Goal: Information Seeking & Learning: Learn about a topic

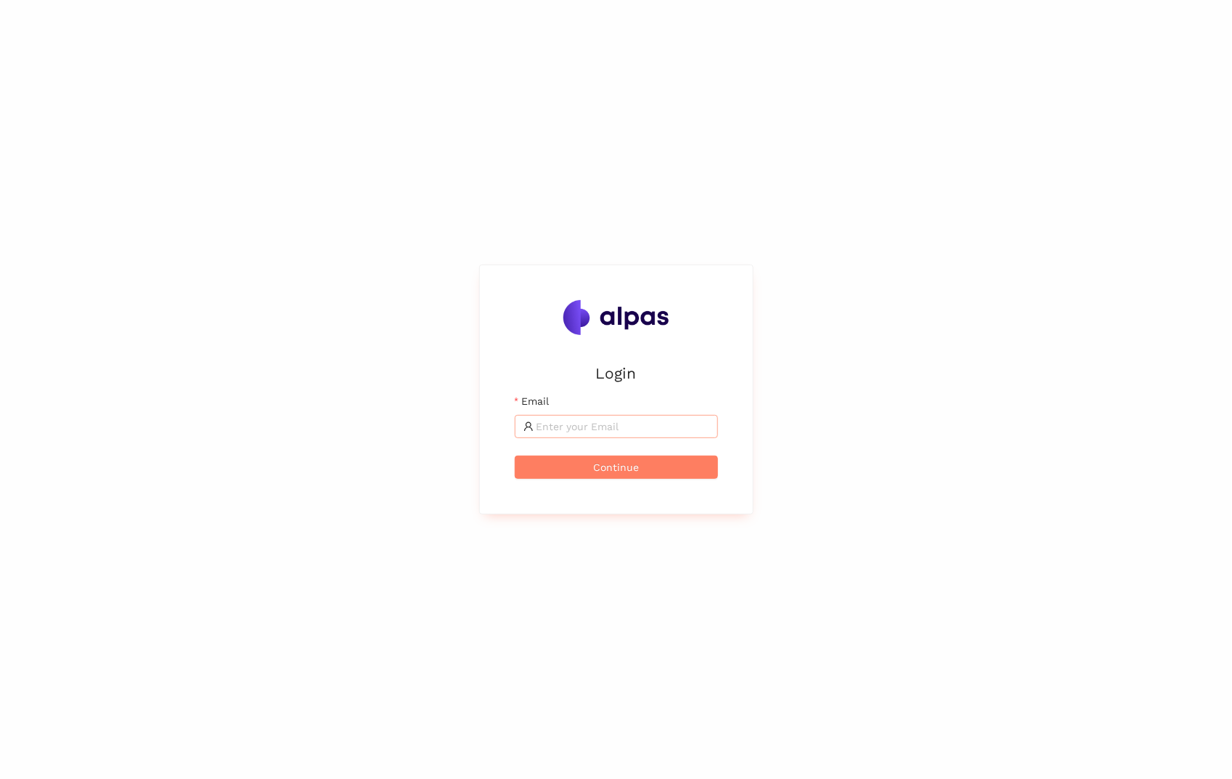
click at [593, 421] on input "Email" at bounding box center [623, 426] width 173 height 16
type input "kristen.piccoli@gmail.com"
click at [676, 467] on button "Continue" at bounding box center [616, 466] width 203 height 23
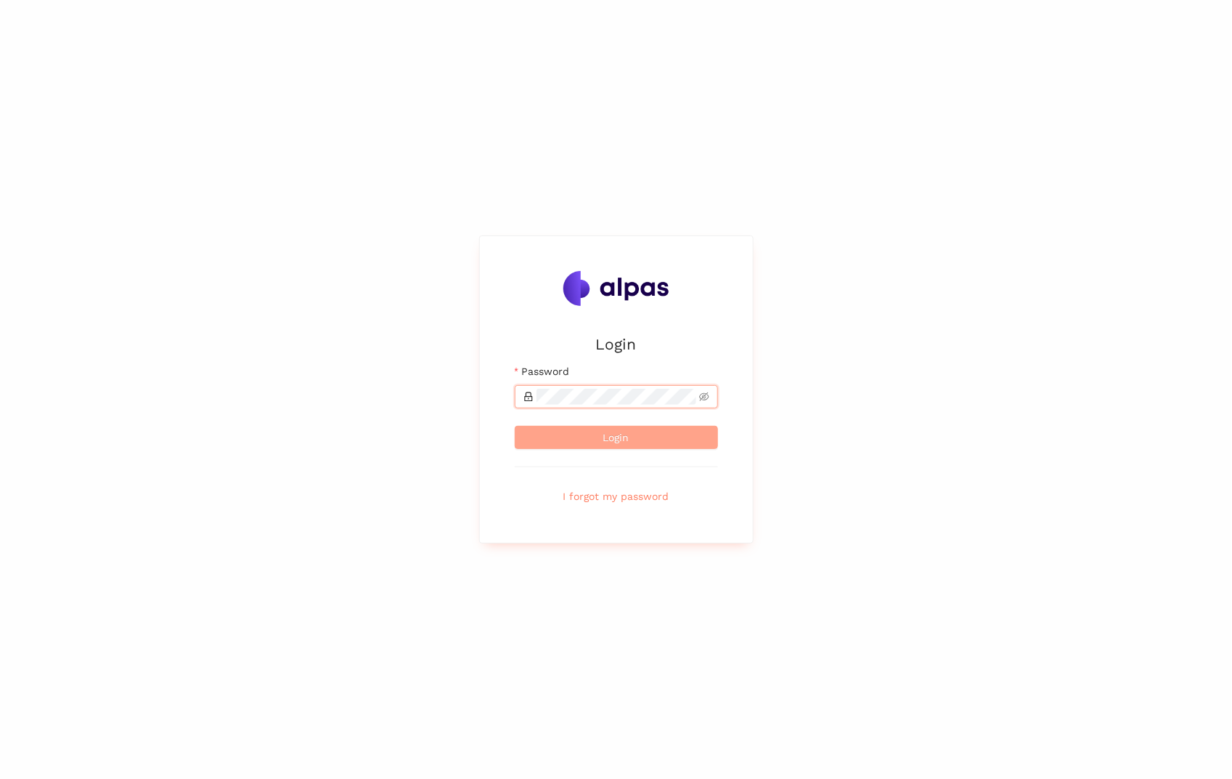
click at [593, 444] on button "Login" at bounding box center [616, 437] width 203 height 23
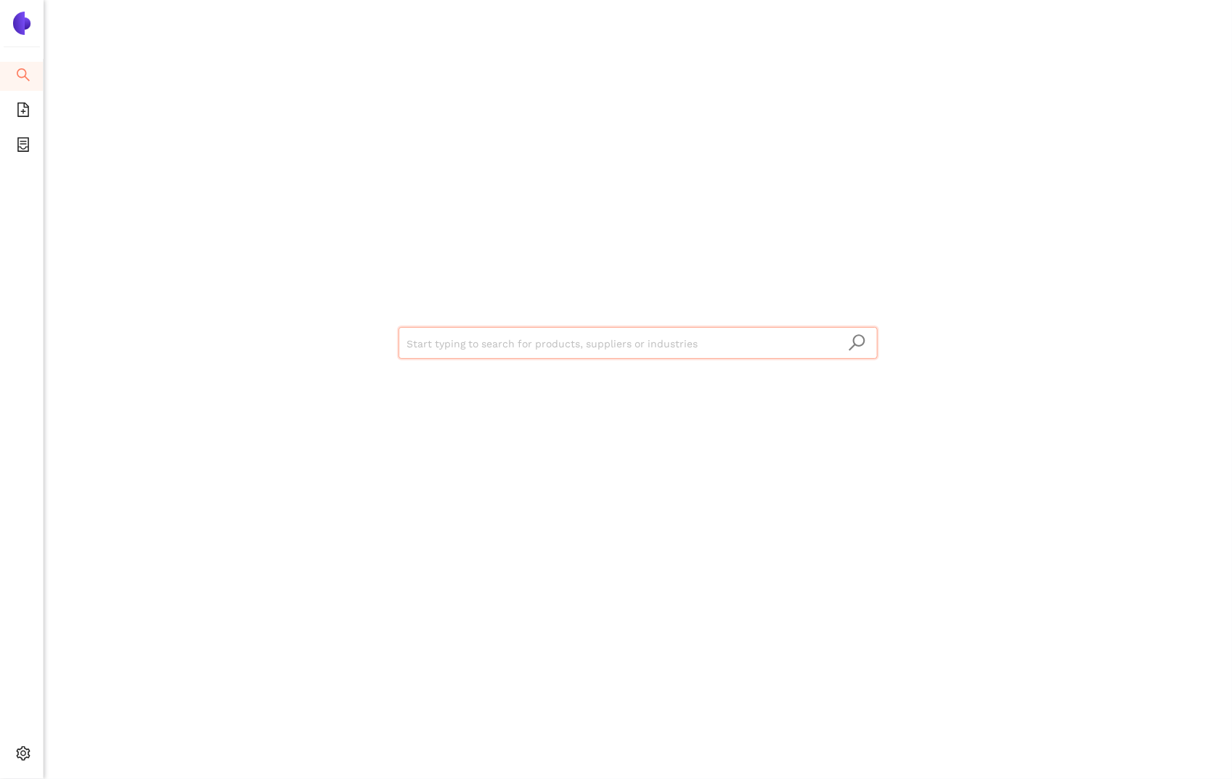
click at [538, 328] on input "search" at bounding box center [638, 344] width 462 height 32
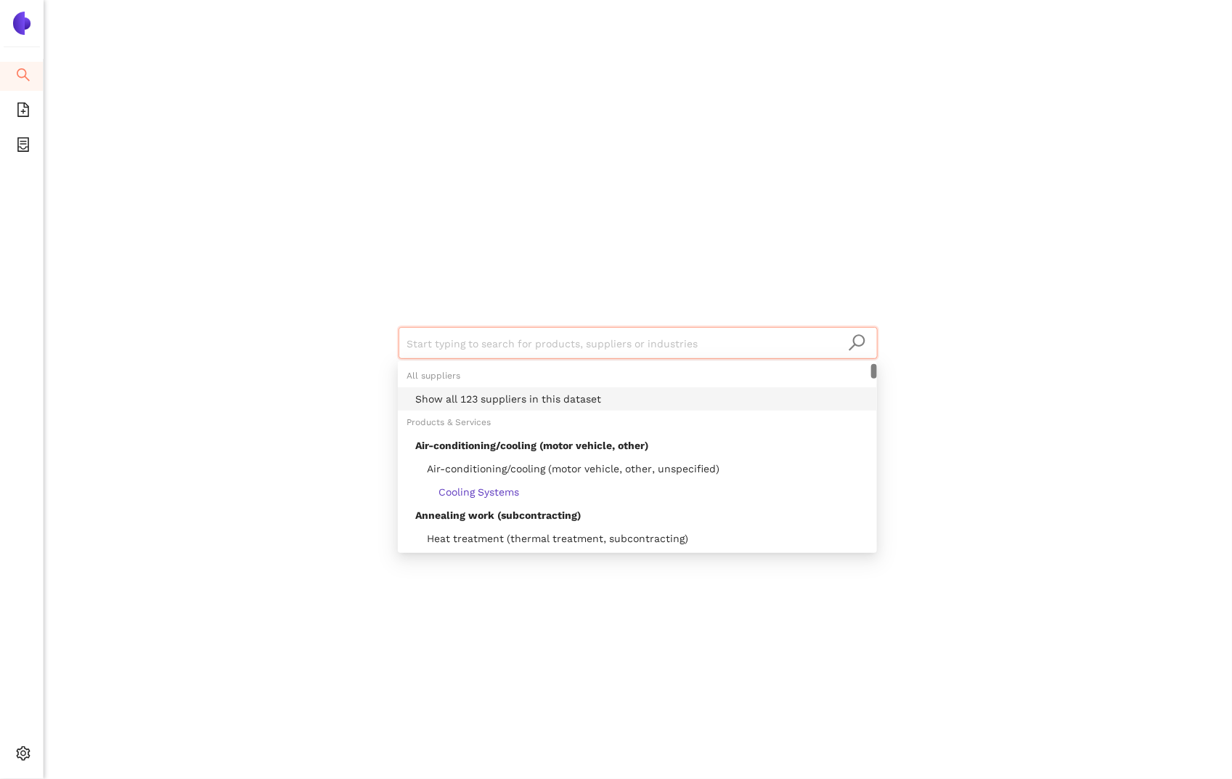
click at [545, 400] on div "Show all 123 suppliers in this dataset" at bounding box center [641, 399] width 453 height 16
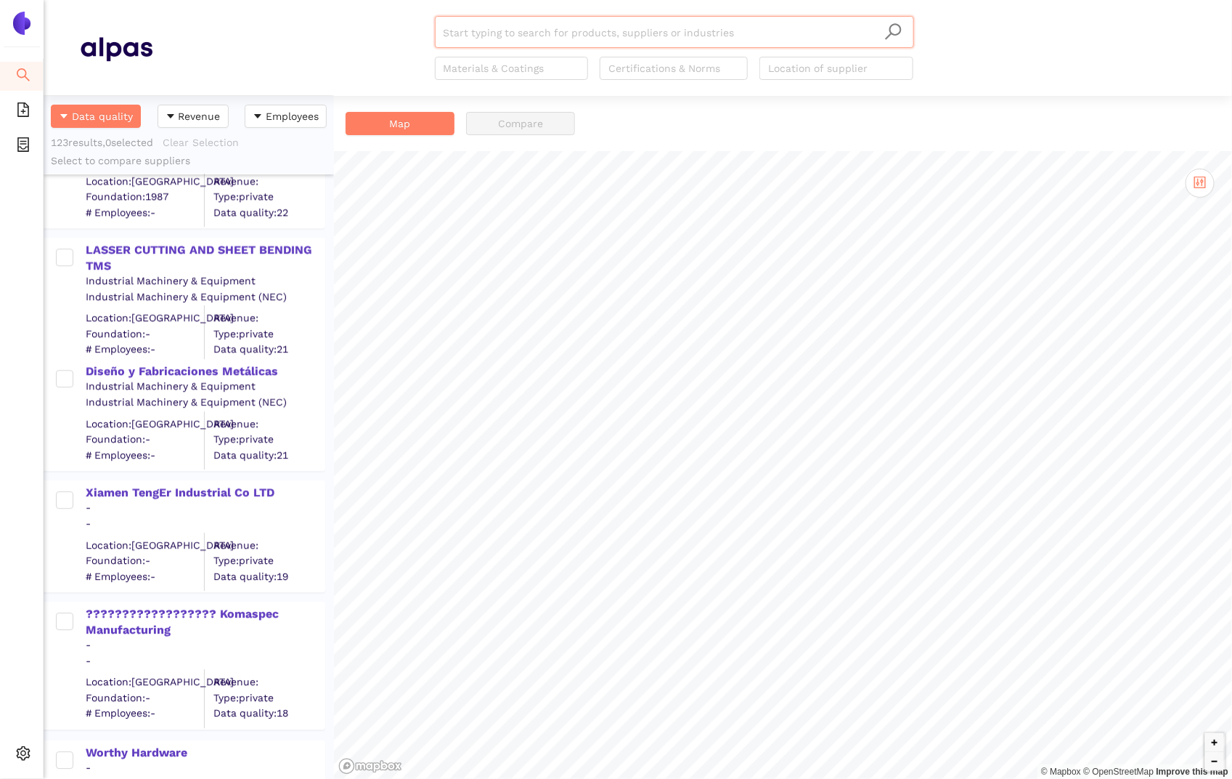
scroll to position [14664, 0]
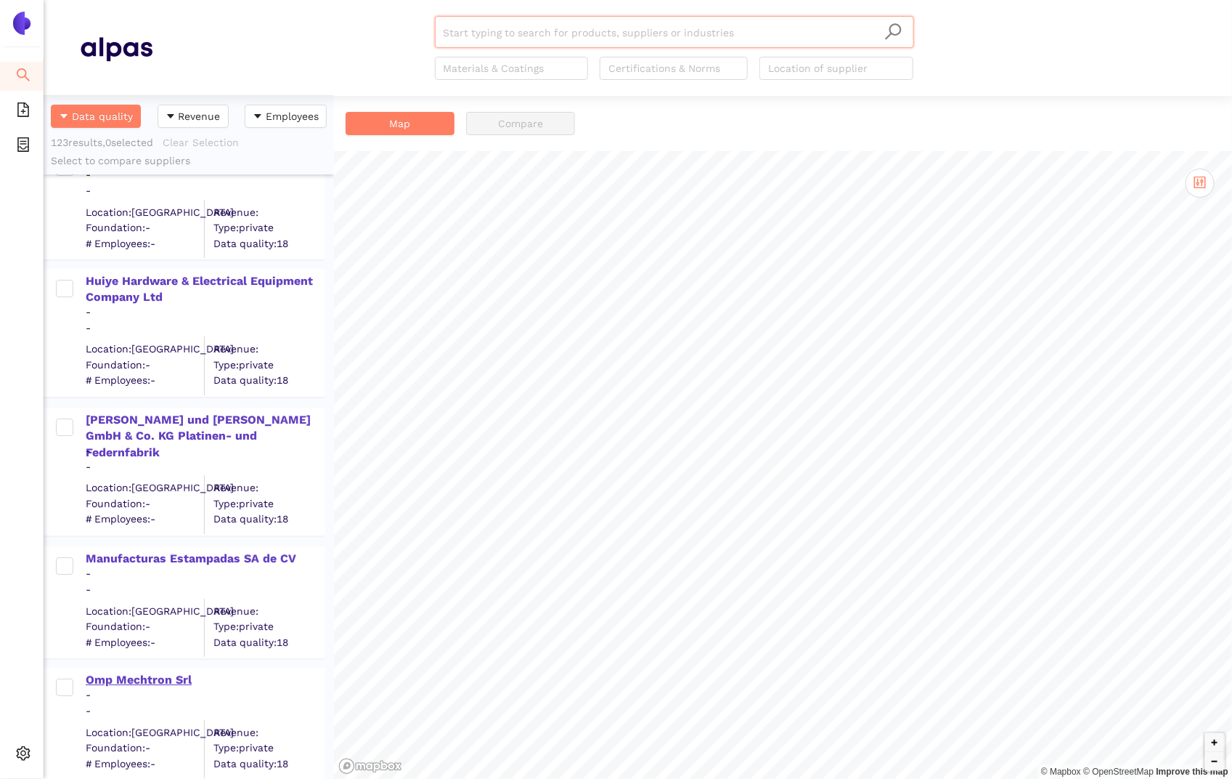
click at [145, 684] on div "Omp Mechtron Srl" at bounding box center [205, 680] width 238 height 16
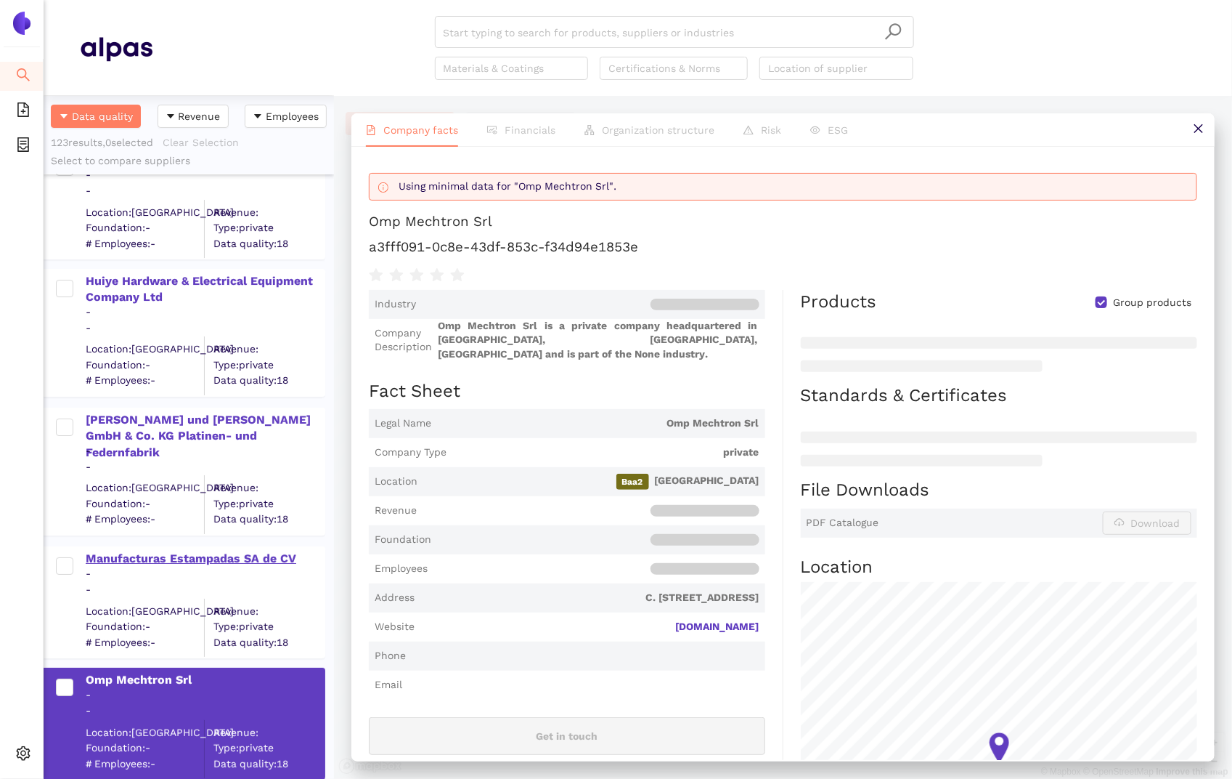
click at [158, 564] on div "Manufacturas Estampadas SA de CV" at bounding box center [205, 558] width 238 height 16
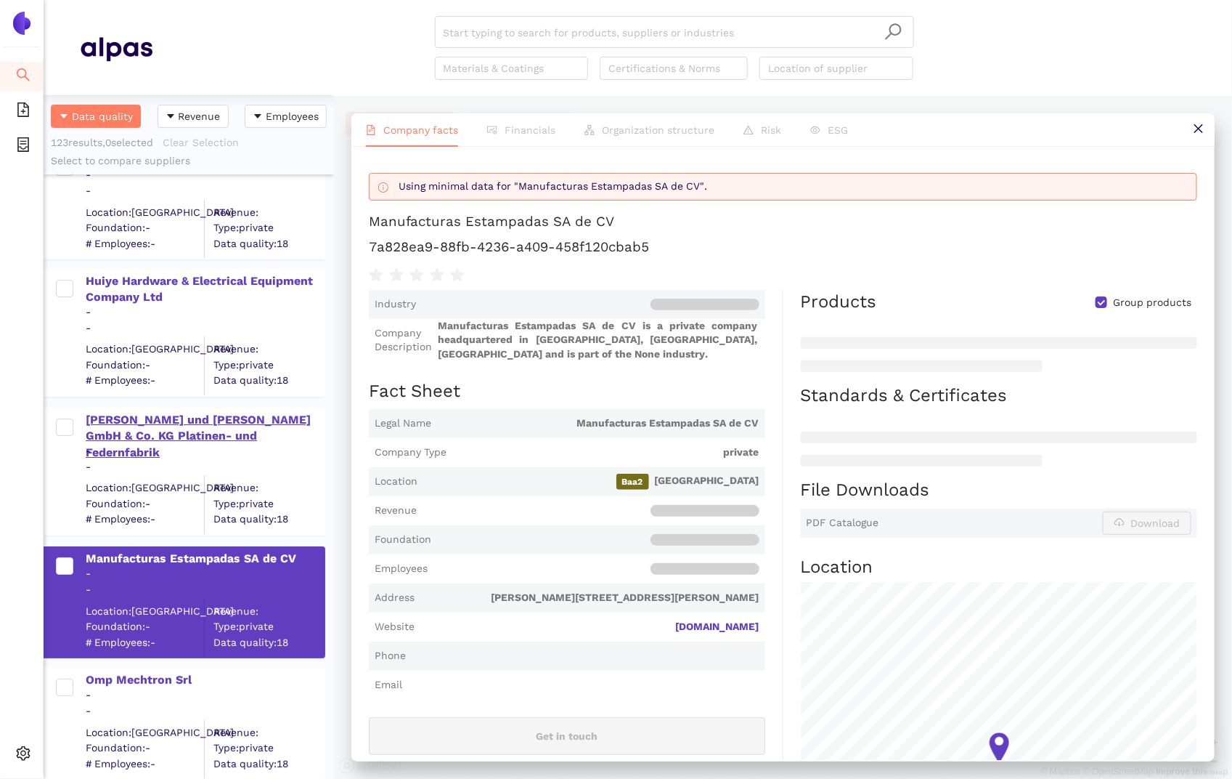
click at [134, 421] on div "[PERSON_NAME] und [PERSON_NAME] GmbH & Co. KG Platinen- und Federnfabrik" at bounding box center [205, 436] width 238 height 49
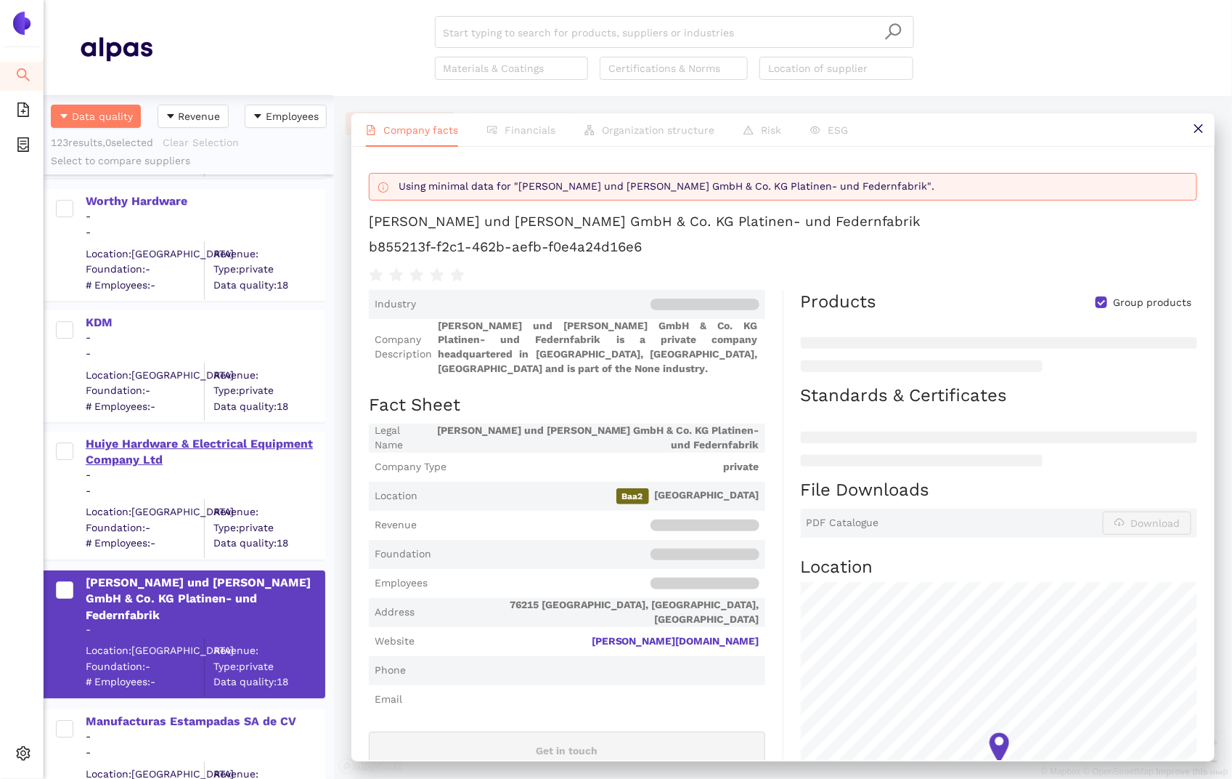
click at [136, 455] on div "Huiye Hardware & Electrical Equipment Company Ltd" at bounding box center [205, 452] width 238 height 33
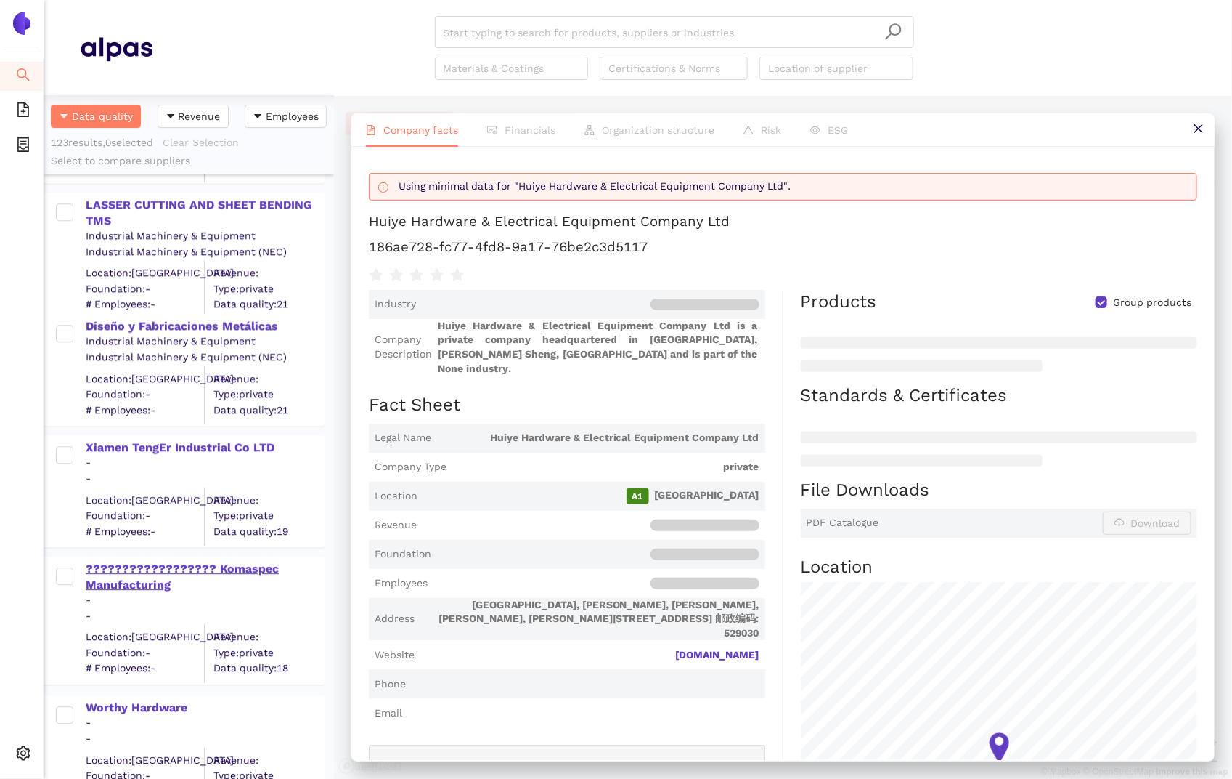
scroll to position [13968, 0]
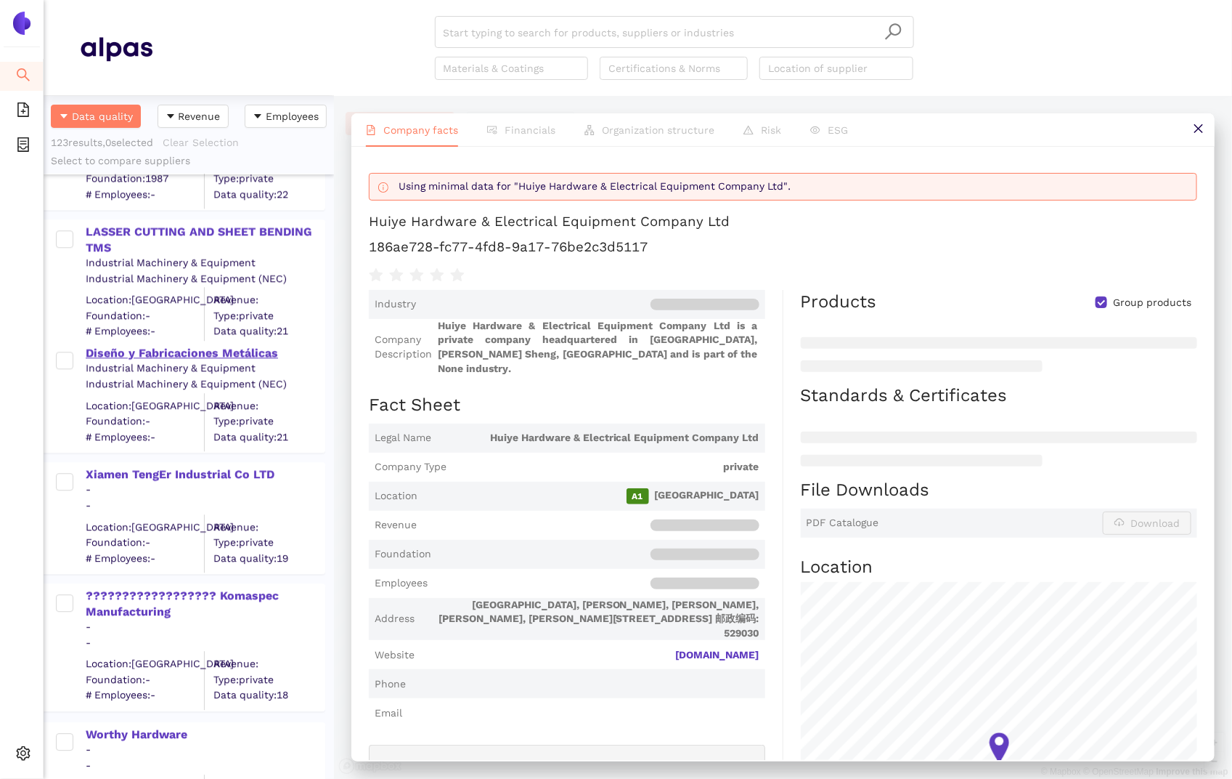
click at [187, 356] on div "Diseño y Fabricaciones Metálicas" at bounding box center [205, 353] width 238 height 16
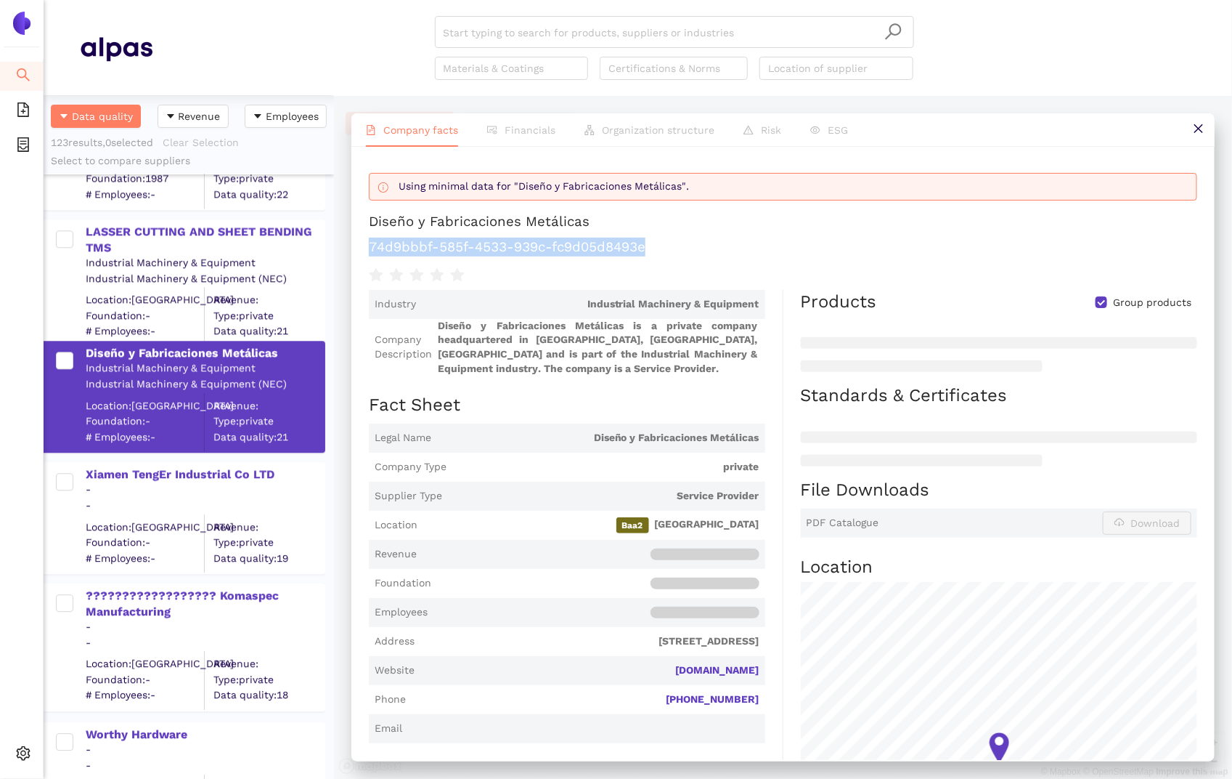
drag, startPoint x: 662, startPoint y: 247, endPoint x: 336, endPoint y: 251, distance: 325.4
click at [336, 248] on div "Company facts Financials Organization structure Risk ESG Using minimal data for…" at bounding box center [783, 437] width 898 height 683
copy h1 "74d9bbbf-585f-4533-939c-fc9d05d8493e"
drag, startPoint x: 765, startPoint y: 670, endPoint x: 655, endPoint y: 668, distance: 110.4
click at [654, 669] on div "Industry Industrial Machinery & Equipment Company Description Diseño y Fabricac…" at bounding box center [576, 626] width 415 height 673
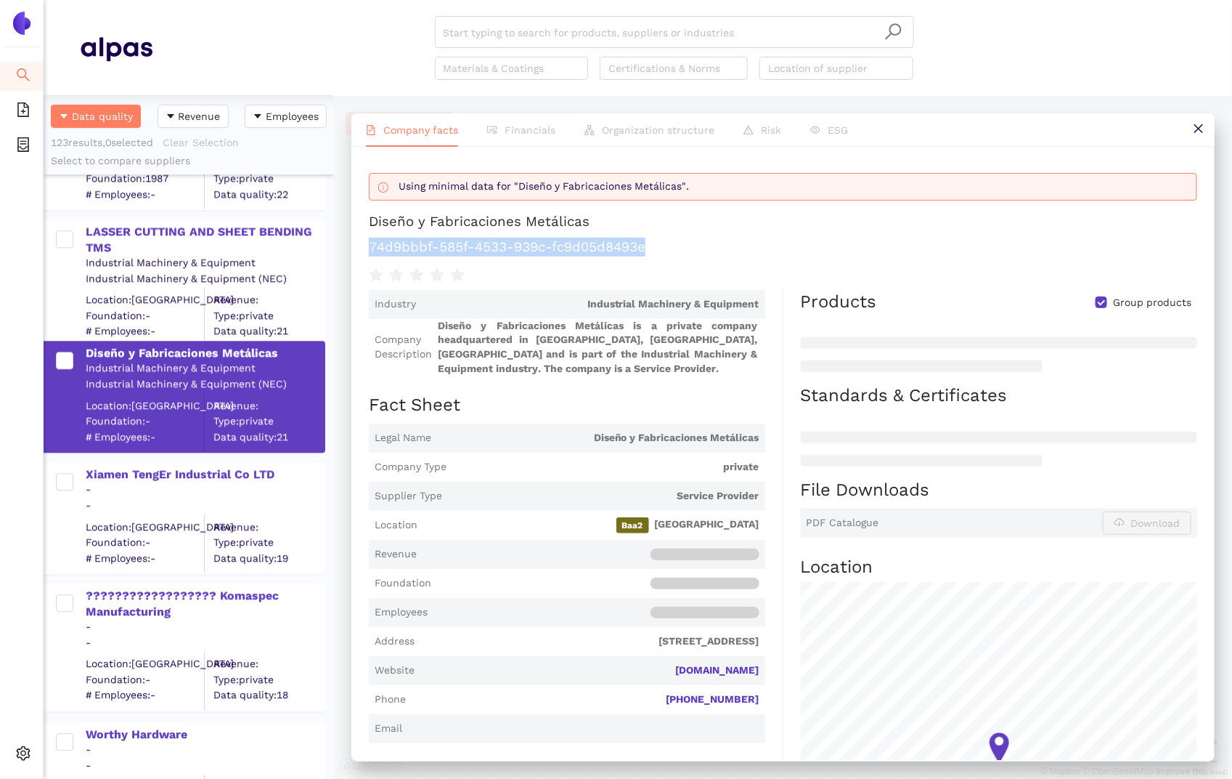
copy link "grupodfm.com.mx"
drag, startPoint x: 597, startPoint y: 228, endPoint x: 359, endPoint y: 225, distance: 237.5
click at [359, 225] on div "Using minimal data for "Diseño y Fabricaciones Metálicas". Diseño y Fabricacion…" at bounding box center [784, 453] width 864 height 613
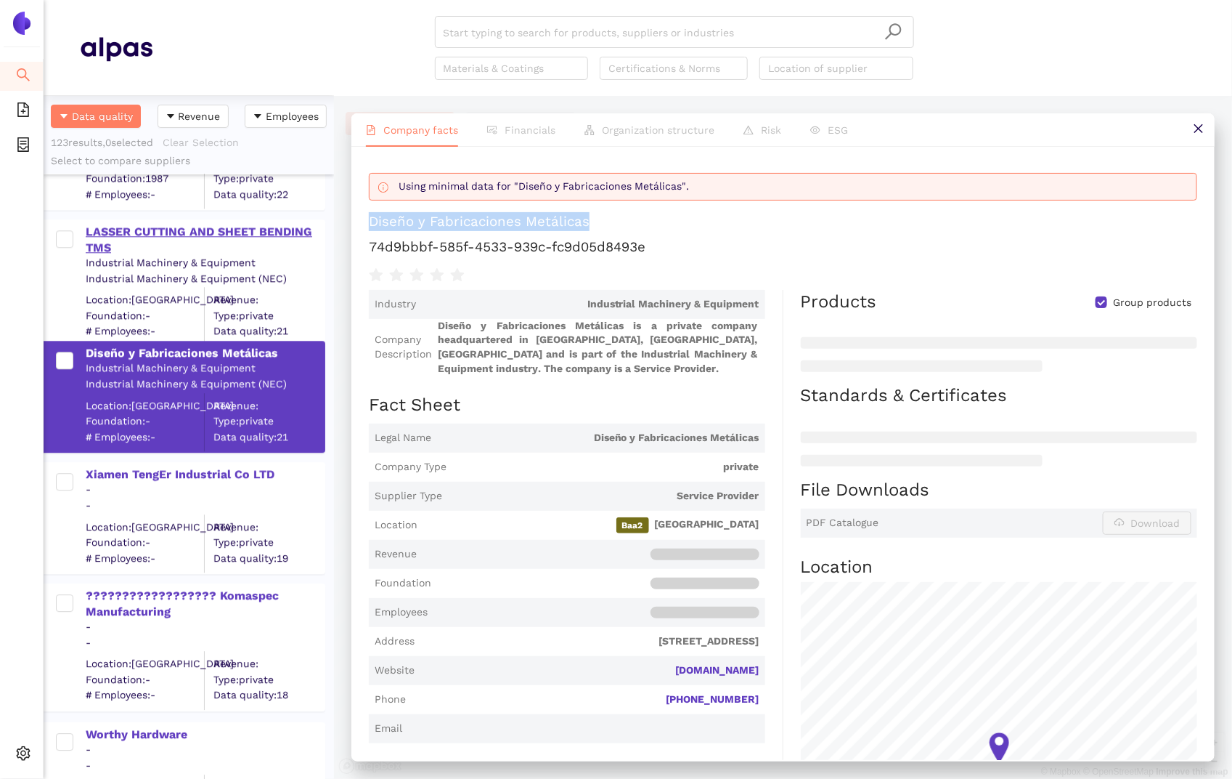
copy div "Diseño y Fabricaciones Metálicas"
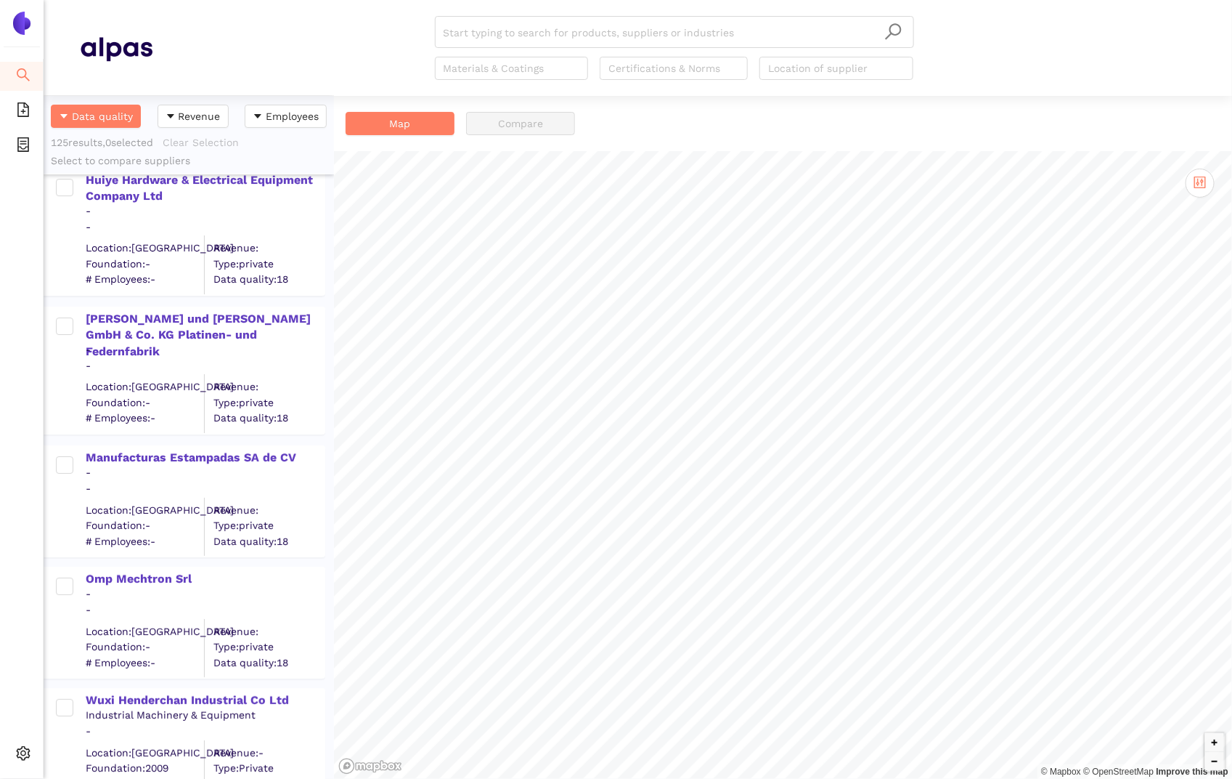
scroll to position [14906, 0]
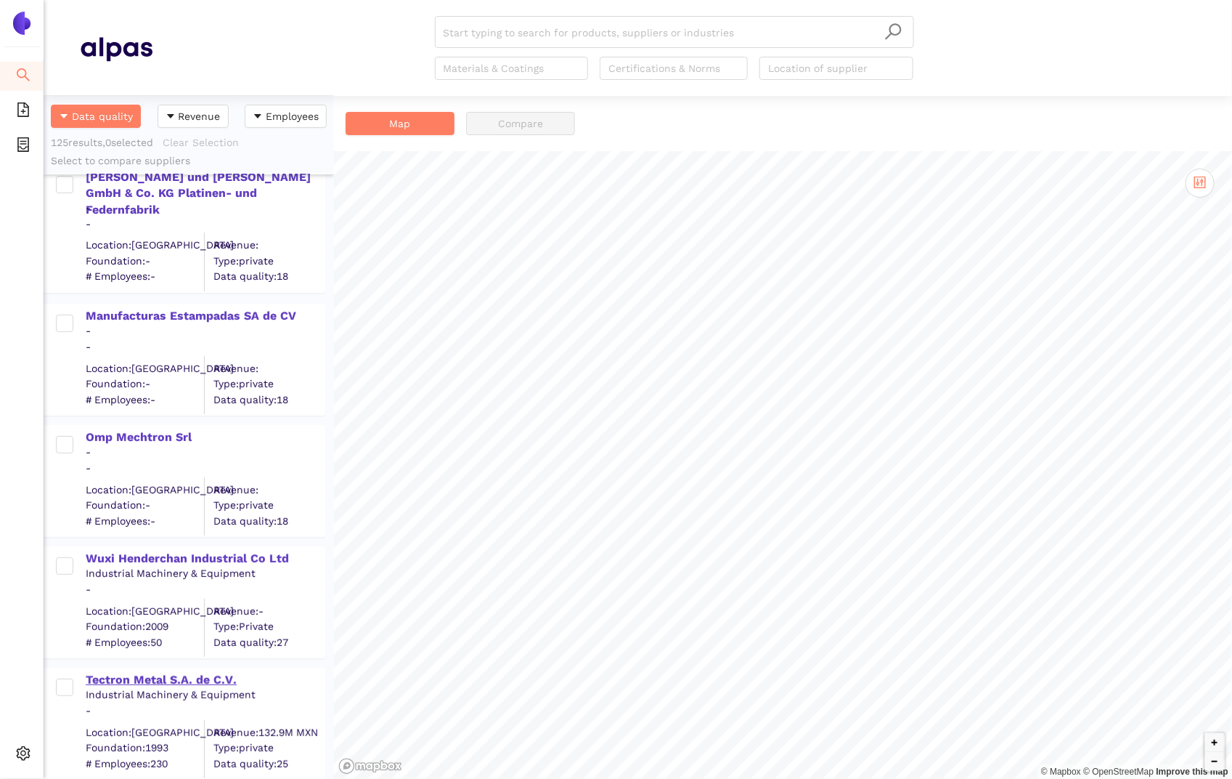
click at [190, 673] on div "Tectron Metal S.A. de C.V." at bounding box center [205, 680] width 238 height 16
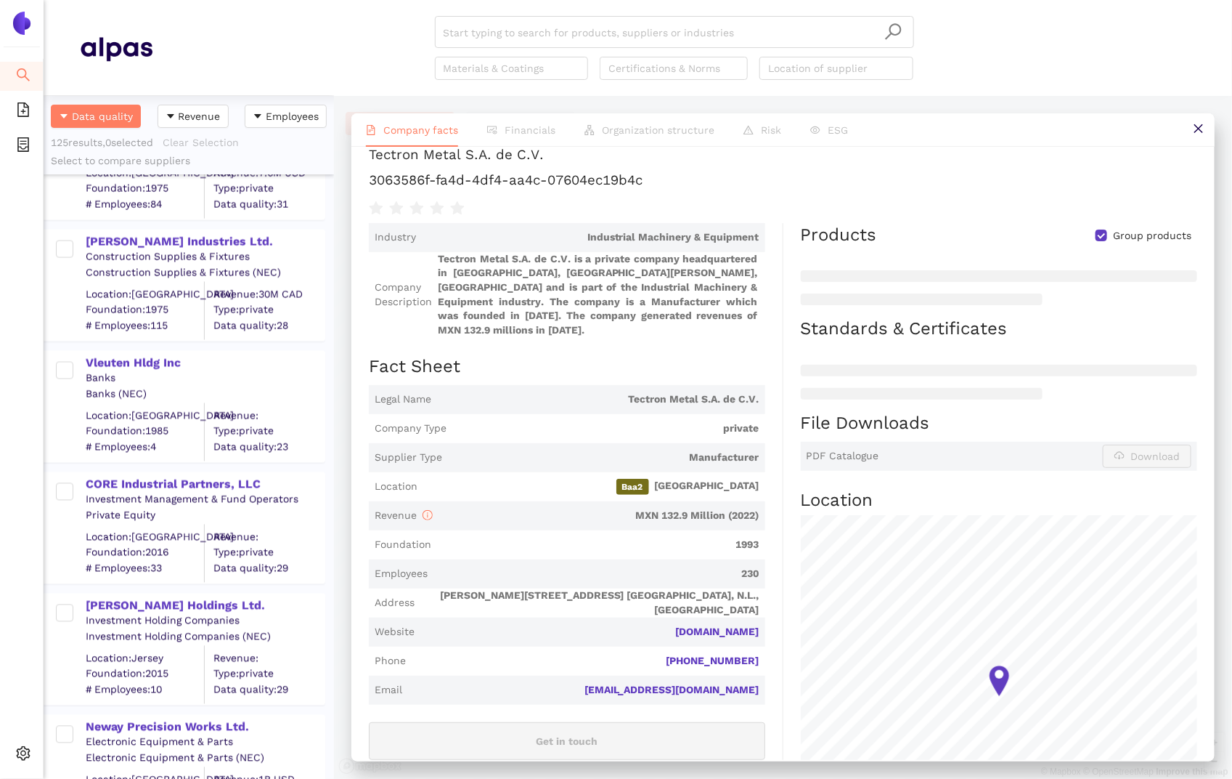
scroll to position [13470, 0]
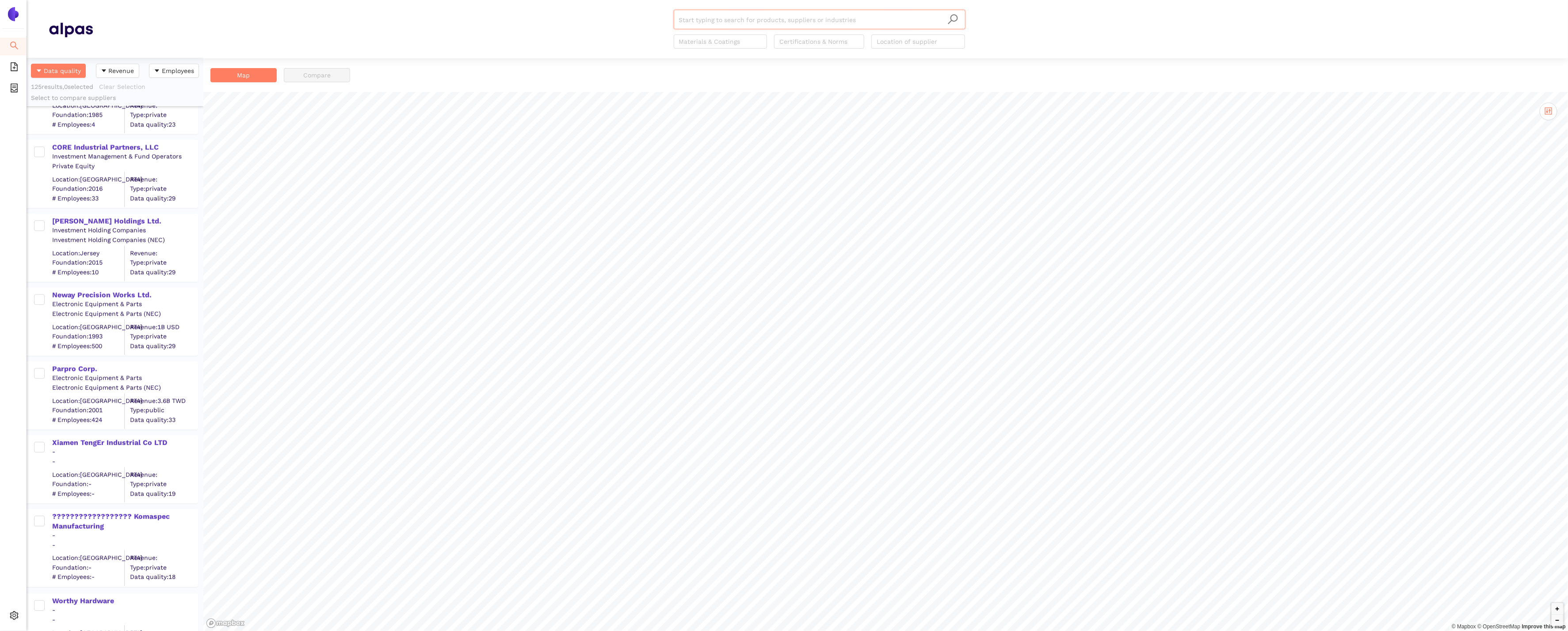
scroll to position [8921, 0]
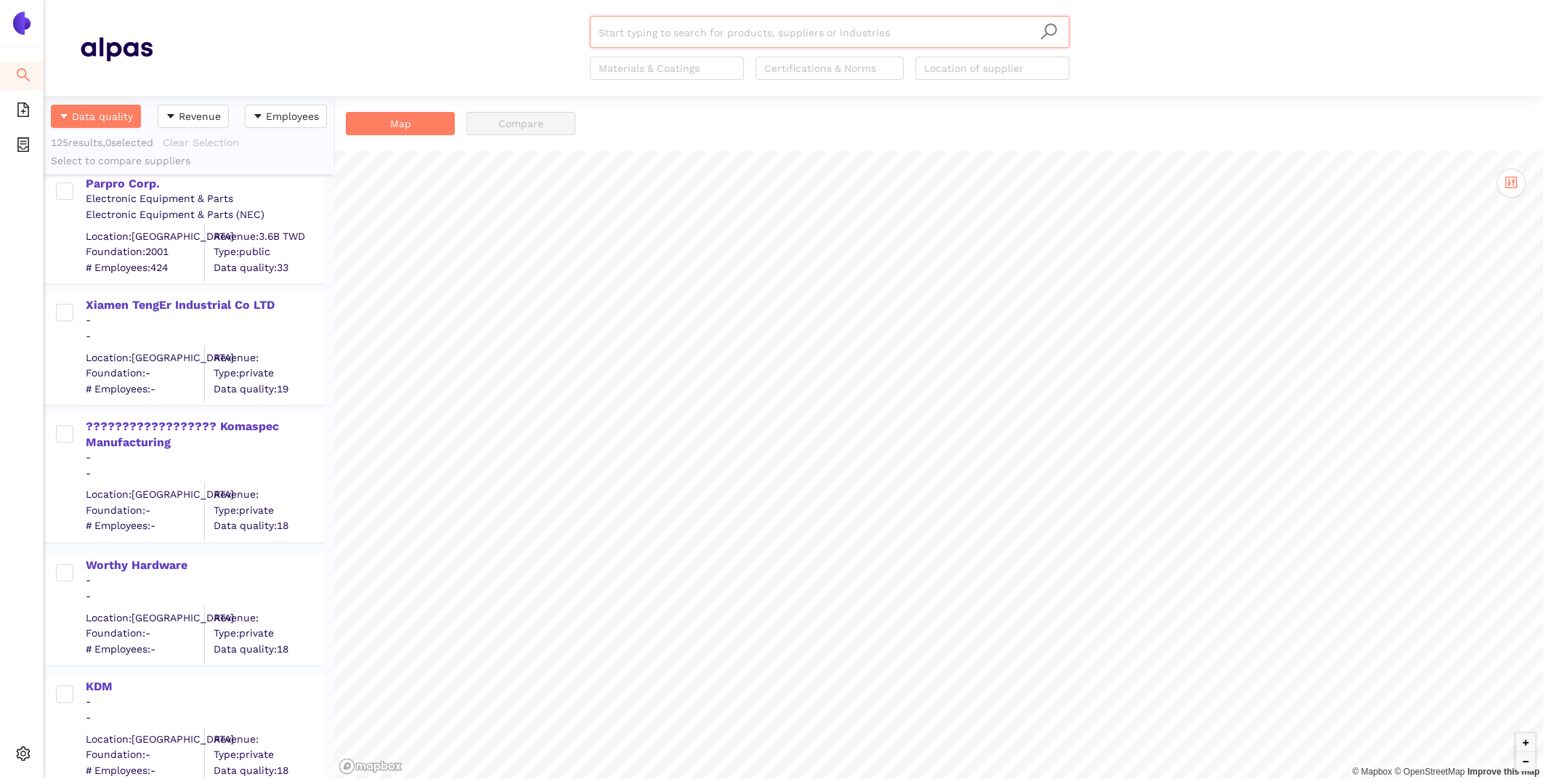
scroll to position [14123, 0]
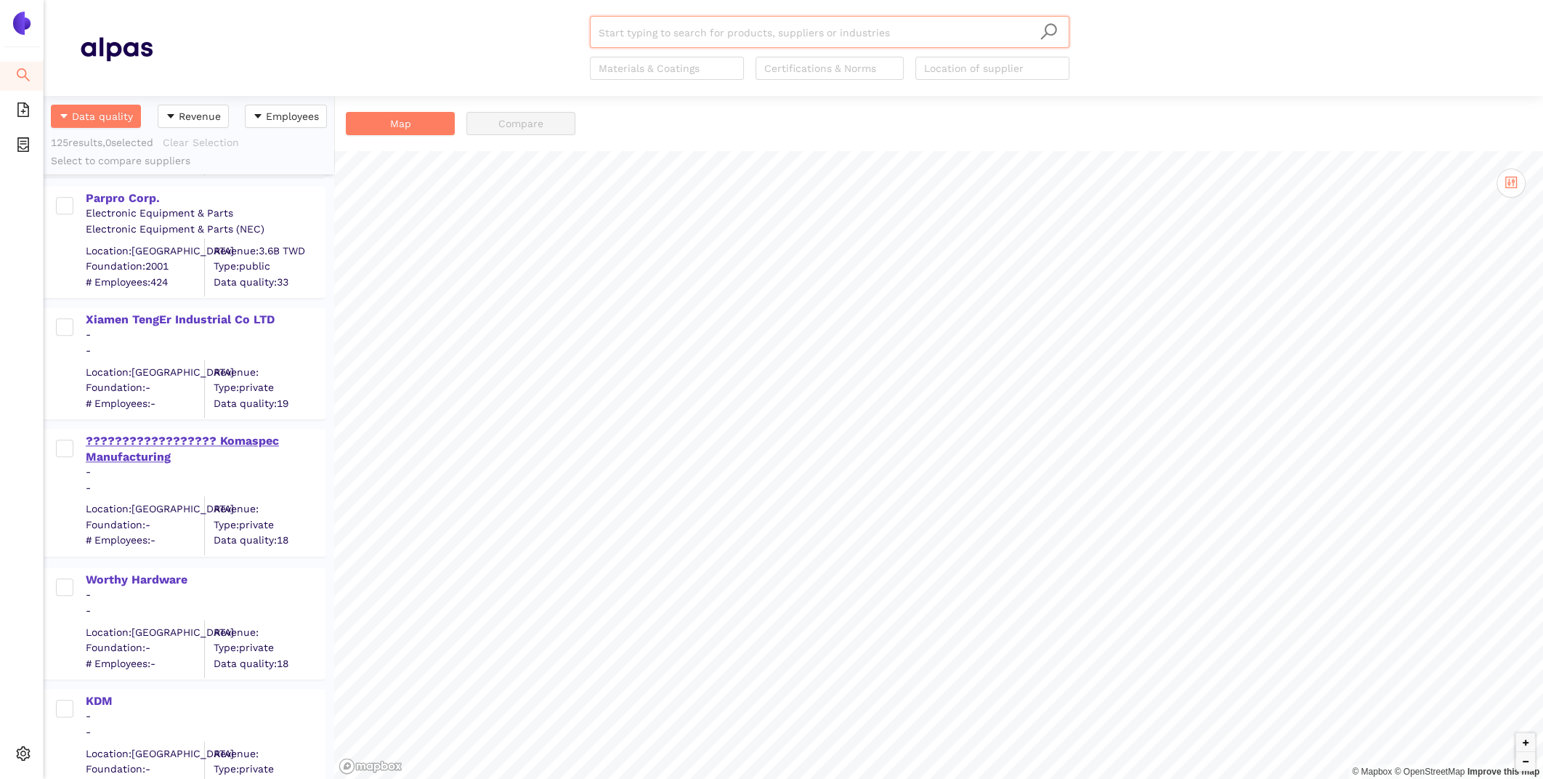
click at [121, 450] on div "?????????????????? Komaspec Manufacturing" at bounding box center [205, 449] width 238 height 33
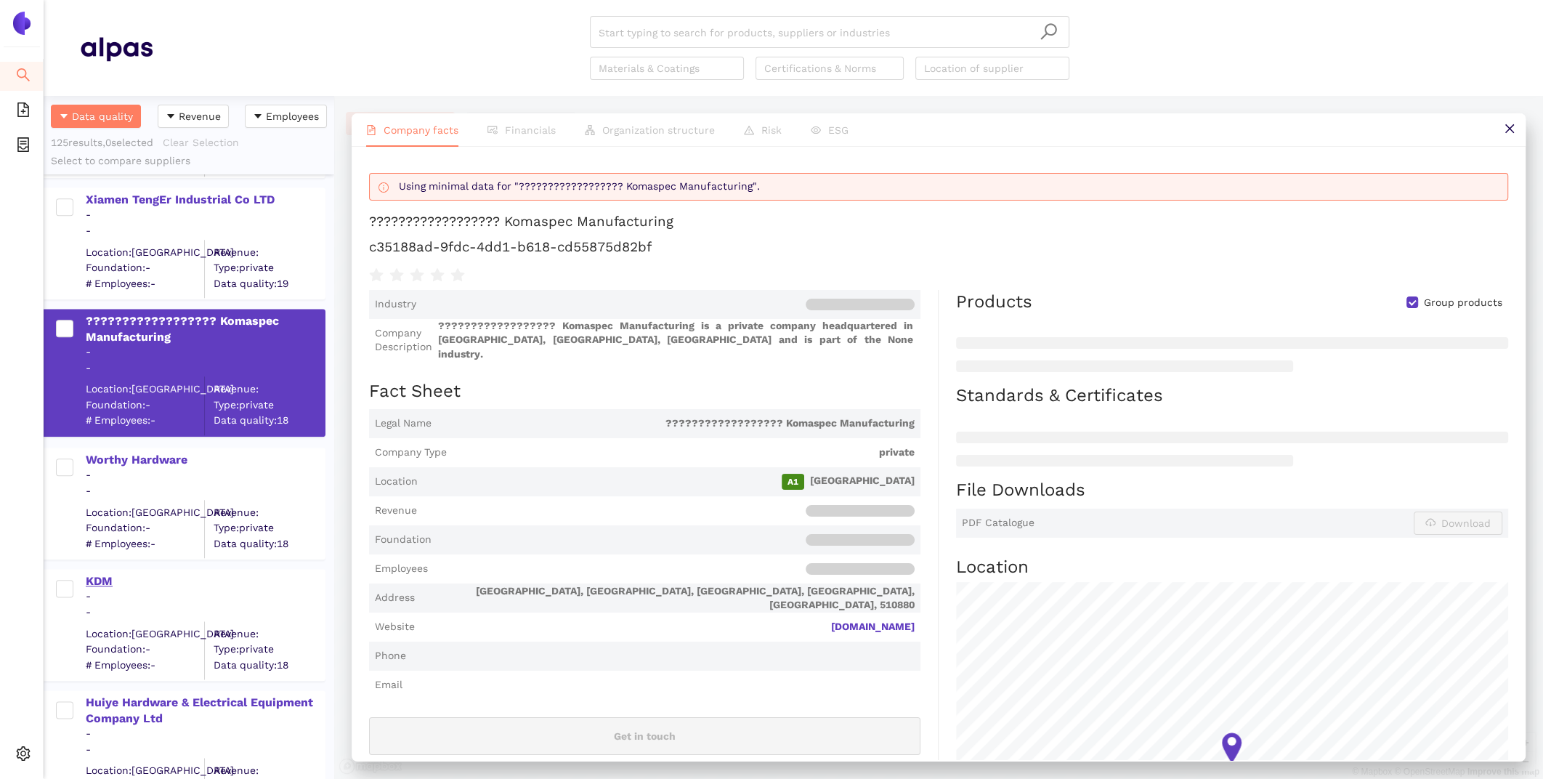
scroll to position [14276, 0]
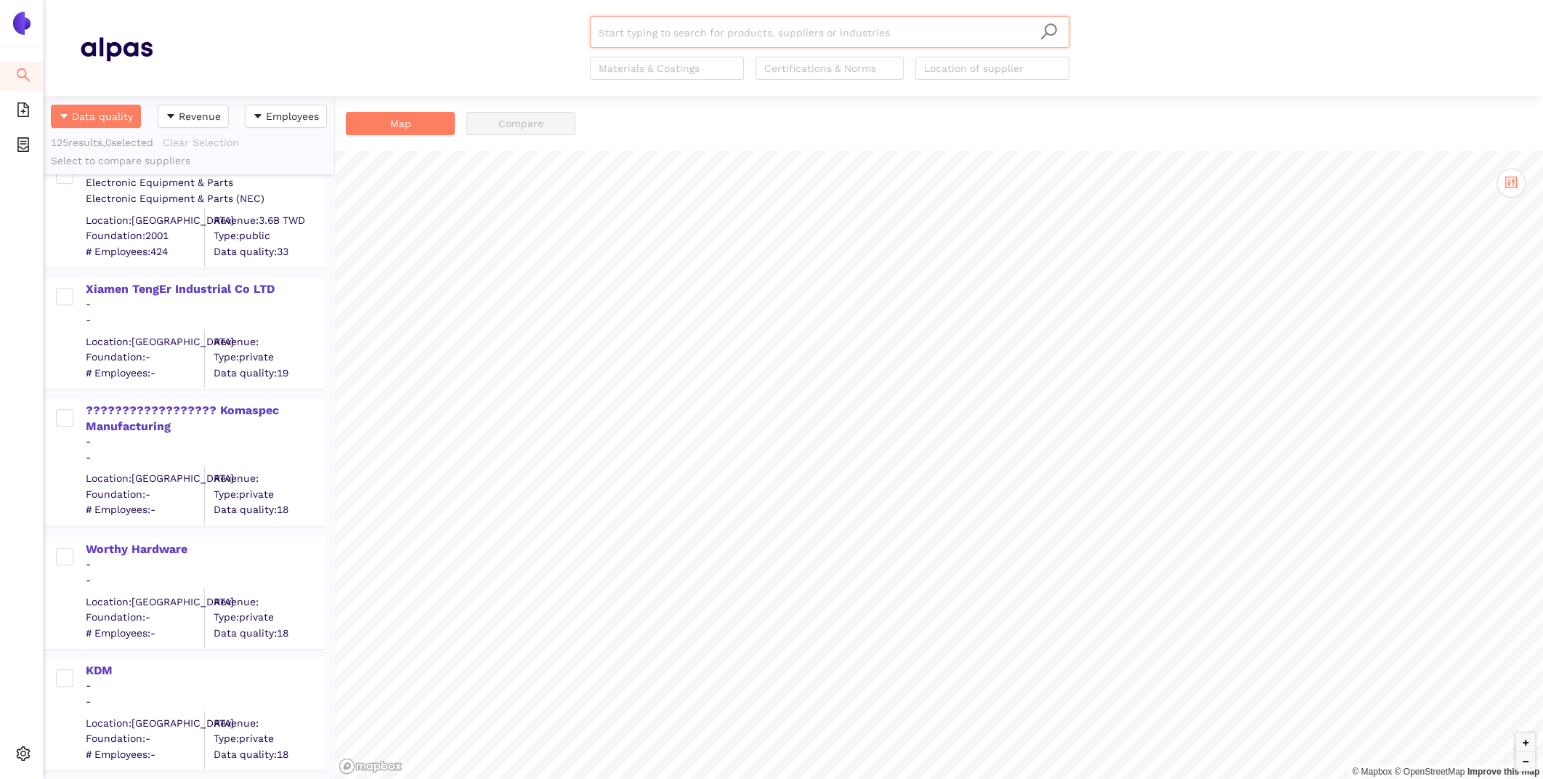
scroll to position [14163, 0]
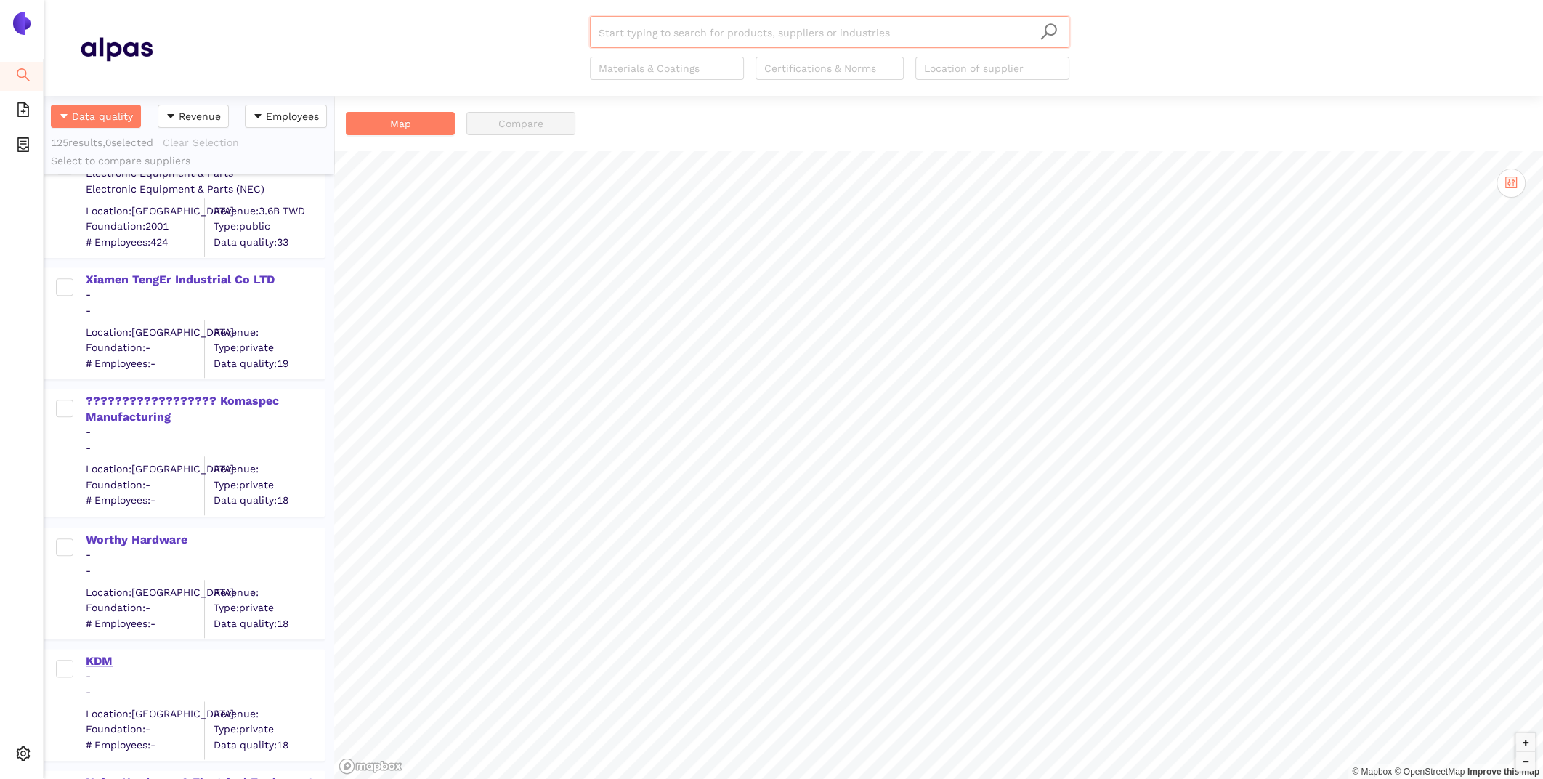
click at [97, 658] on div "KDM" at bounding box center [205, 661] width 238 height 16
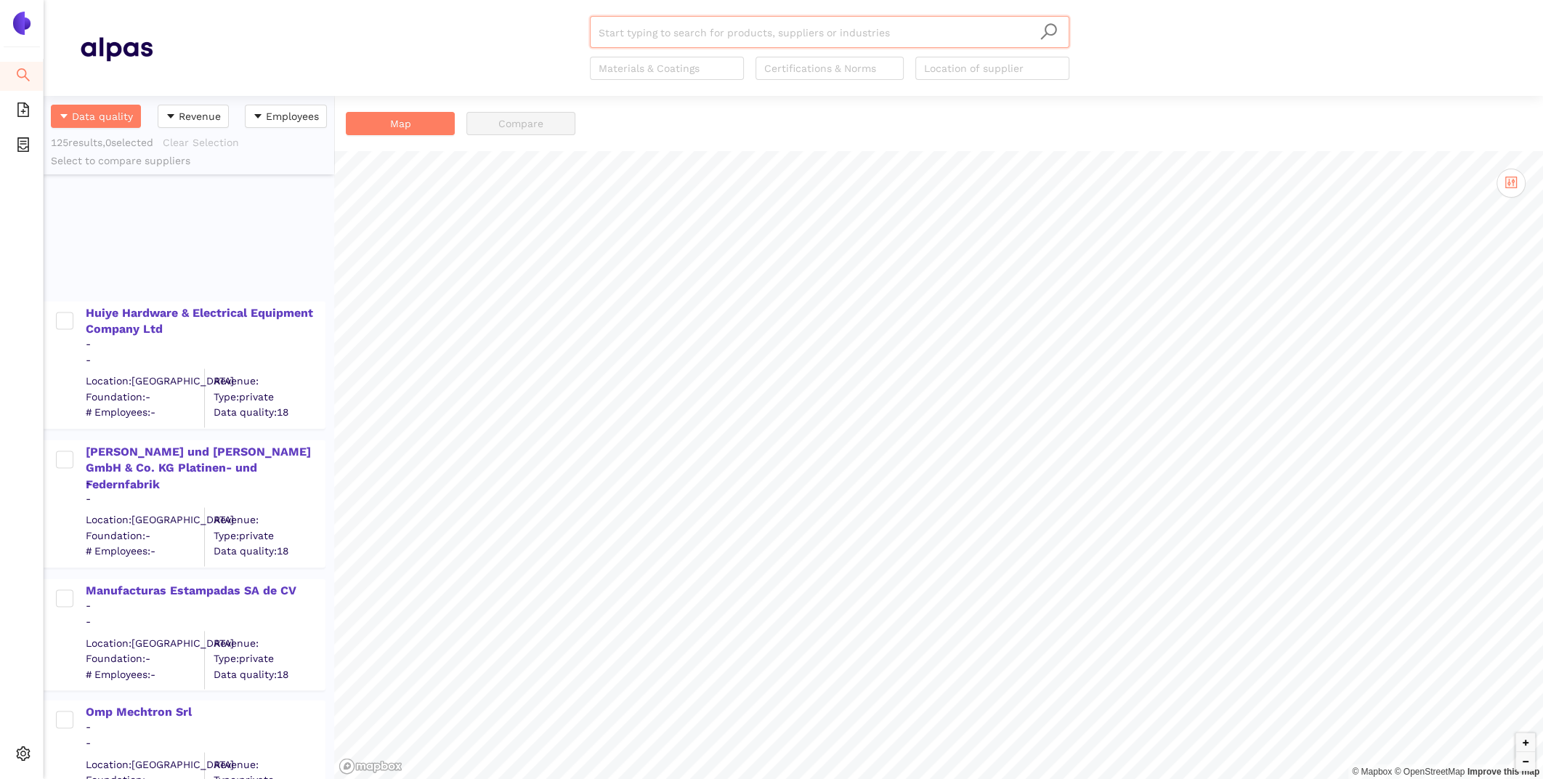
scroll to position [14906, 0]
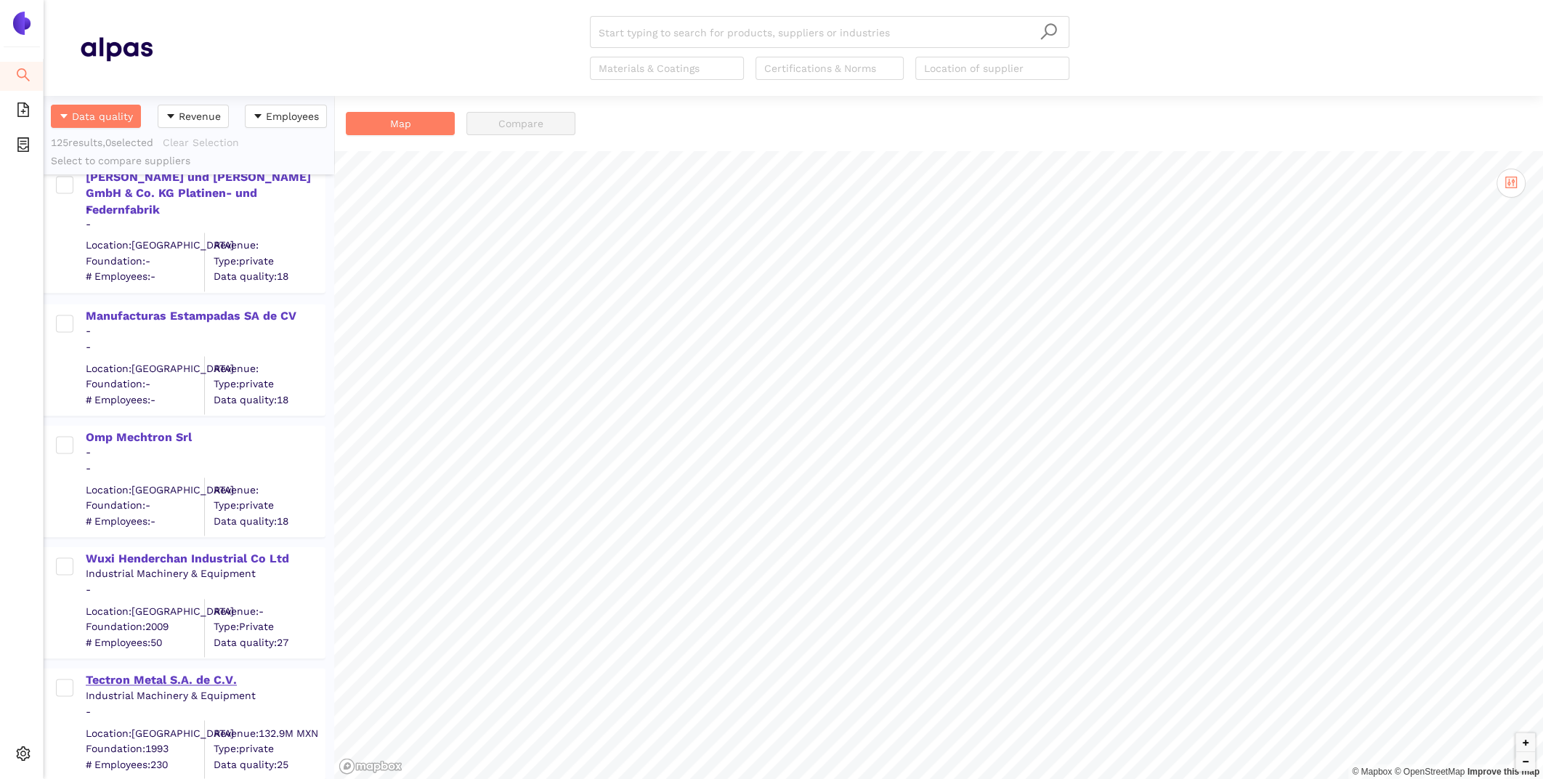
click at [197, 669] on div "Tectron Metal S.A. de C.V." at bounding box center [205, 678] width 238 height 19
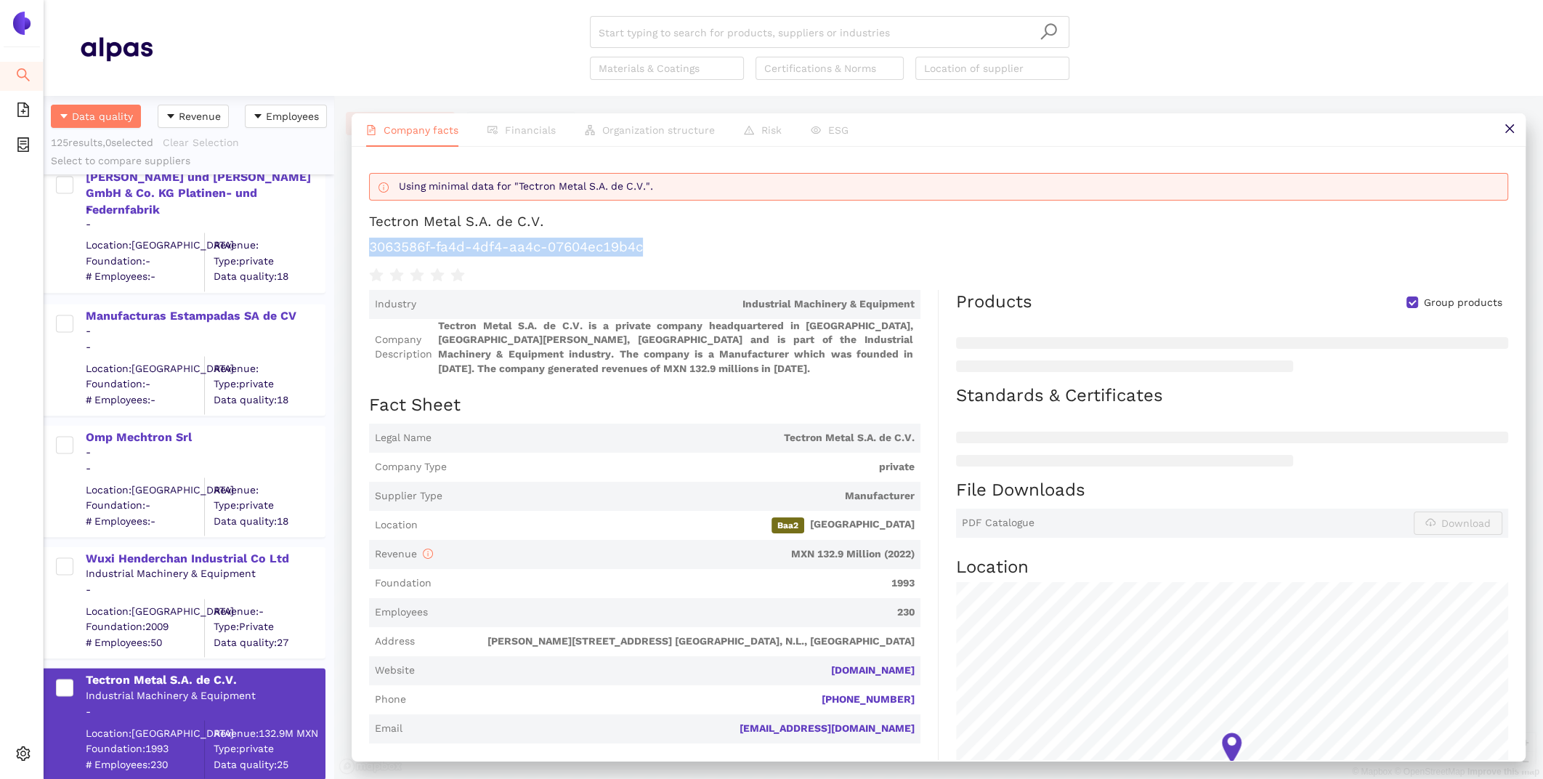
drag, startPoint x: 690, startPoint y: 251, endPoint x: 359, endPoint y: 241, distance: 331.3
click at [359, 241] on div "Using minimal data for "Tectron Metal S.A. de C.V.". Tectron Metal S.A. de C.V.…" at bounding box center [939, 453] width 1174 height 613
copy h1 "3063586f-fa4d-4df4-aa4c-07604ec19b4c"
click at [117, 558] on div "Wuxi Henderchan Industrial Co Ltd" at bounding box center [205, 558] width 238 height 16
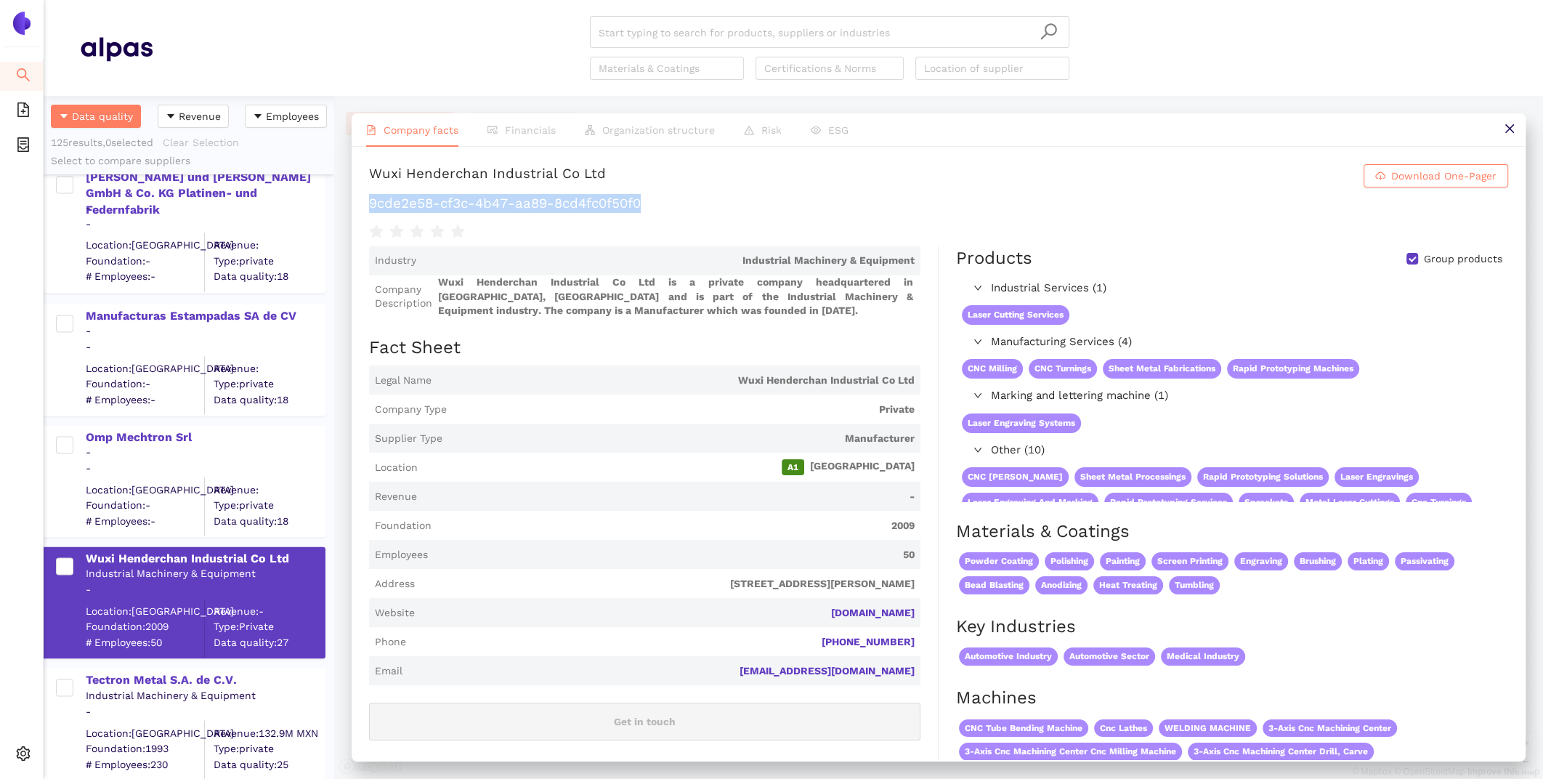
drag, startPoint x: 634, startPoint y: 208, endPoint x: 353, endPoint y: 198, distance: 281.2
click at [353, 198] on div "Wuxi Henderchan Industrial Co Ltd Download One-Pager 9cde2e58-cf3c-4b47-aa89-8c…" at bounding box center [939, 453] width 1174 height 613
copy h1 "9cde2e58-cf3c-4b47-aa89-8cd4fc0f50f0"
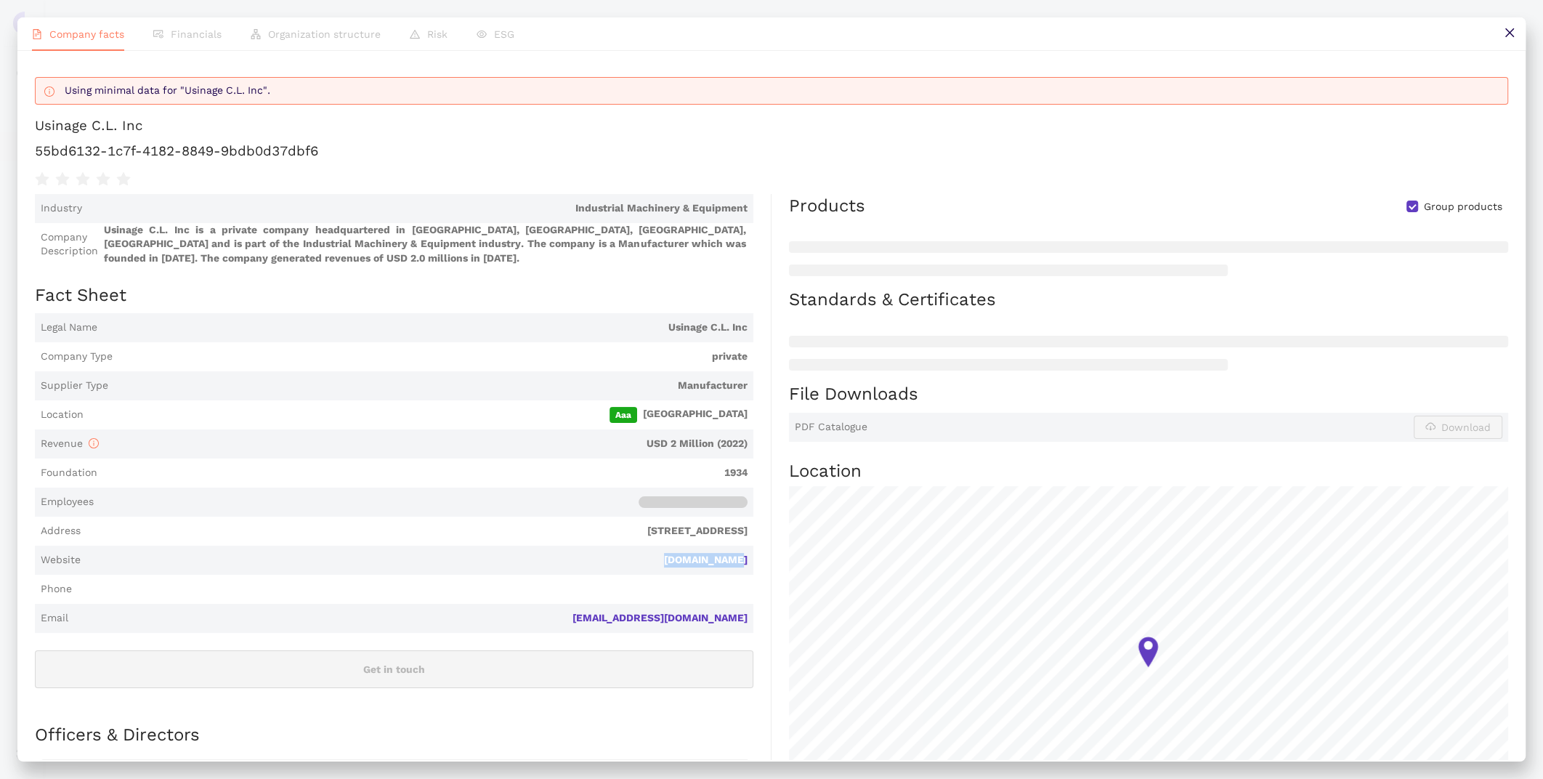
scroll to position [946, 0]
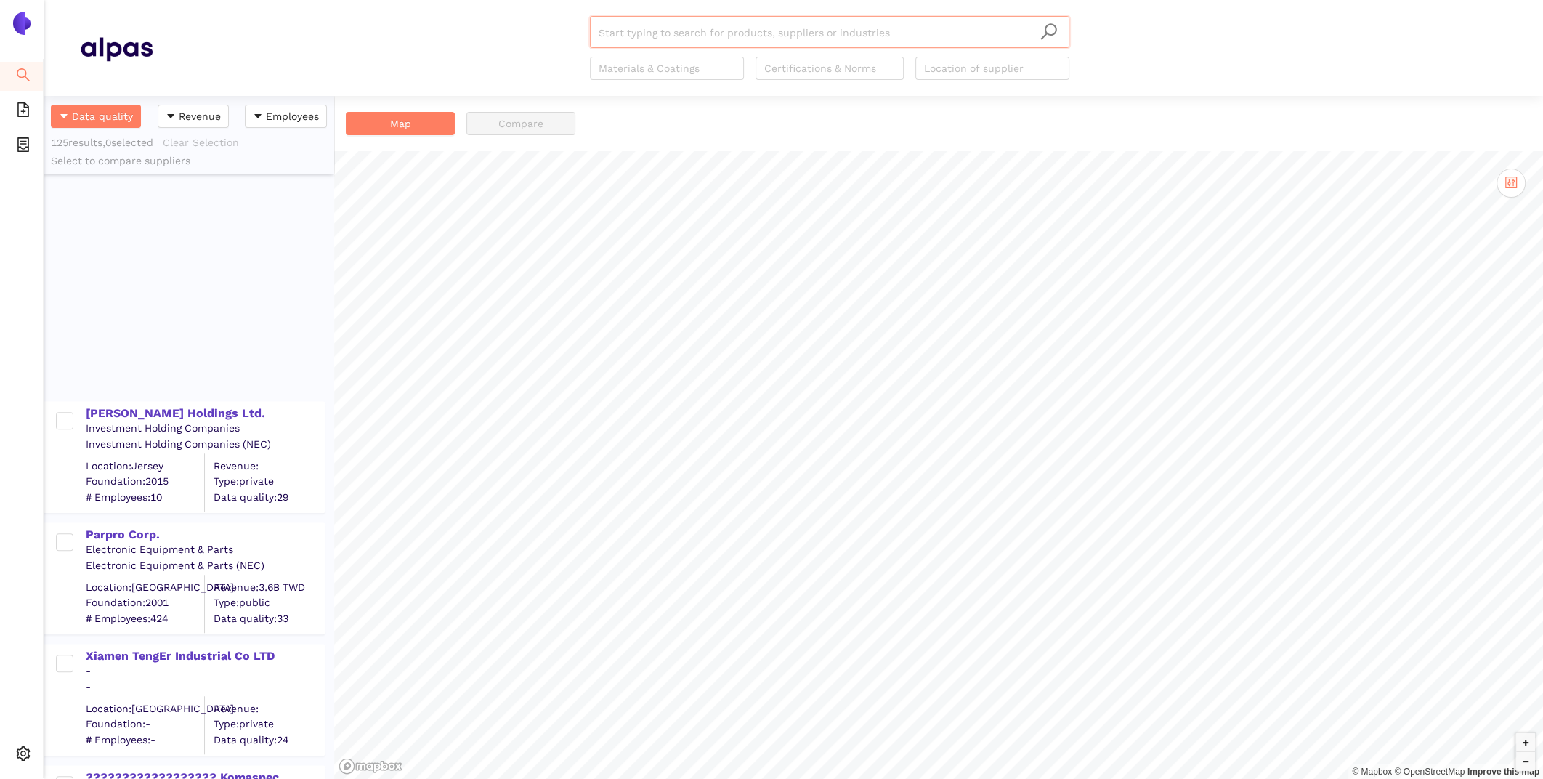
scroll to position [14906, 0]
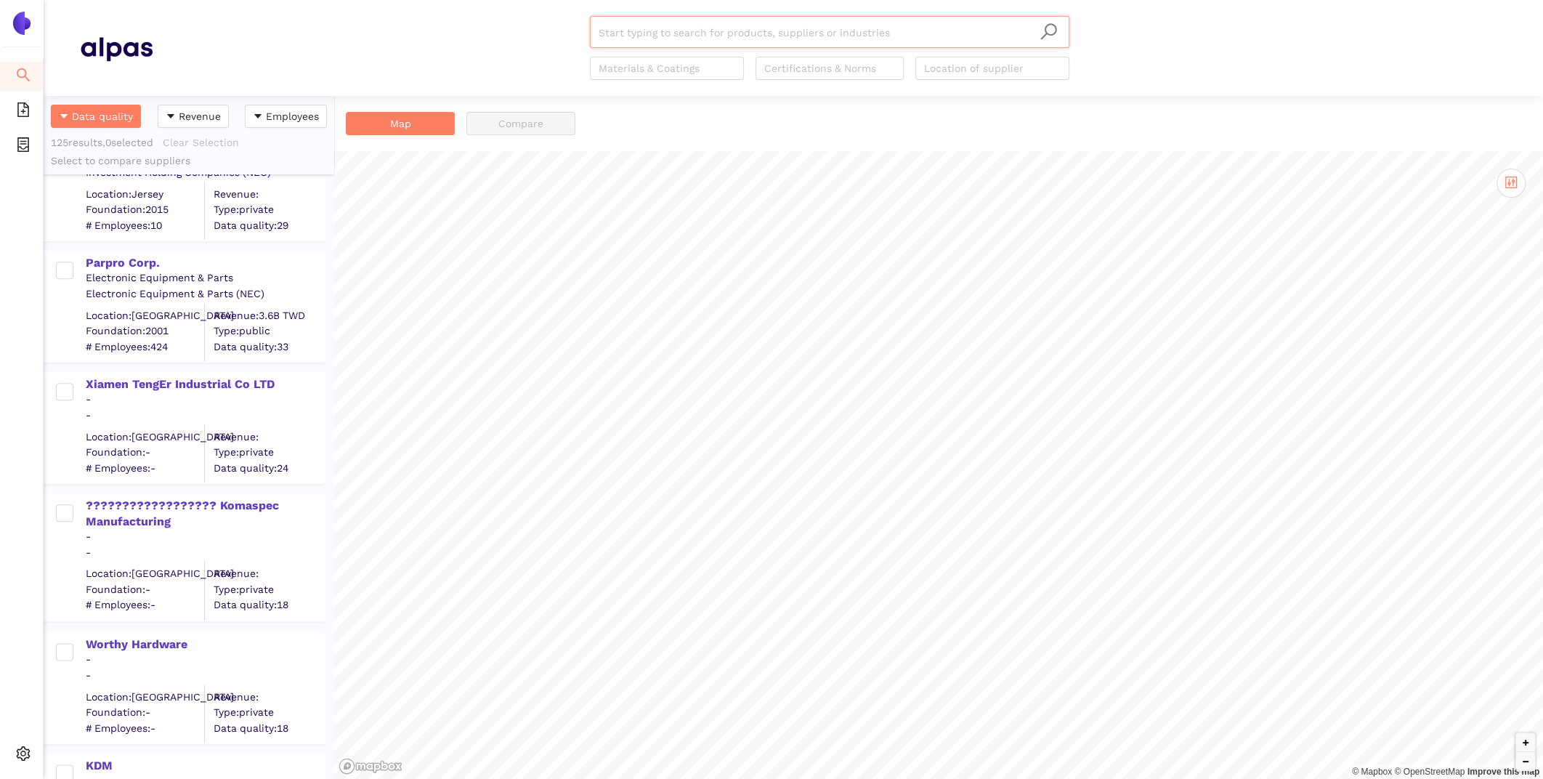
scroll to position [14246, 0]
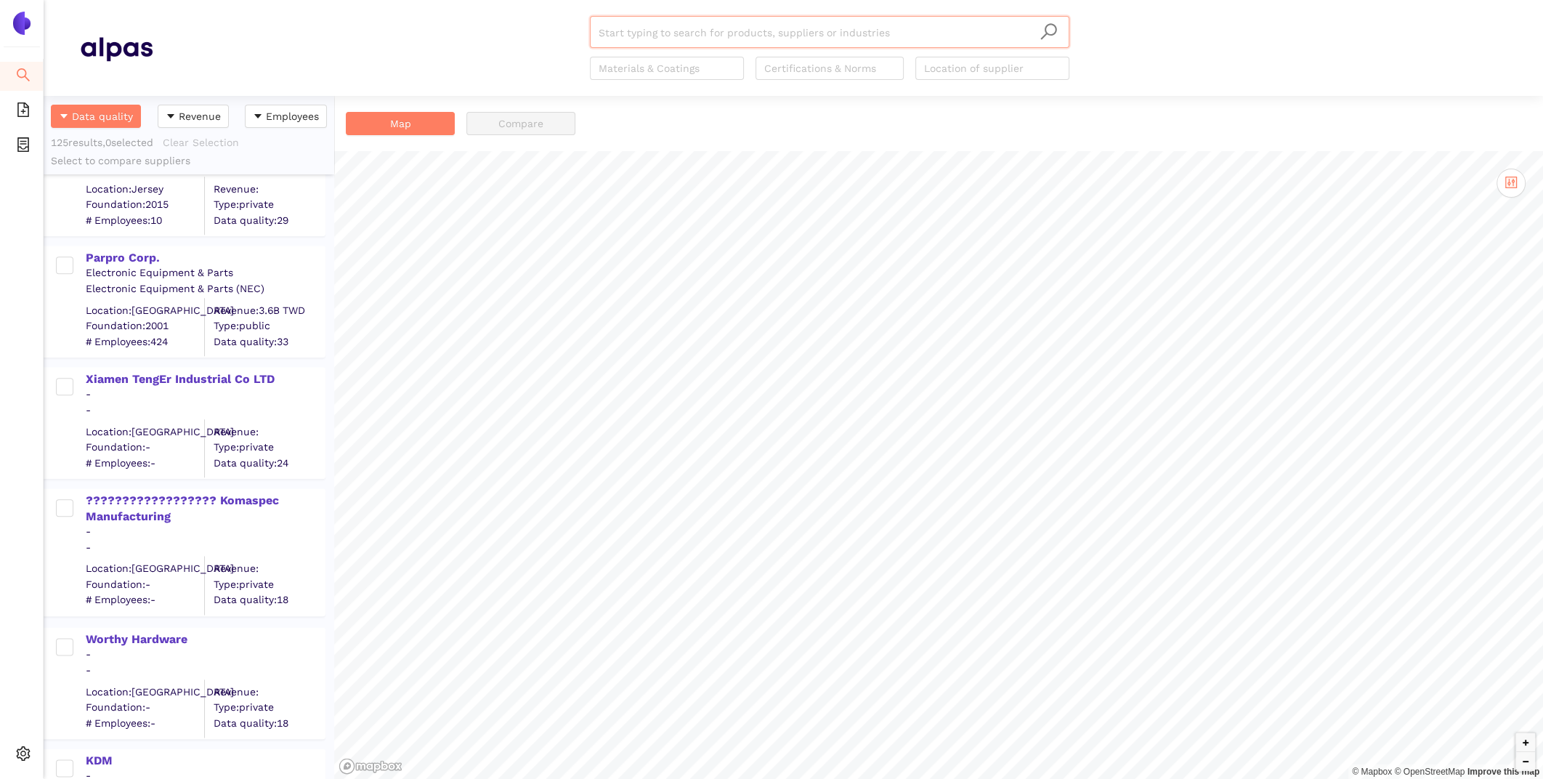
scroll to position [14305, 0]
click at [182, 496] on div "?????????????????? Komaspec Manufacturing" at bounding box center [205, 509] width 238 height 33
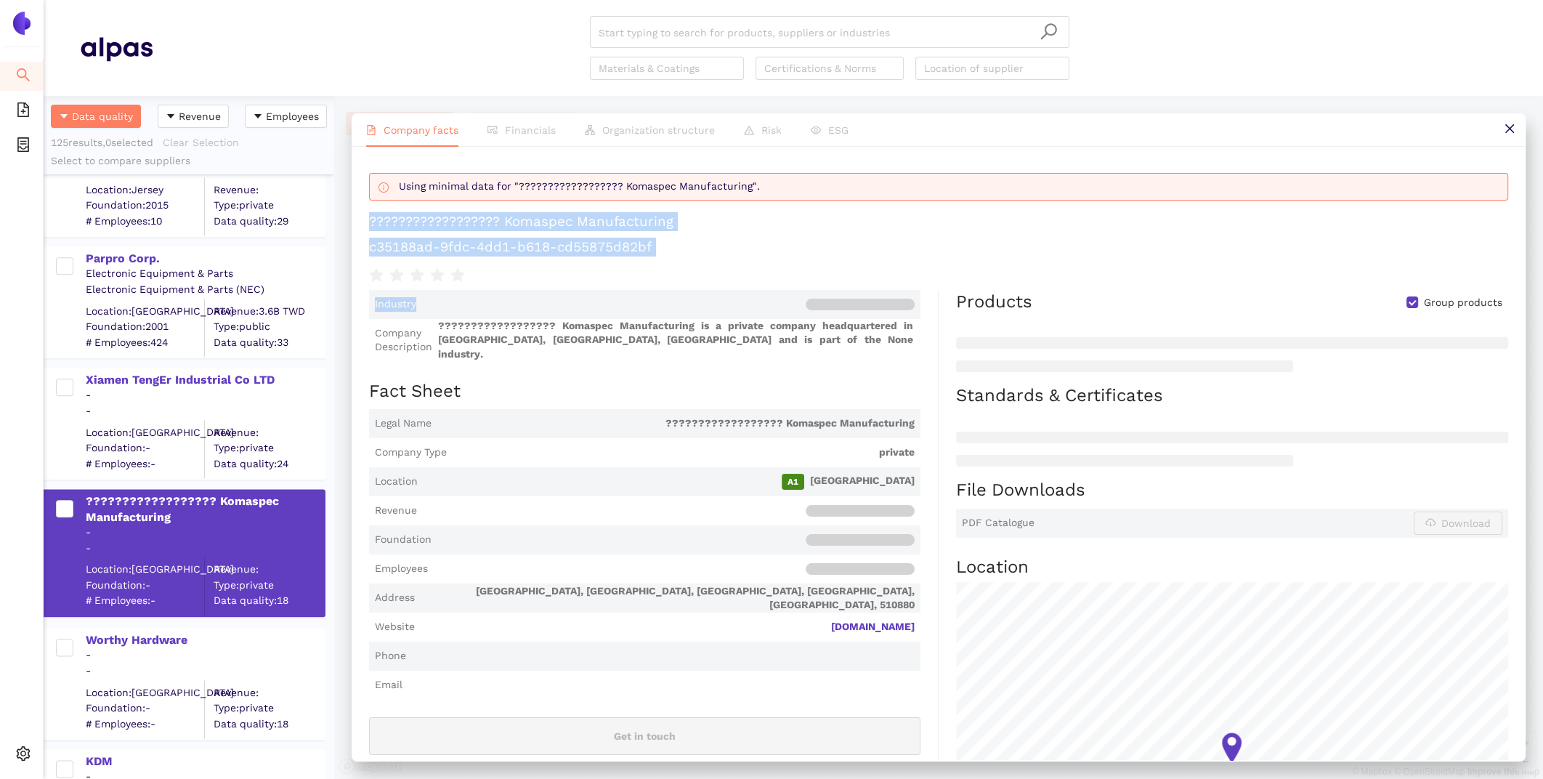
drag, startPoint x: 712, startPoint y: 207, endPoint x: 574, endPoint y: 298, distance: 165.8
click at [574, 299] on div "Using minimal data for "?????????????????? Komaspec Manufacturing". ???????????…" at bounding box center [939, 453] width 1174 height 613
click at [580, 282] on div at bounding box center [938, 274] width 1139 height 20
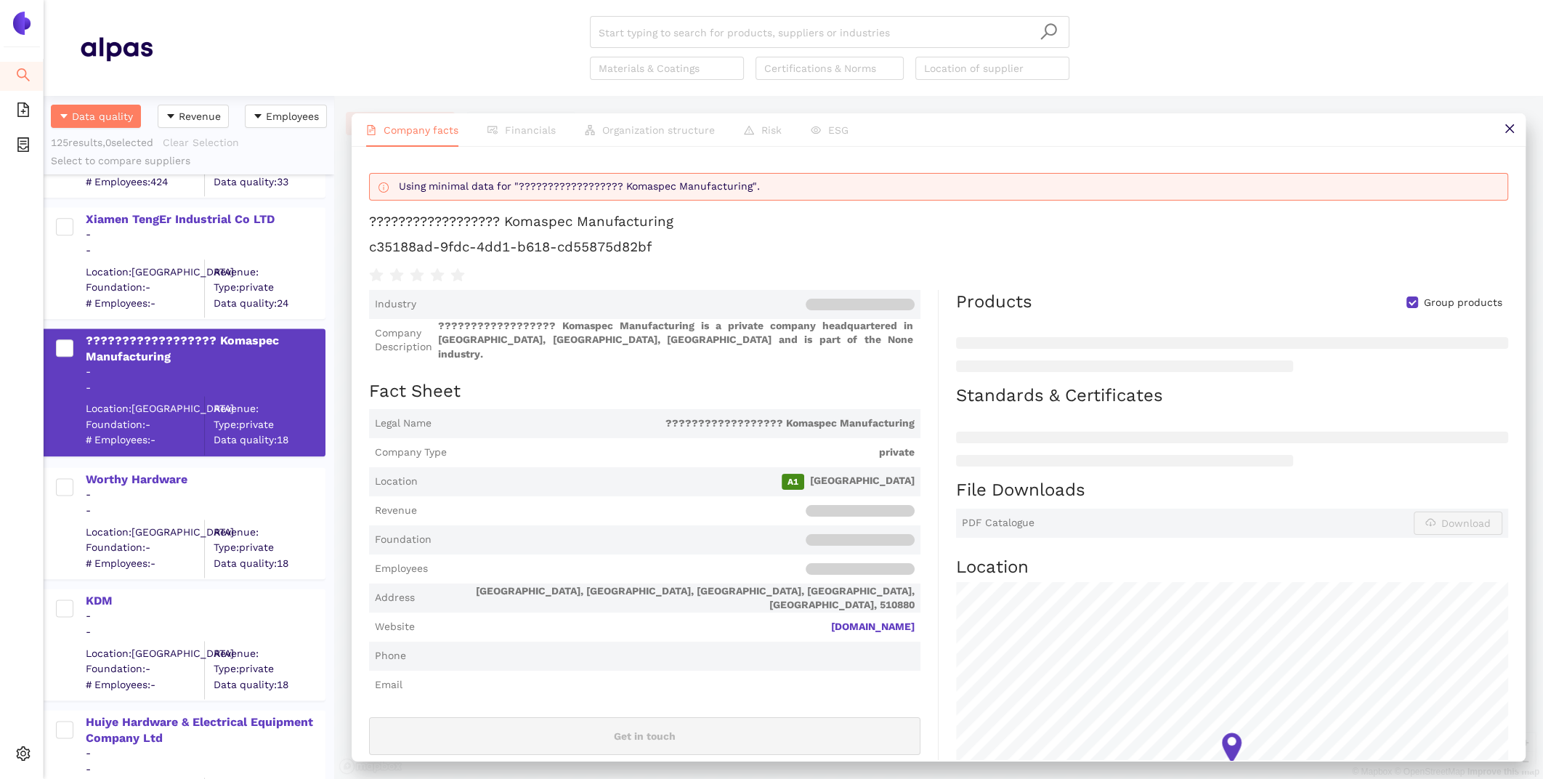
scroll to position [14436, 0]
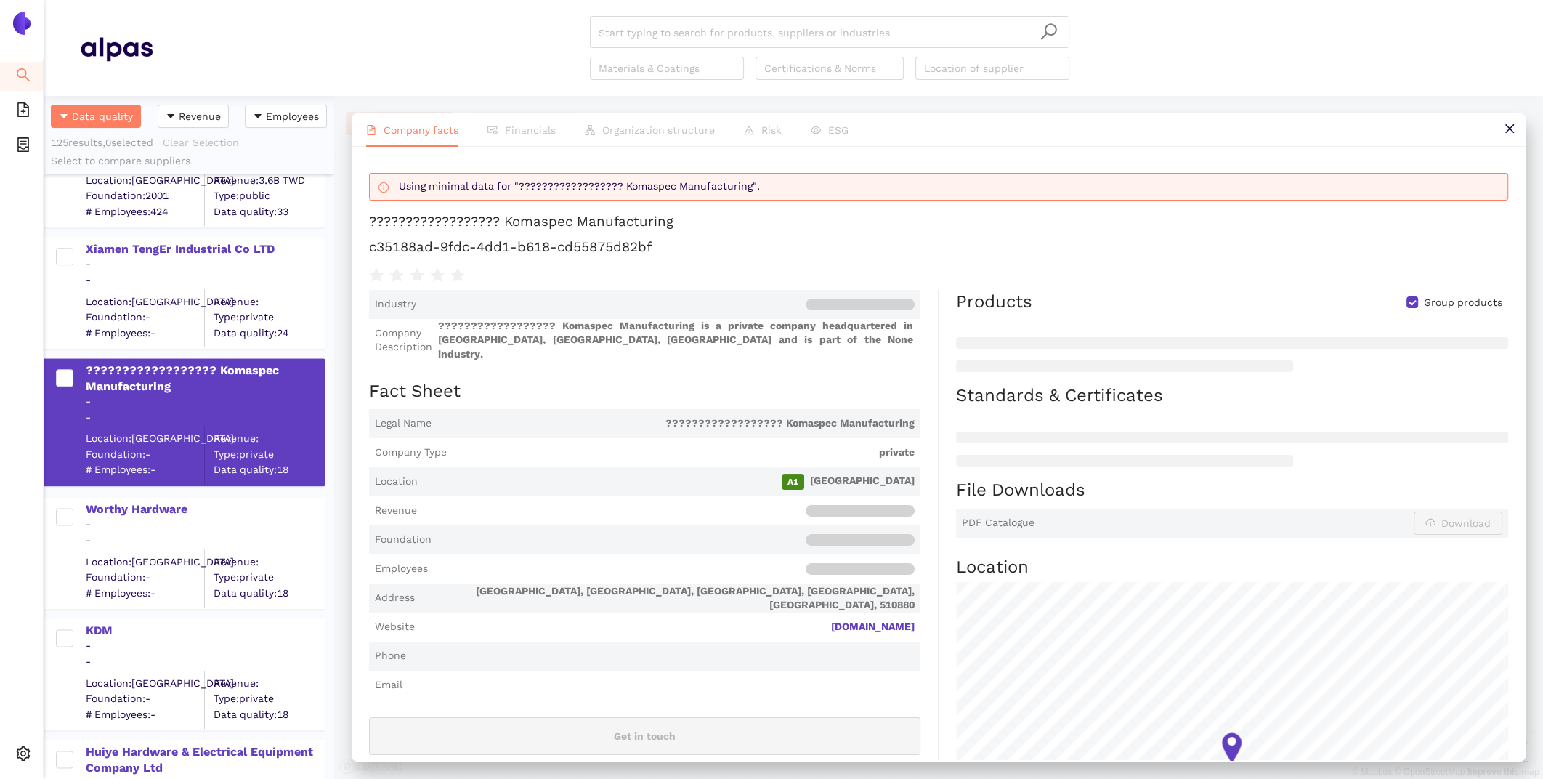
click at [190, 273] on div "-" at bounding box center [205, 280] width 238 height 15
click at [170, 241] on div "Xiamen TengEr Industrial Co LTD" at bounding box center [205, 249] width 238 height 16
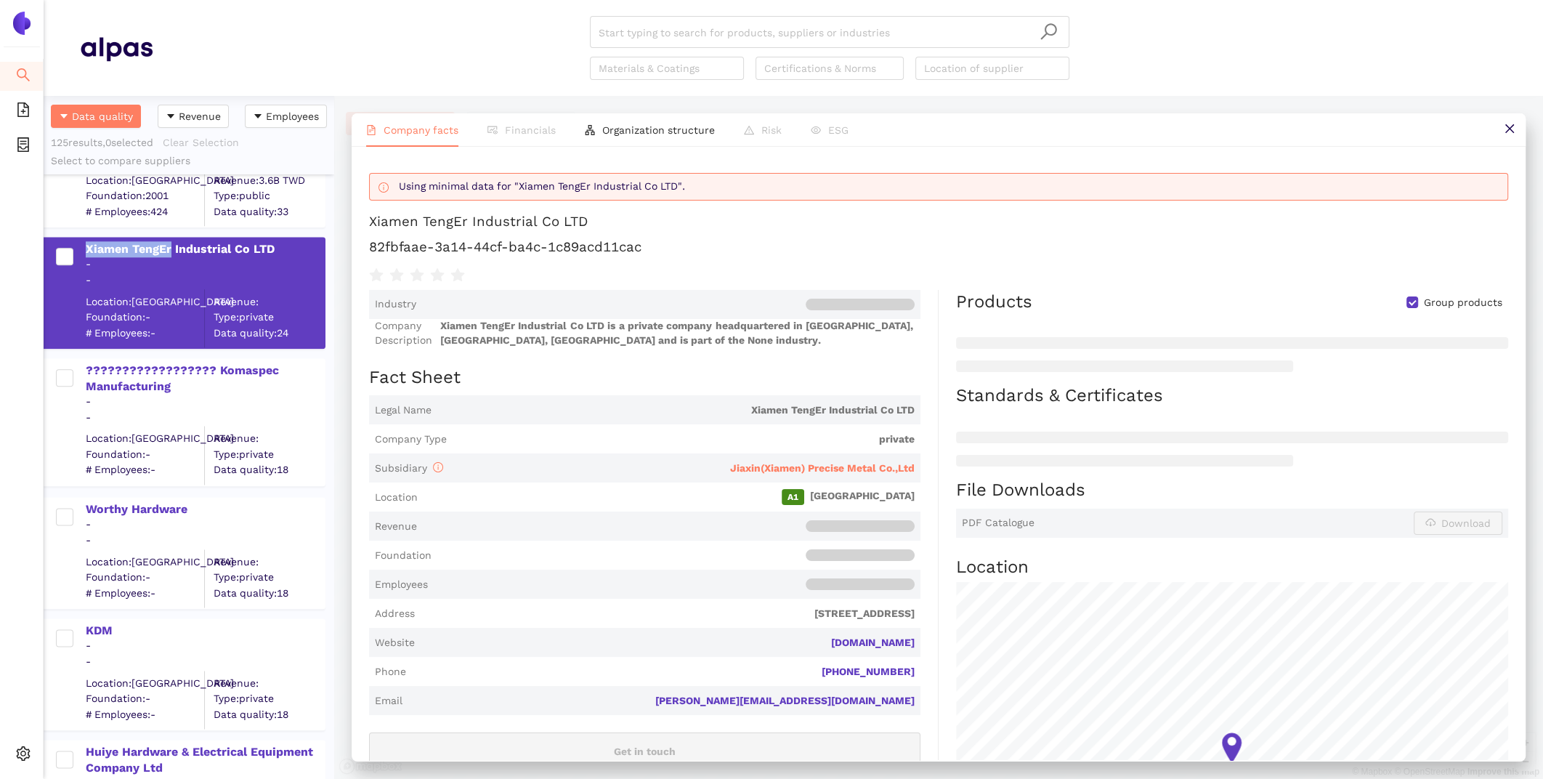
scroll to position [4, 0]
click at [323, 317] on span "Type: private" at bounding box center [269, 317] width 110 height 15
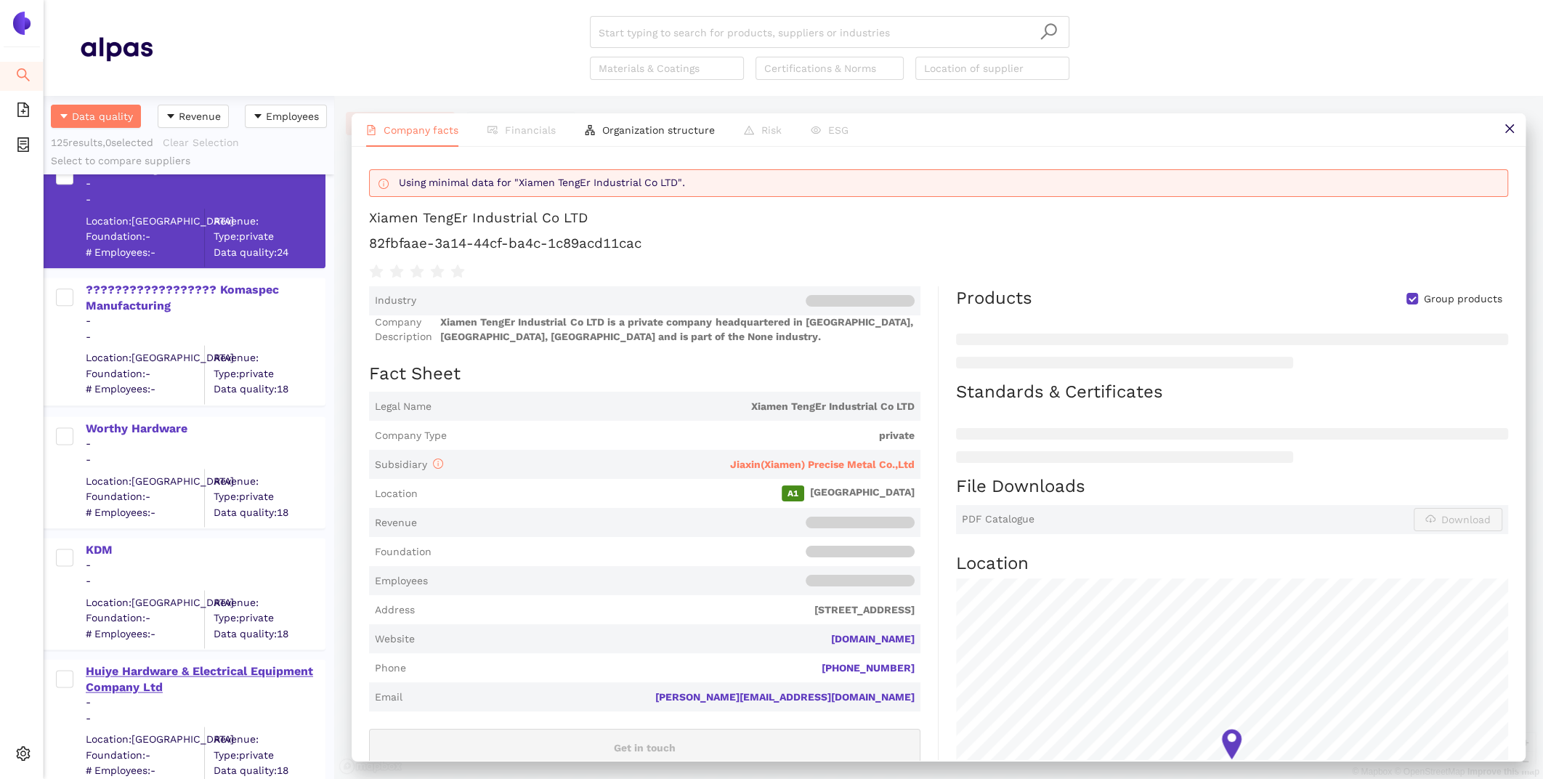
scroll to position [14483, 0]
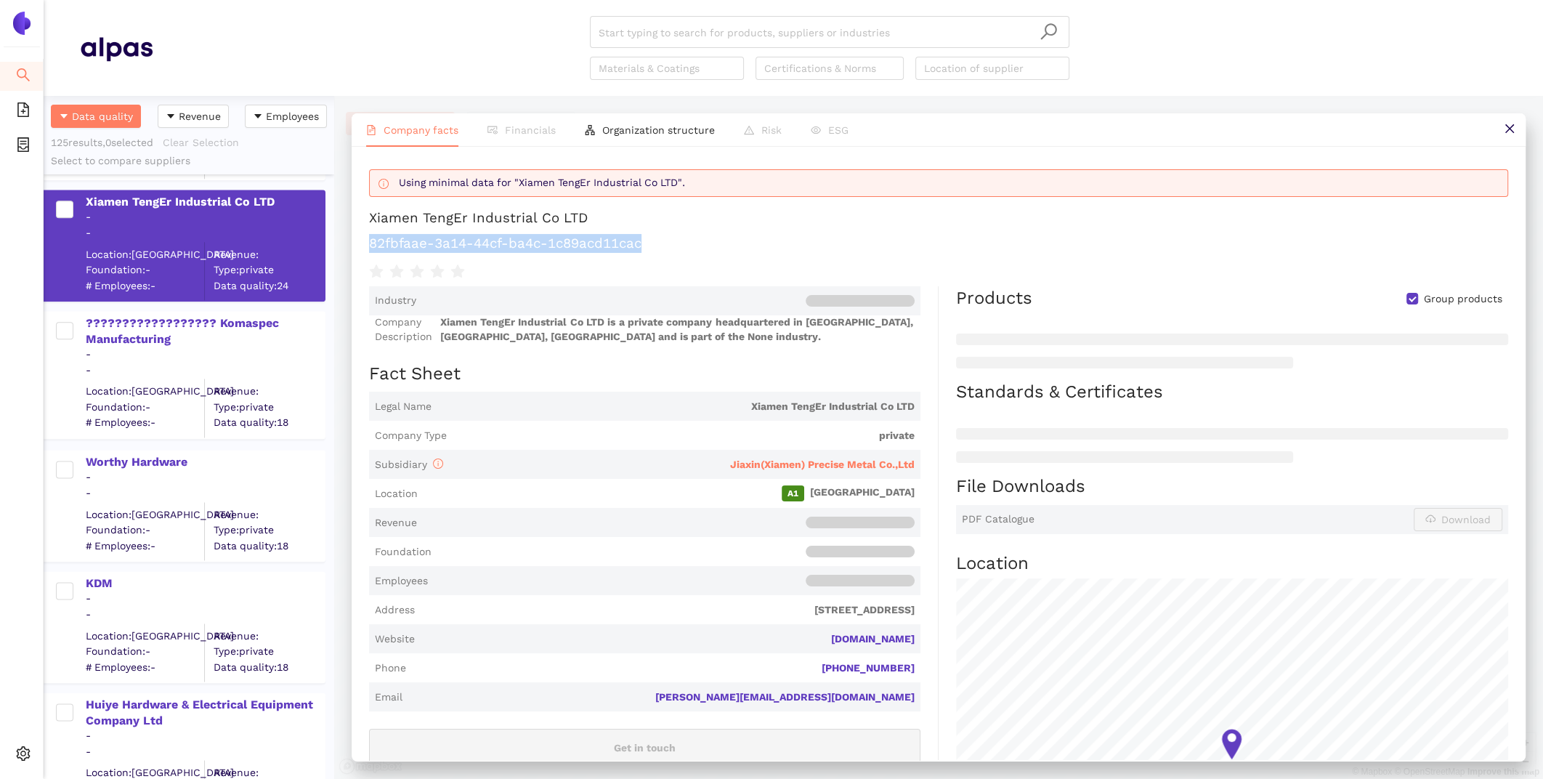
drag, startPoint x: 649, startPoint y: 242, endPoint x: 367, endPoint y: 237, distance: 281.8
click at [367, 237] on div "Using minimal data for "Xiamen TengEr Industrial Co LTD". Xiamen TengEr Industr…" at bounding box center [939, 453] width 1174 height 613
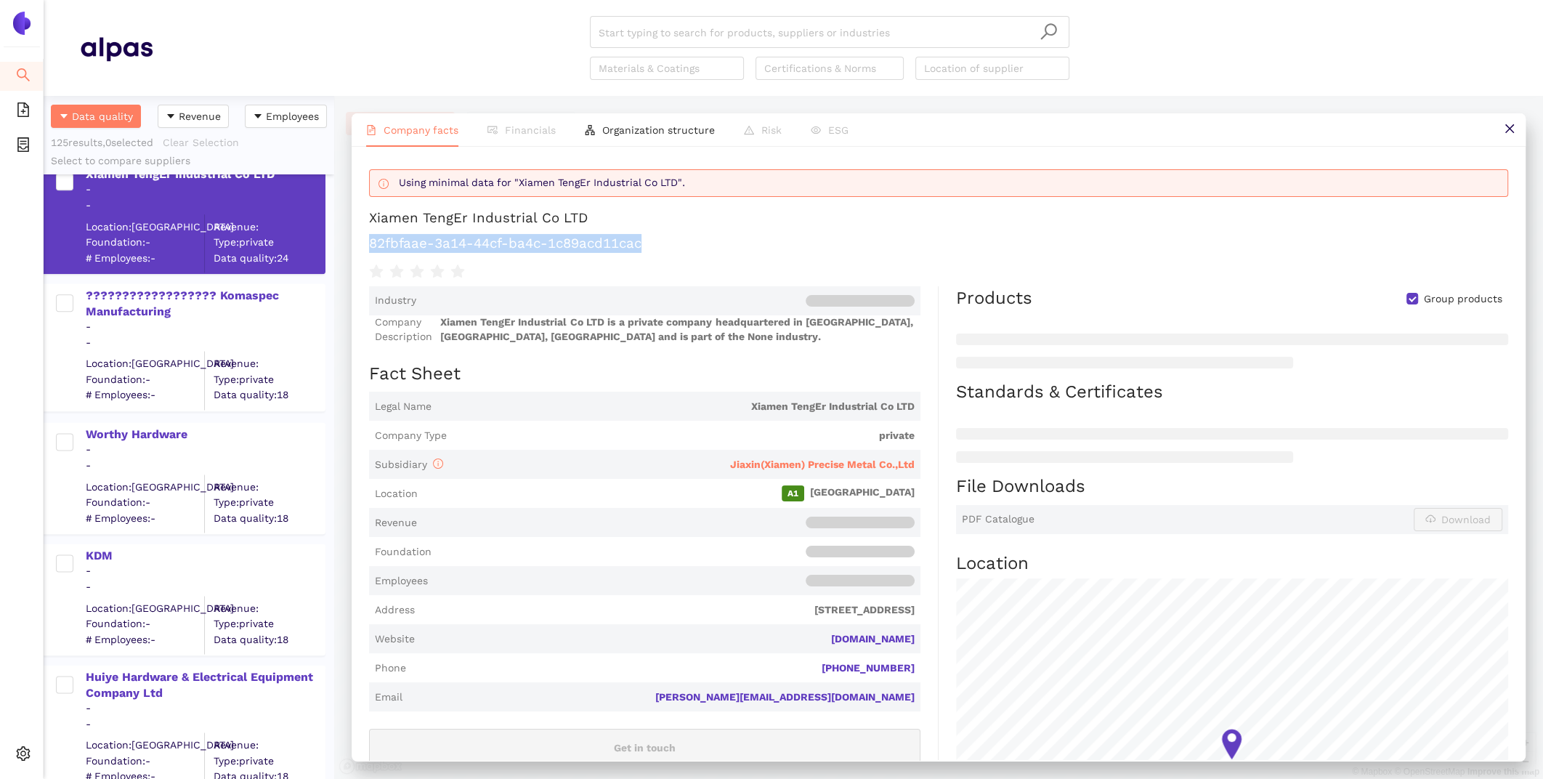
scroll to position [14503, 0]
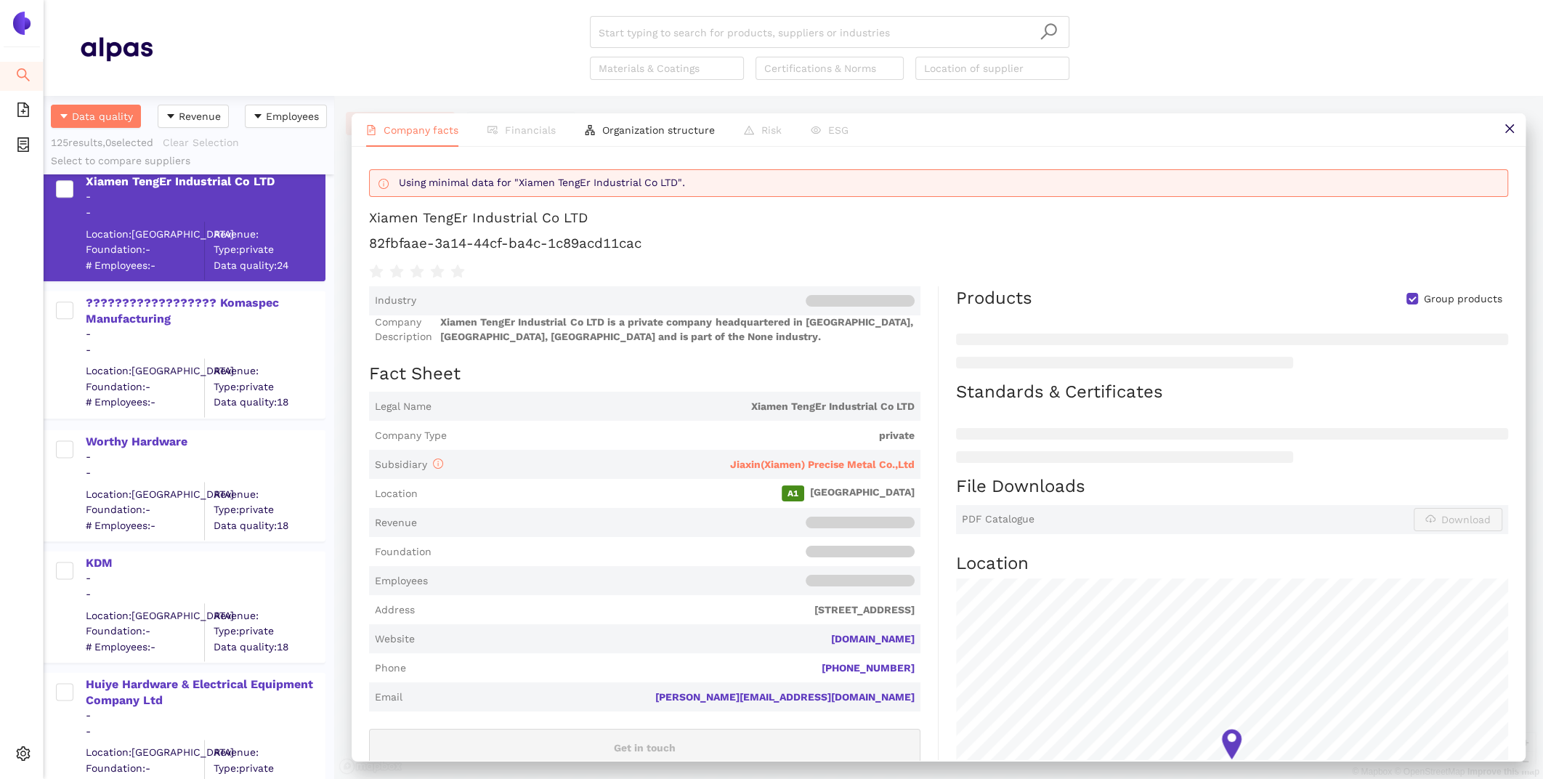
click at [535, 334] on span "Xiamen TengEr Industrial Co LTD is a private company headquartered in Xiamen, F…" at bounding box center [676, 329] width 475 height 28
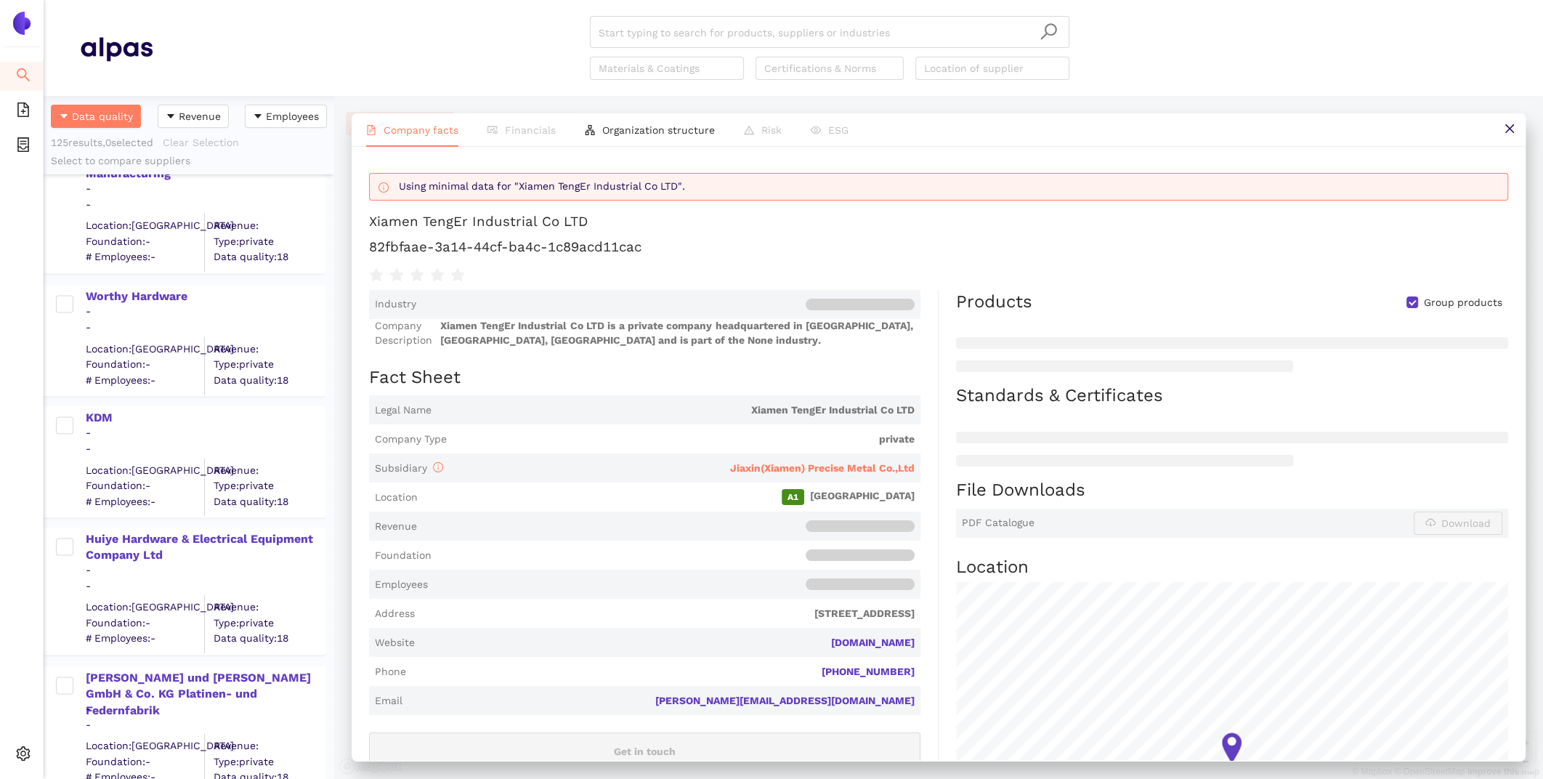
scroll to position [14451, 0]
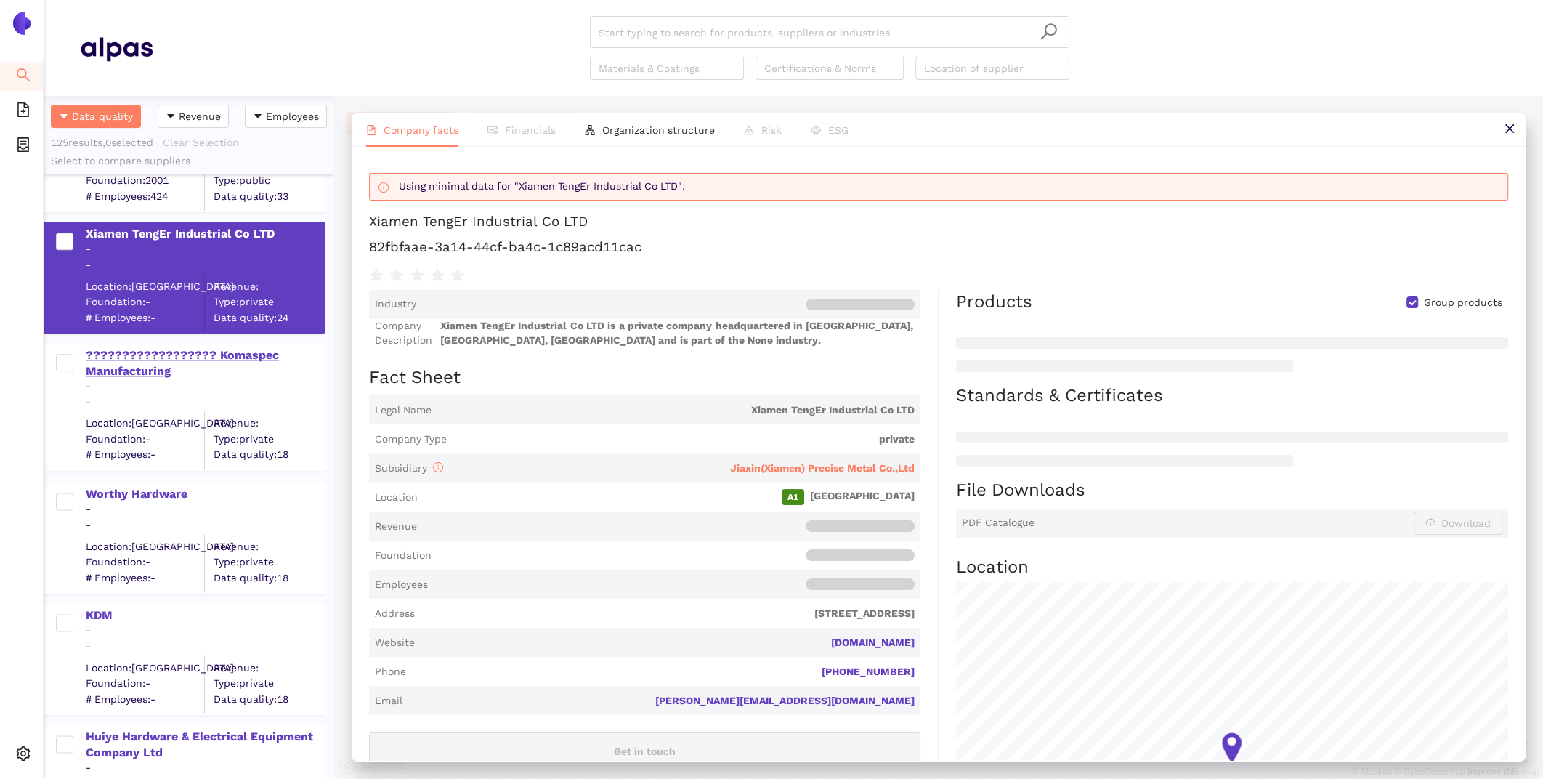
click at [131, 357] on div "?????????????????? Komaspec Manufacturing" at bounding box center [205, 363] width 238 height 33
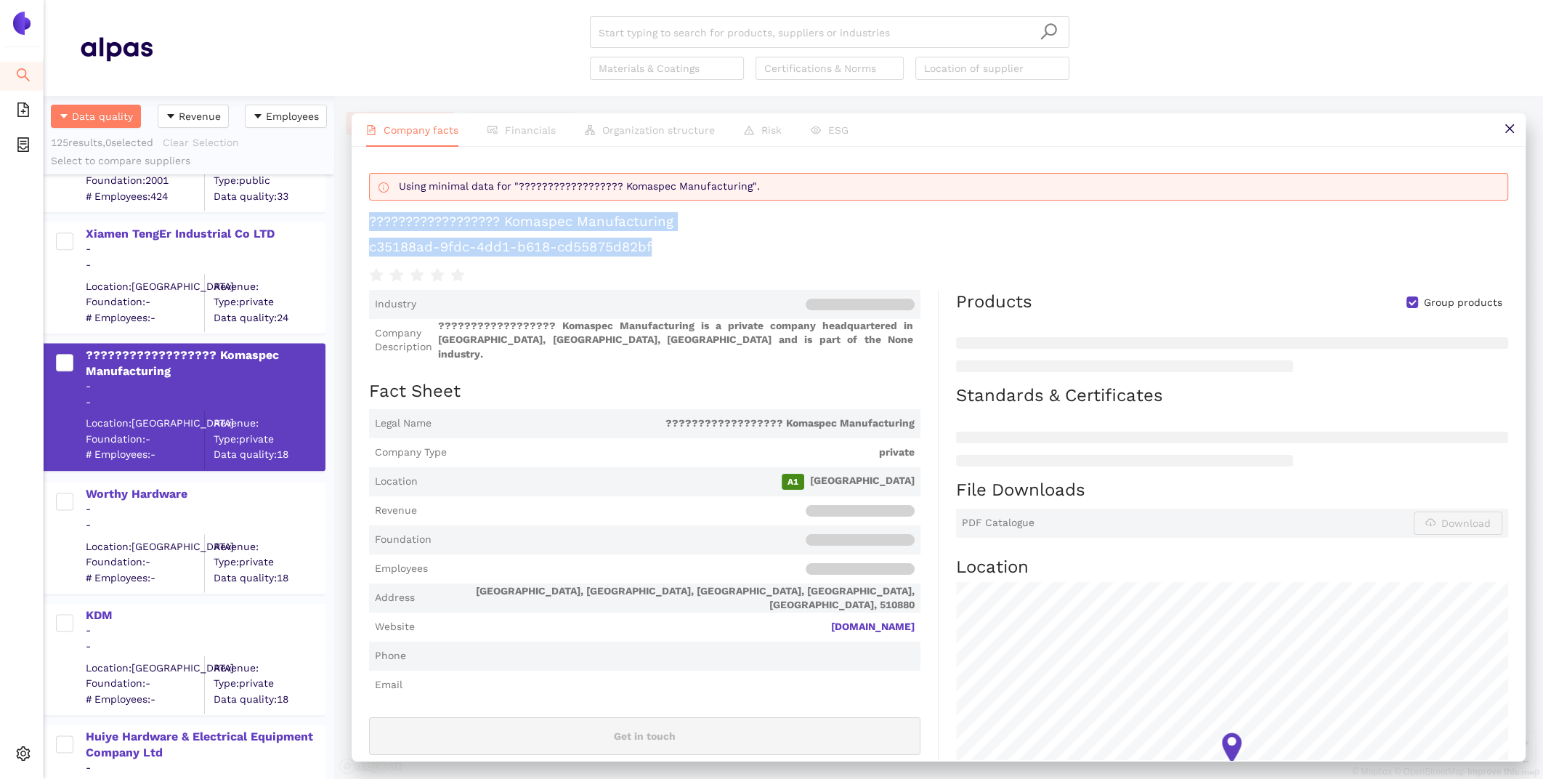
drag, startPoint x: 659, startPoint y: 243, endPoint x: 360, endPoint y: 218, distance: 300.3
click at [360, 218] on div "Using minimal data for "?????????????????? Komaspec Manufacturing". ???????????…" at bounding box center [939, 453] width 1174 height 613
copy div "?????????????????? Komaspec Manufacturing c35188ad-9fdc-4dd1-b618-cd55875d82bf"
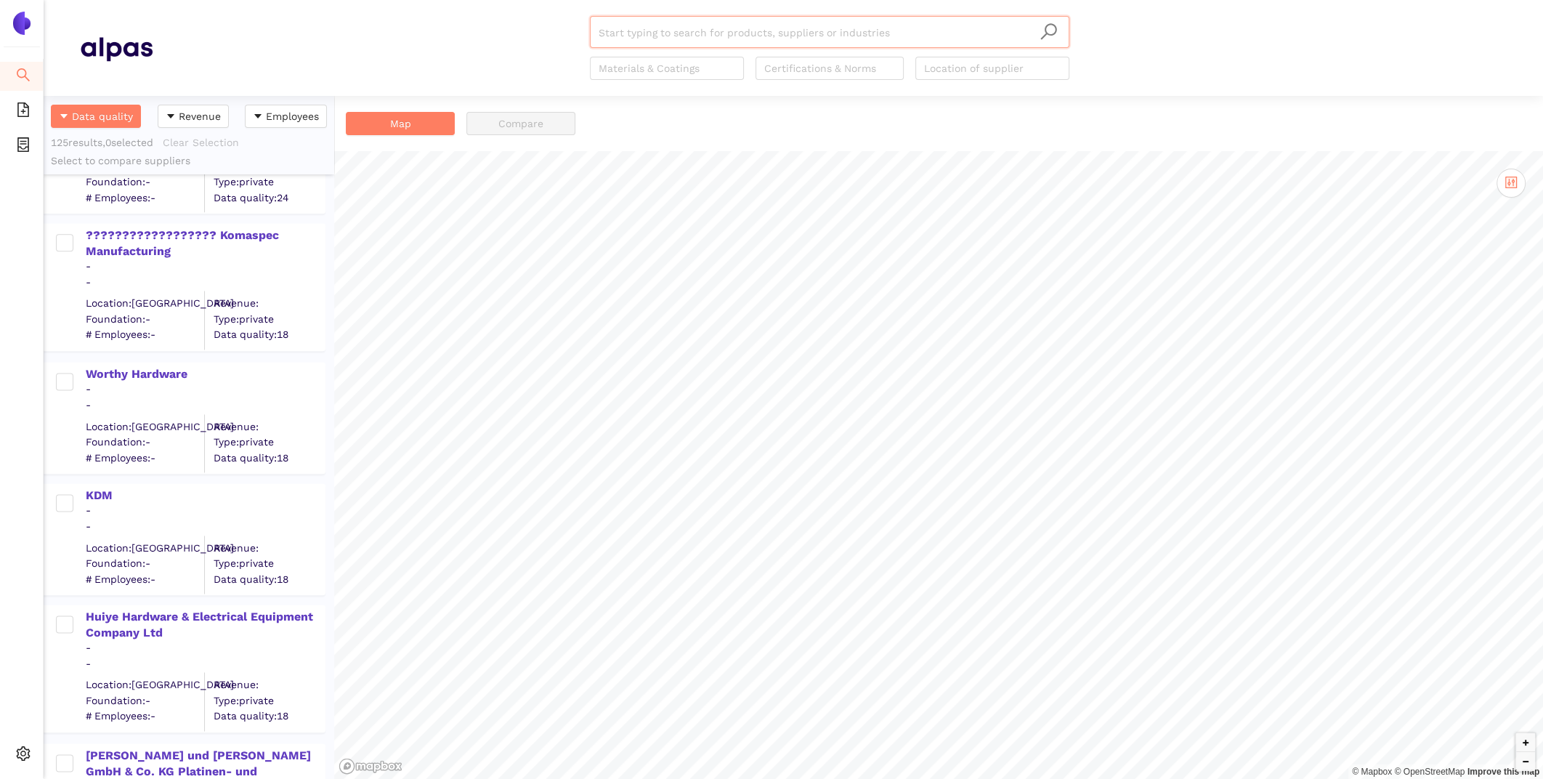
scroll to position [14474, 0]
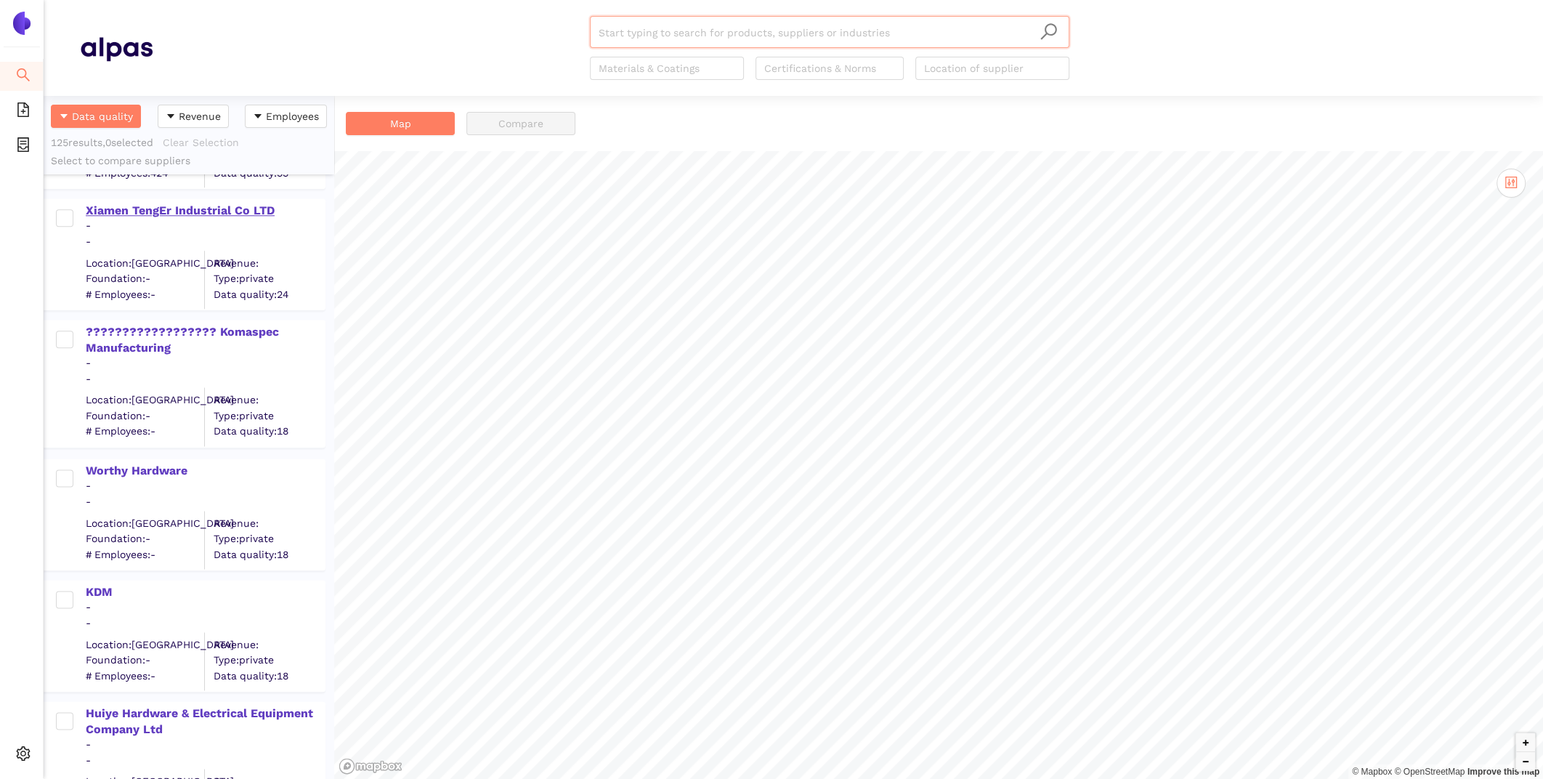
click at [135, 216] on div "Xiamen TengEr Industrial Co LTD" at bounding box center [205, 211] width 238 height 16
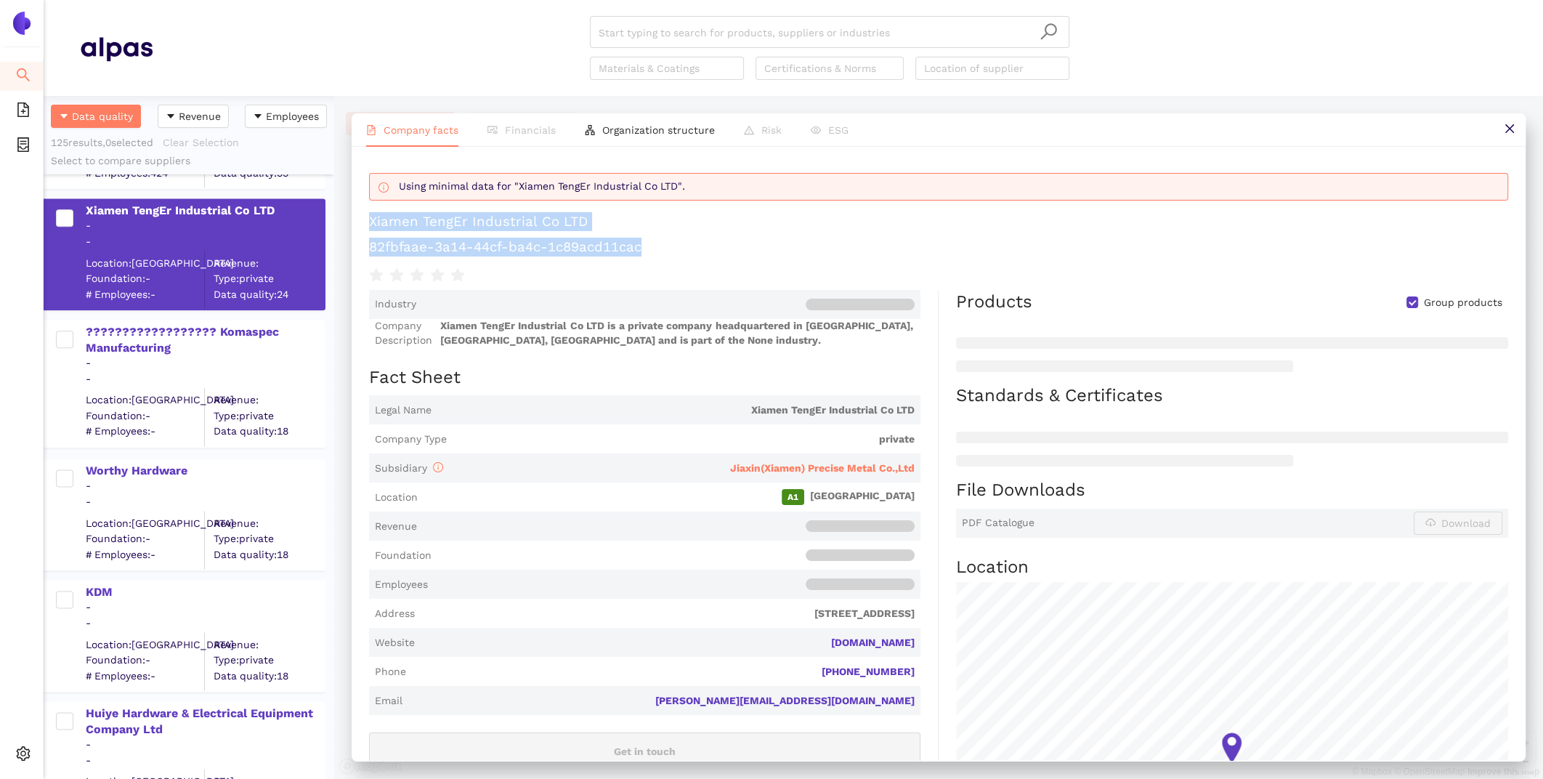
drag, startPoint x: 649, startPoint y: 255, endPoint x: 365, endPoint y: 226, distance: 286.2
click at [365, 226] on div "Using minimal data for "Xiamen TengEr Industrial Co LTD". Xiamen TengEr Industr…" at bounding box center [939, 453] width 1174 height 613
copy div "Xiamen TengEr Industrial Co LTD 82fbfaae-3a14-44cf-ba4c-1c89acd11cac"
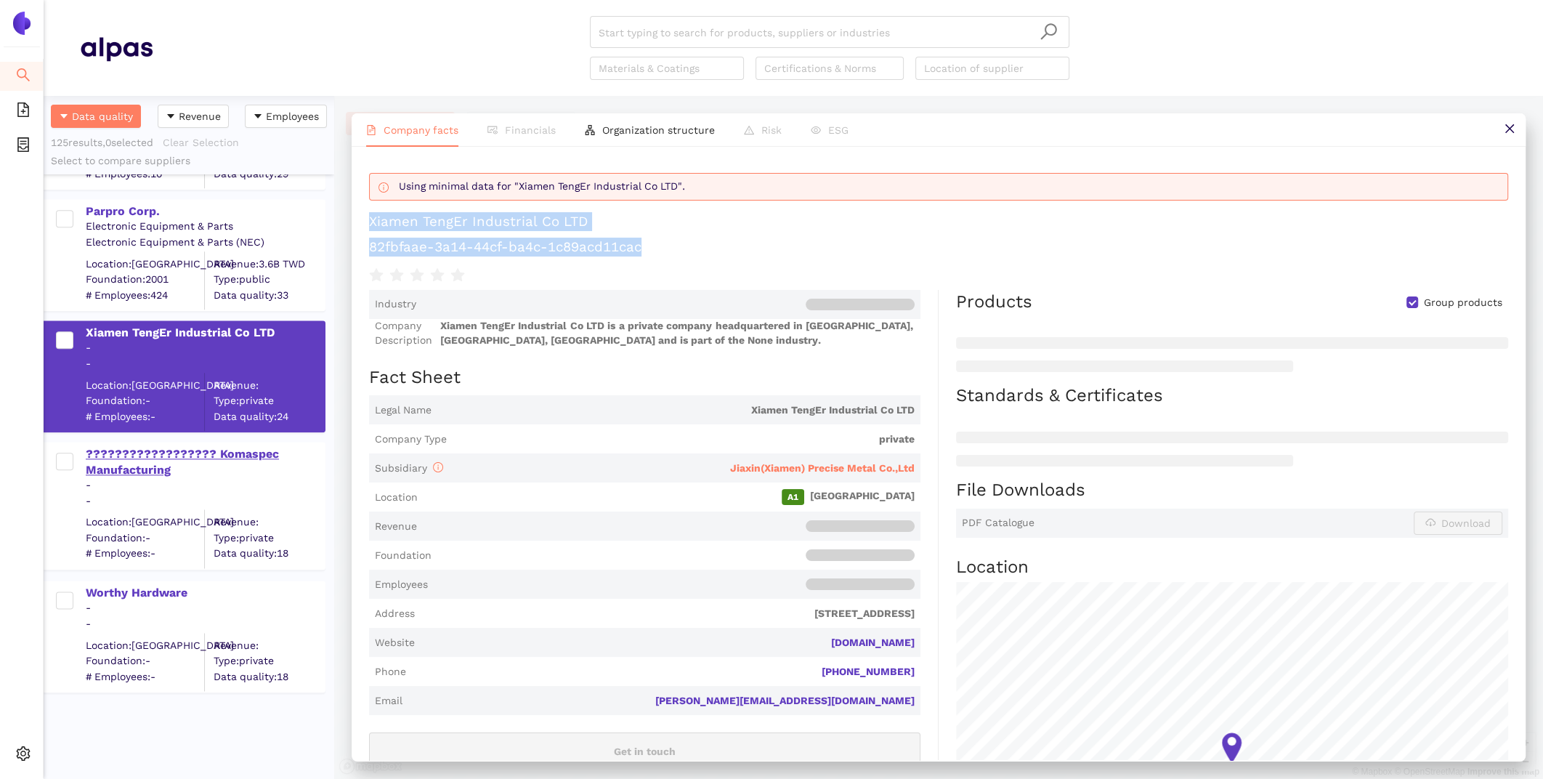
scroll to position [14065, 0]
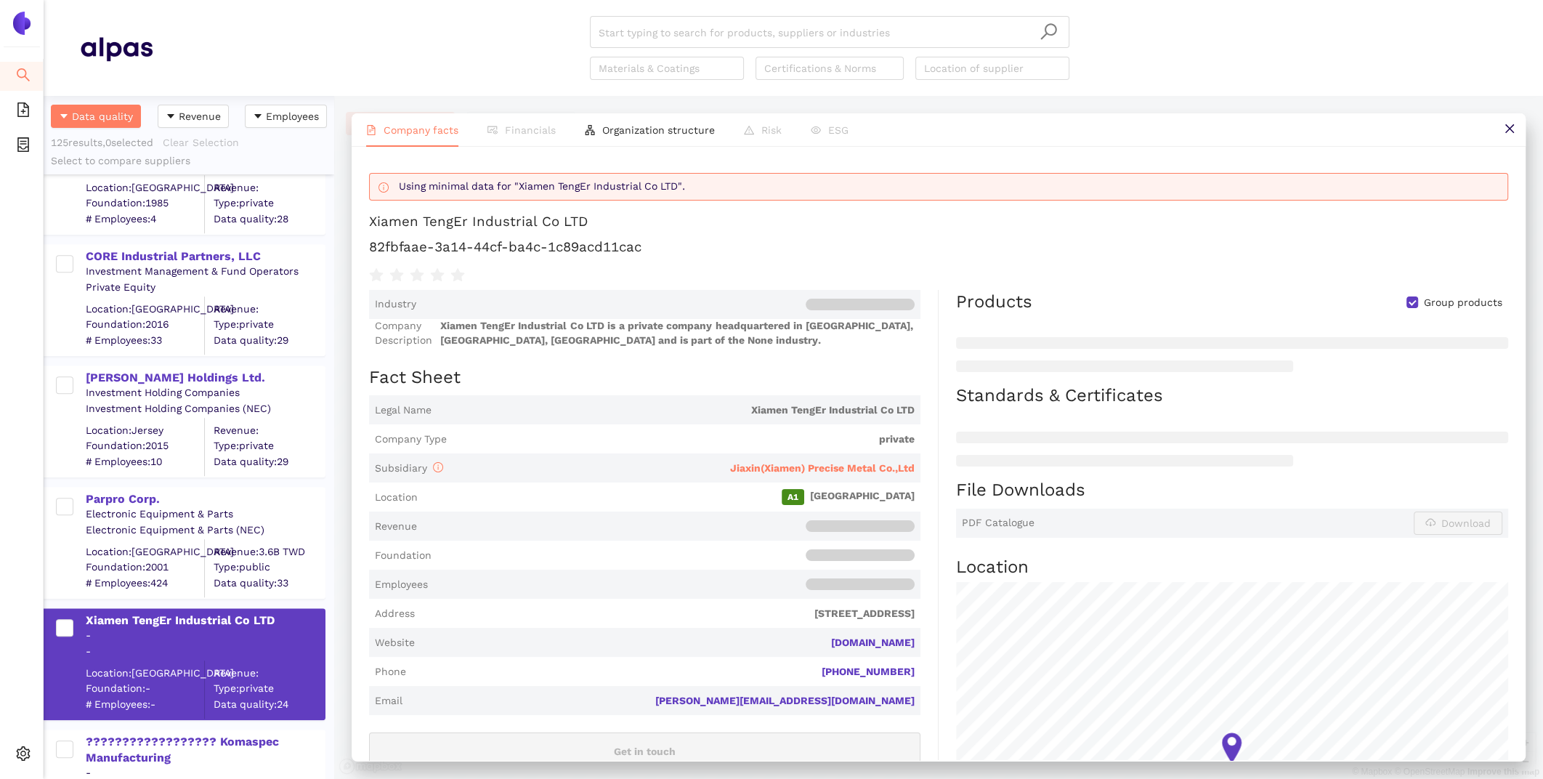
click at [638, 272] on div at bounding box center [938, 274] width 1139 height 20
drag, startPoint x: 661, startPoint y: 244, endPoint x: 372, endPoint y: 234, distance: 289.2
click at [372, 234] on div "Using minimal data for "Xiamen TengEr Industrial Co LTD". Xiamen TengEr Industr…" at bounding box center [938, 224] width 1139 height 120
copy h1 "82fbfaae-3a14-44cf-ba4c-1c89acd11cac"
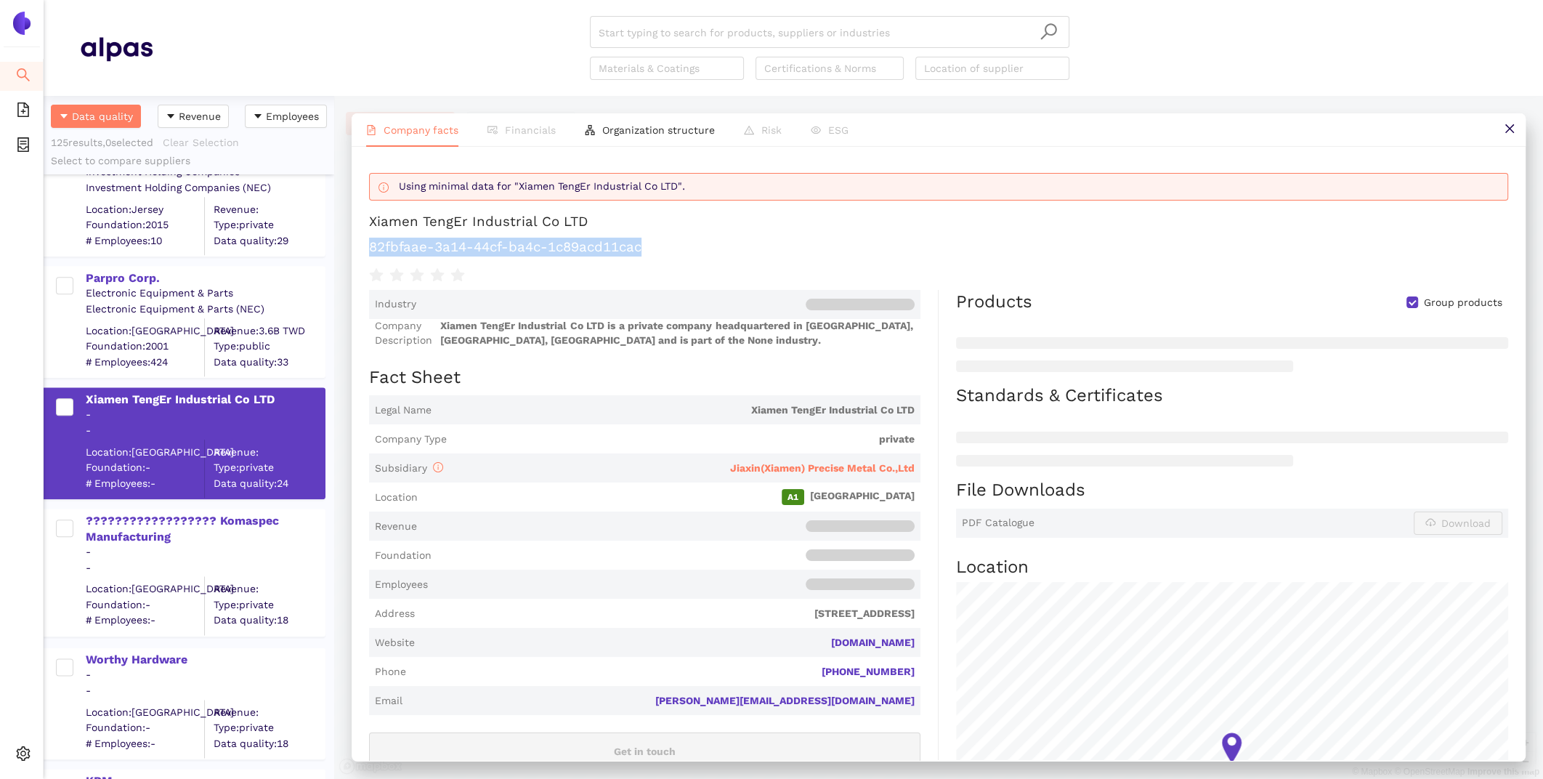
scroll to position [14303, 0]
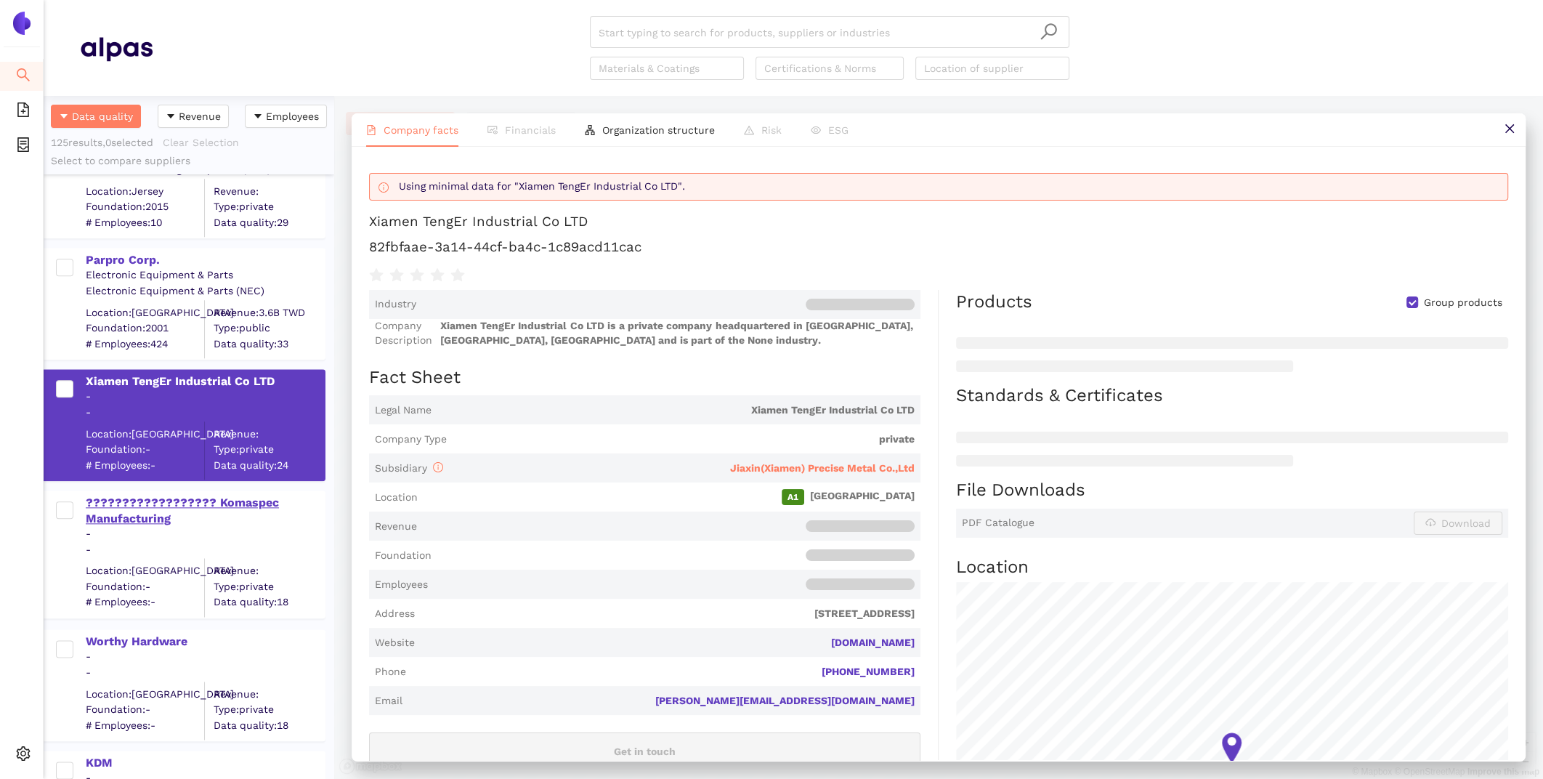
click at [172, 501] on div "?????????????????? Komaspec Manufacturing" at bounding box center [205, 511] width 238 height 33
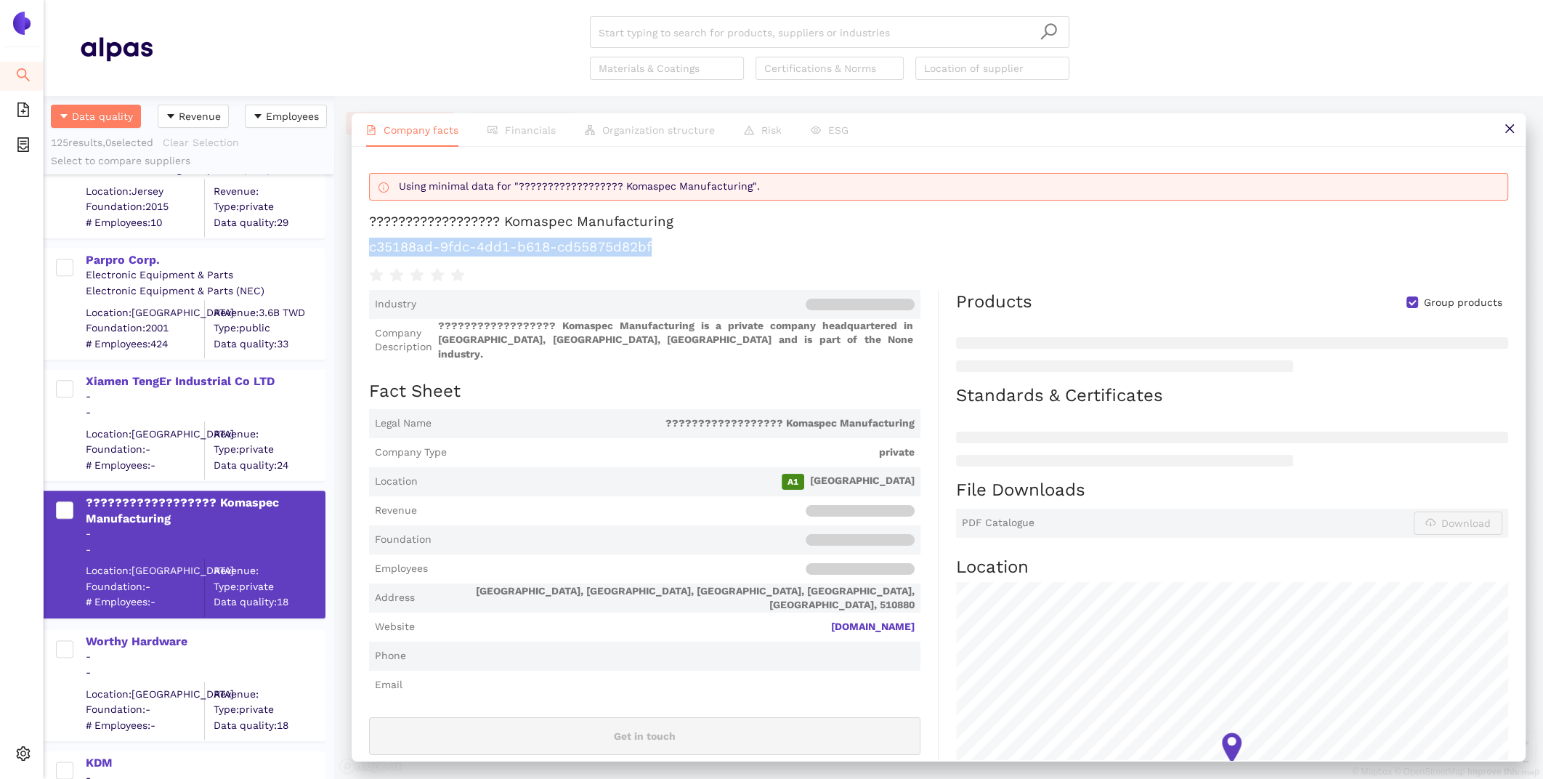
drag, startPoint x: 672, startPoint y: 246, endPoint x: 366, endPoint y: 250, distance: 305.8
click at [366, 250] on div "Using minimal data for "?????????????????? Komaspec Manufacturing". ???????????…" at bounding box center [939, 453] width 1174 height 613
copy h1 "c35188ad-9fdc-4dd1-b618-cd55875d82bf"
click at [141, 638] on div "Worthy Hardware" at bounding box center [205, 641] width 238 height 16
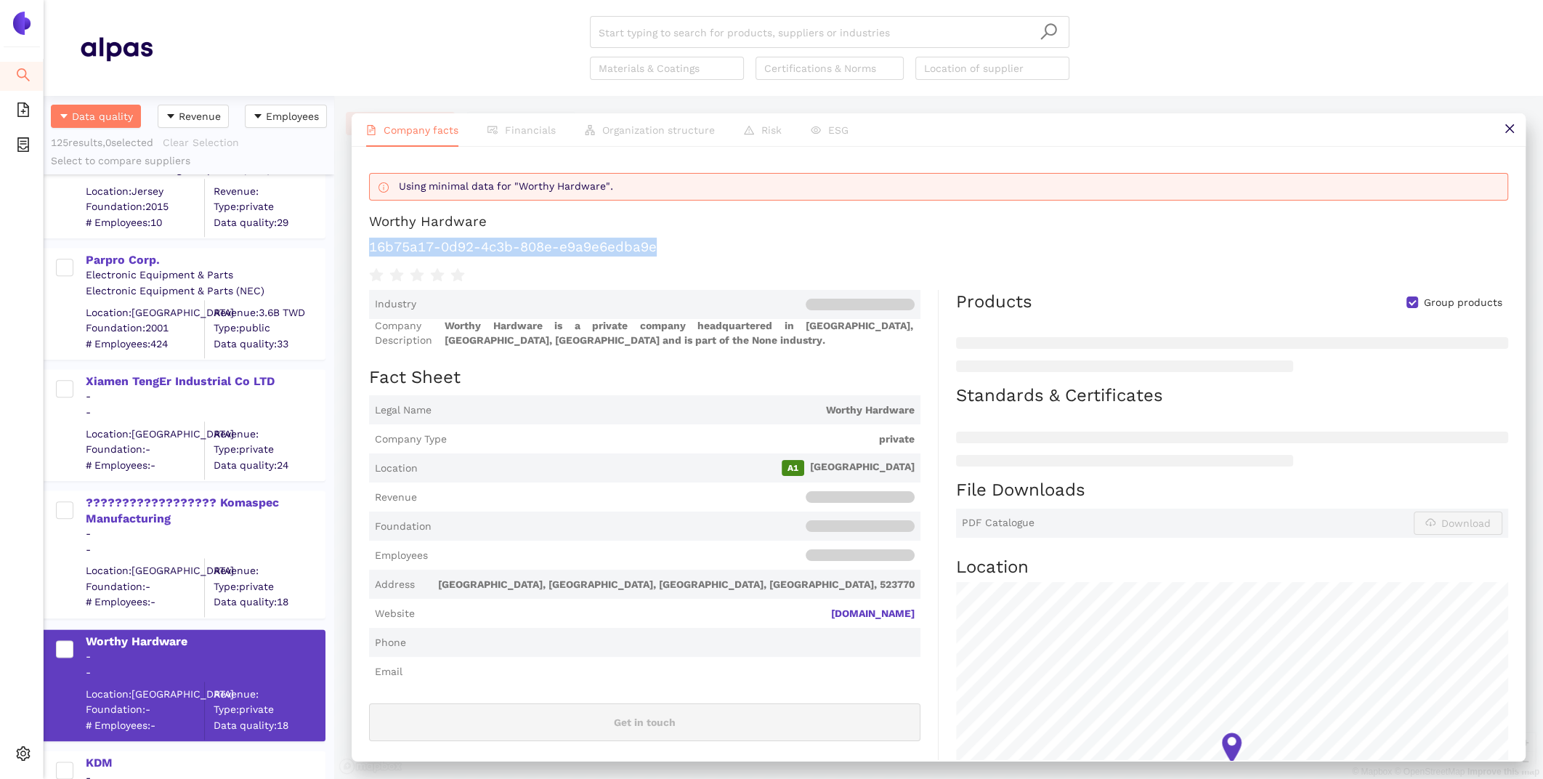
drag, startPoint x: 681, startPoint y: 245, endPoint x: 370, endPoint y: 241, distance: 311.6
click at [370, 241] on h1 "16b75a17-0d92-4c3b-808e-e9a9e6edba9e" at bounding box center [938, 246] width 1139 height 19
copy h1 "16b75a17-0d92-4c3b-808e-e9a9e6edba9e"
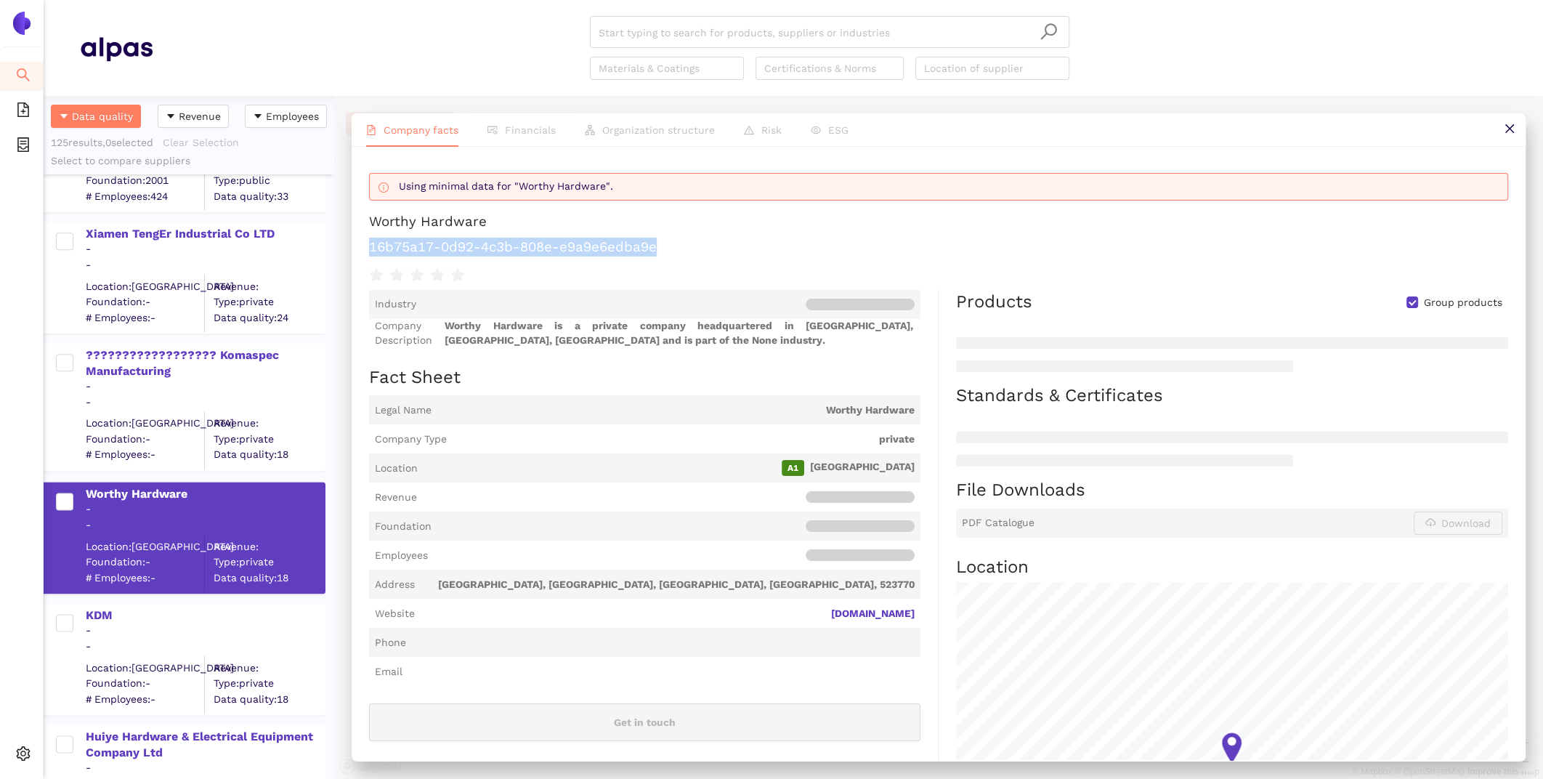
scroll to position [14468, 0]
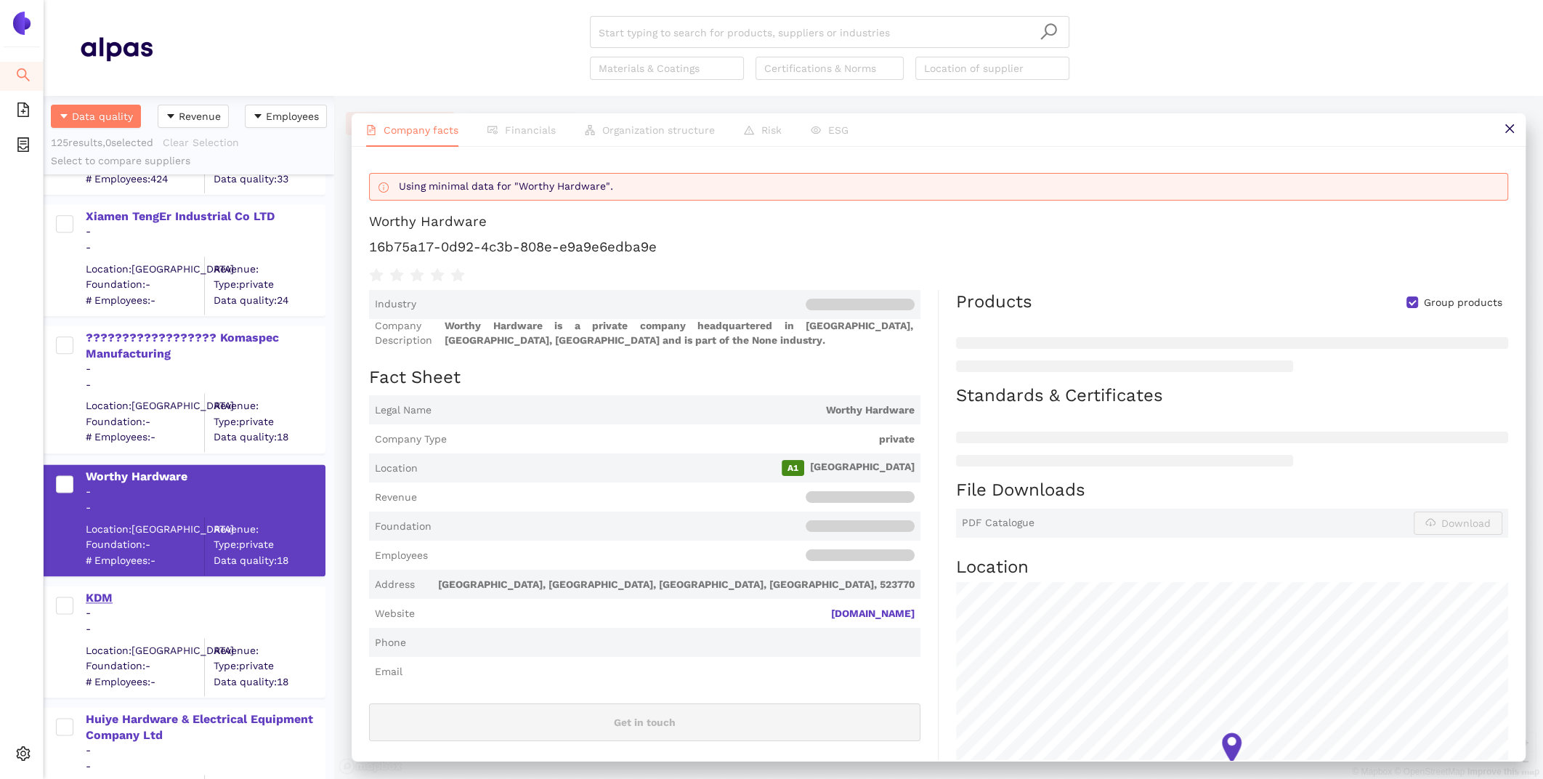
click at [90, 593] on div "KDM" at bounding box center [205, 598] width 238 height 16
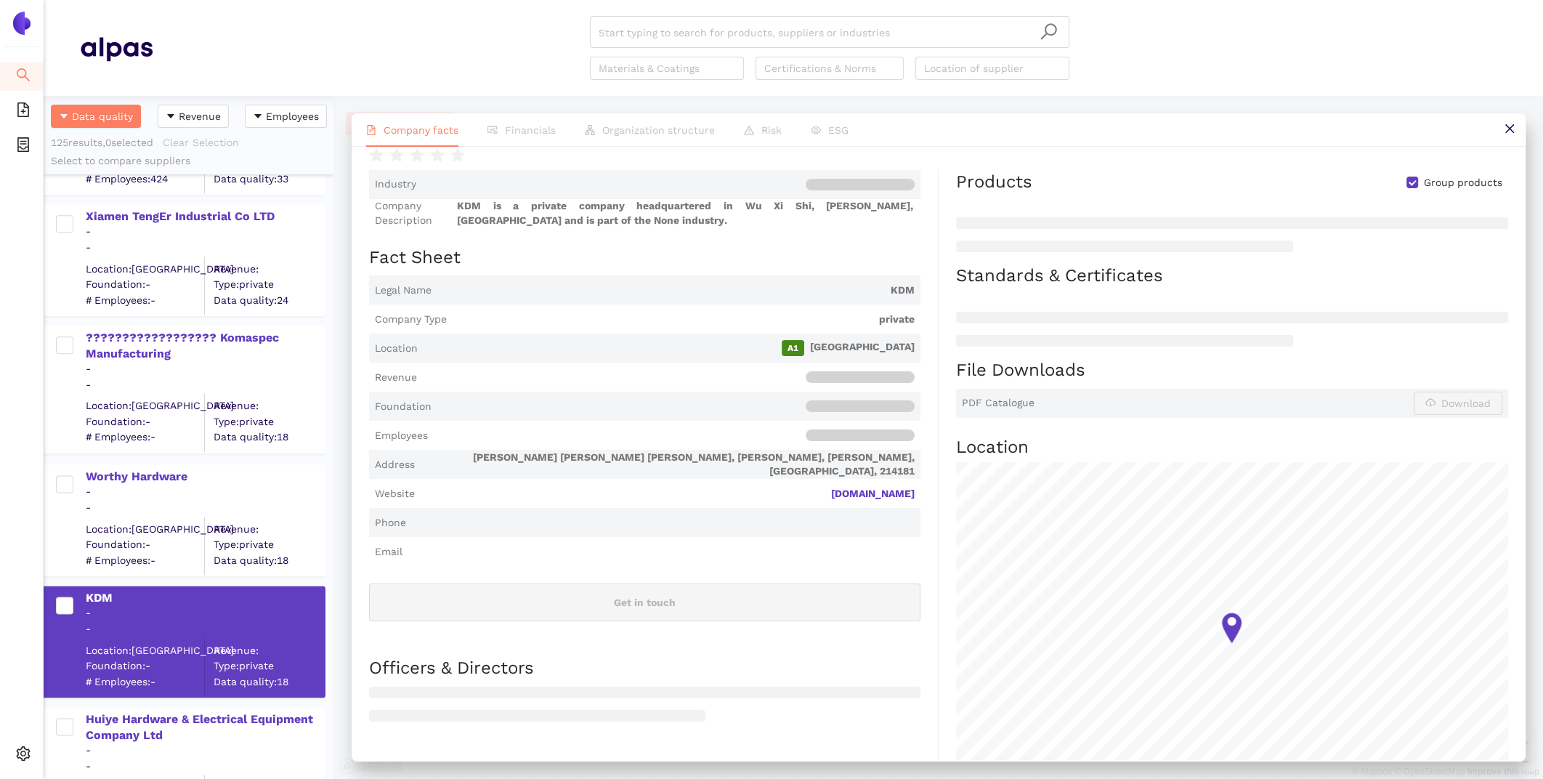
scroll to position [0, 0]
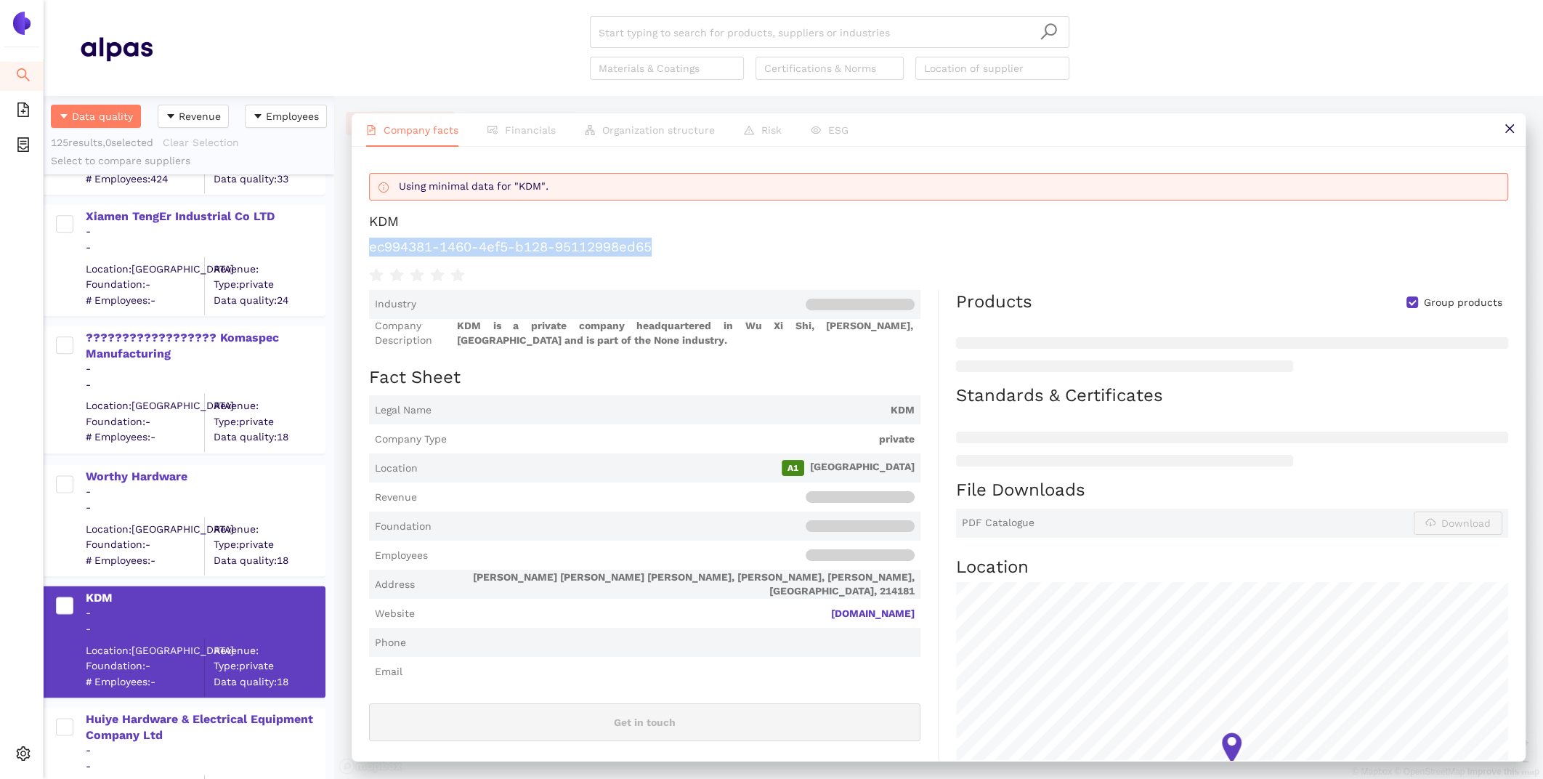
drag, startPoint x: 646, startPoint y: 245, endPoint x: 364, endPoint y: 243, distance: 282.5
click at [364, 243] on div "Using minimal data for "KDM". KDM ec994381-1460-4ef5-b128-95112998ed65 Industry…" at bounding box center [939, 453] width 1174 height 613
copy h1 "ec994381-1460-4ef5-b128-95112998ed65"
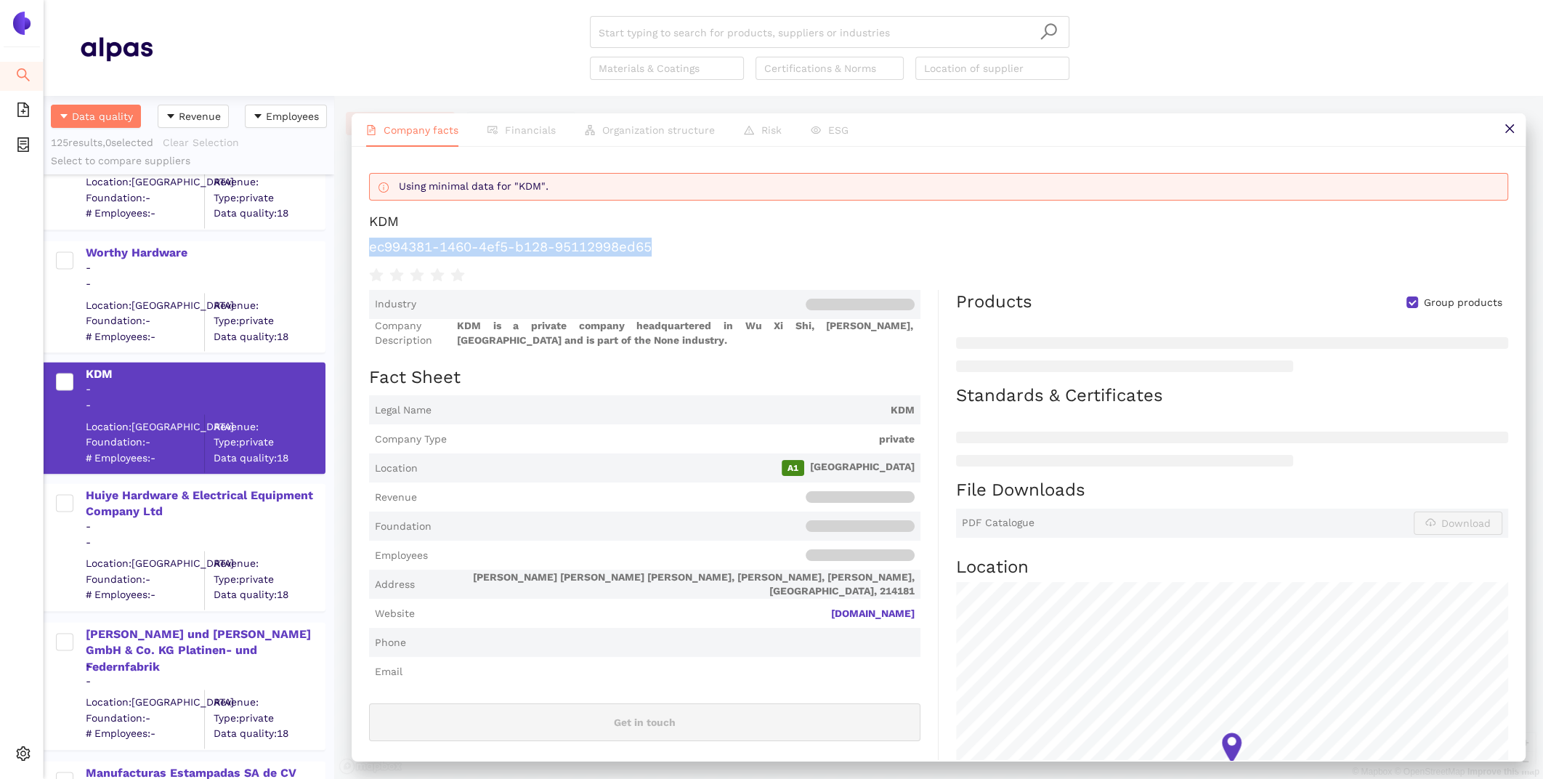
scroll to position [14690, 0]
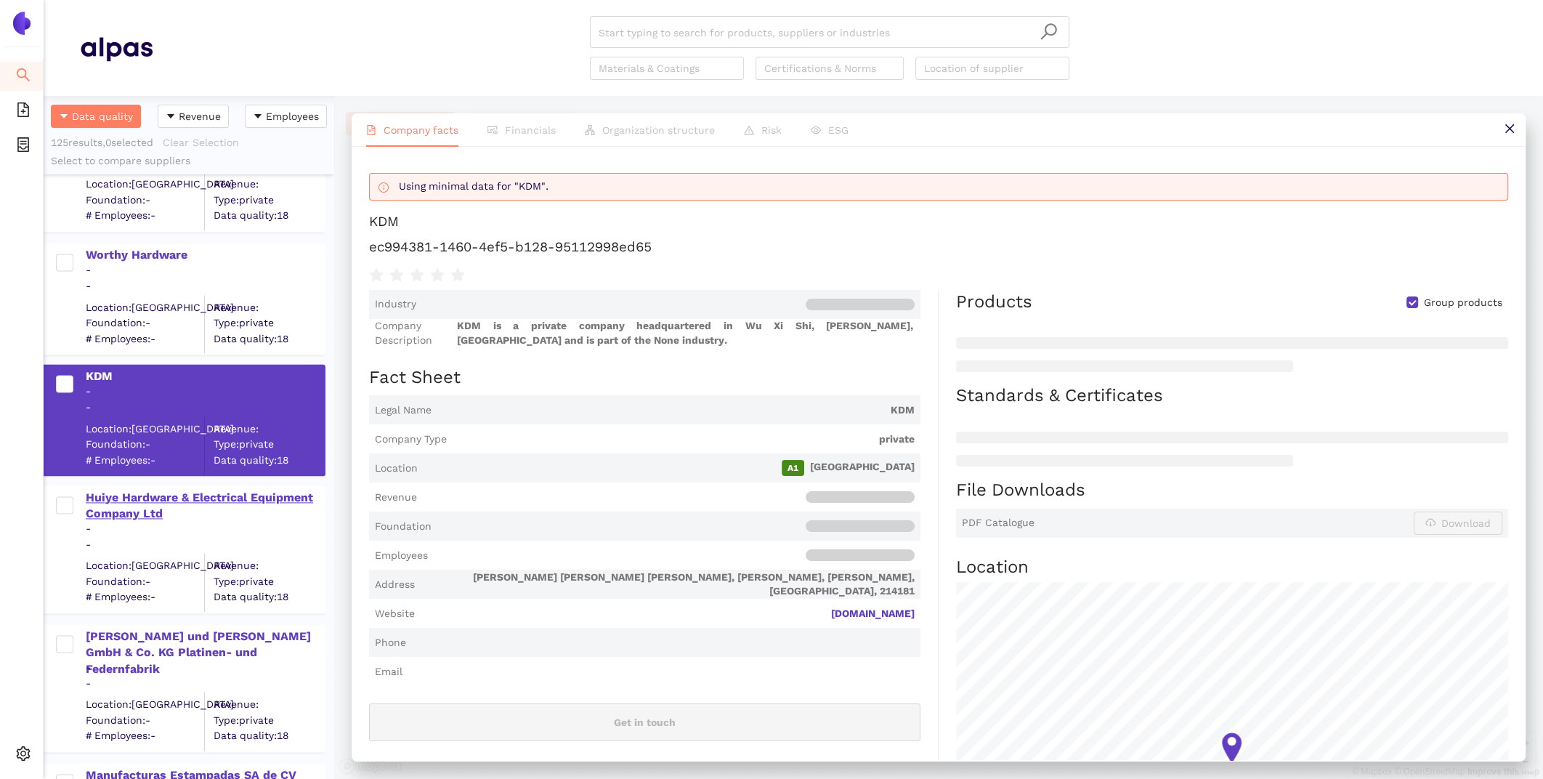
click at [137, 503] on div "Huiye Hardware & Electrical Equipment Company Ltd" at bounding box center [205, 505] width 238 height 33
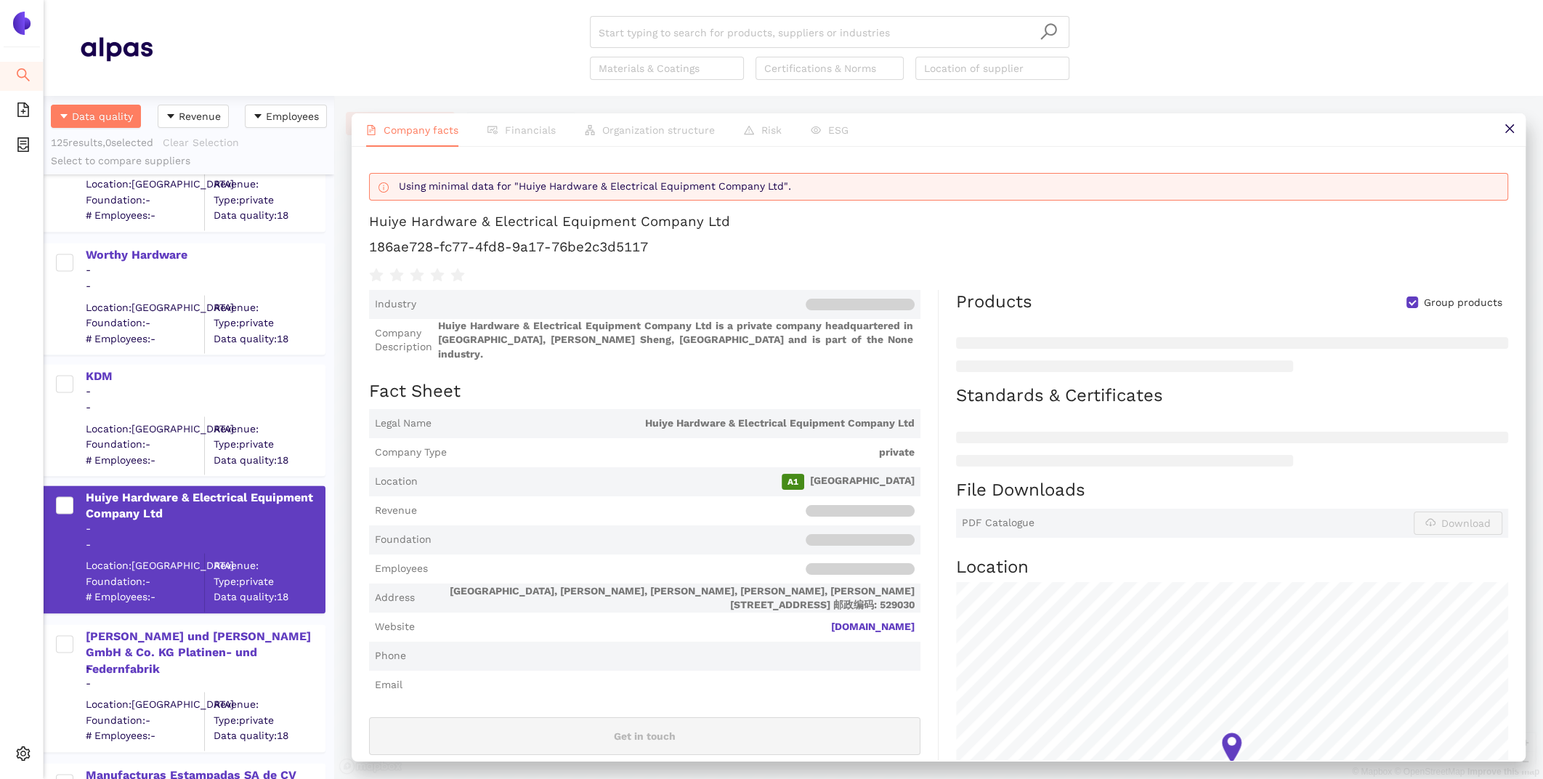
scroll to position [1, 0]
drag, startPoint x: 673, startPoint y: 248, endPoint x: 357, endPoint y: 246, distance: 315.2
click at [358, 246] on div "Using minimal data for "Huiye Hardware & Electrical Equipment Company Ltd". Hui…" at bounding box center [939, 453] width 1174 height 613
copy h1 "186ae728-fc77-4fd8-9a17-76be2c3d5117"
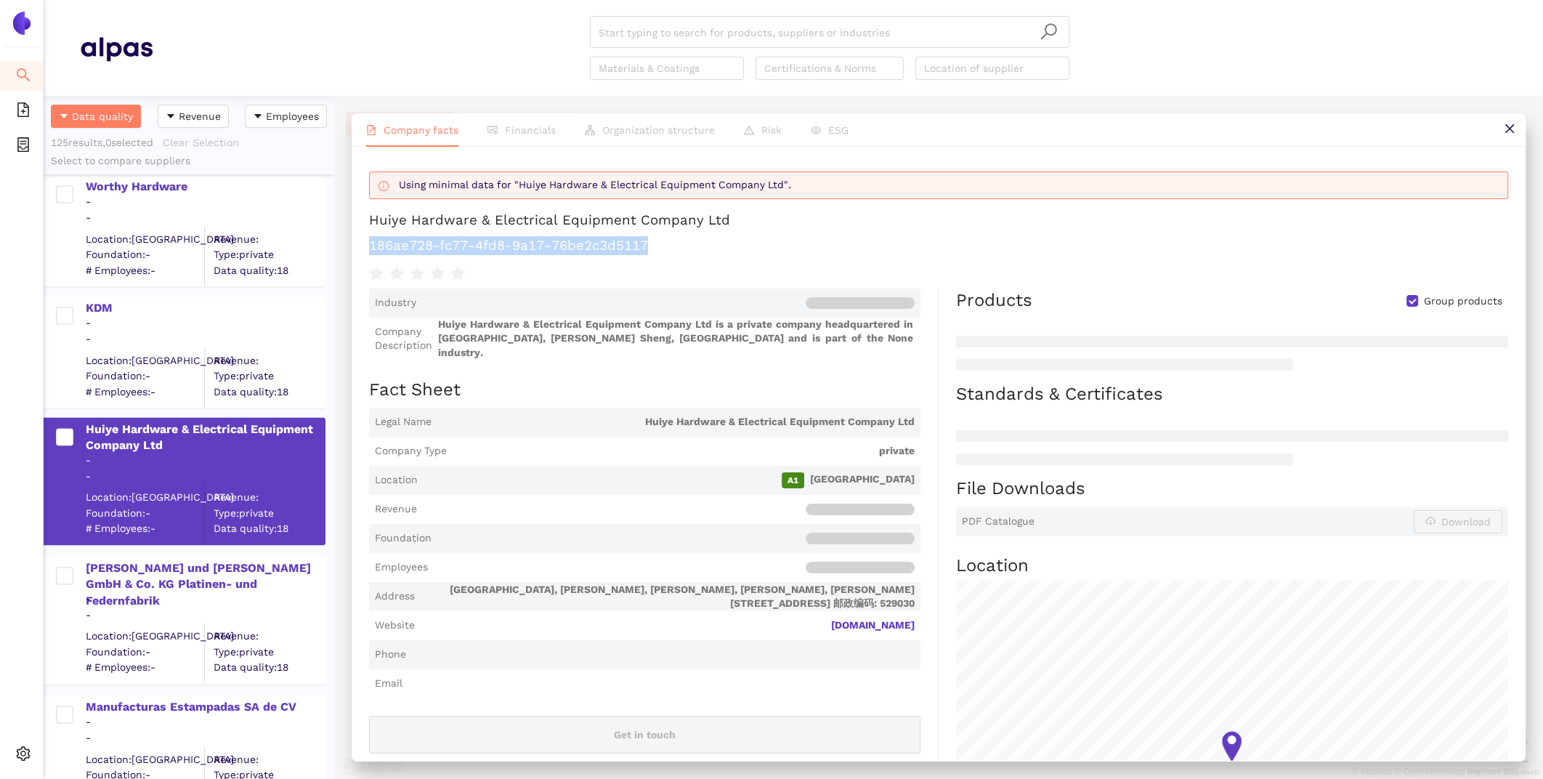
scroll to position [14760, 0]
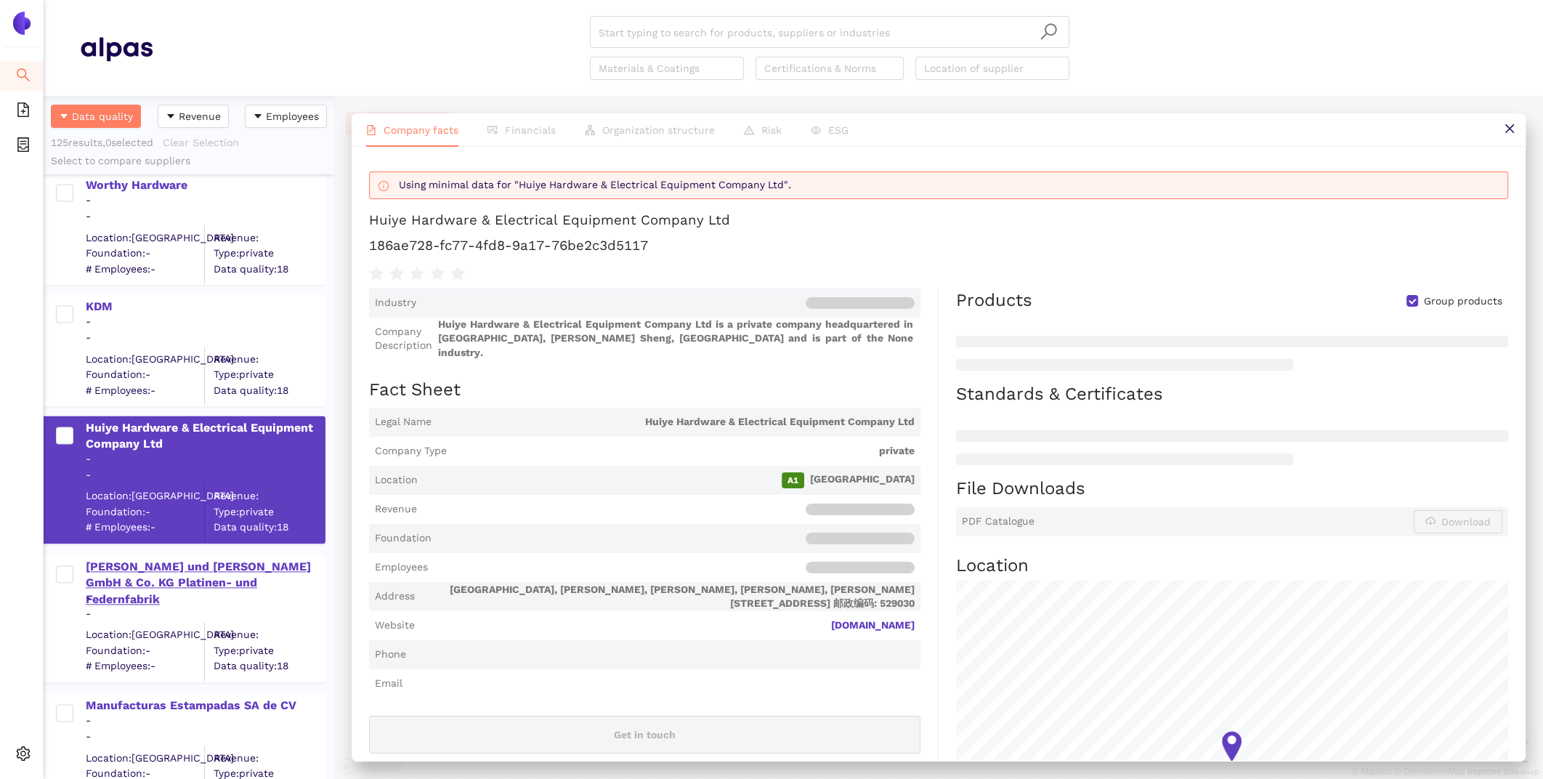
click at [204, 564] on div "[PERSON_NAME] und [PERSON_NAME] GmbH & Co. KG Platinen- und Federnfabrik" at bounding box center [205, 582] width 238 height 49
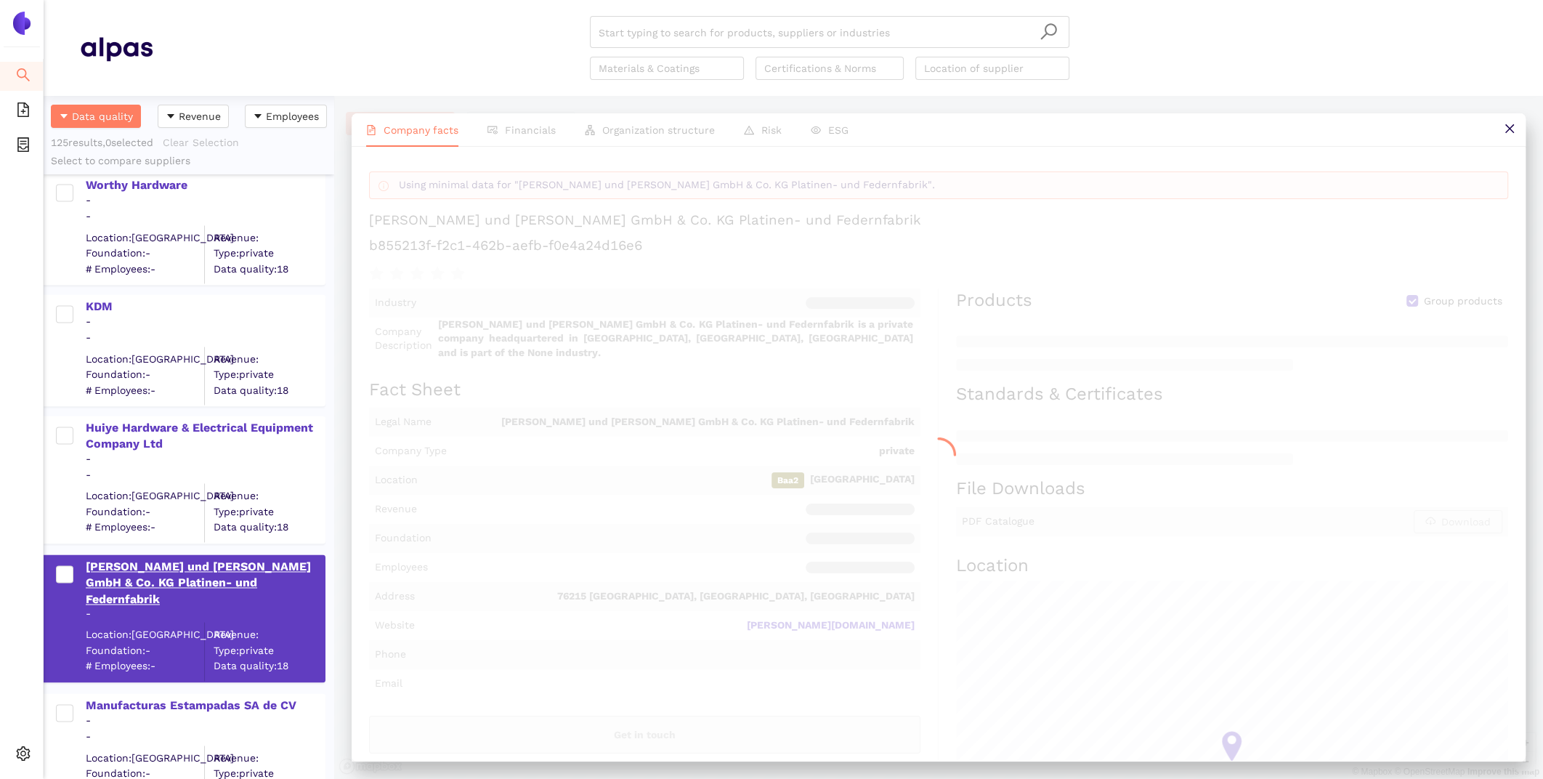
scroll to position [0, 0]
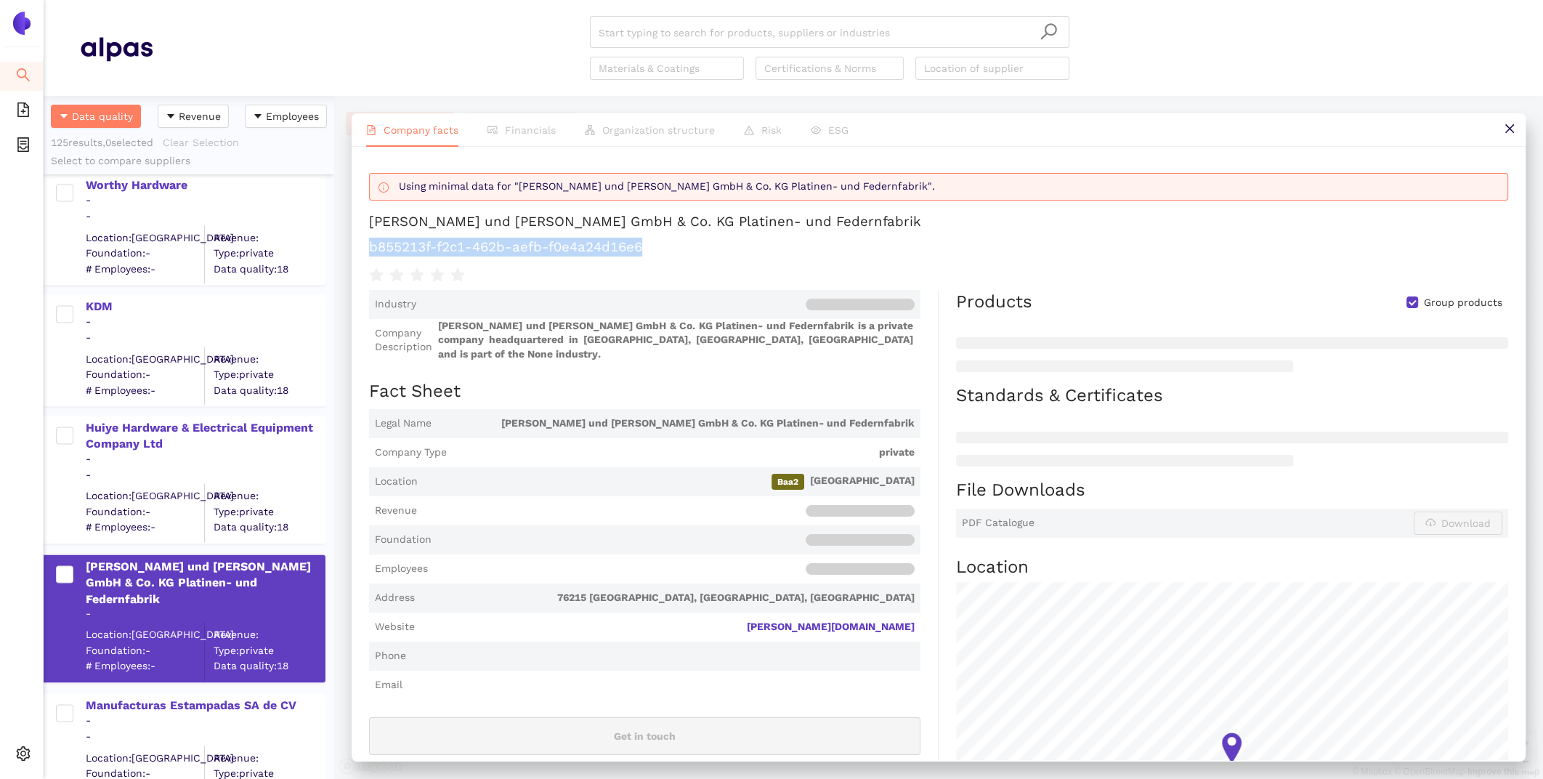
drag, startPoint x: 643, startPoint y: 252, endPoint x: 340, endPoint y: 242, distance: 303.7
click at [340, 242] on div "Company facts Financials Organization structure Risk ESG Using minimal data for…" at bounding box center [938, 437] width 1208 height 683
copy h1 "b855213f-f2c1-462b-aefb-f0e4a24d16e6"
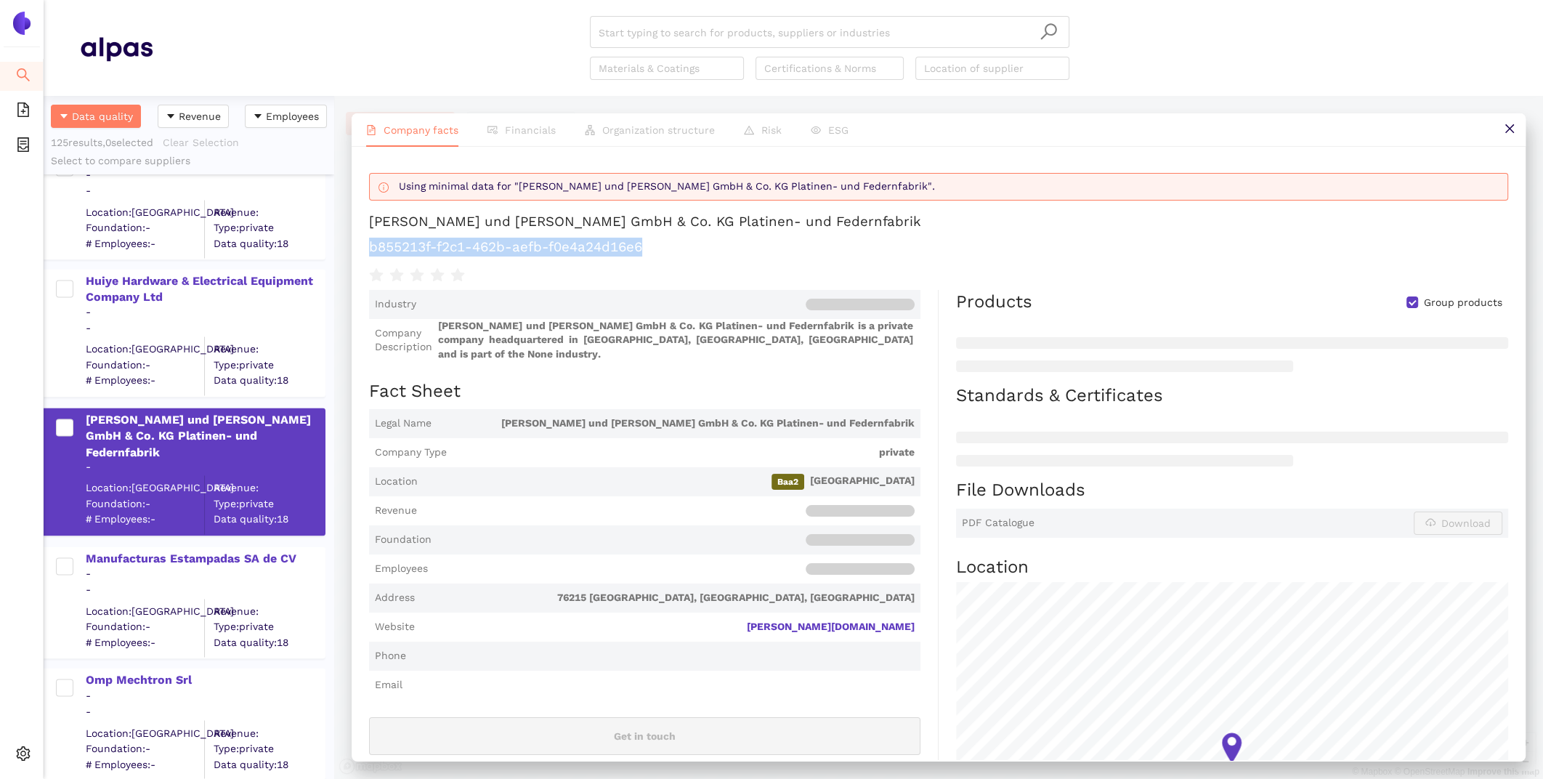
scroll to position [14905, 0]
click at [244, 550] on div "Manufacturas Estampadas SA de CV" at bounding box center [205, 558] width 238 height 19
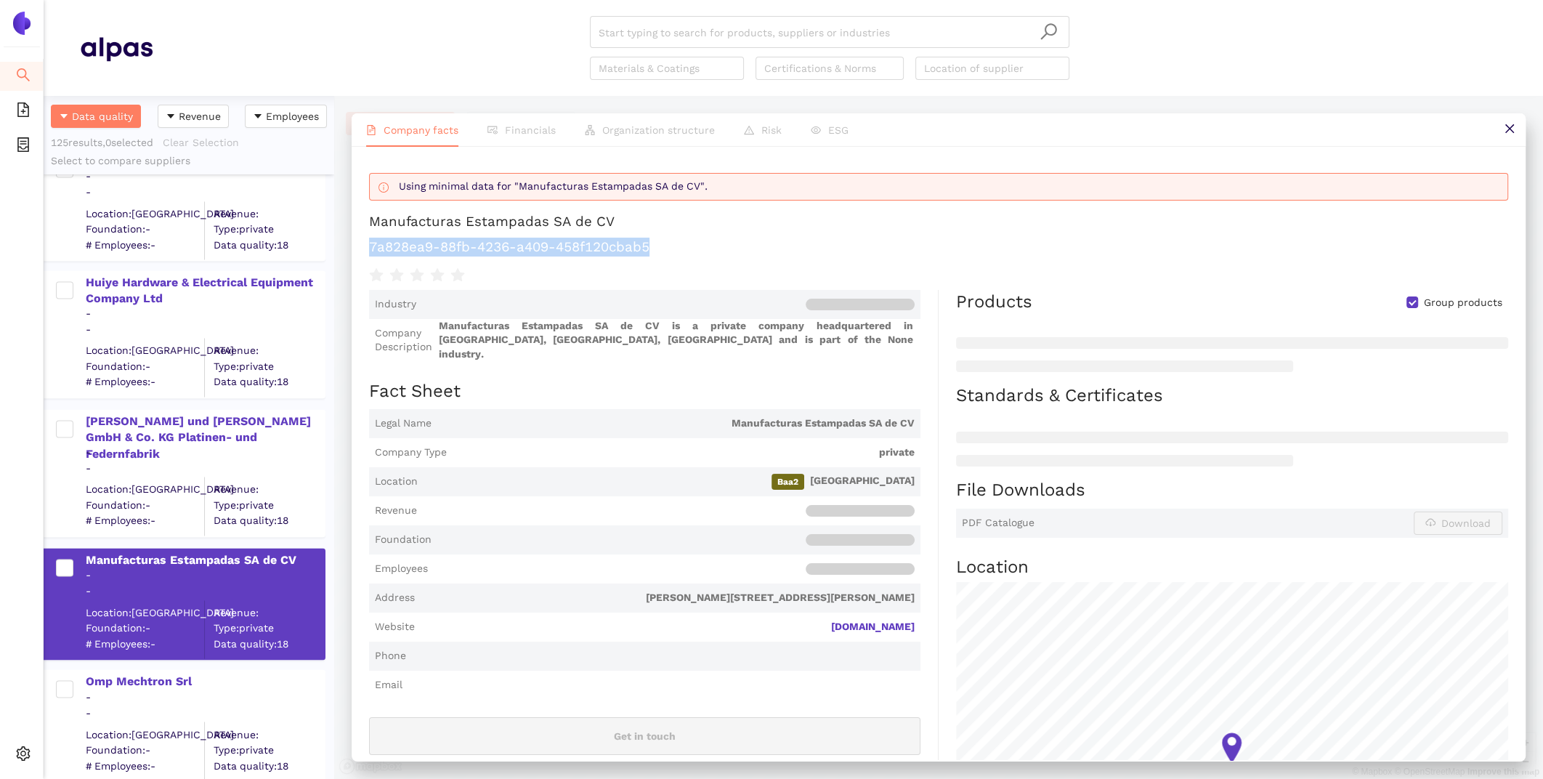
drag, startPoint x: 654, startPoint y: 248, endPoint x: 362, endPoint y: 239, distance: 291.4
click at [362, 240] on div "Using minimal data for "Manufacturas Estampadas SA de CV". Manufacturas Estampa…" at bounding box center [939, 453] width 1174 height 613
copy h1 "7a828ea9-88fb-4236-a409-458f120cbab5"
click at [161, 678] on div "Omp Mechtron Srl" at bounding box center [205, 680] width 238 height 16
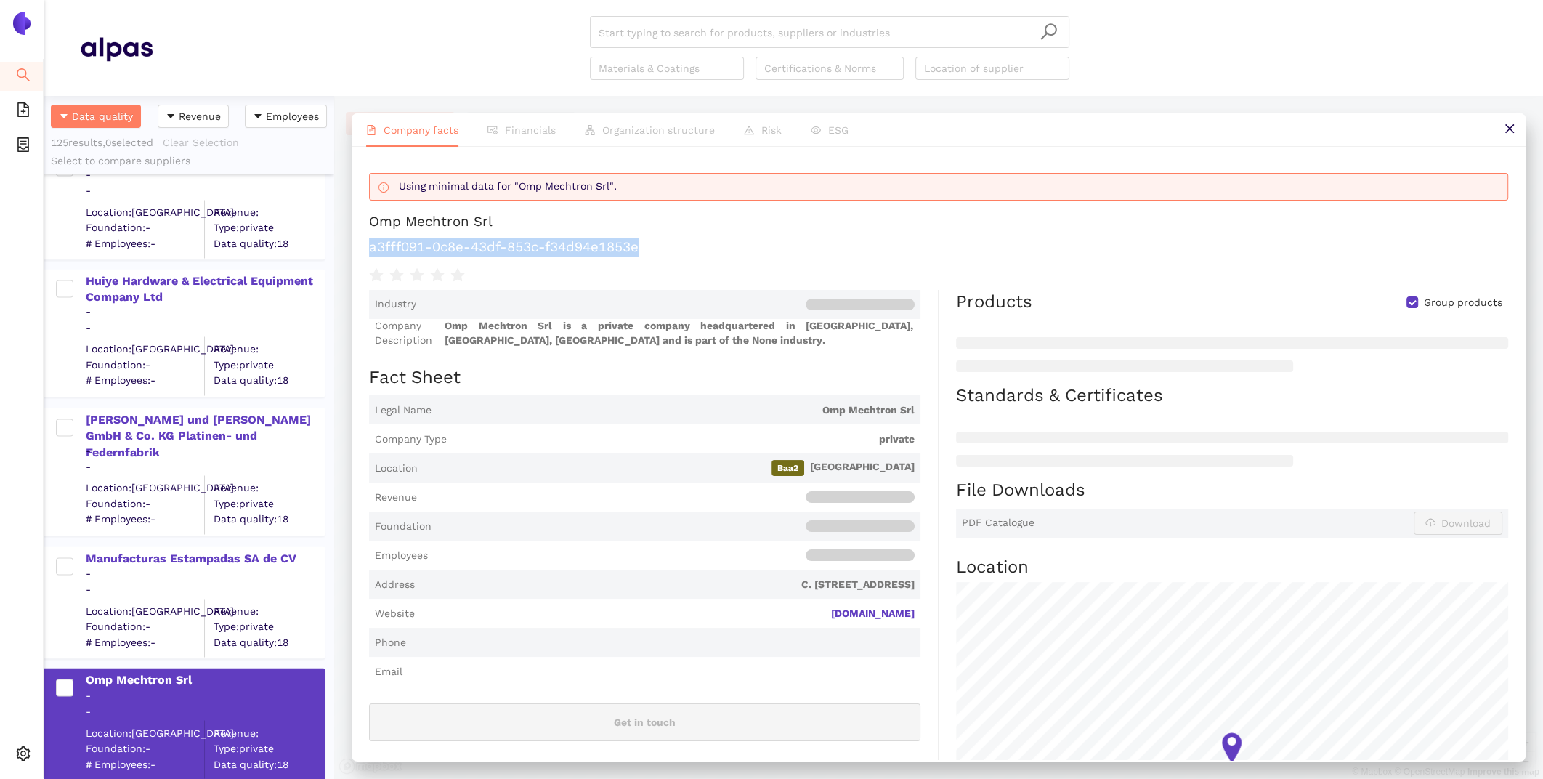
drag, startPoint x: 646, startPoint y: 253, endPoint x: 368, endPoint y: 249, distance: 277.5
click at [369, 249] on h1 "a3fff091-0c8e-43df-853c-f34d94e1853e" at bounding box center [938, 246] width 1139 height 19
copy h1 "a3fff091-0c8e-43df-853c-f34d94e1853e"
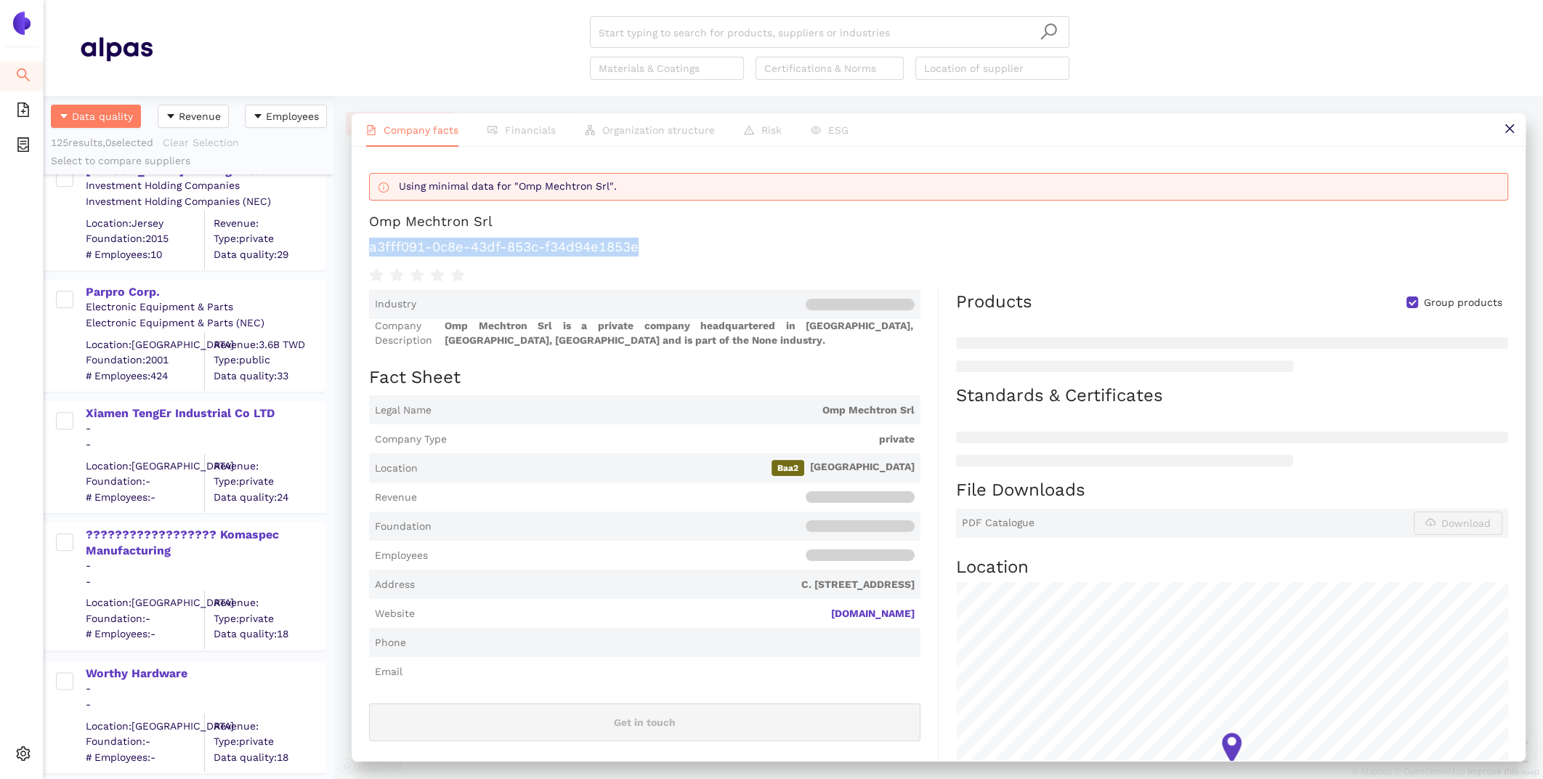
scroll to position [14211, 0]
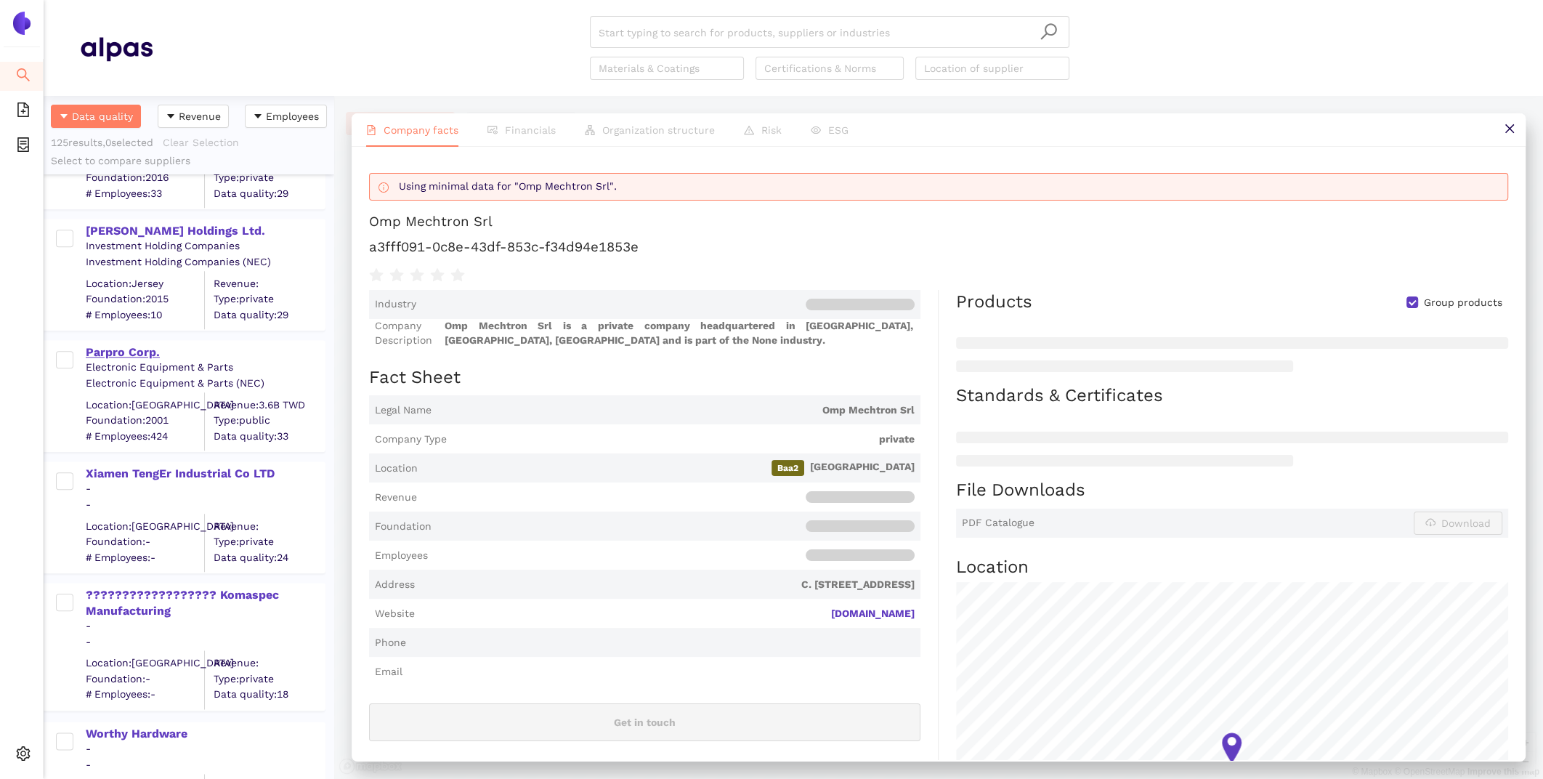
click at [108, 356] on div "Parpro Corp." at bounding box center [205, 352] width 238 height 16
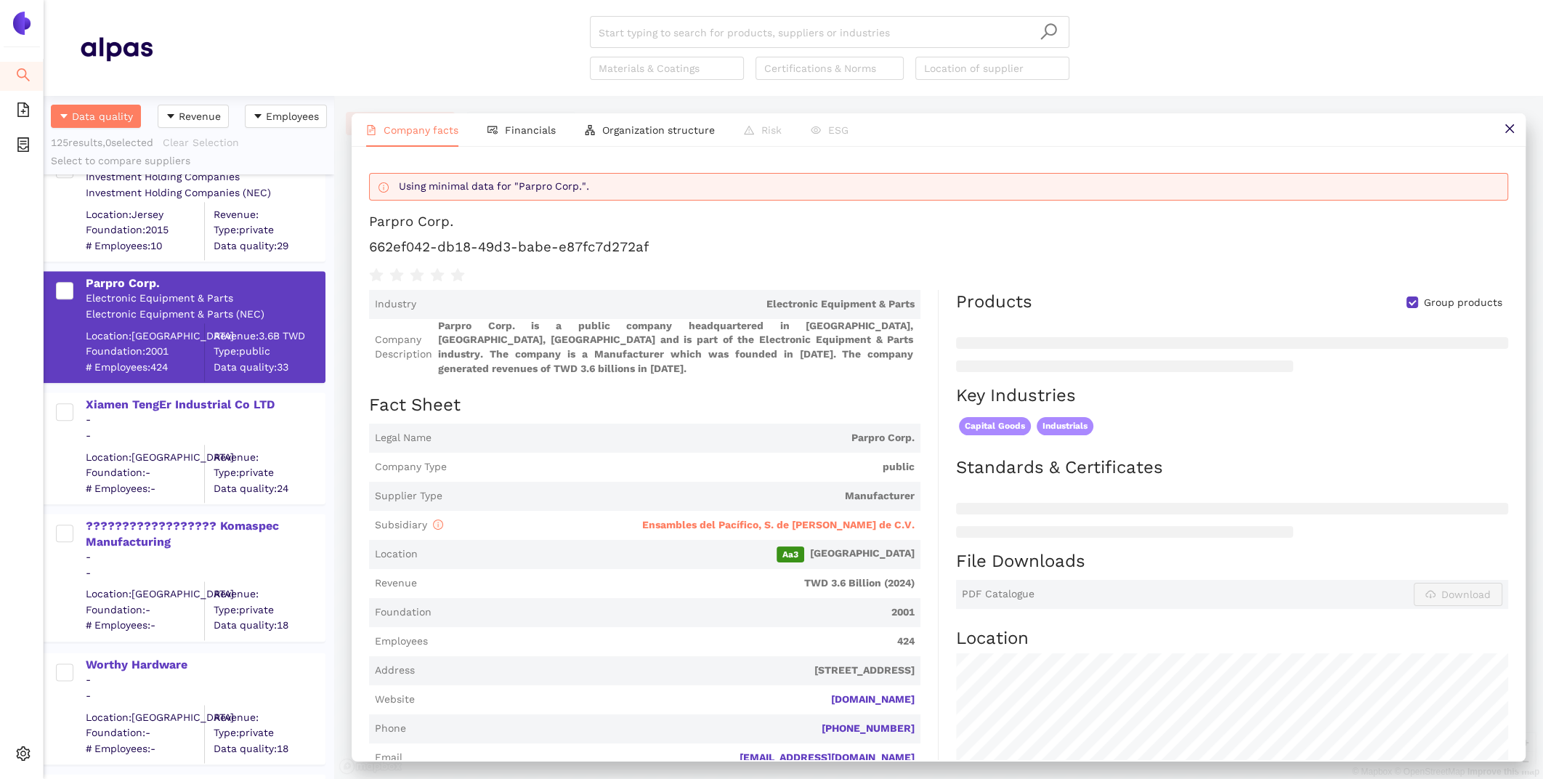
scroll to position [14234, 0]
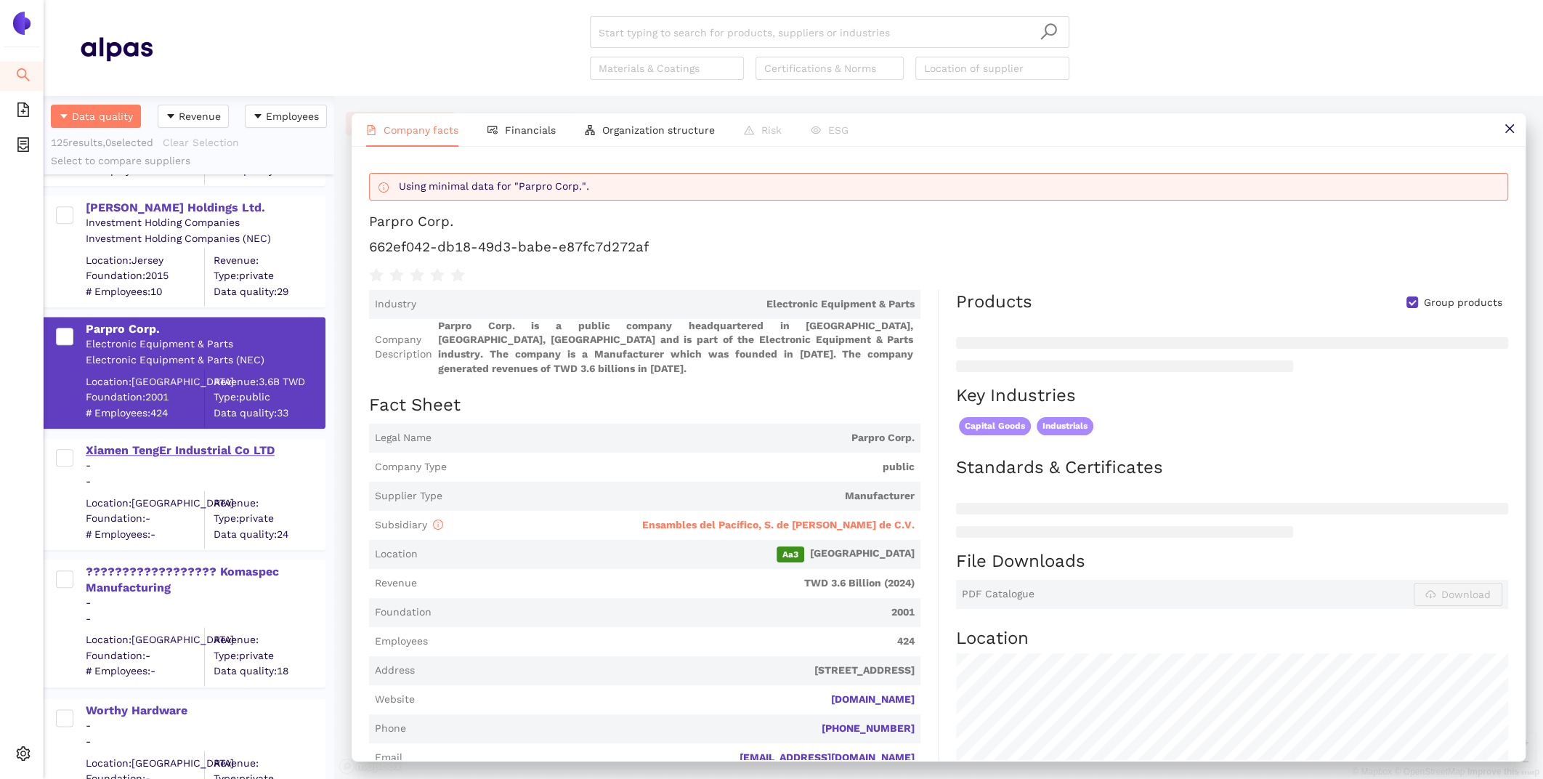
click at [143, 456] on div "Xiamen TengEr Industrial Co LTD" at bounding box center [205, 450] width 238 height 16
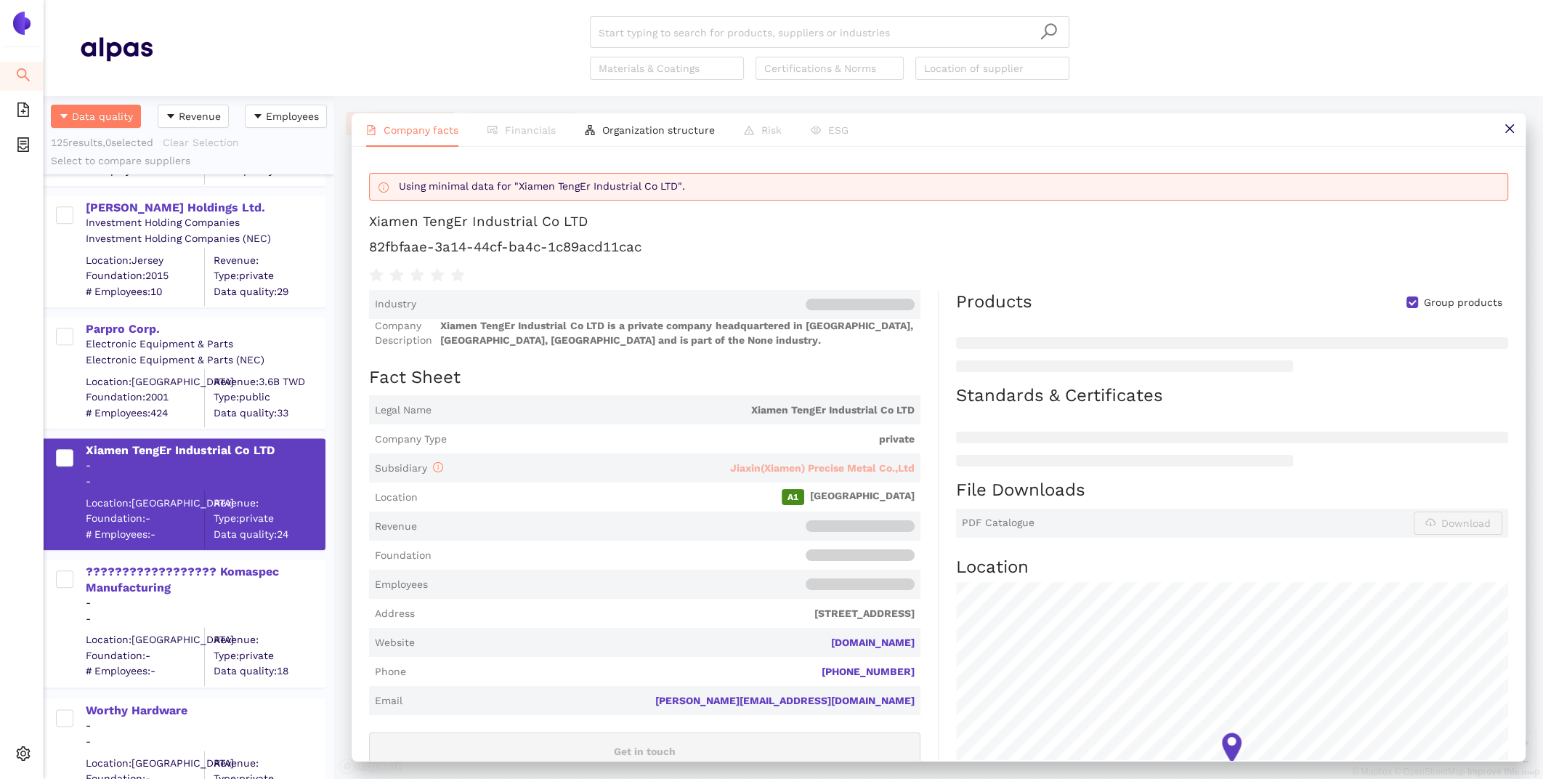
click at [747, 463] on span "Jiaxin(Xiamen) Precise Metal Co.,Ltd" at bounding box center [822, 468] width 184 height 12
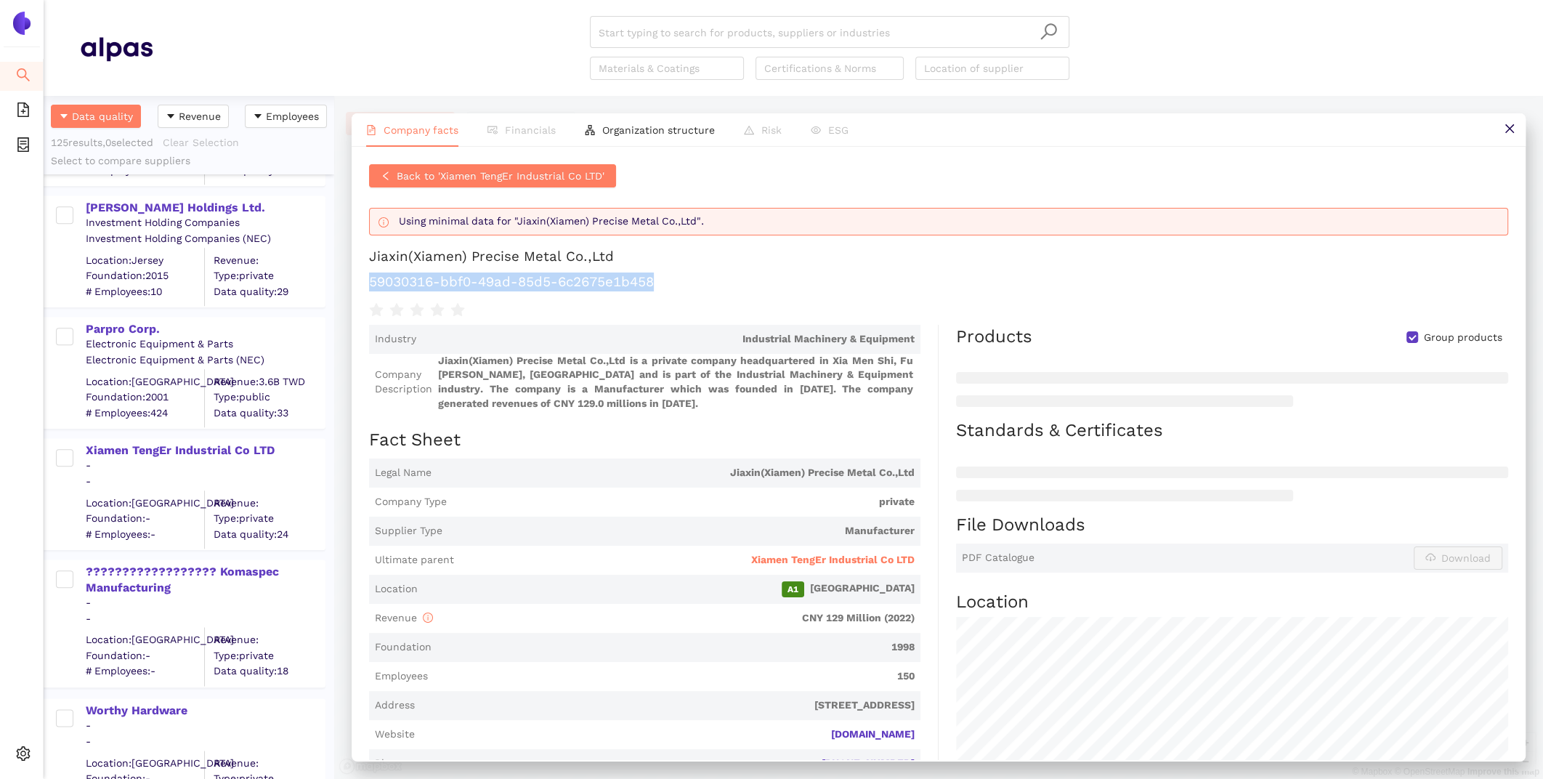
drag, startPoint x: 673, startPoint y: 288, endPoint x: 368, endPoint y: 275, distance: 304.6
click at [369, 275] on h1 "59030316-bbf0-49ad-85d5-6c2675e1b458" at bounding box center [938, 281] width 1139 height 19
click at [782, 556] on span "Xiamen TengEr Industrial Co LTD" at bounding box center [832, 560] width 163 height 15
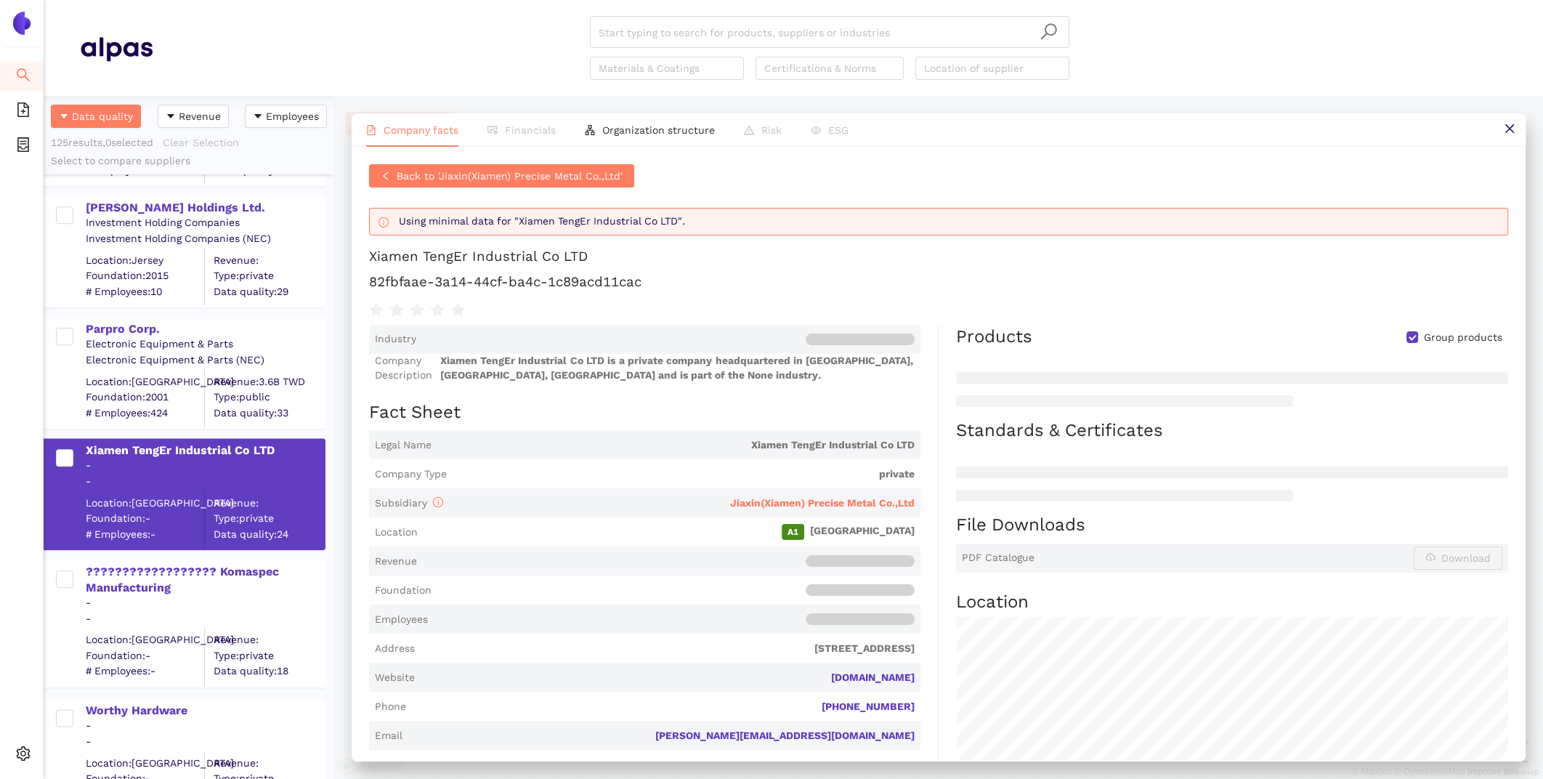
click at [646, 580] on span "Foundation" at bounding box center [644, 589] width 551 height 29
click at [902, 500] on span "Jiaxin(Xiamen) Precise Metal Co.,Ltd" at bounding box center [822, 503] width 184 height 12
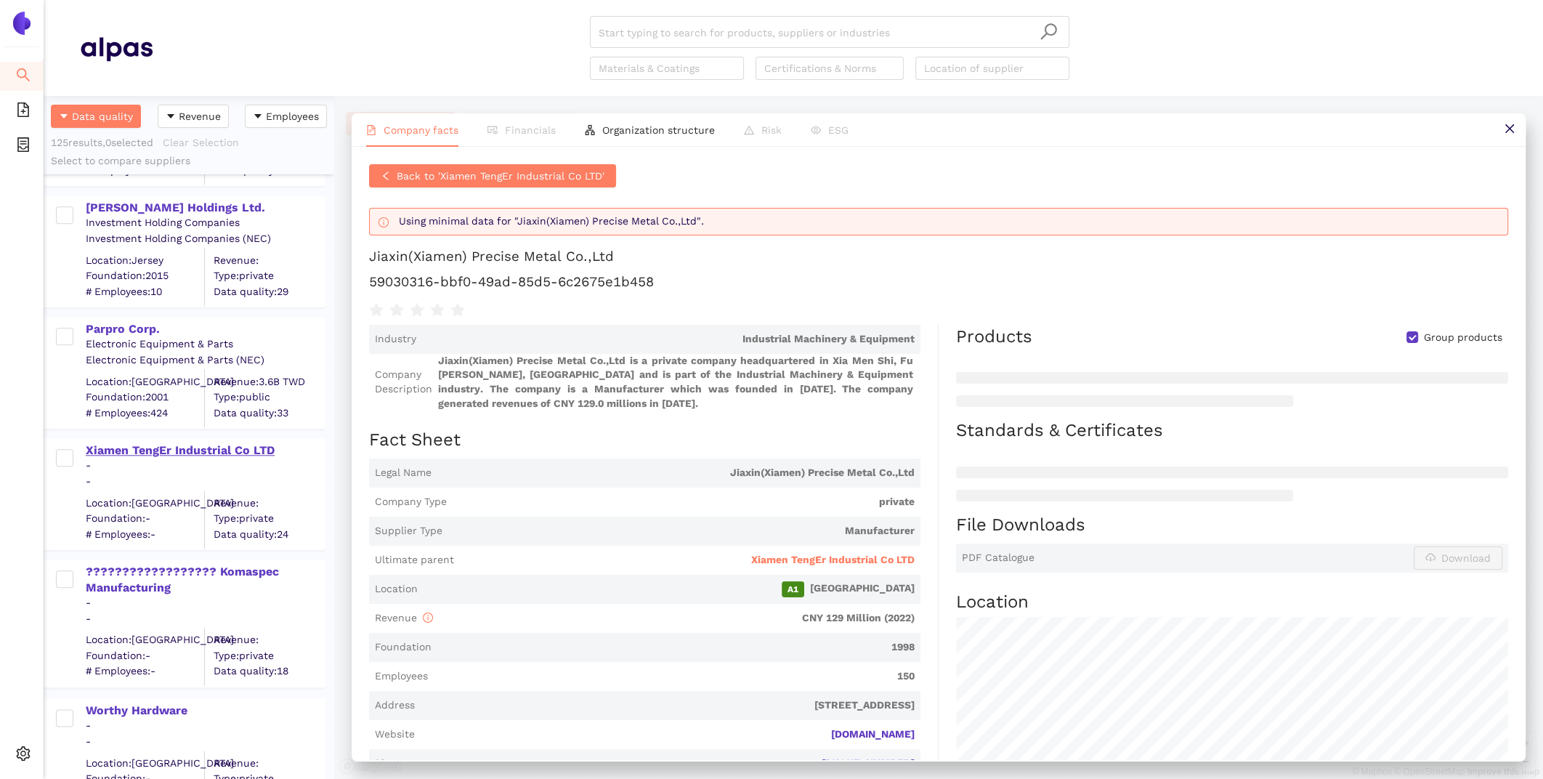
click at [222, 442] on div "Xiamen TengEr Industrial Co LTD" at bounding box center [205, 450] width 238 height 16
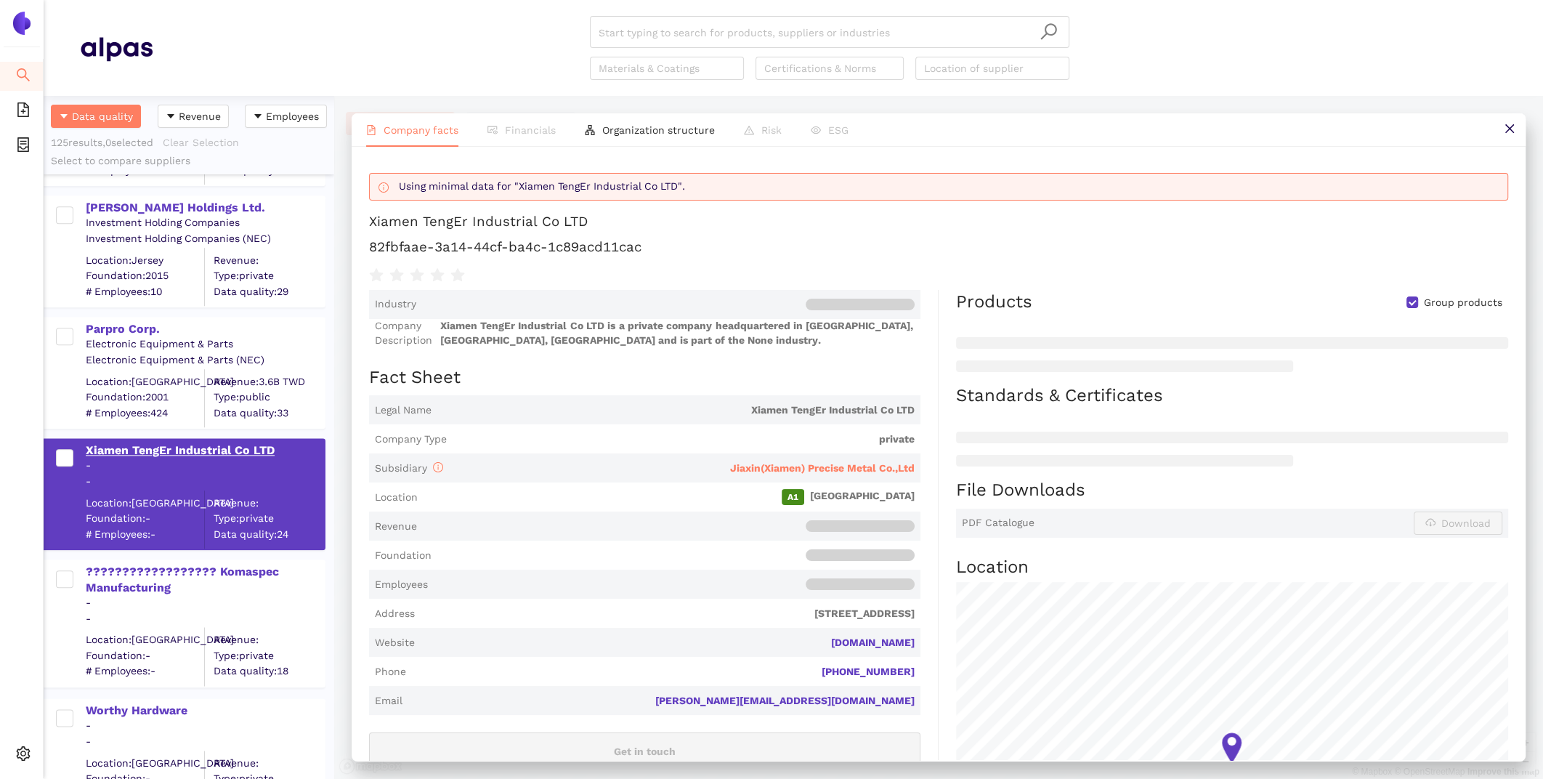
click at [86, 447] on div "Xiamen TengEr Industrial Co LTD" at bounding box center [205, 450] width 238 height 16
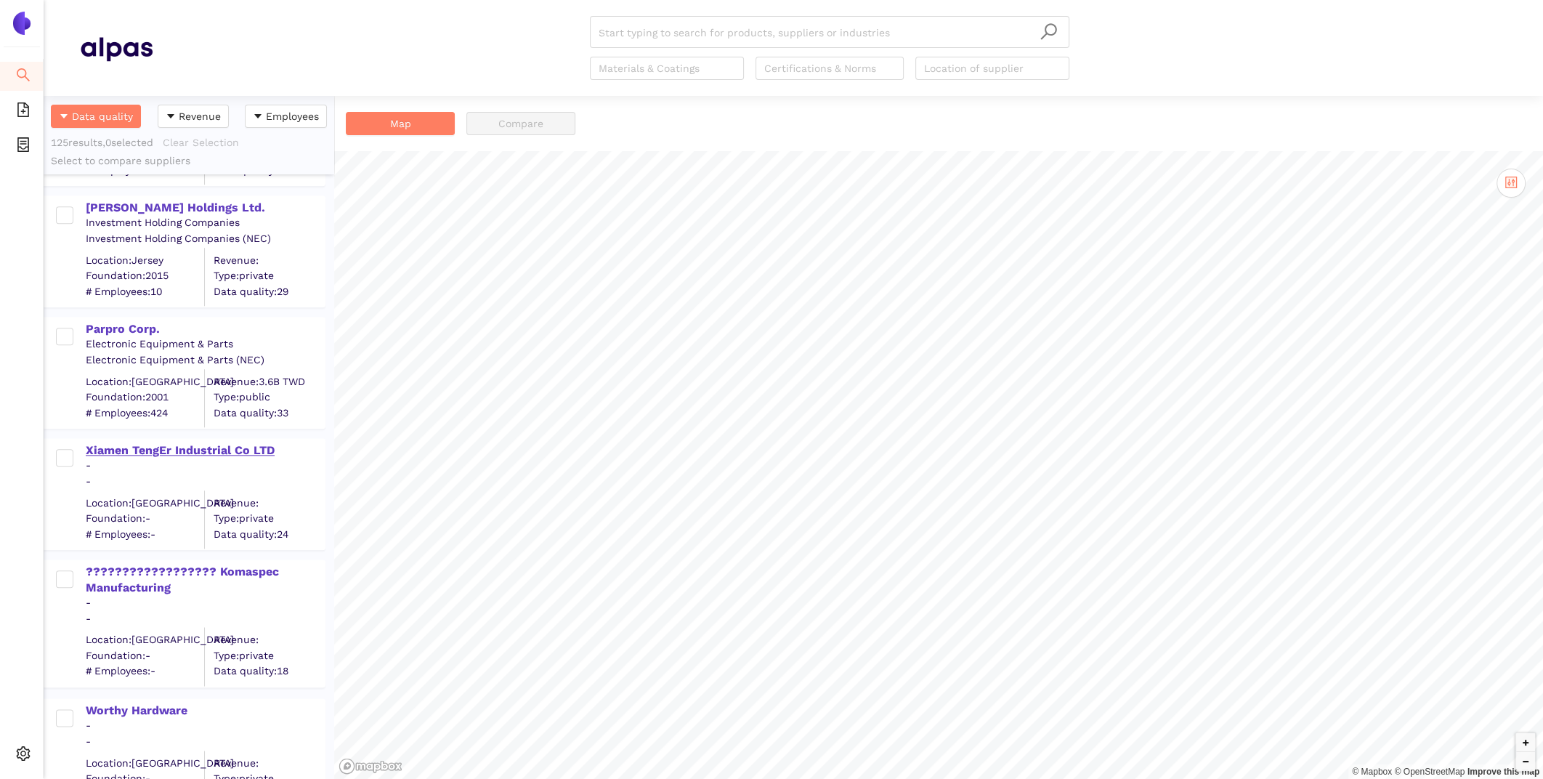
click at [133, 449] on div "Xiamen TengEr Industrial Co LTD" at bounding box center [205, 450] width 238 height 16
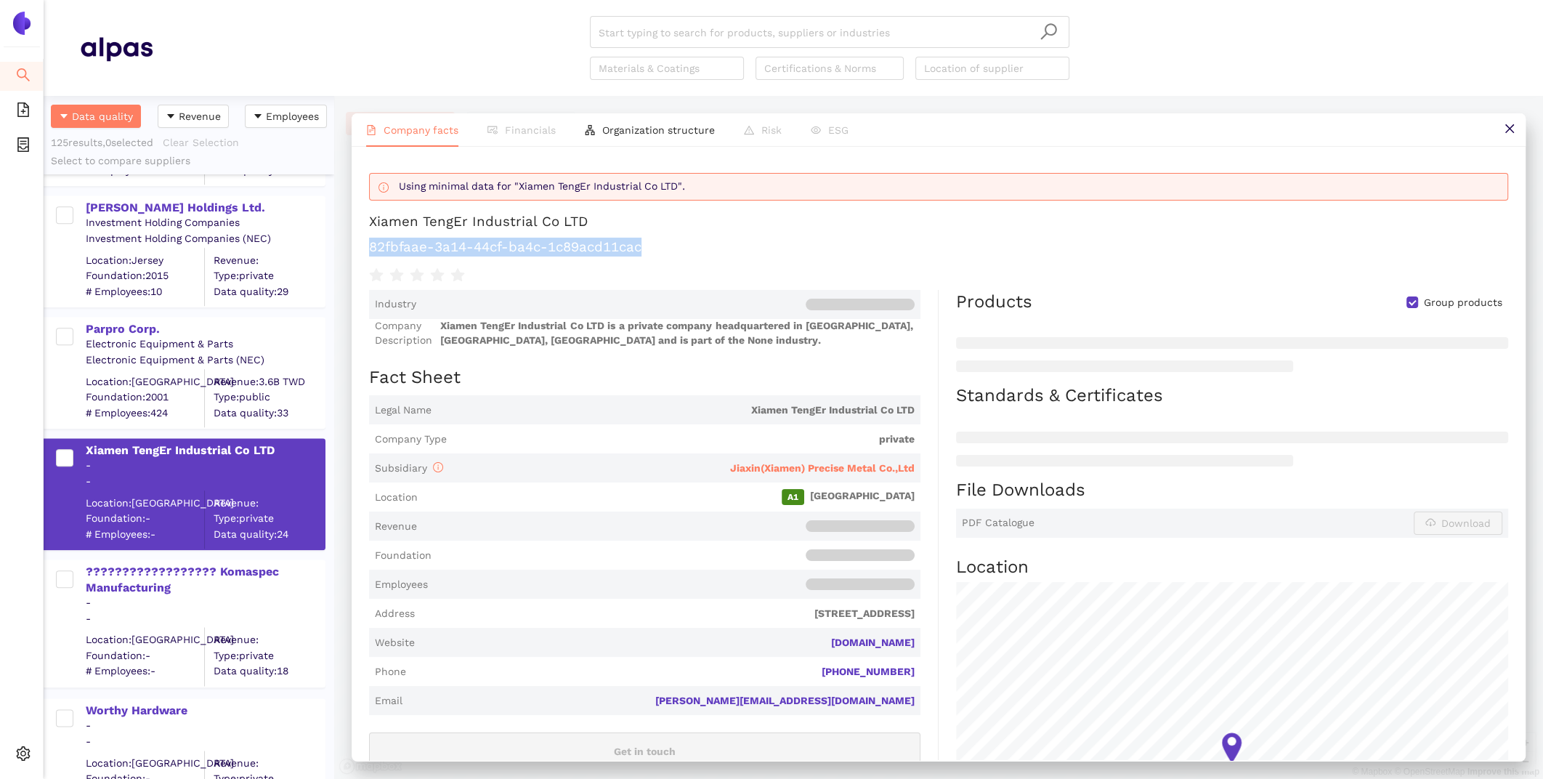
drag, startPoint x: 663, startPoint y: 254, endPoint x: 367, endPoint y: 239, distance: 296.0
click at [367, 239] on div "Using minimal data for "Xiamen TengEr Industrial Co LTD". Xiamen TengEr Industr…" at bounding box center [939, 453] width 1174 height 613
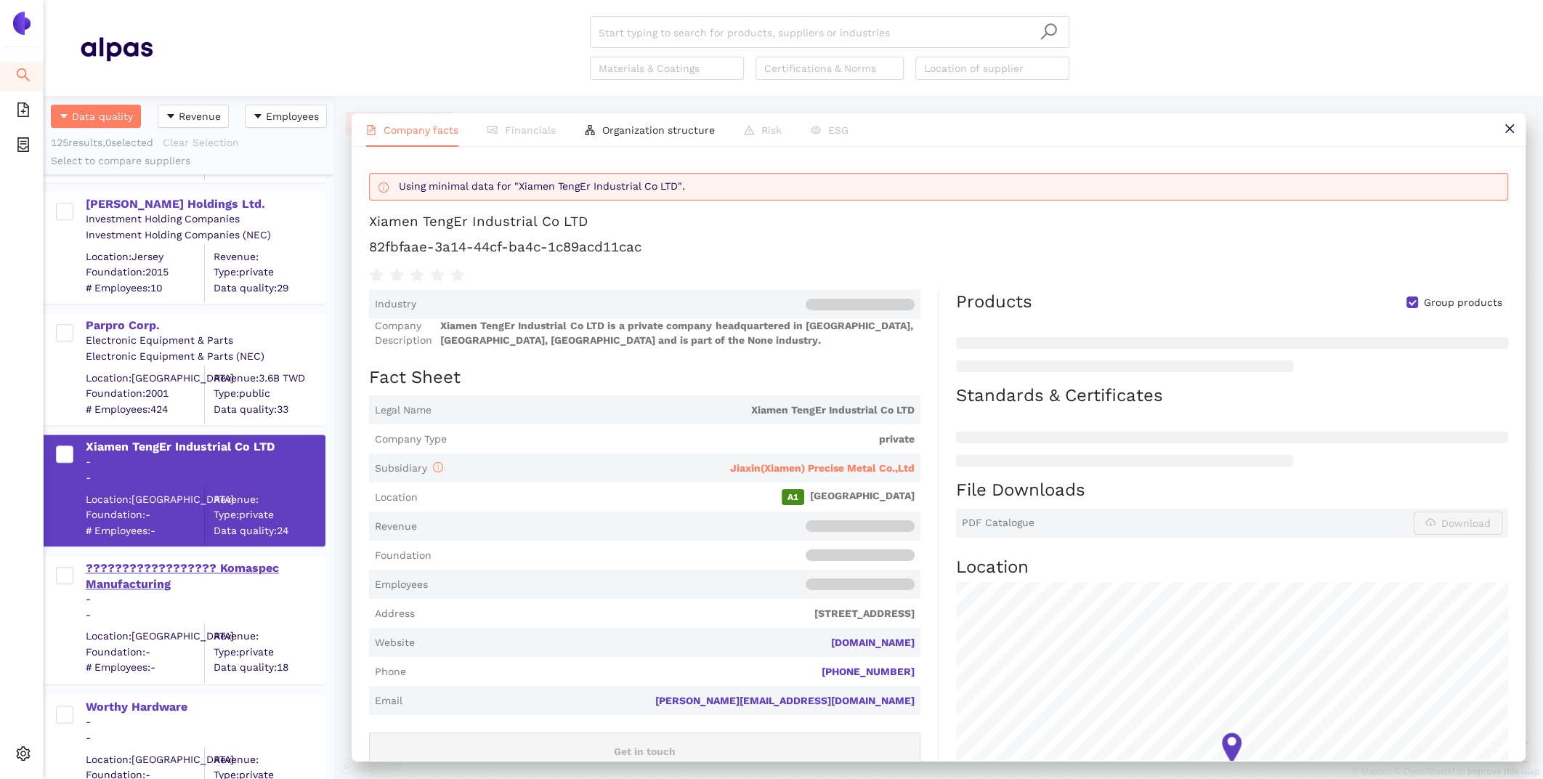
click at [228, 557] on div "?????????????????? Komaspec Manufacturing" at bounding box center [205, 574] width 238 height 35
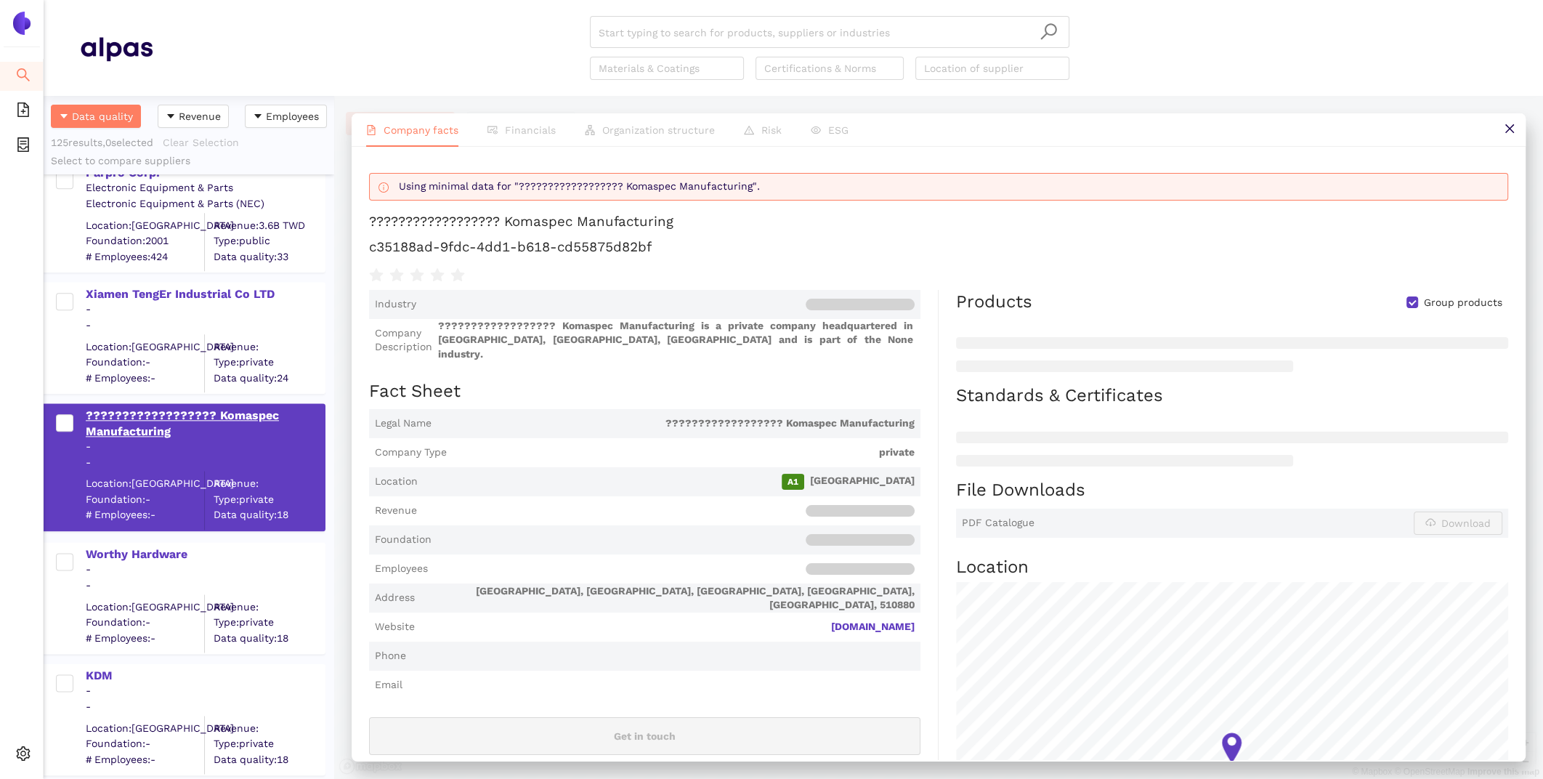
scroll to position [14393, 0]
click at [175, 550] on div "Worthy Hardware" at bounding box center [205, 552] width 238 height 16
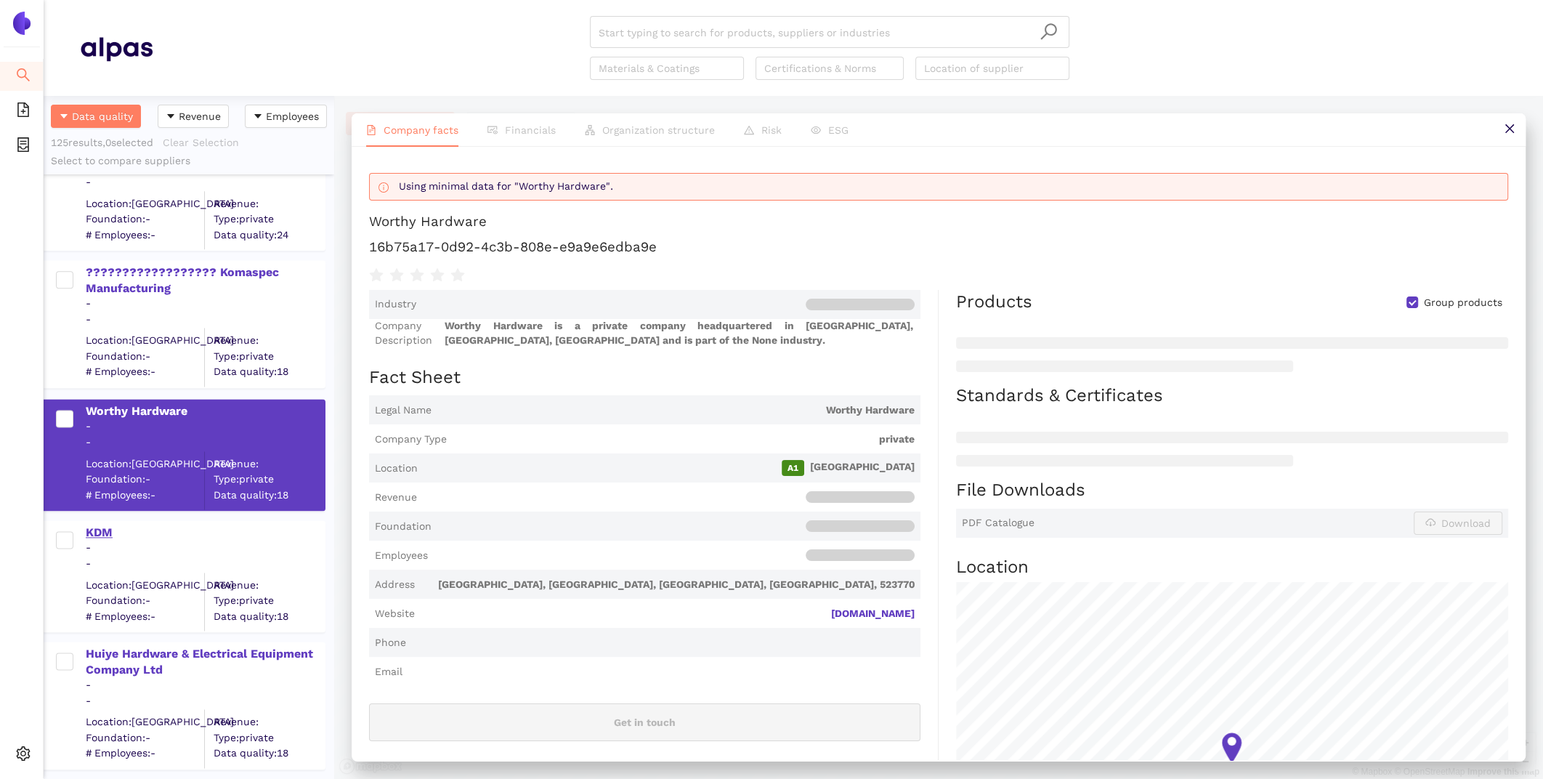
scroll to position [14540, 0]
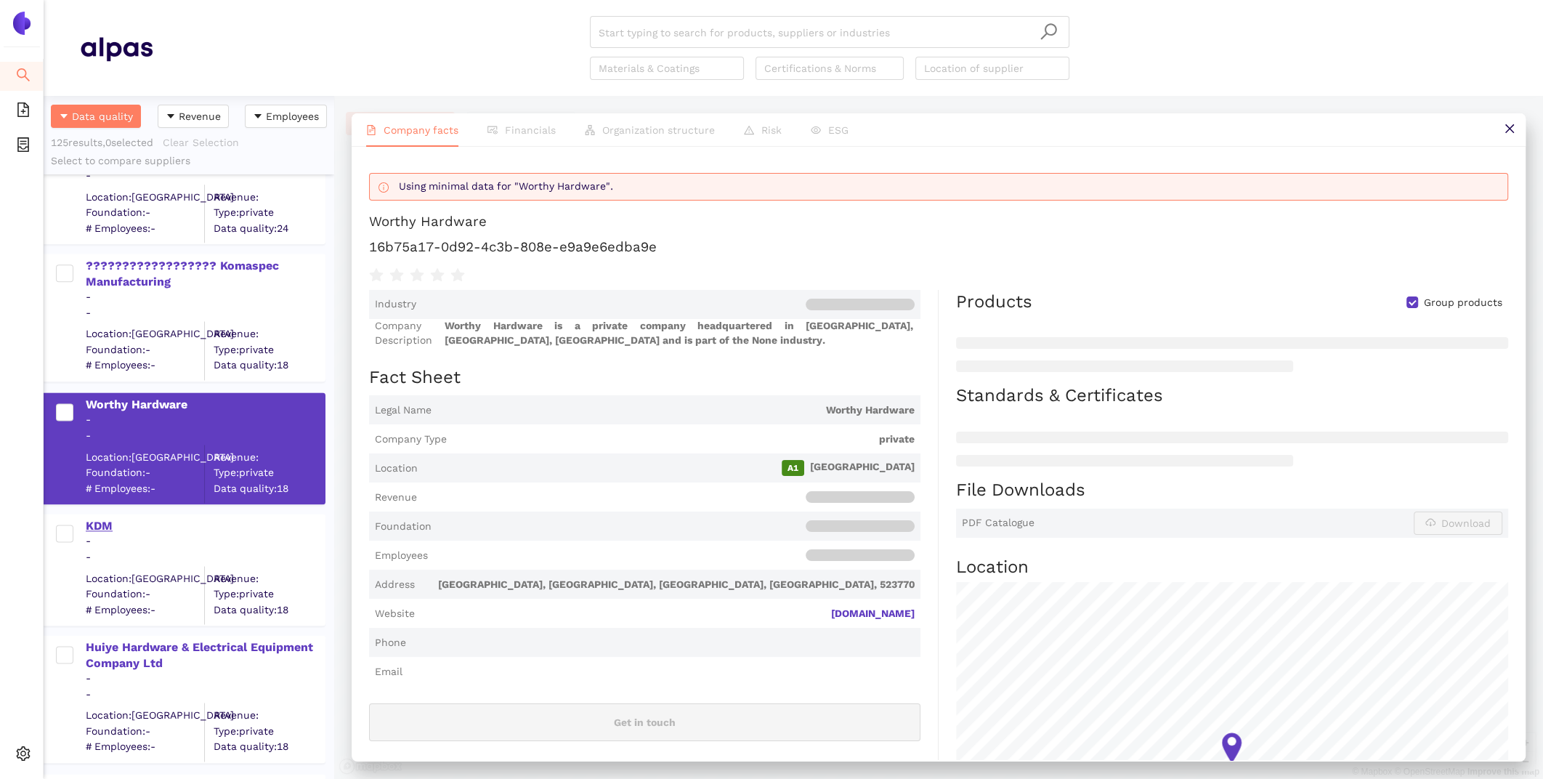
click at [91, 519] on div "KDM" at bounding box center [205, 526] width 238 height 16
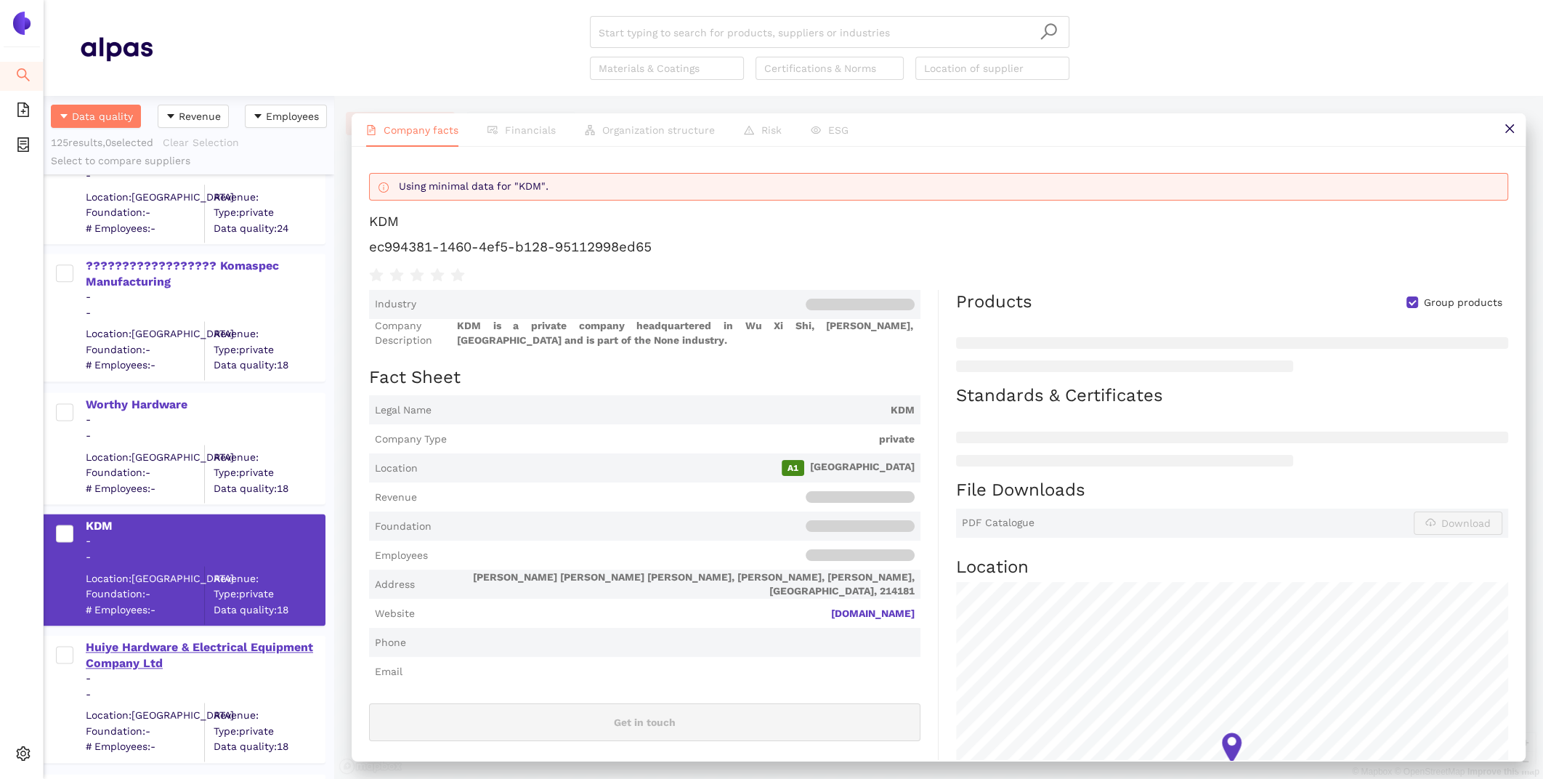
click at [139, 645] on div "Huiye Hardware & Electrical Equipment Company Ltd" at bounding box center [205, 655] width 238 height 33
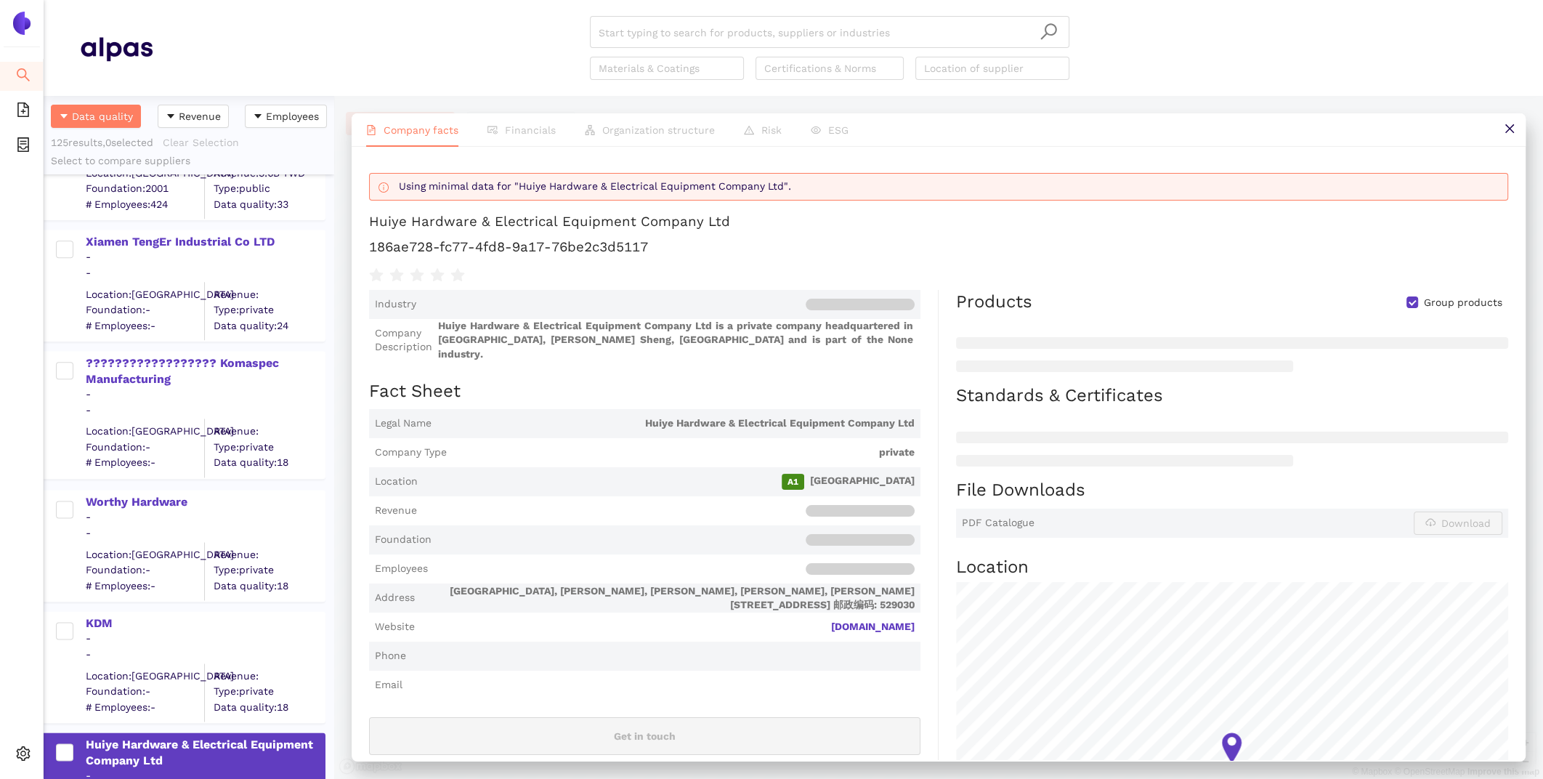
scroll to position [14429, 0]
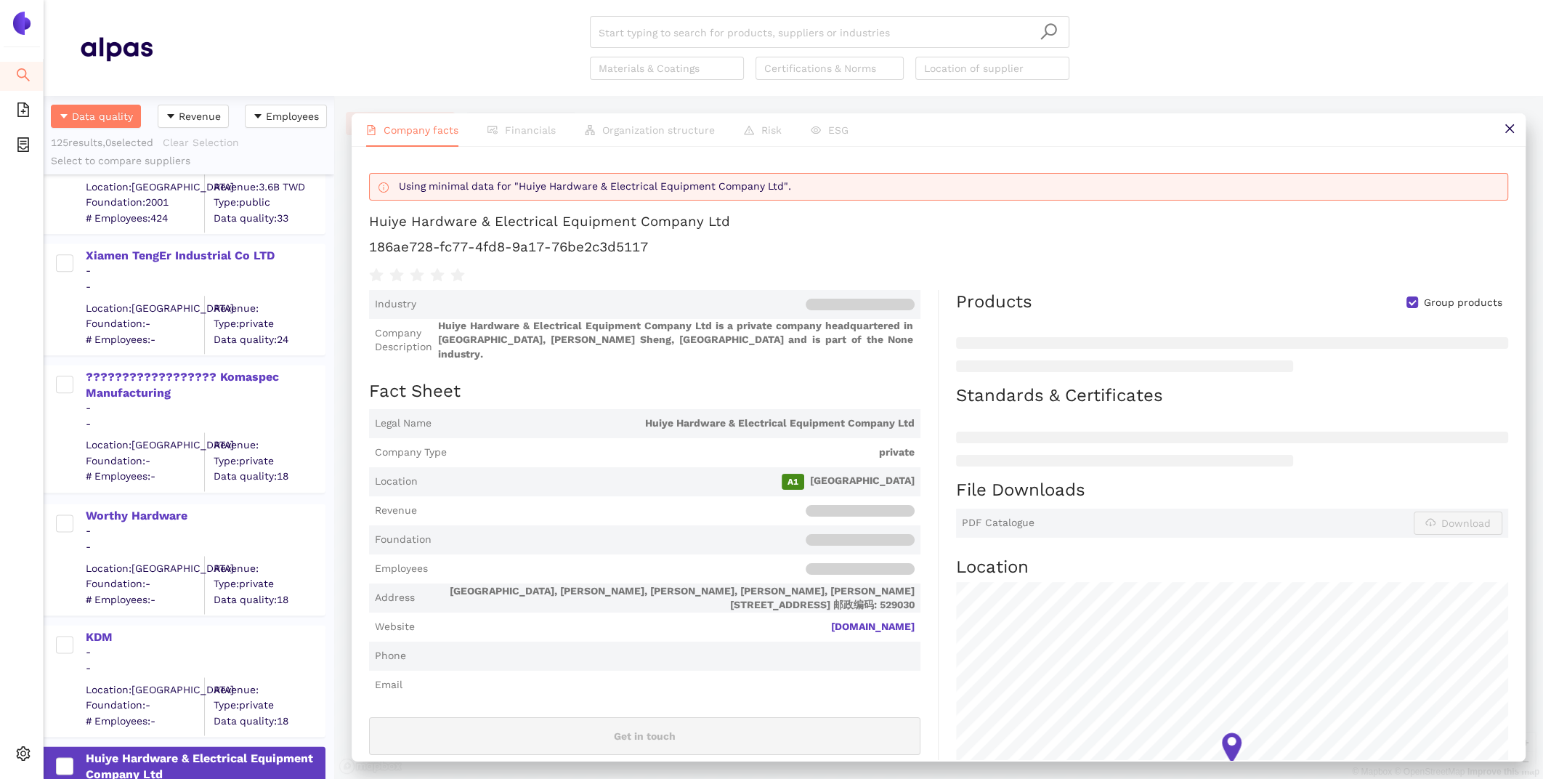
click at [137, 253] on div "Xiamen TengEr Industrial Co LTD" at bounding box center [205, 256] width 238 height 16
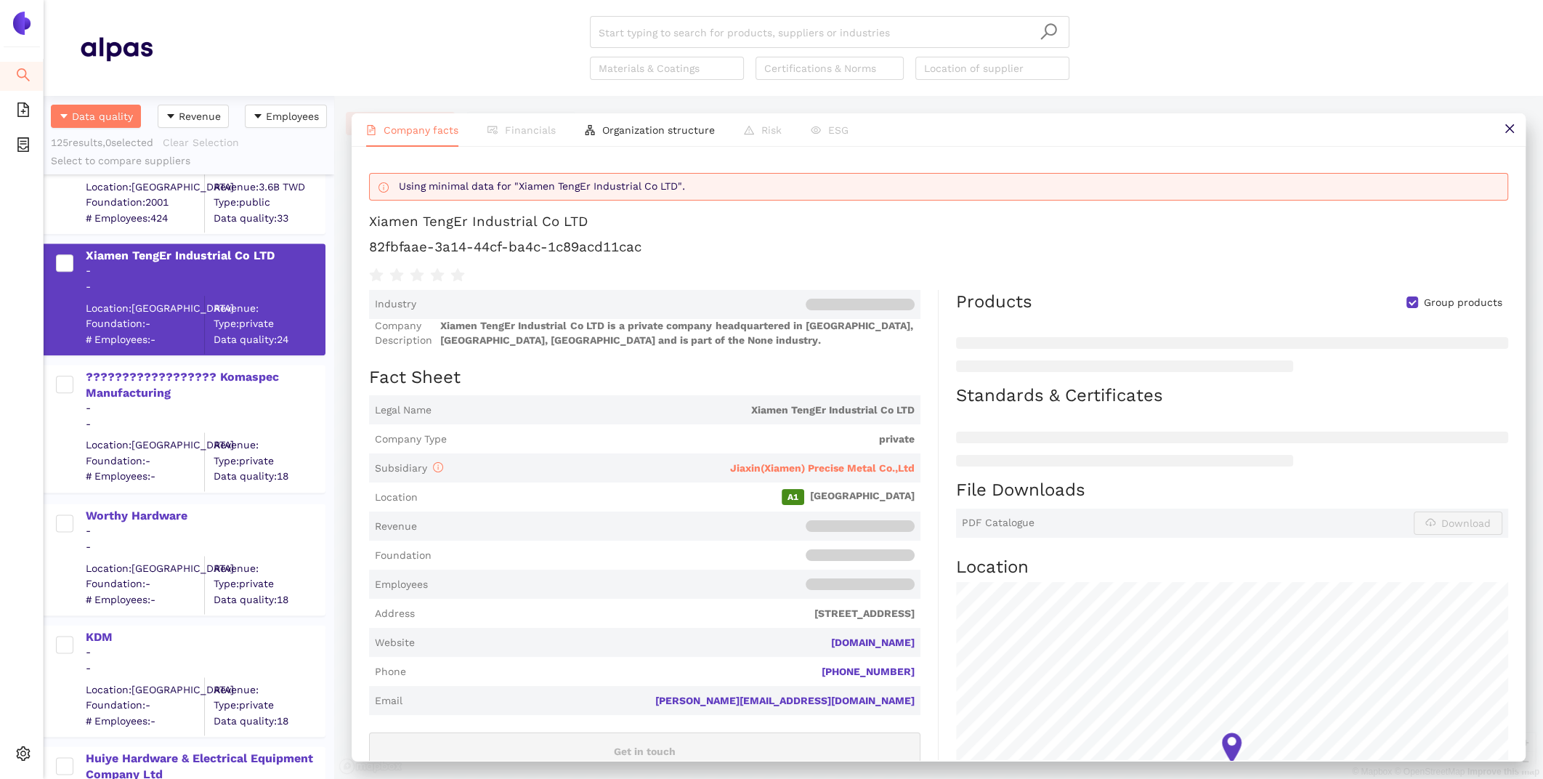
scroll to position [14906, 0]
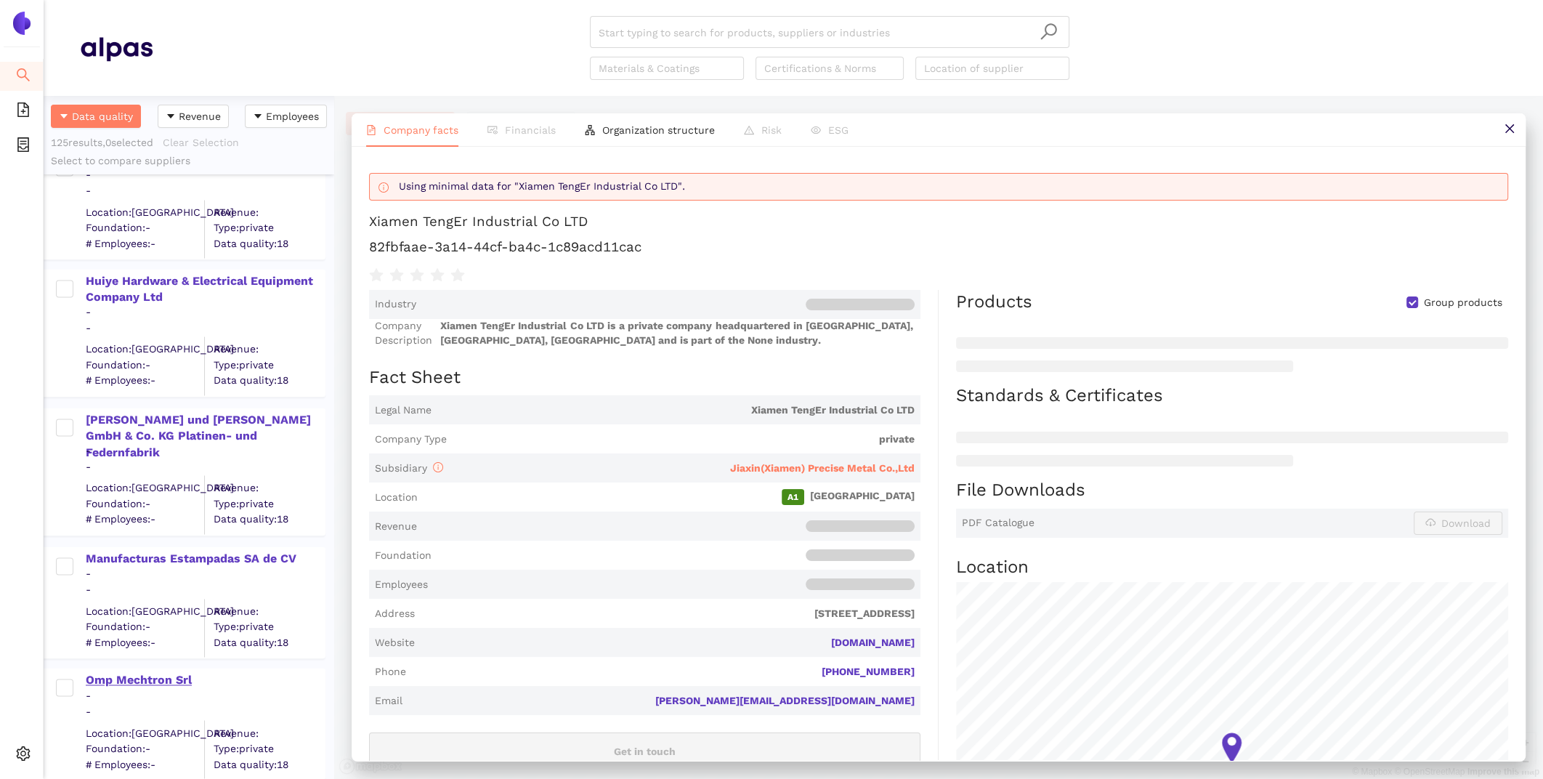
click at [113, 678] on div "Omp Mechtron Srl" at bounding box center [205, 680] width 238 height 16
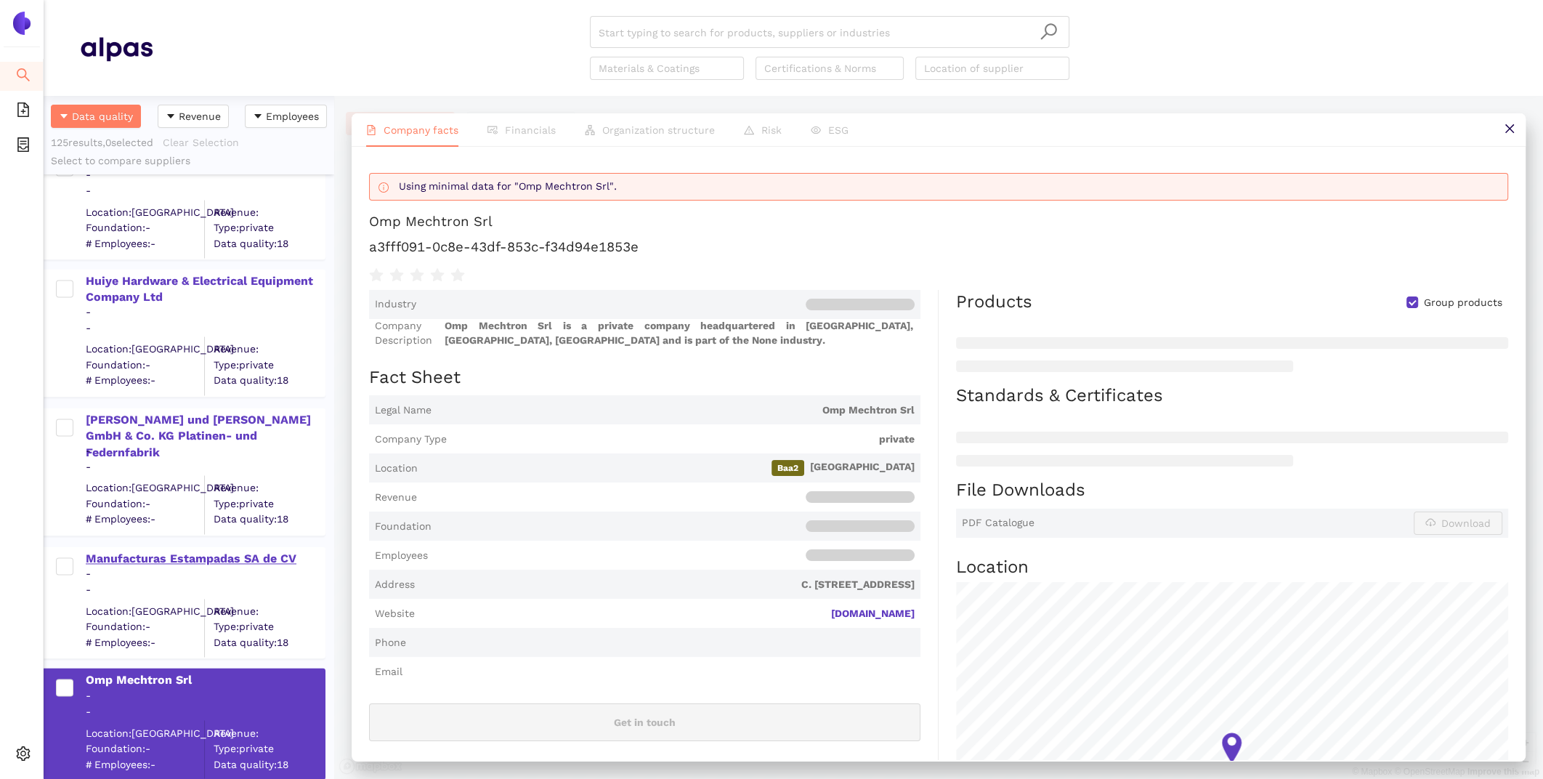
click at [122, 558] on div "Manufacturas Estampadas SA de CV" at bounding box center [205, 558] width 238 height 16
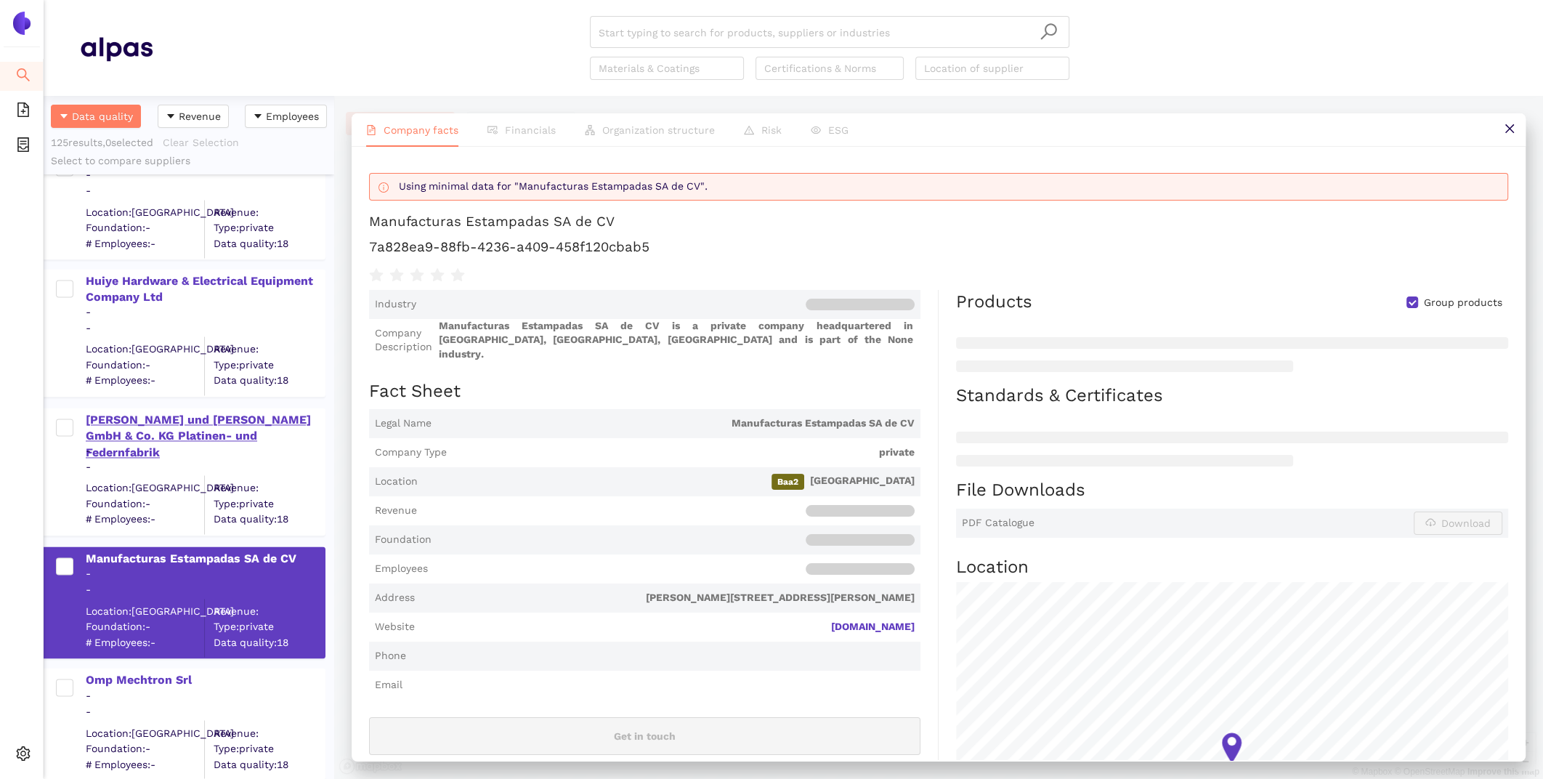
click at [107, 426] on div "Hugo Kern und Liebers GmbH & Co. KG Platinen- und Federnfabrik" at bounding box center [205, 436] width 238 height 49
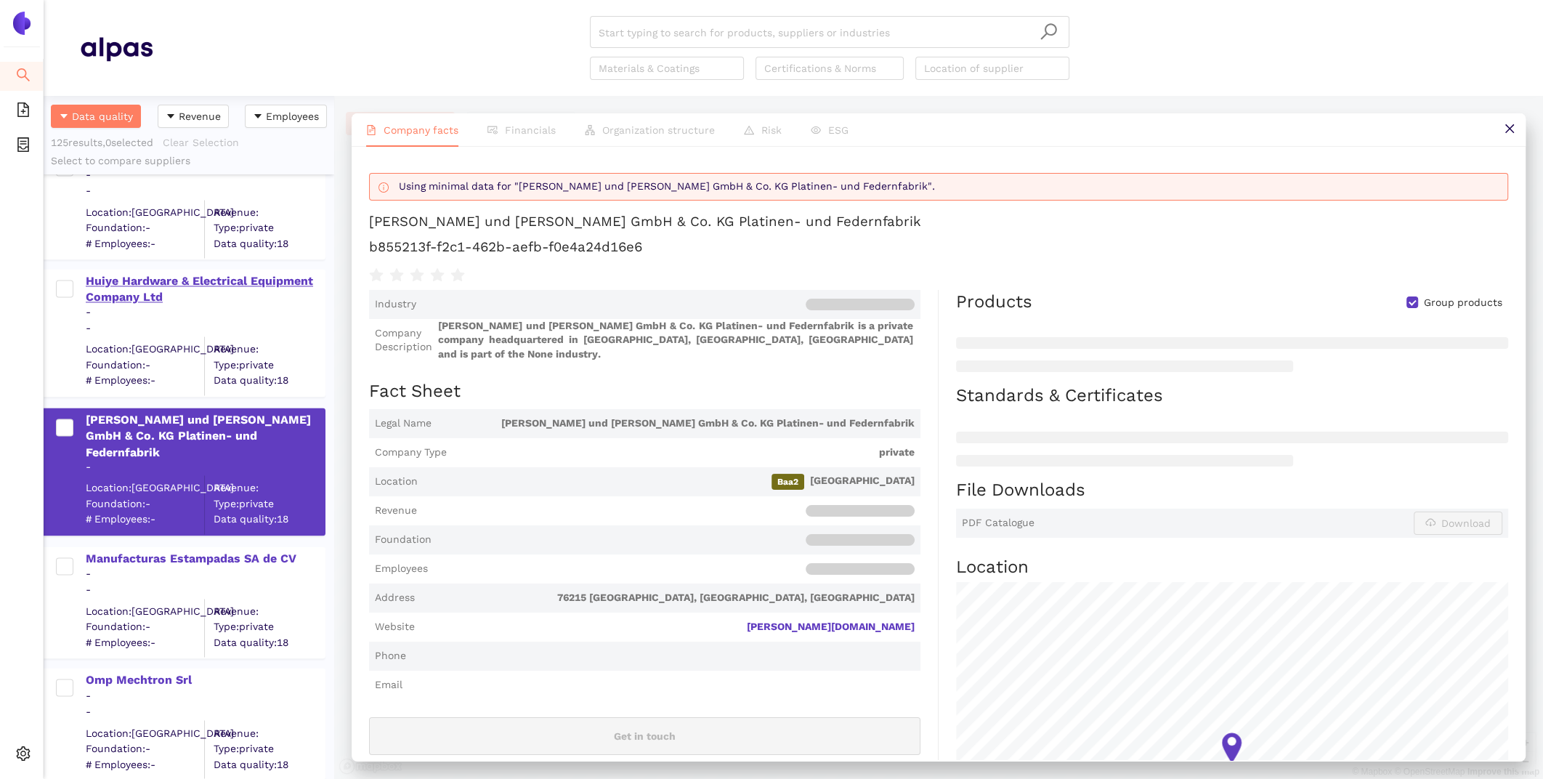
click at [153, 289] on div "Huiye Hardware & Electrical Equipment Company Ltd" at bounding box center [205, 289] width 238 height 33
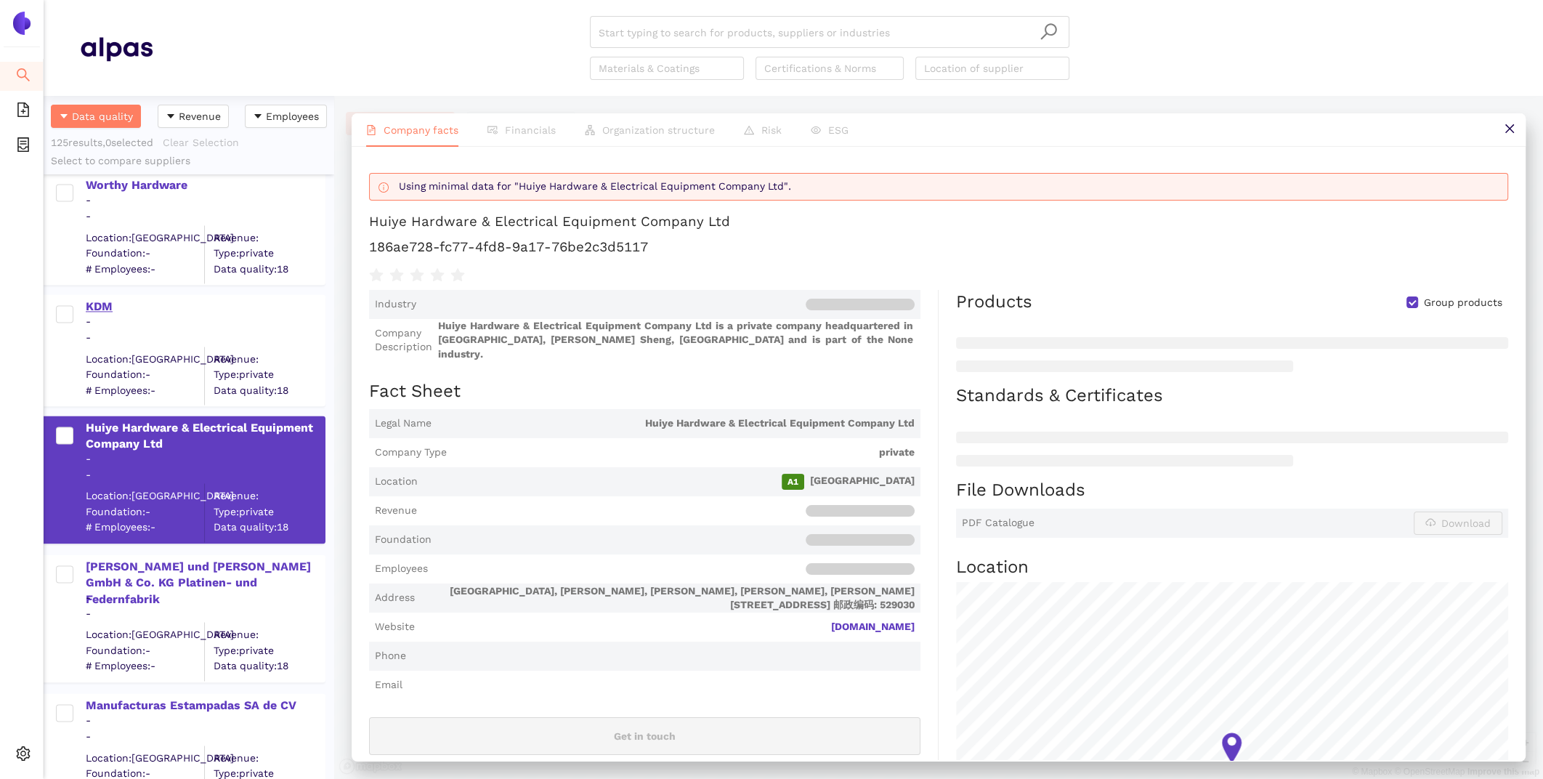
click at [94, 296] on div "KDM" at bounding box center [205, 305] width 238 height 19
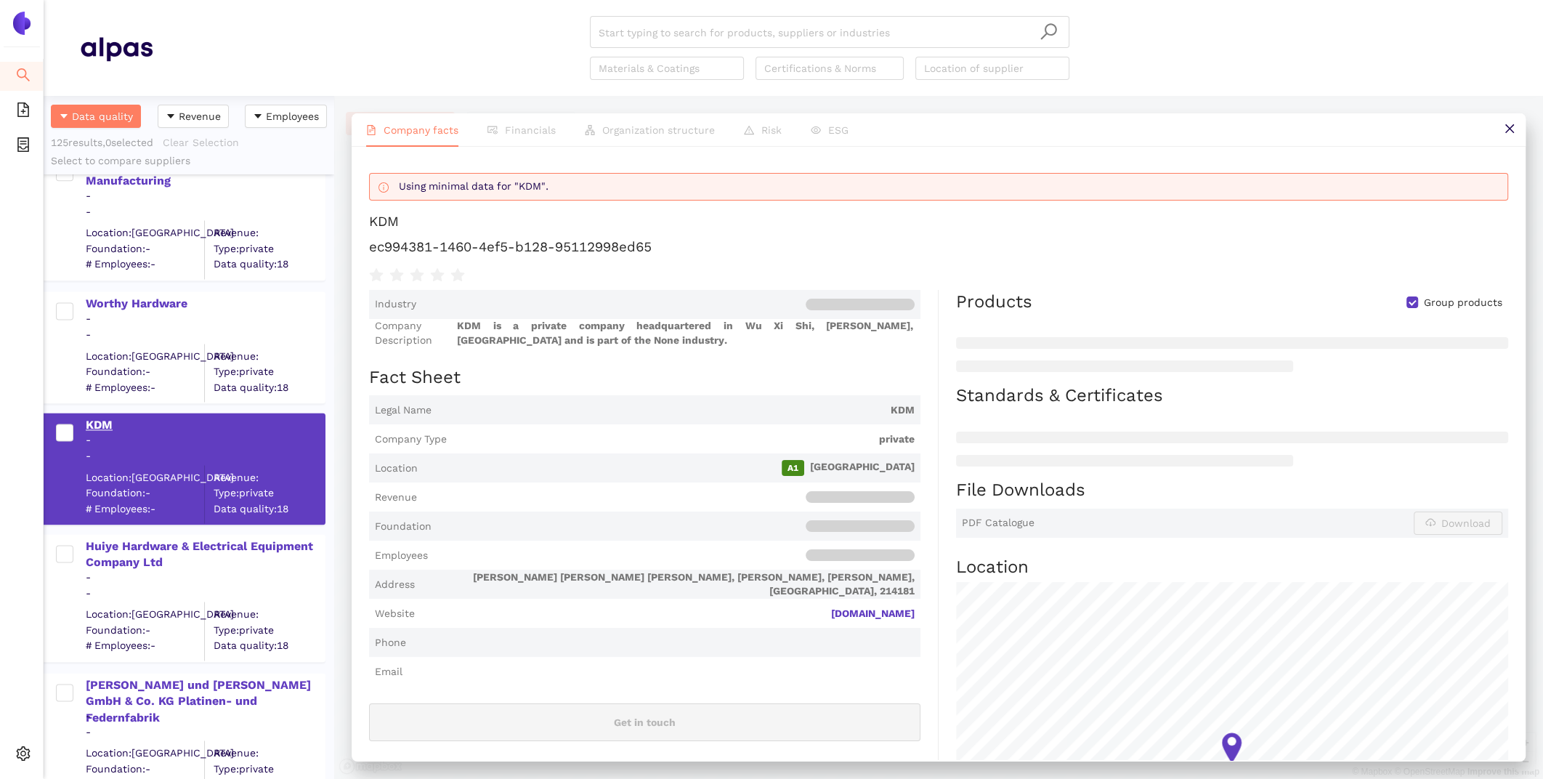
scroll to position [14607, 0]
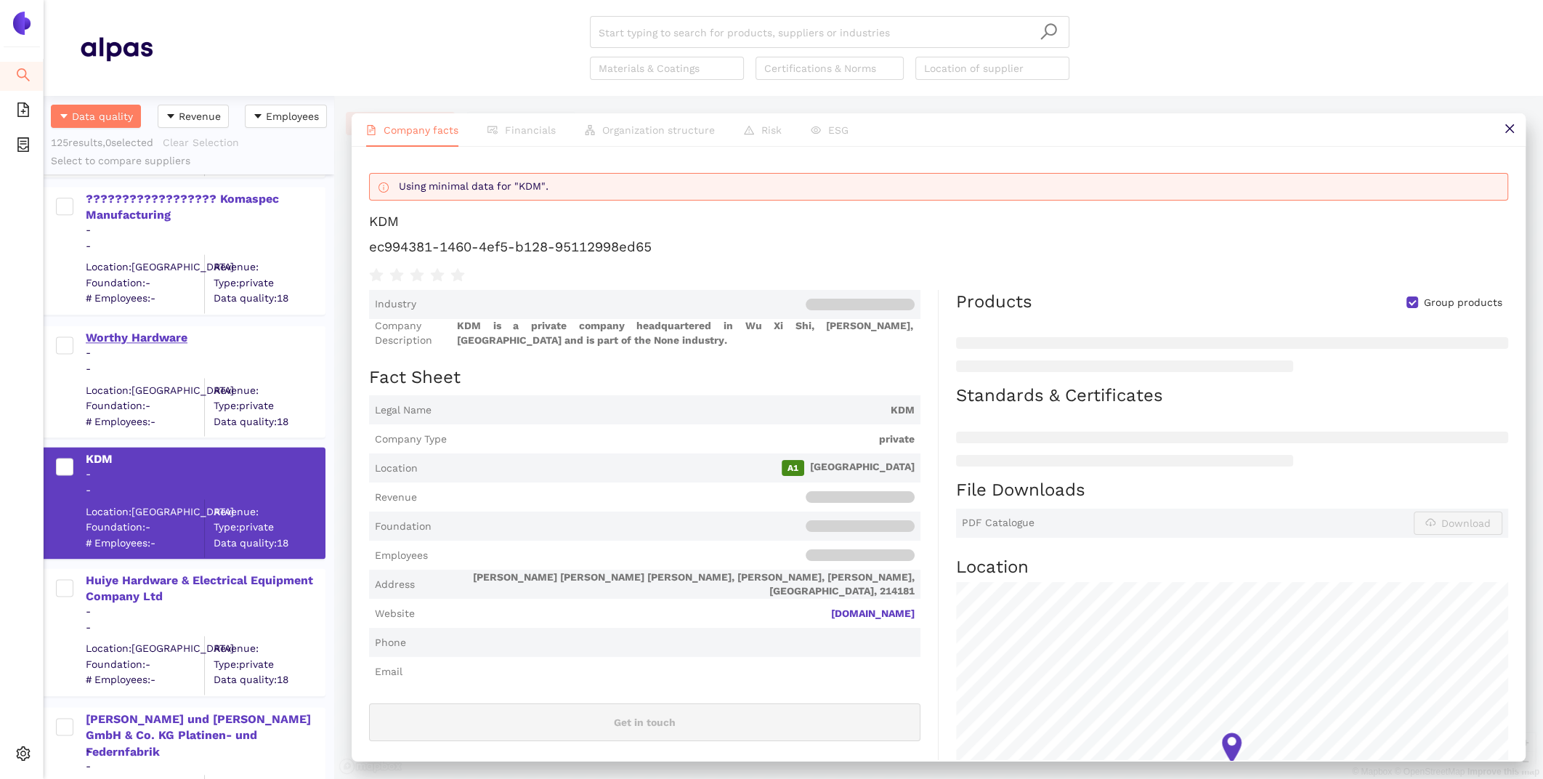
click at [112, 333] on div "Worthy Hardware" at bounding box center [205, 338] width 238 height 16
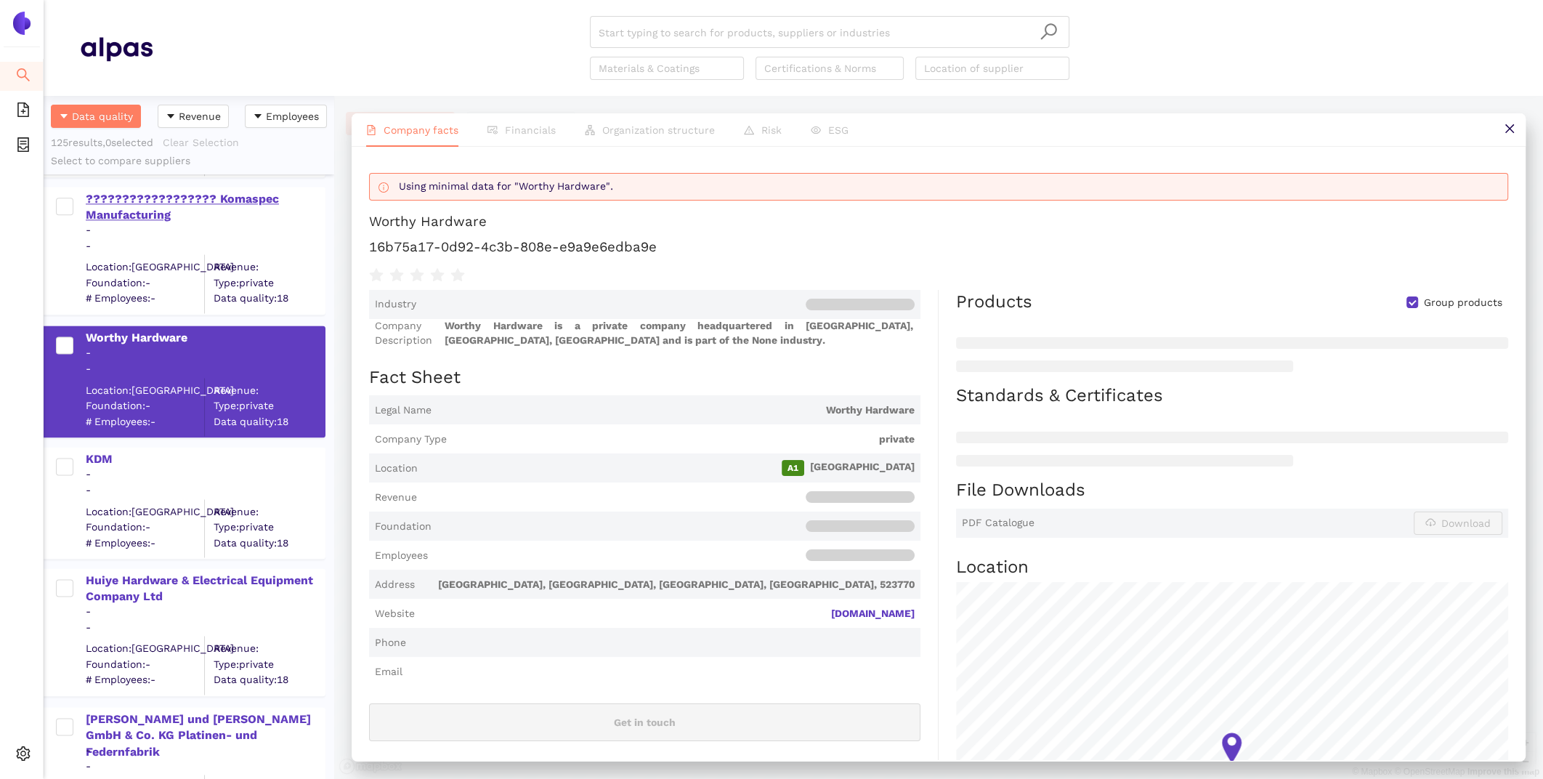
click at [131, 202] on div "?????????????????? Komaspec Manufacturing" at bounding box center [205, 207] width 238 height 33
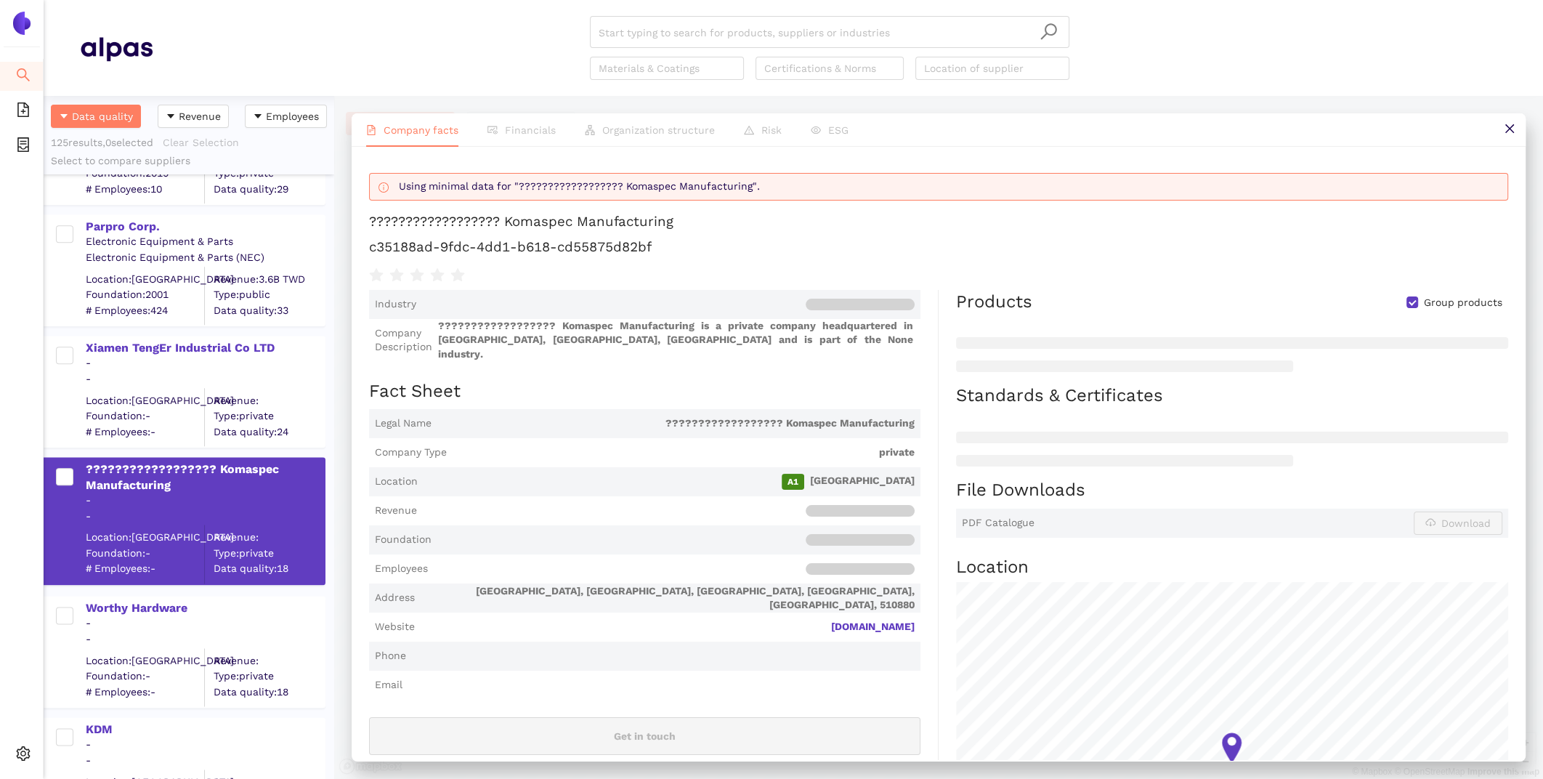
scroll to position [14264, 0]
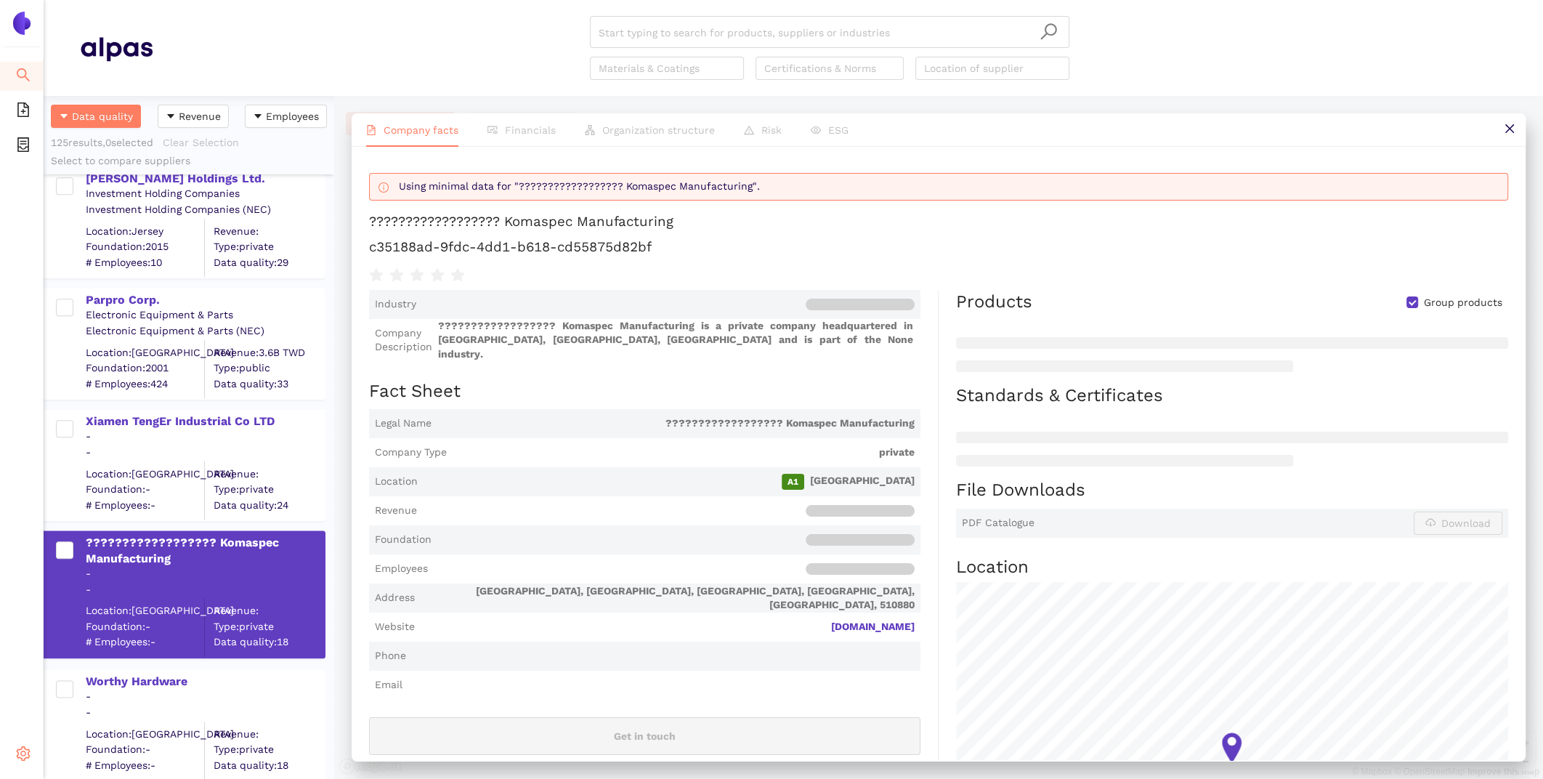
click at [17, 754] on icon "setting" at bounding box center [24, 753] width 14 height 15
click at [111, 653] on span "Internal Area" at bounding box center [105, 649] width 65 height 12
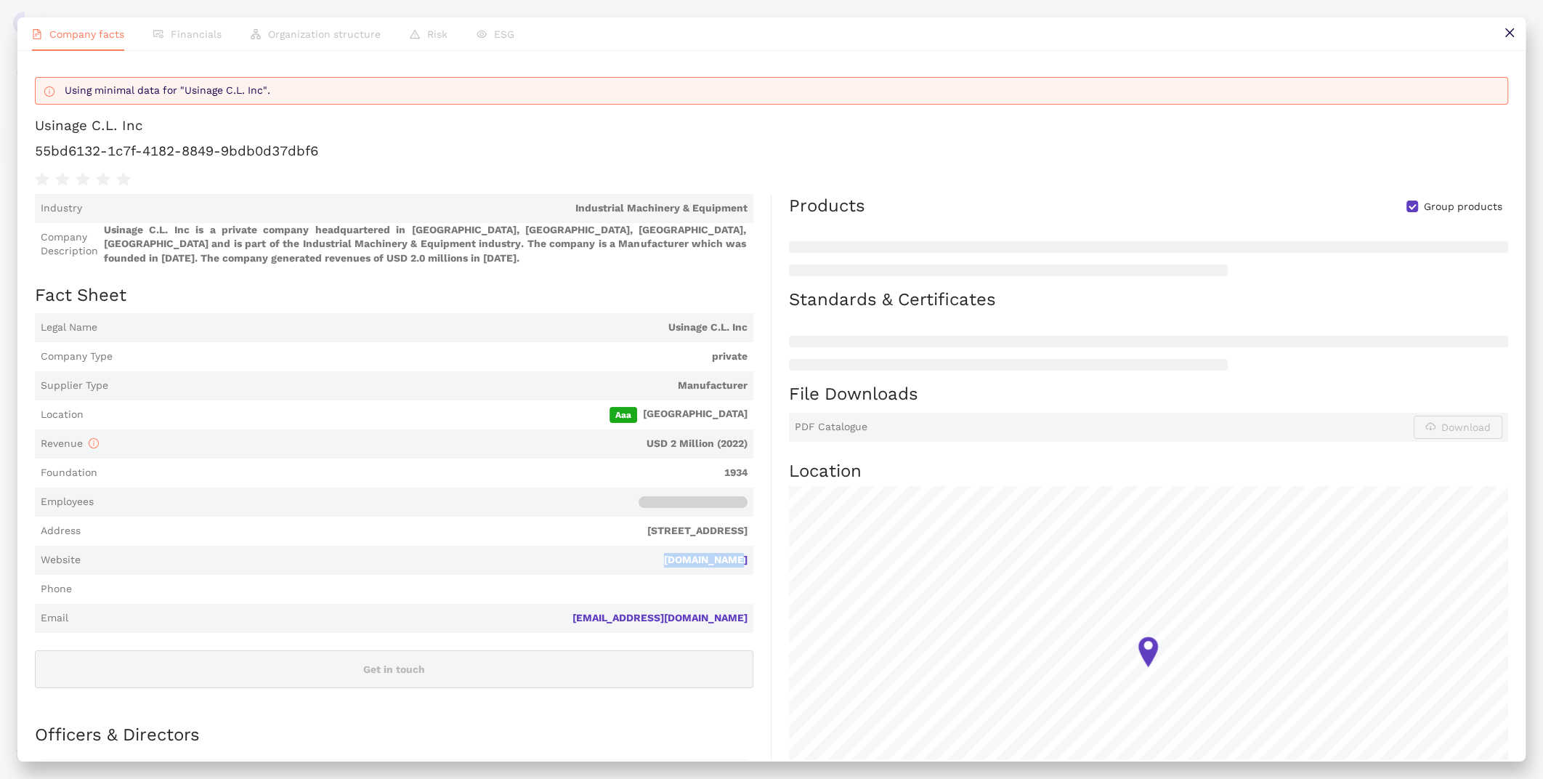
scroll to position [946, 0]
click at [1511, 29] on icon "close" at bounding box center [1508, 32] width 9 height 9
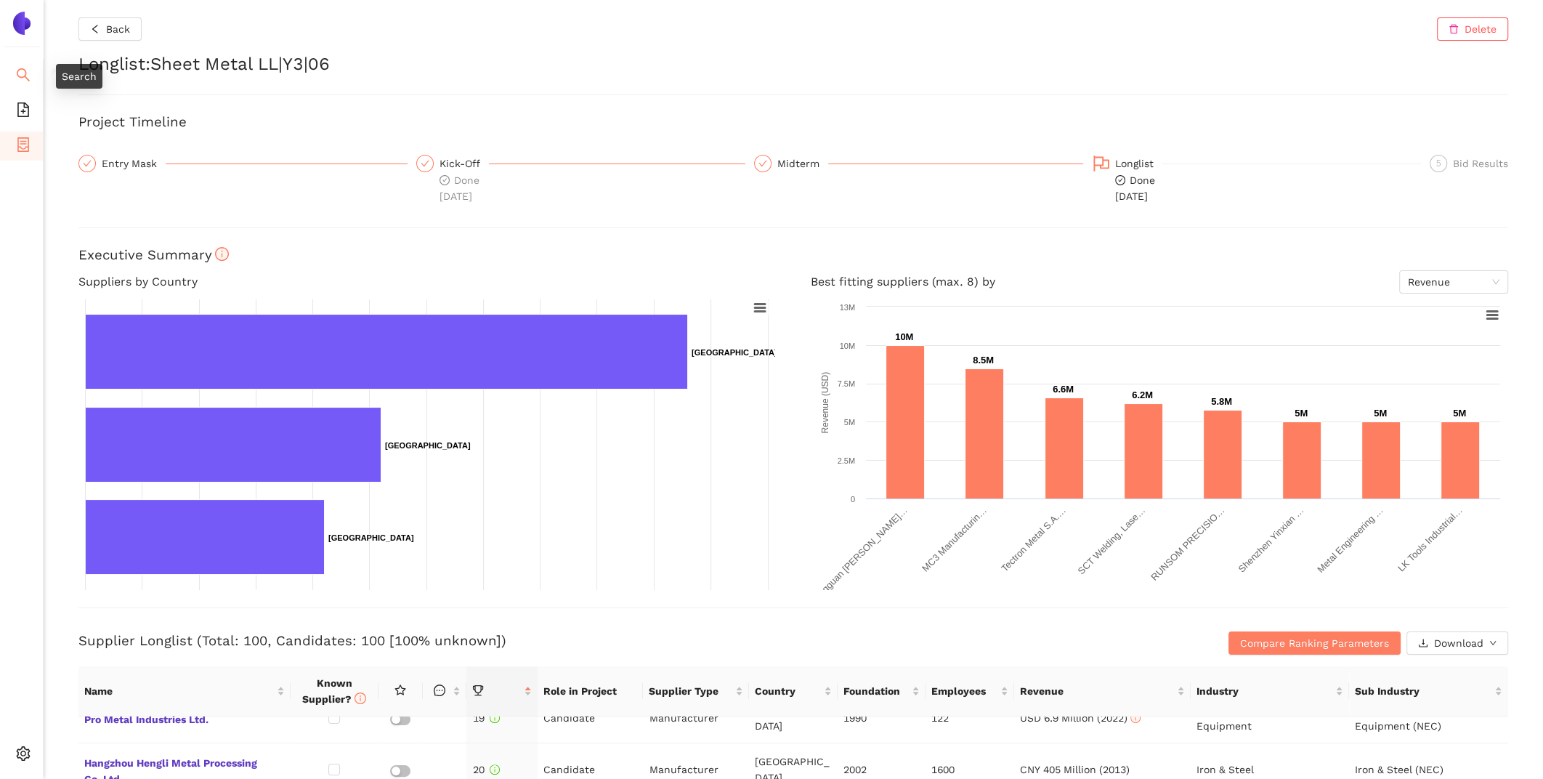
click at [19, 81] on span "search" at bounding box center [23, 76] width 15 height 29
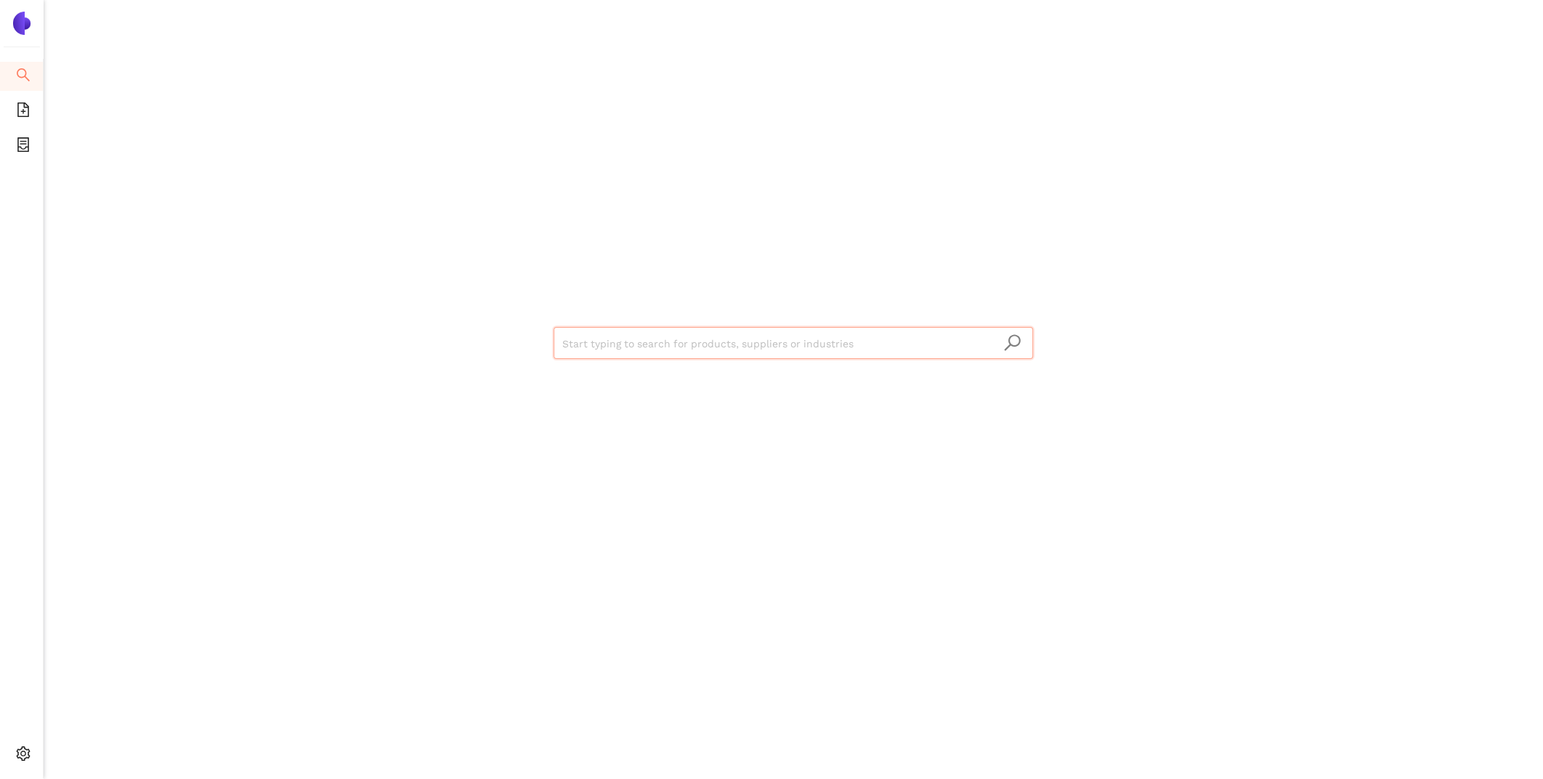
click at [679, 340] on input "search" at bounding box center [793, 344] width 462 height 32
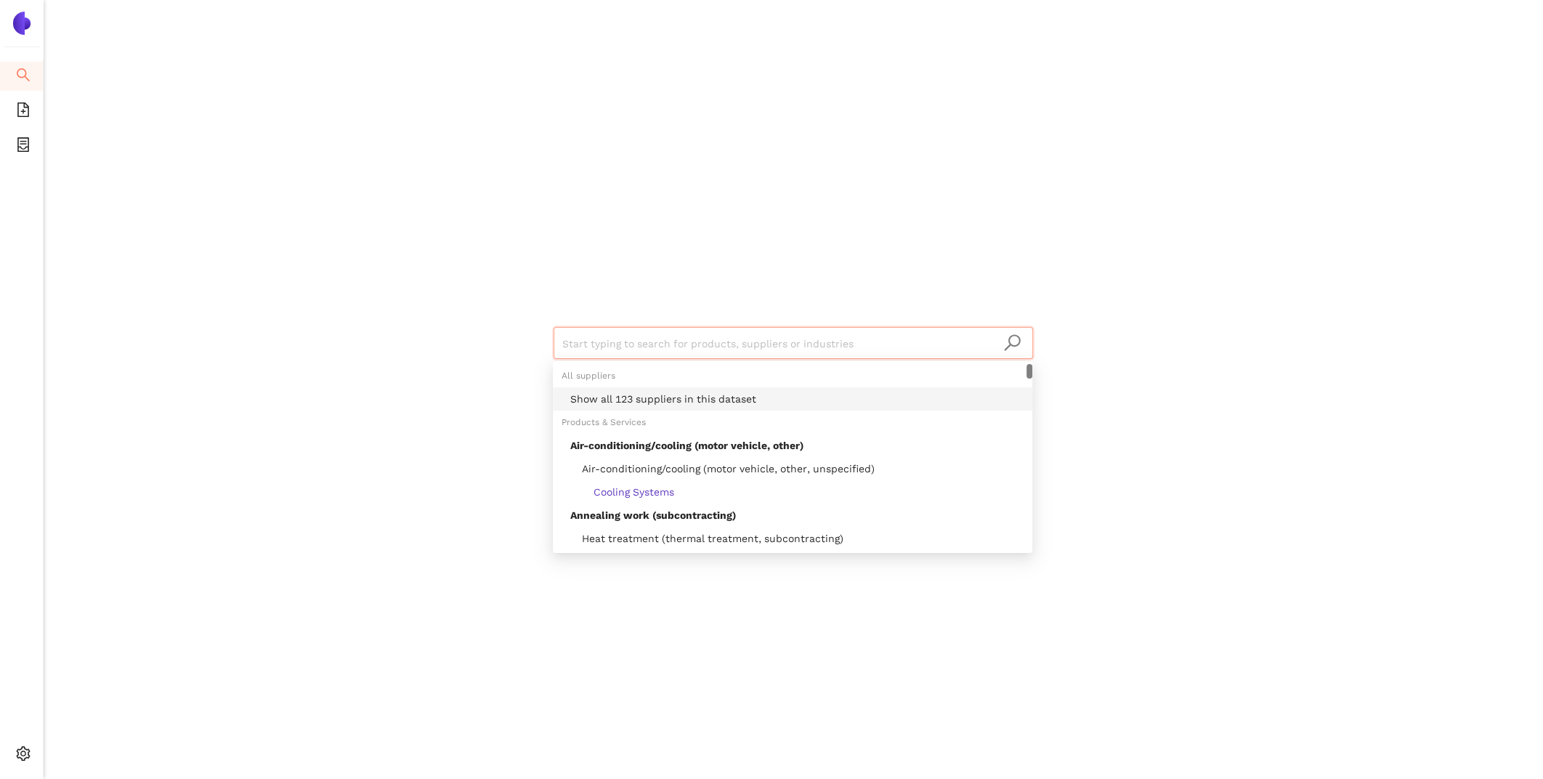
click at [698, 404] on div "Show all 123 suppliers in this dataset" at bounding box center [796, 399] width 453 height 16
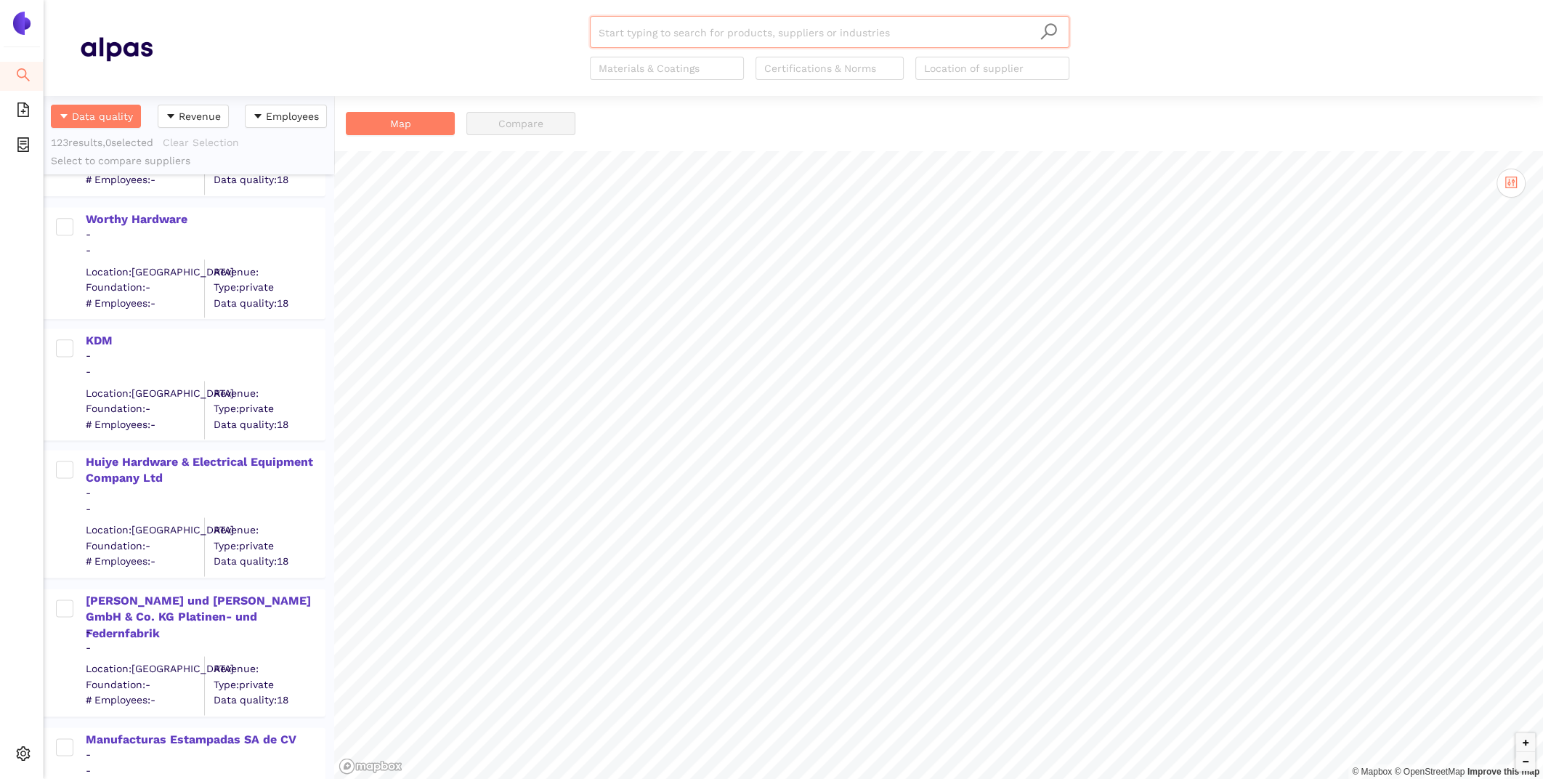
scroll to position [14356, 0]
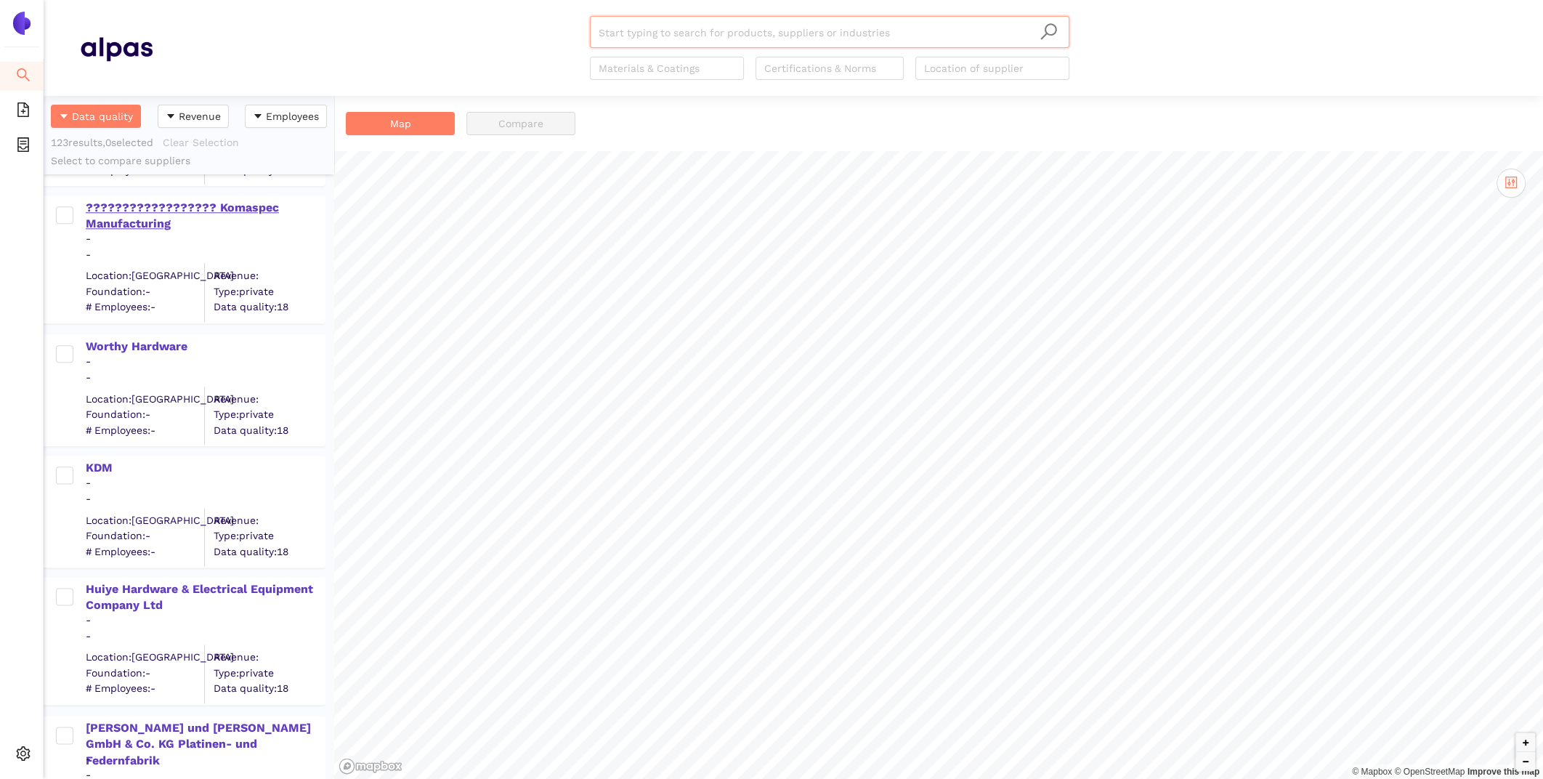
click at [129, 210] on div "?????????????????? Komaspec Manufacturing" at bounding box center [205, 216] width 238 height 33
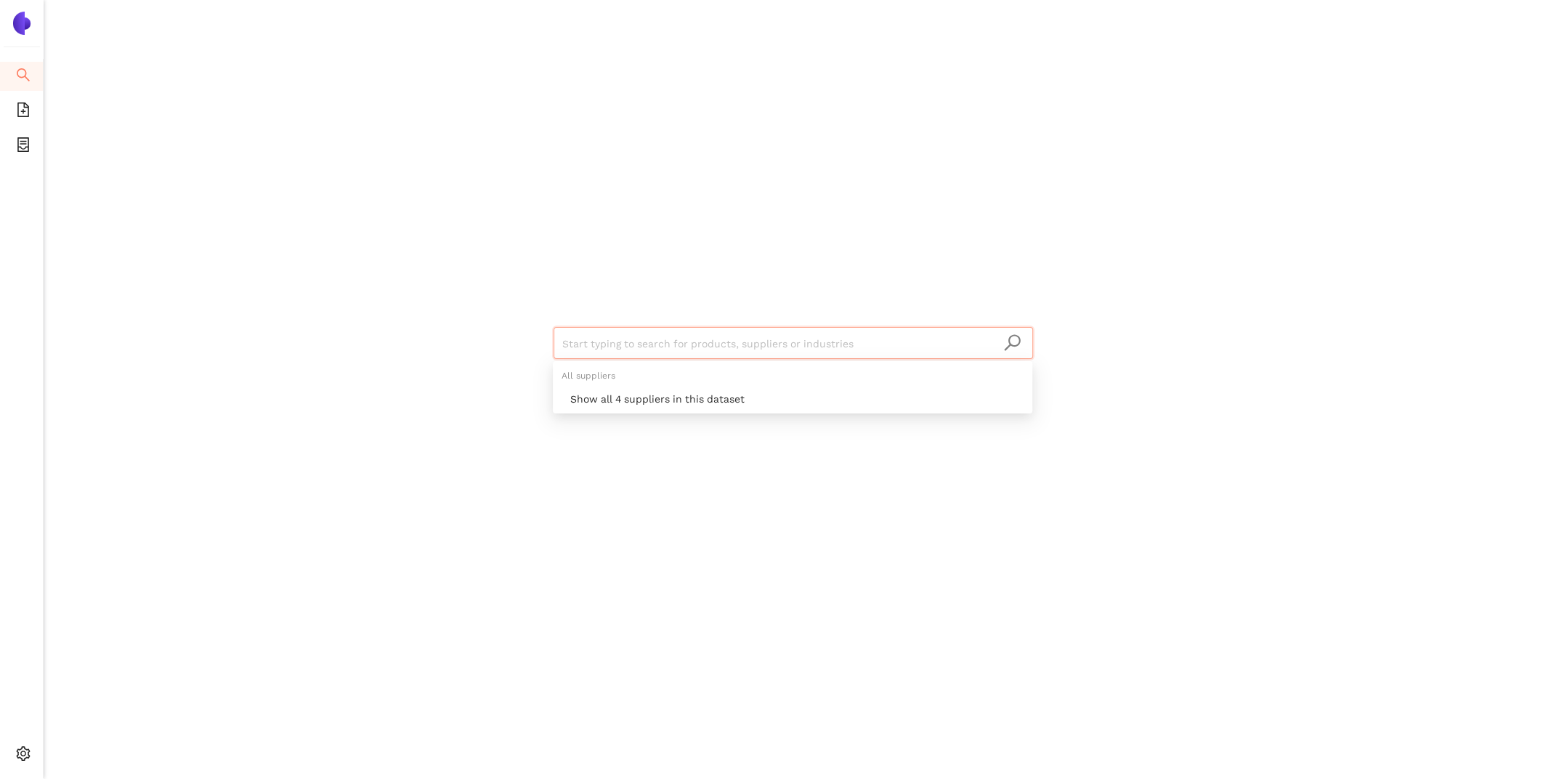
click at [647, 353] on input "search" at bounding box center [793, 344] width 462 height 32
click at [685, 393] on div "Show all 4 suppliers in this dataset" at bounding box center [796, 399] width 453 height 16
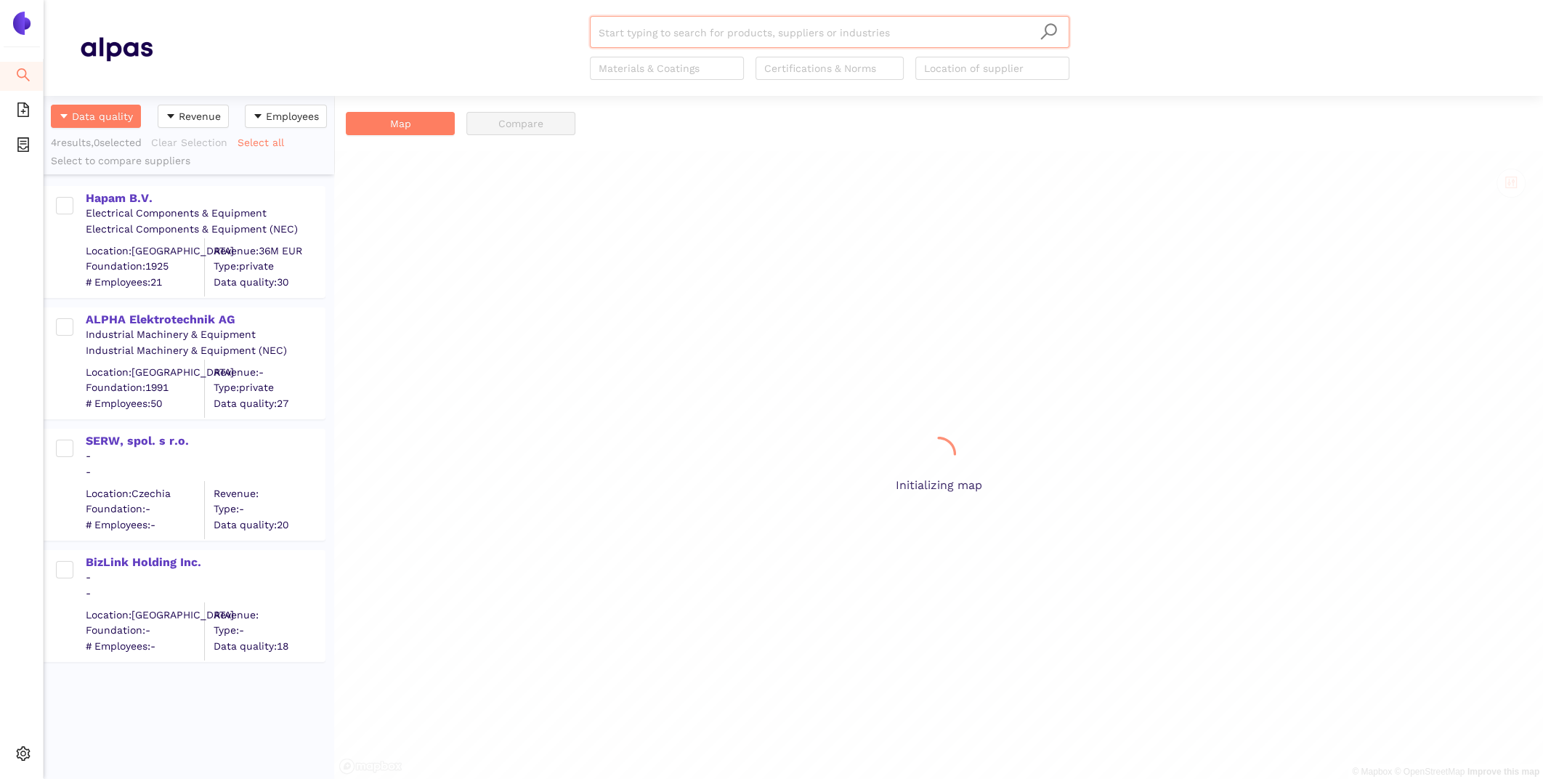
scroll to position [683, 290]
click at [126, 197] on div "Hapam B.V." at bounding box center [205, 198] width 238 height 16
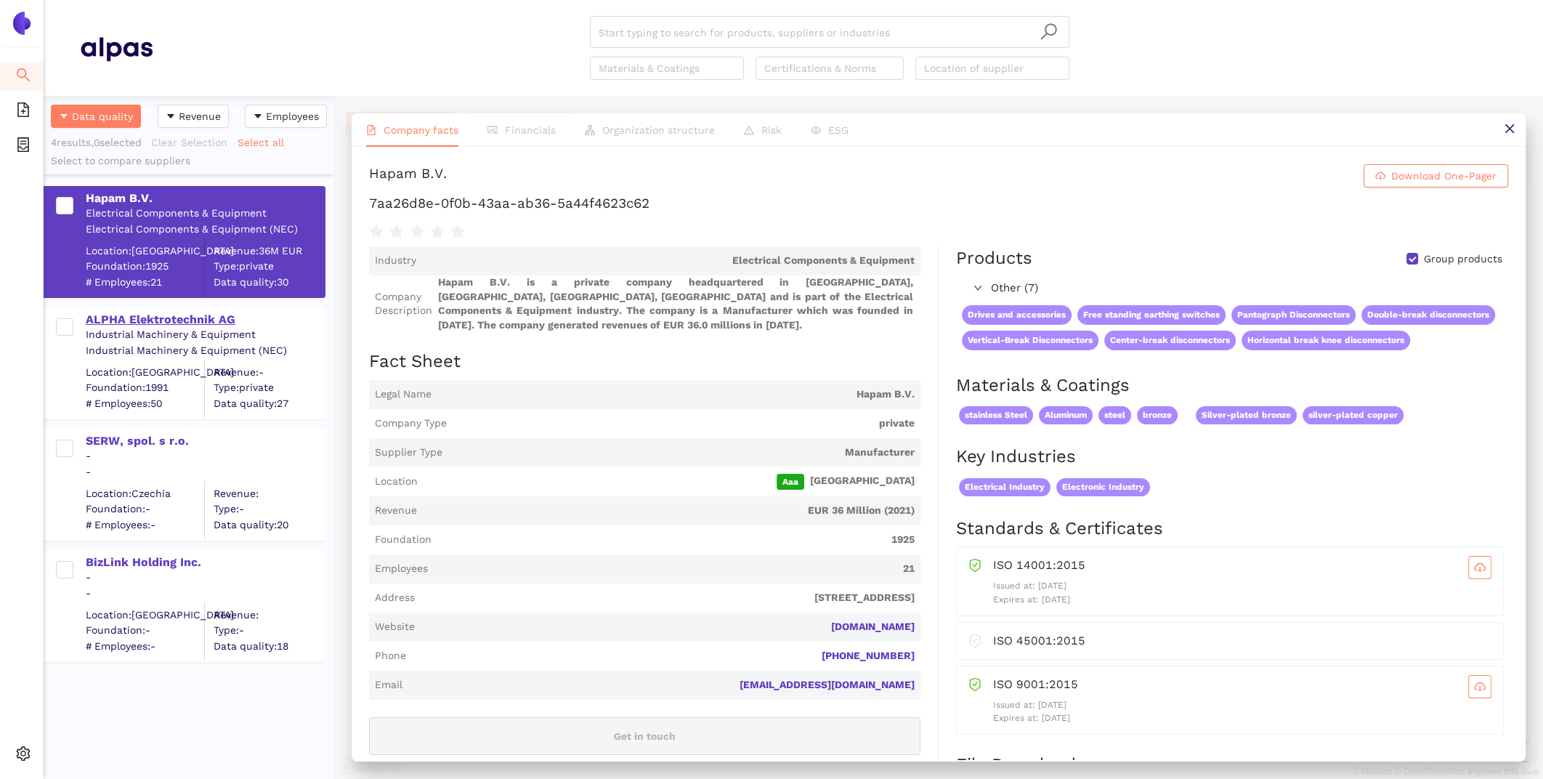
click at [173, 319] on div "ALPHA Elektrotechnik AG" at bounding box center [205, 320] width 238 height 16
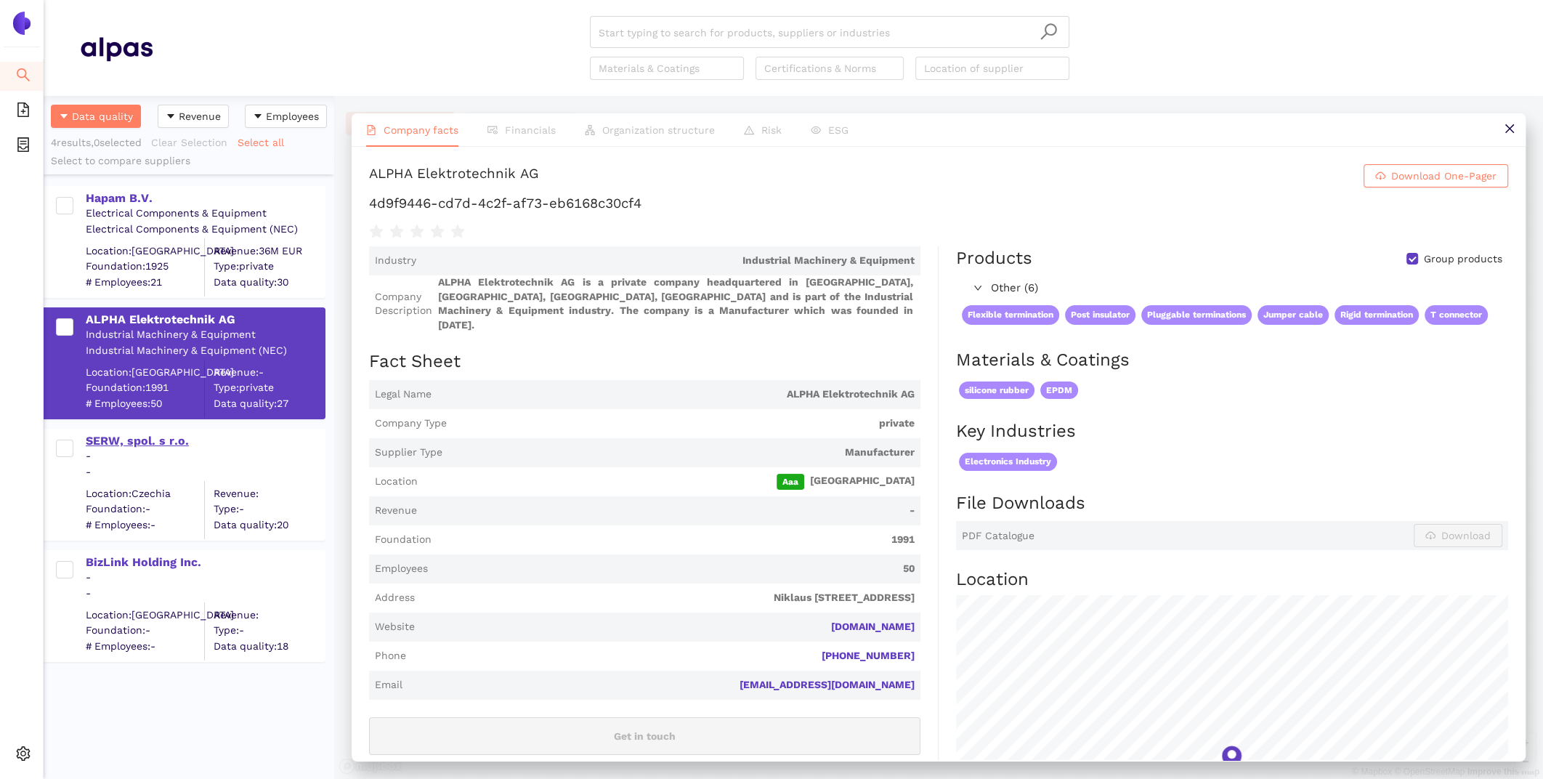
click at [97, 436] on div "SERW, spol. s r.o." at bounding box center [205, 441] width 238 height 16
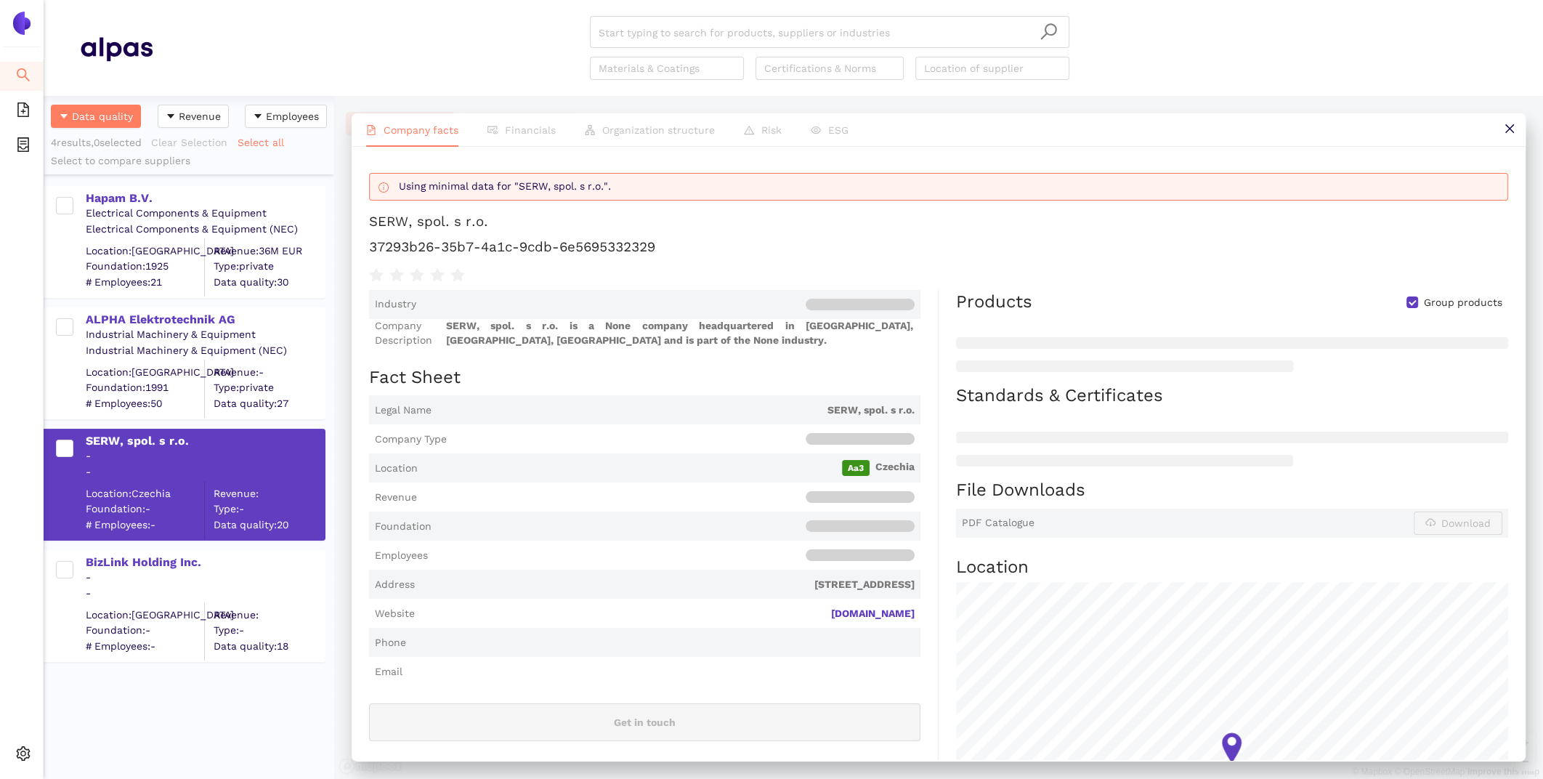
click at [159, 548] on div "BizLink Holding Inc. - - Location: United States Foundation: - # Employees: - R…" at bounding box center [189, 598] width 290 height 121
click at [25, 755] on icon at bounding box center [28, 755] width 7 height 0
click at [126, 643] on span "Internal Area" at bounding box center [105, 649] width 65 height 12
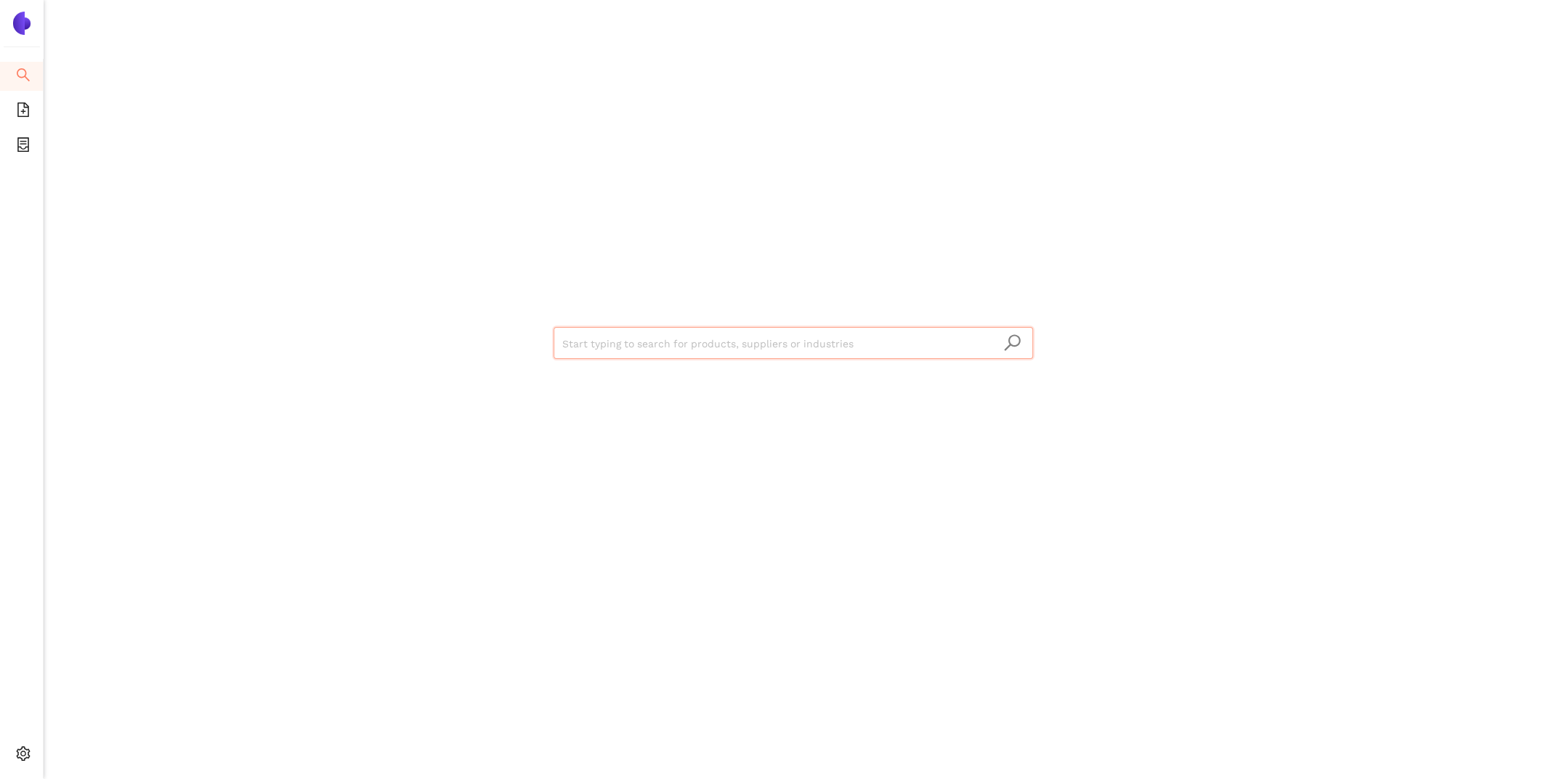
click at [618, 357] on input "search" at bounding box center [793, 344] width 462 height 32
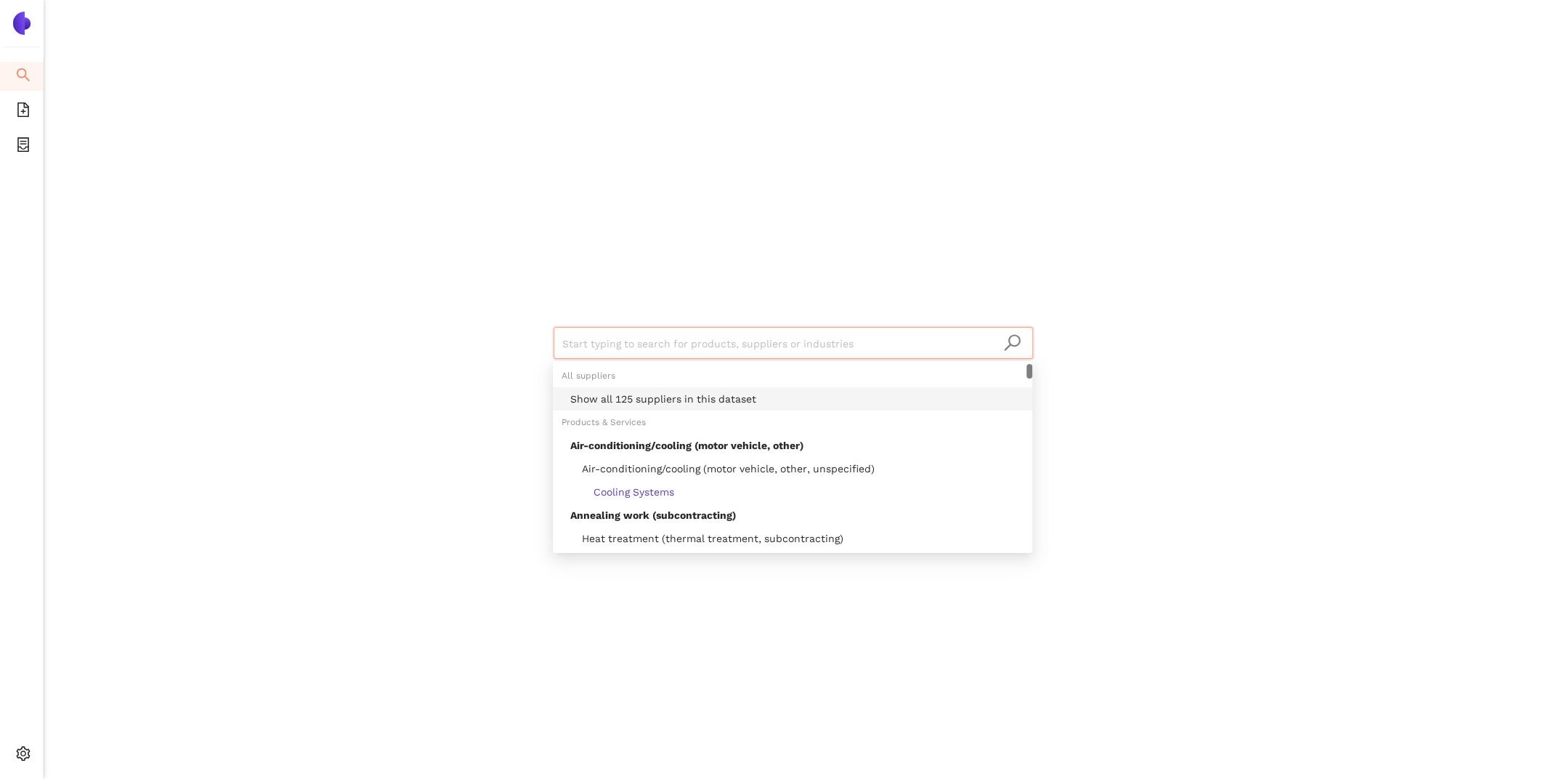
click at [643, 403] on div "Show all 125 suppliers in this dataset" at bounding box center [796, 399] width 453 height 16
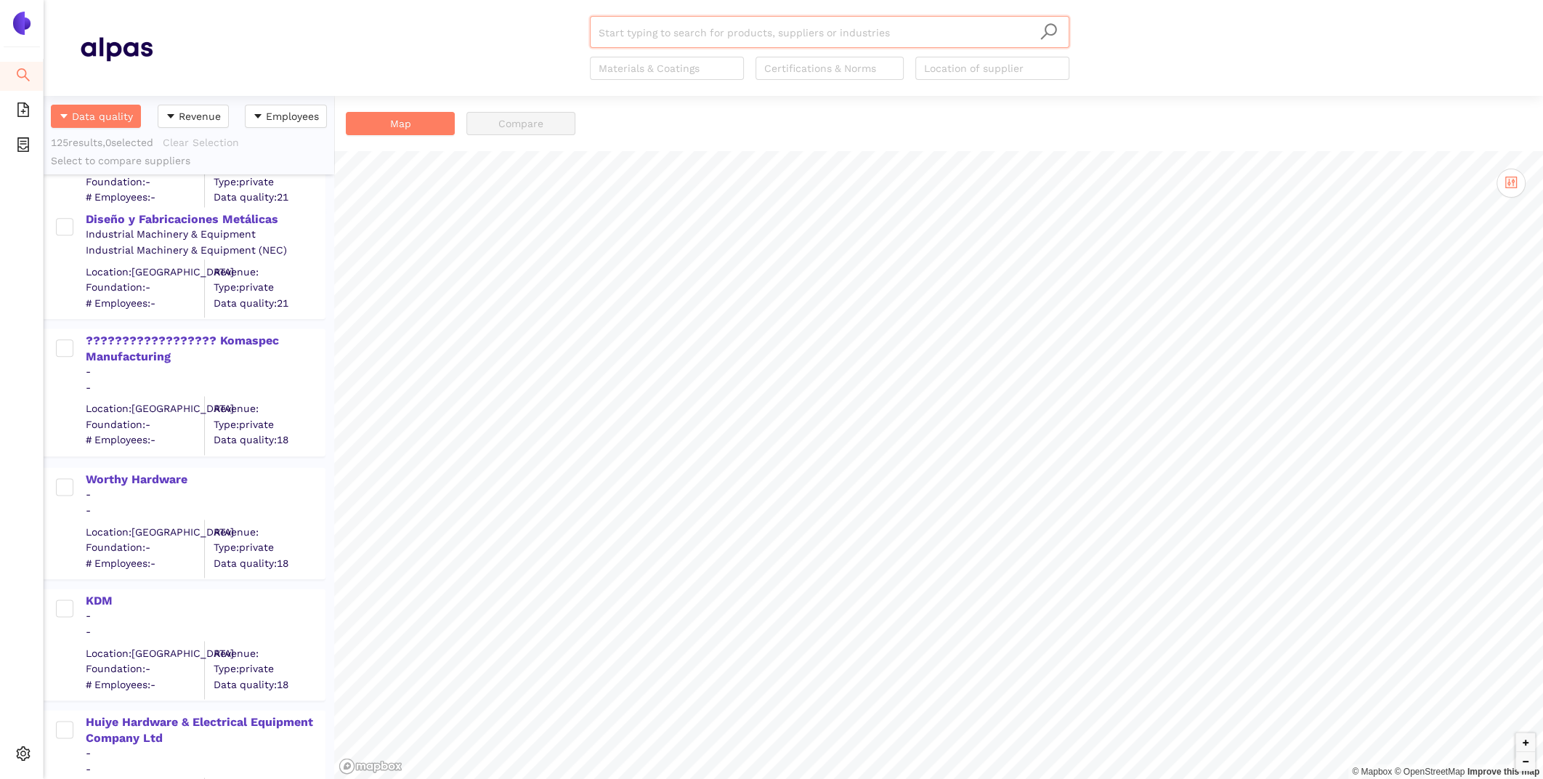
scroll to position [14407, 0]
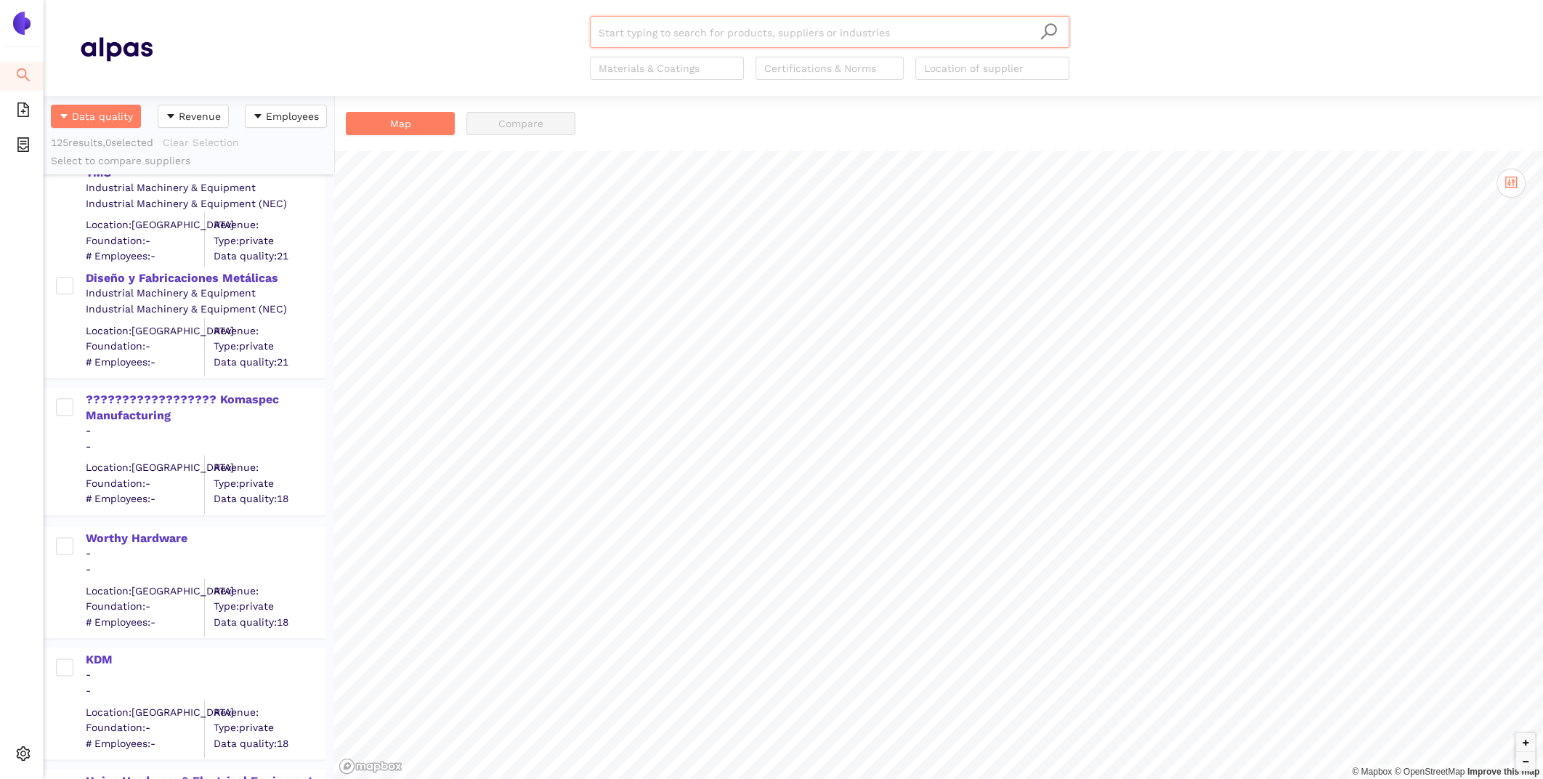
click at [158, 365] on span "# Employees: -" at bounding box center [145, 361] width 118 height 15
click at [163, 412] on div "?????????????????? Komaspec Manufacturing" at bounding box center [205, 407] width 238 height 33
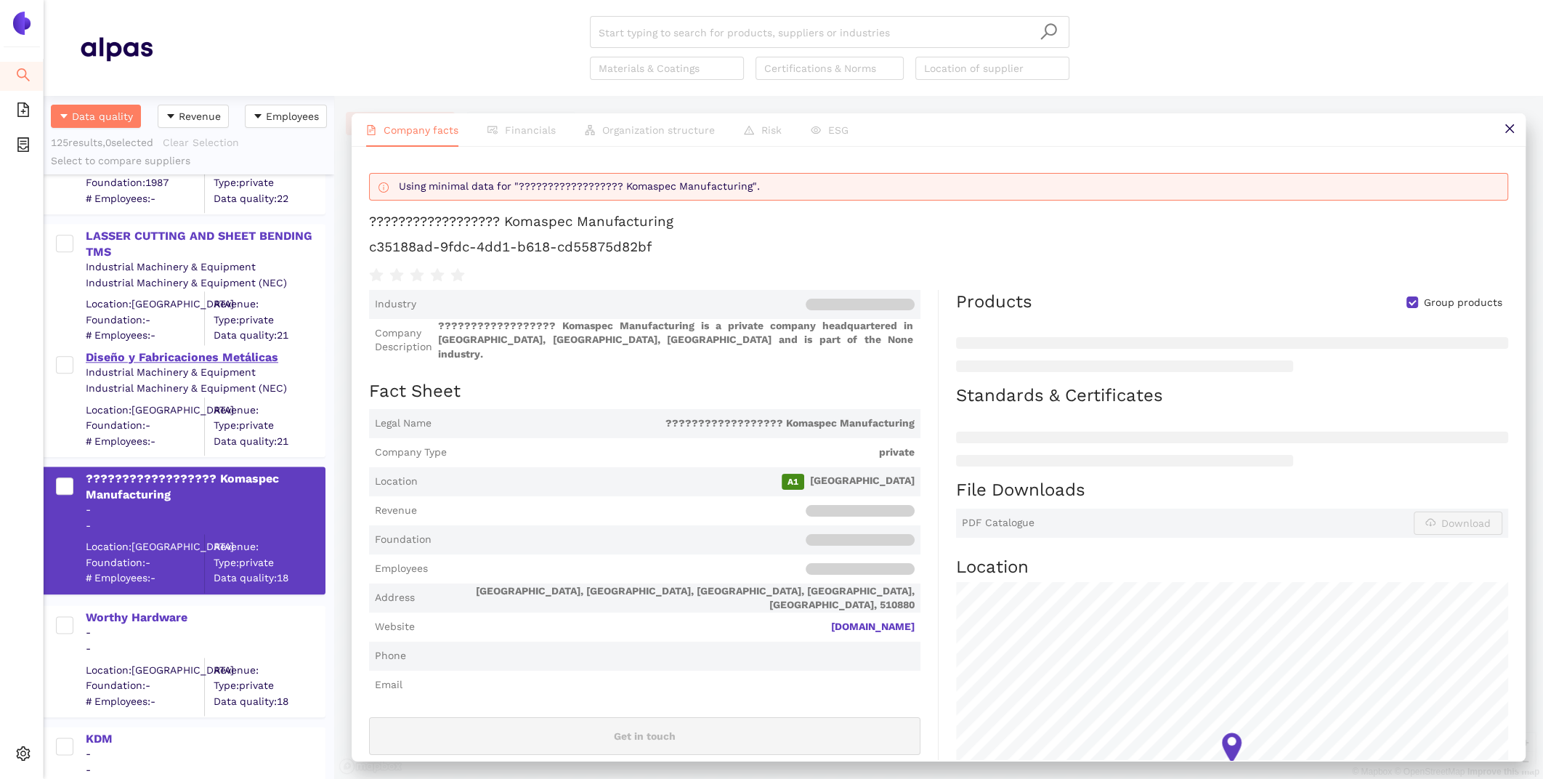
scroll to position [14302, 0]
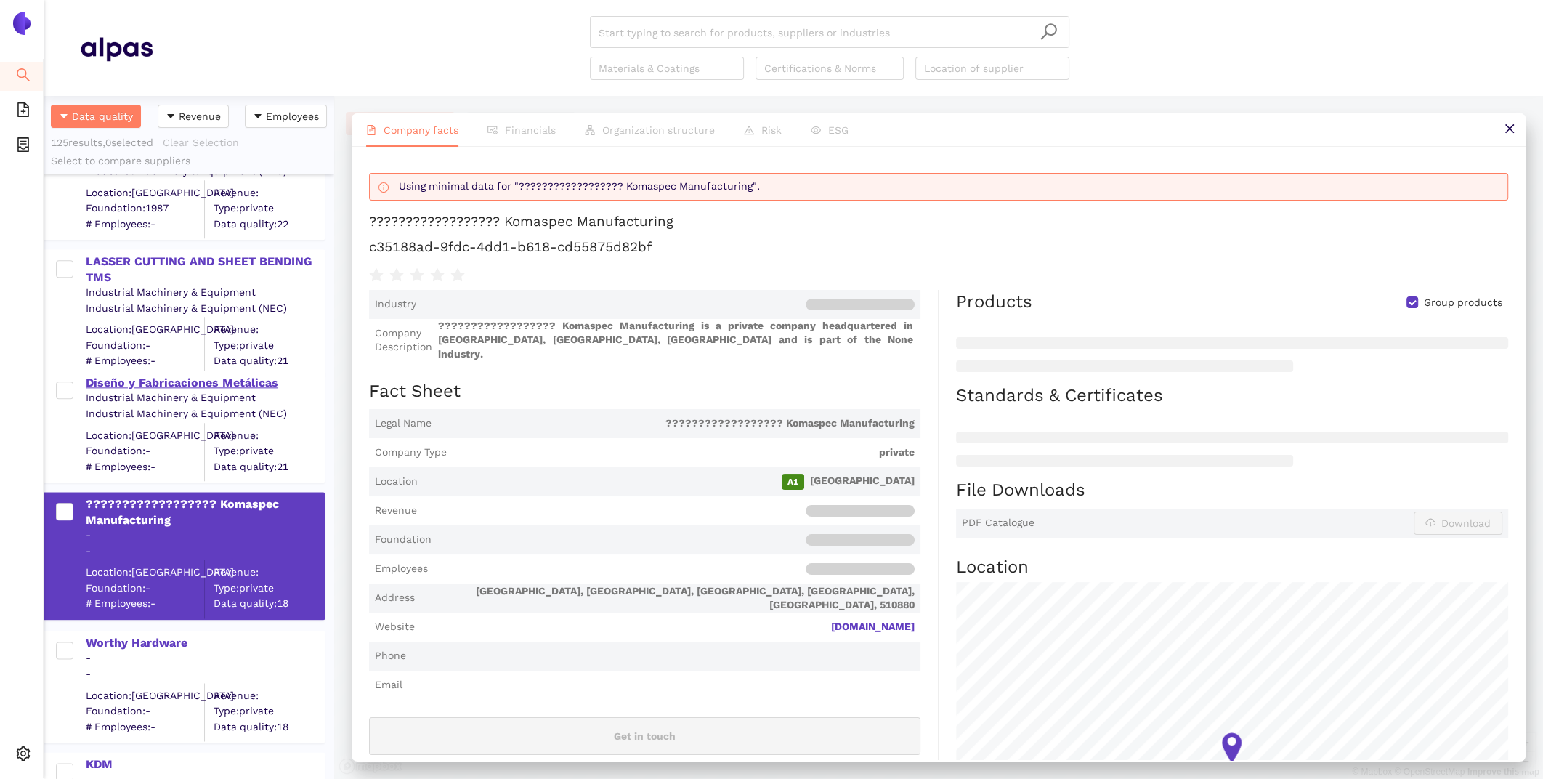
click at [176, 380] on div "Diseño y Fabricaciones Metálicas" at bounding box center [205, 383] width 238 height 16
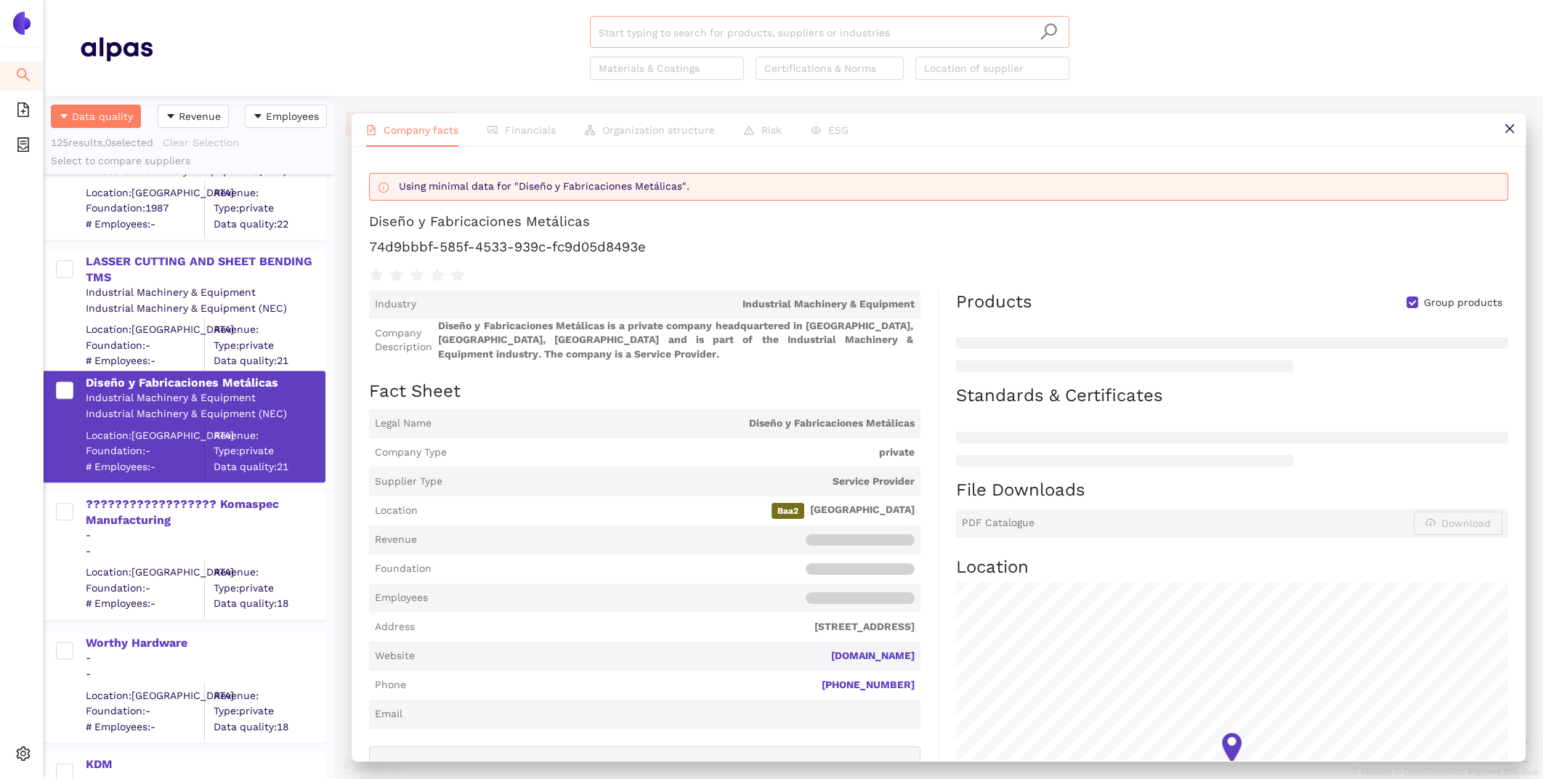
click at [622, 29] on input "search" at bounding box center [829, 33] width 462 height 32
type input "dsm"
click at [625, 92] on div "Found 1 matching suppliers - click to show" at bounding box center [832, 88] width 453 height 16
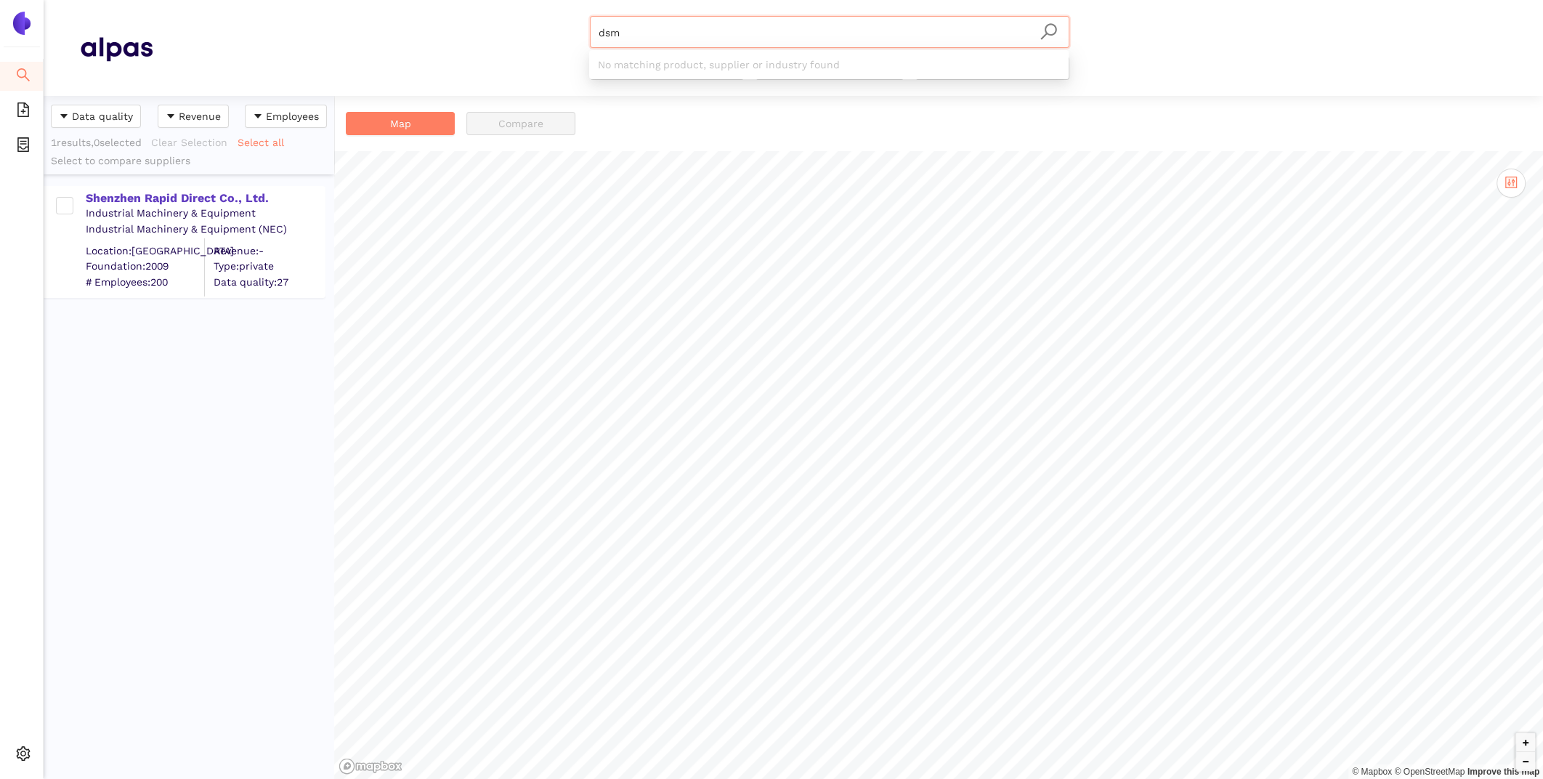
drag, startPoint x: 637, startPoint y: 35, endPoint x: 286, endPoint y: -9, distance: 353.5
click at [286, 0] on html "Search eSourcing Templates eSourcing Projects Settings dsm Materials & Coatings…" at bounding box center [771, 389] width 1543 height 779
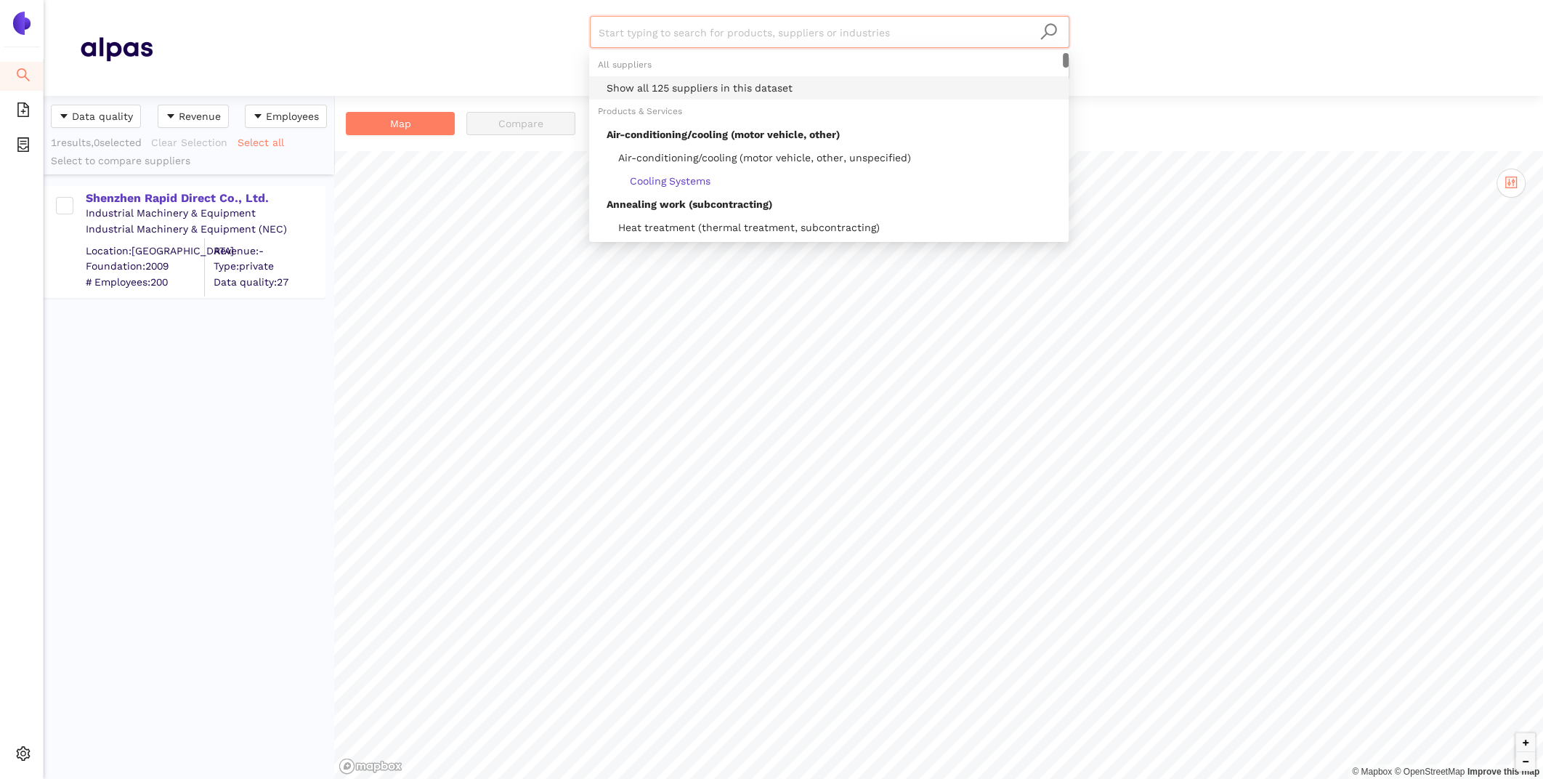
click at [660, 77] on div "Show all 125 suppliers in this dataset" at bounding box center [828, 87] width 479 height 23
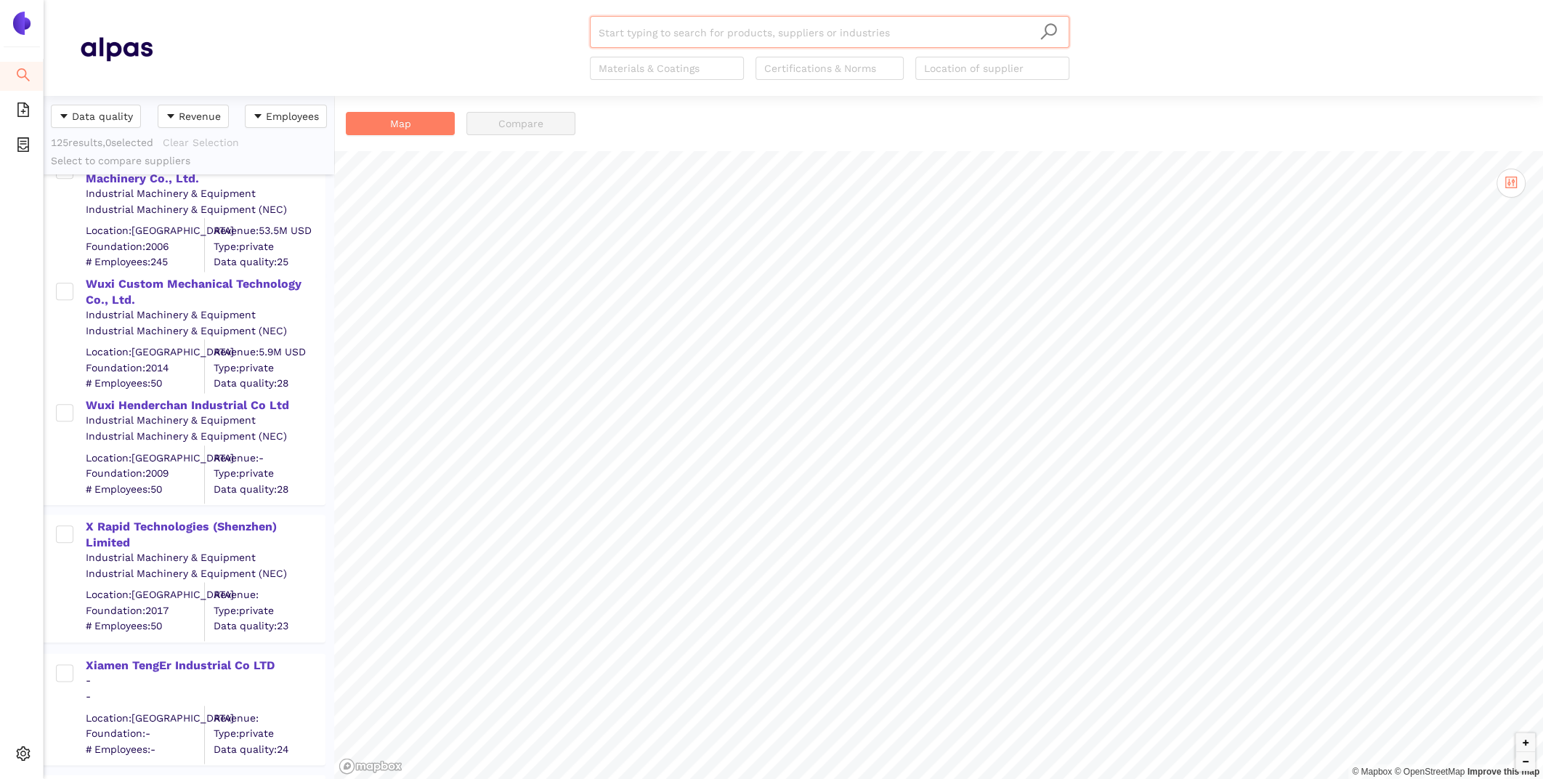
scroll to position [14271, 0]
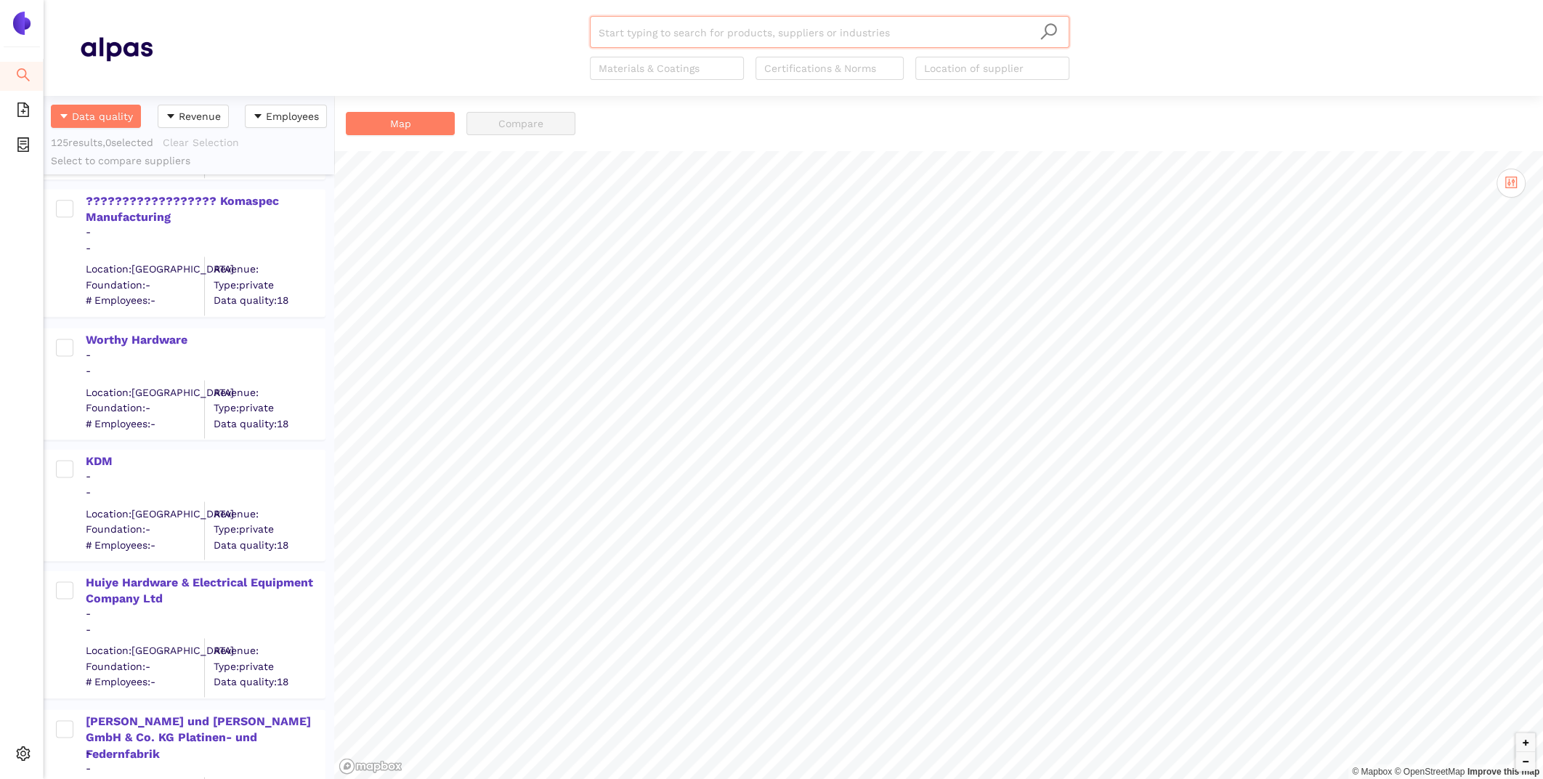
scroll to position [14416, 0]
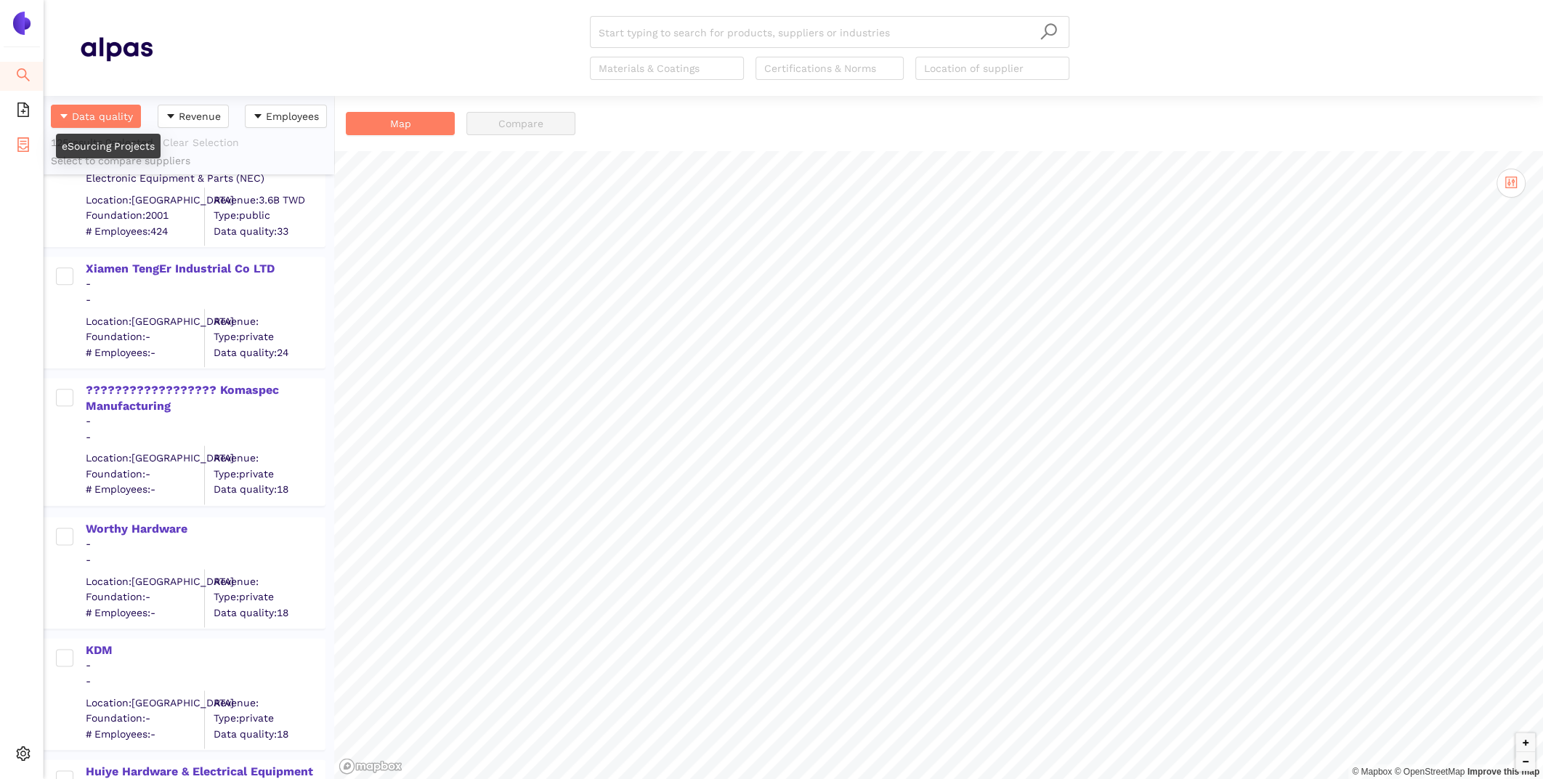
click at [35, 139] on li "eSourcing Projects" at bounding box center [21, 145] width 43 height 29
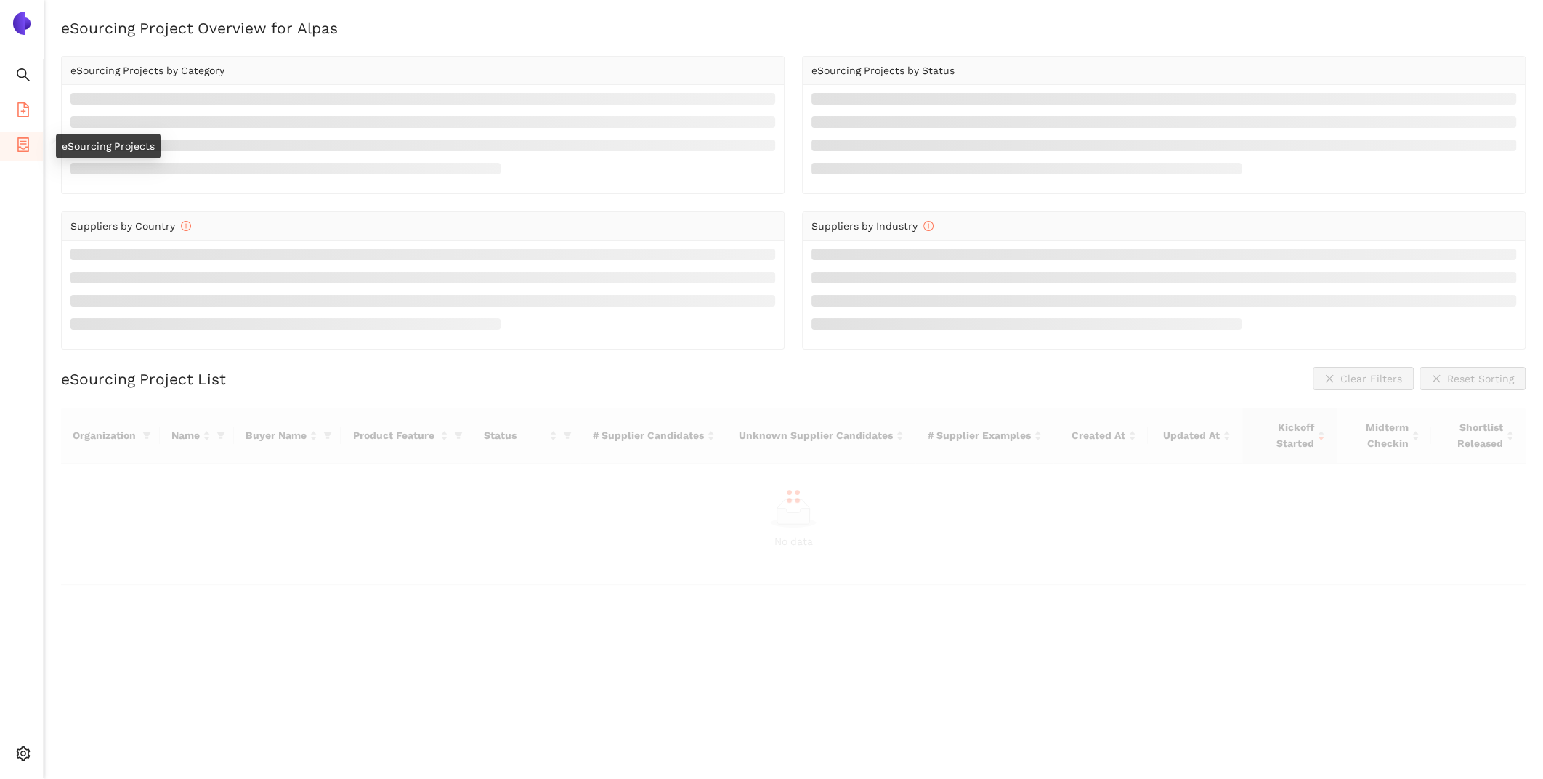
click at [23, 113] on icon "file-add" at bounding box center [23, 109] width 12 height 15
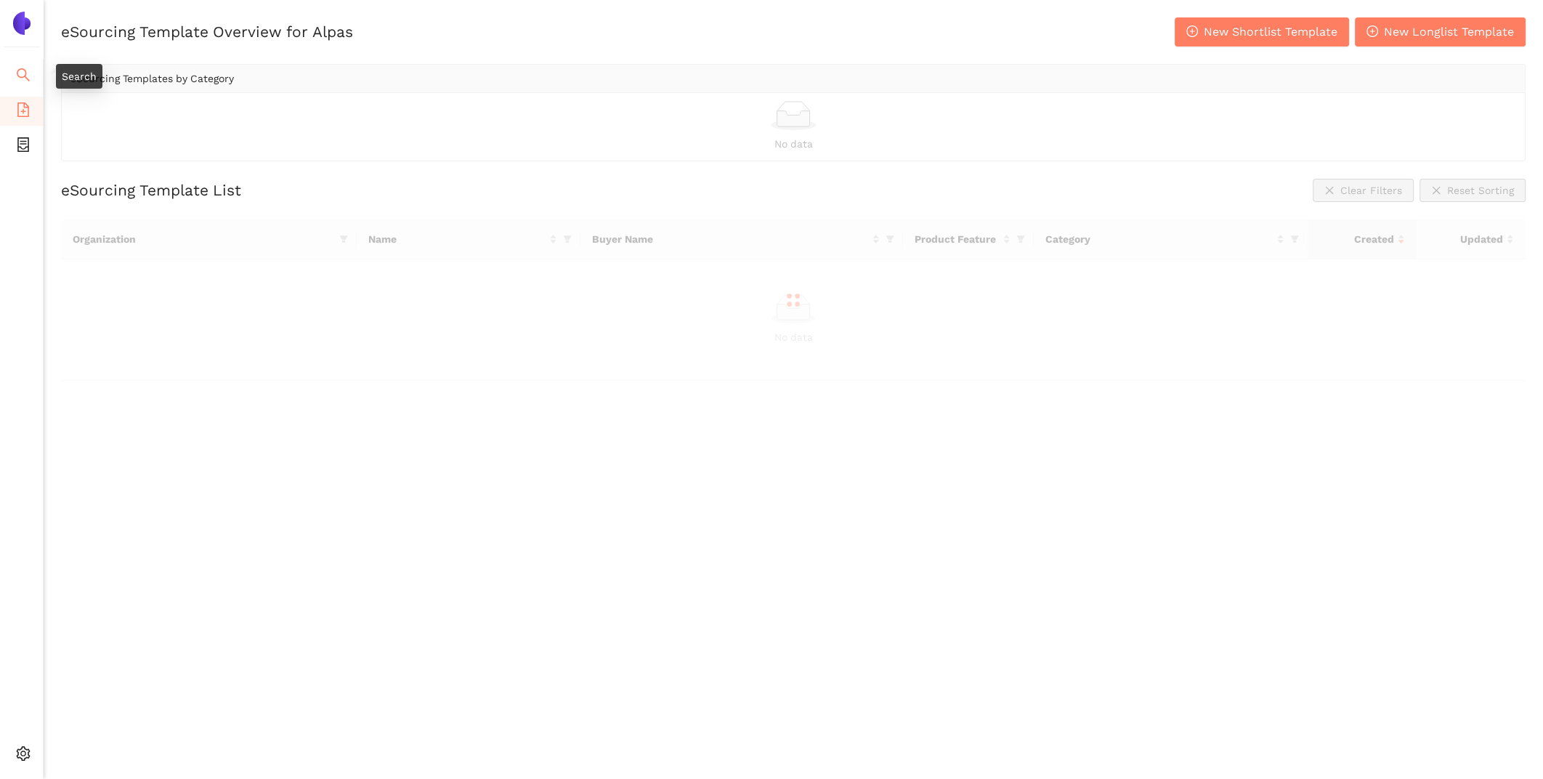
click at [20, 65] on span "search" at bounding box center [23, 76] width 15 height 29
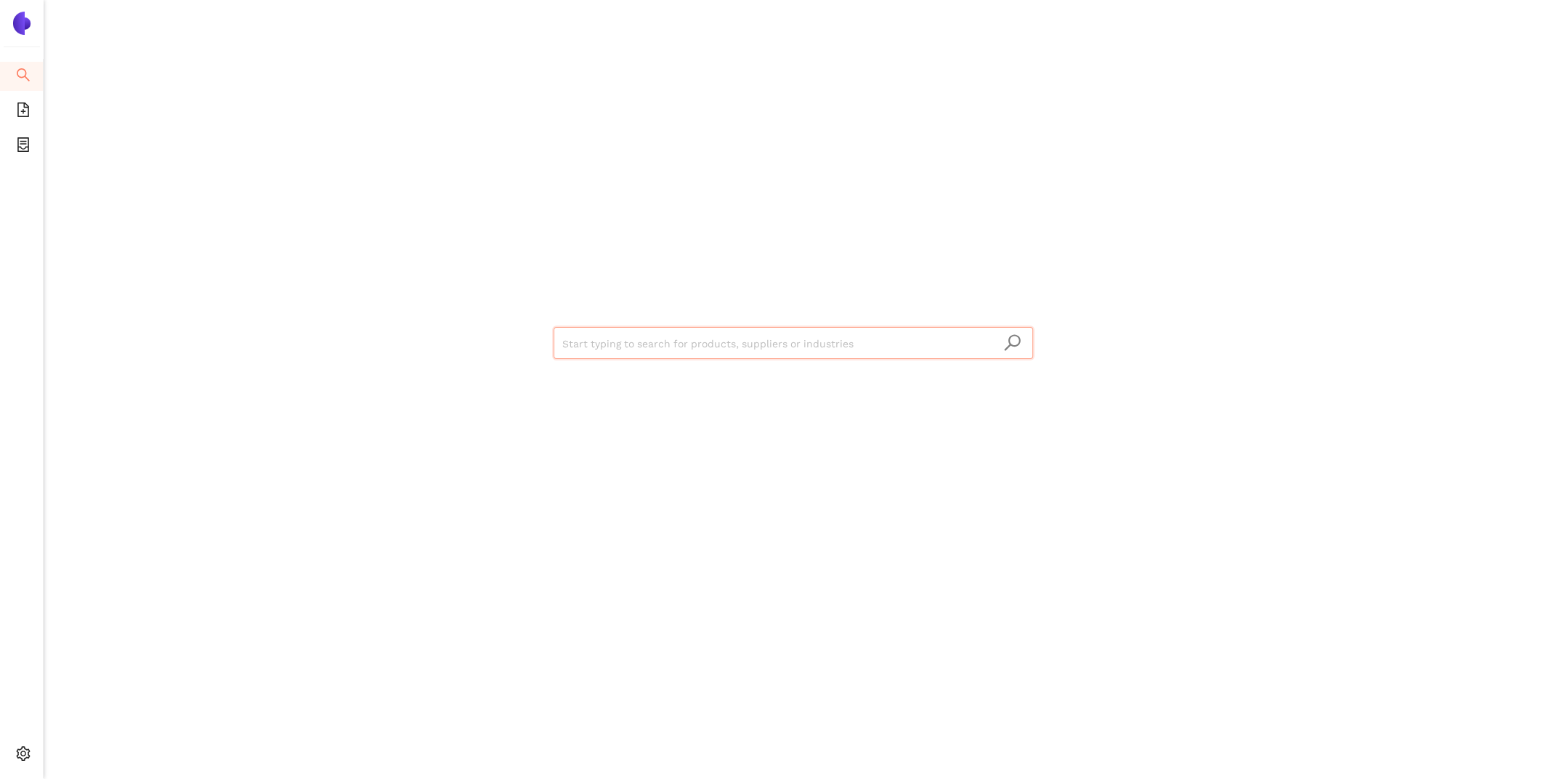
click at [675, 337] on input "search" at bounding box center [793, 344] width 462 height 32
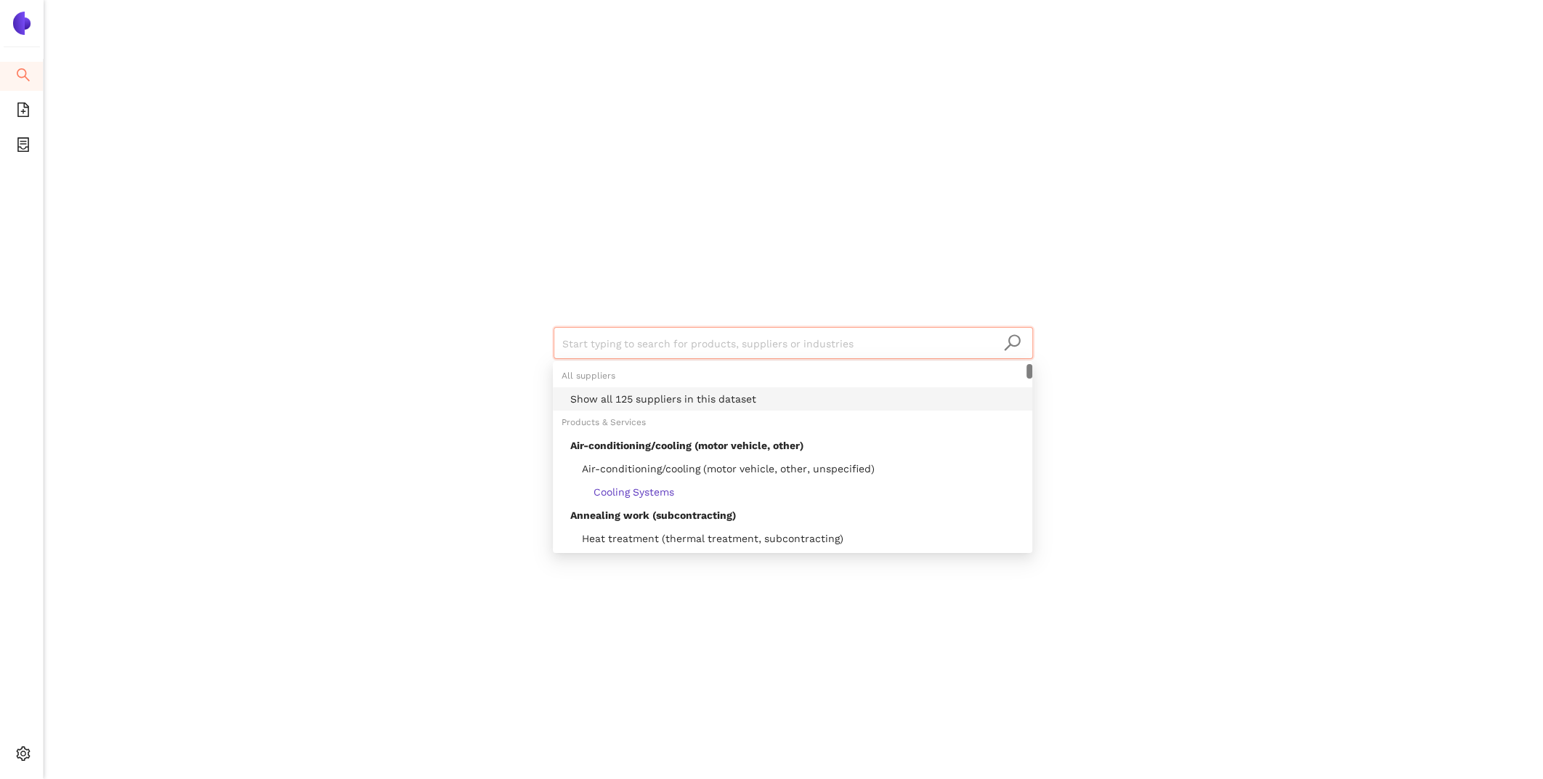
click at [692, 390] on div "Show all 125 suppliers in this dataset" at bounding box center [792, 398] width 479 height 23
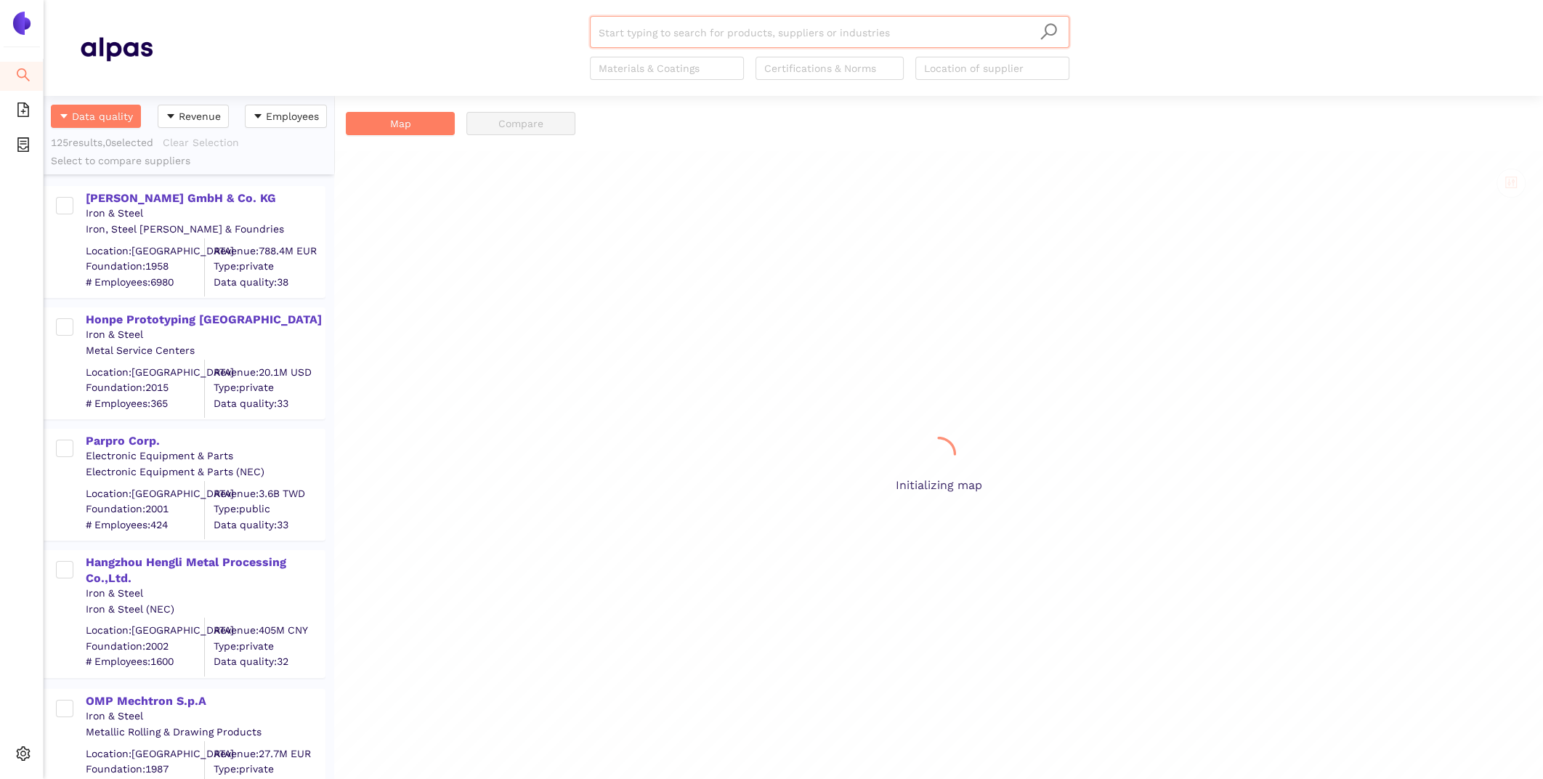
scroll to position [683, 290]
paste input "Diseño"
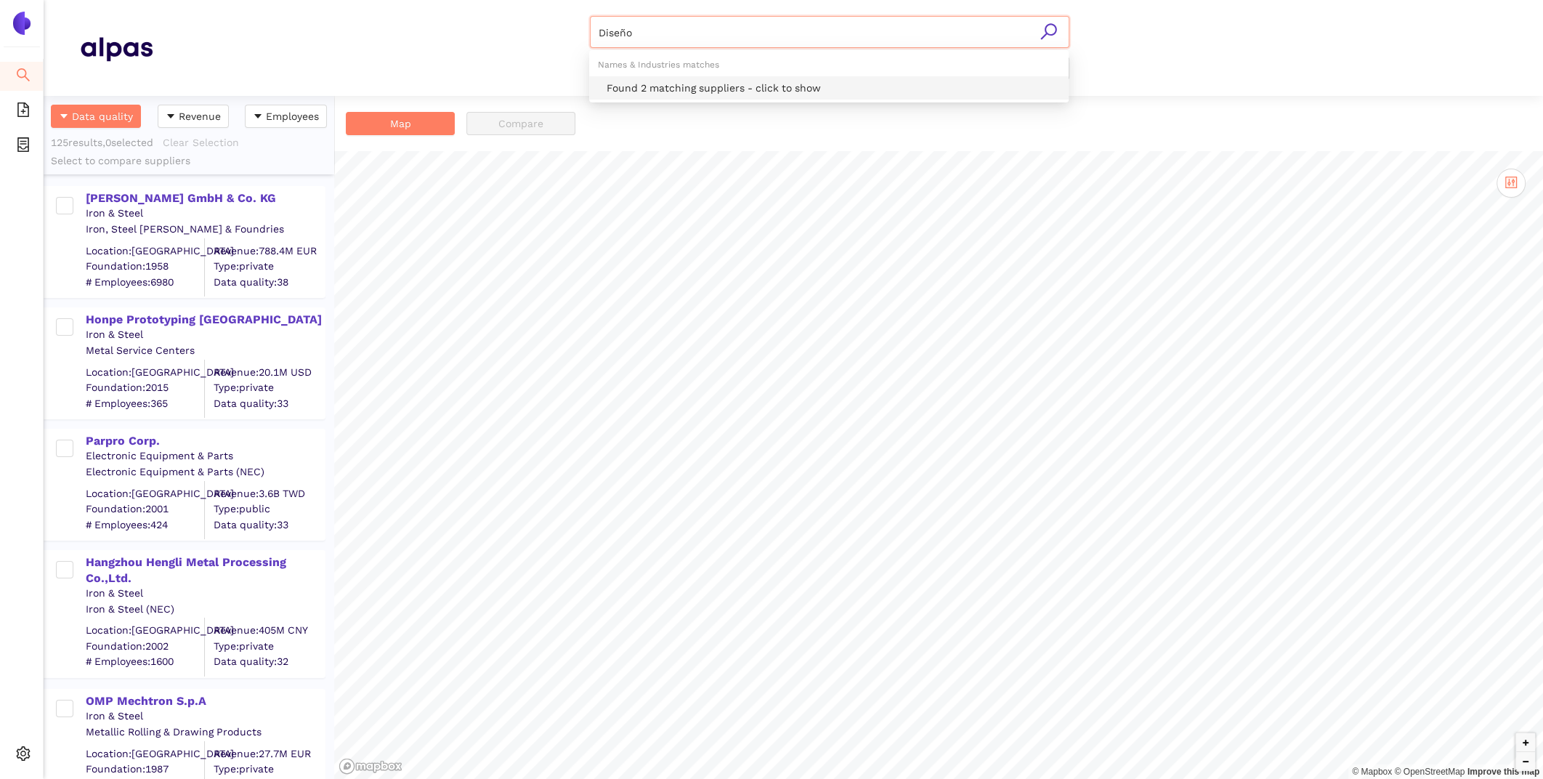
click at [674, 82] on div "Found 2 matching suppliers - click to show" at bounding box center [832, 88] width 453 height 16
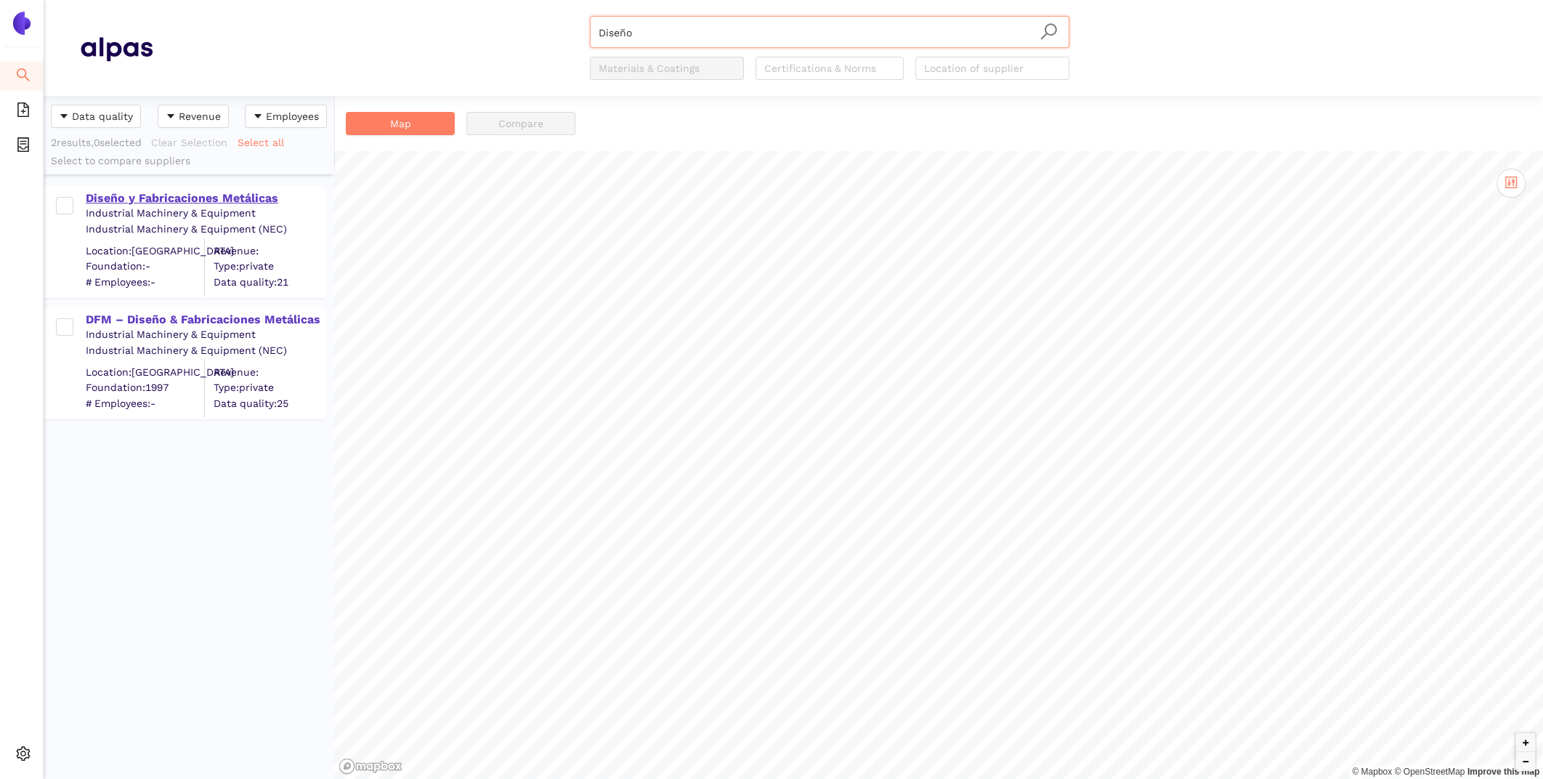
type input "Diseño"
click at [117, 190] on div "Diseño y Fabricaciones Metálicas" at bounding box center [205, 198] width 238 height 16
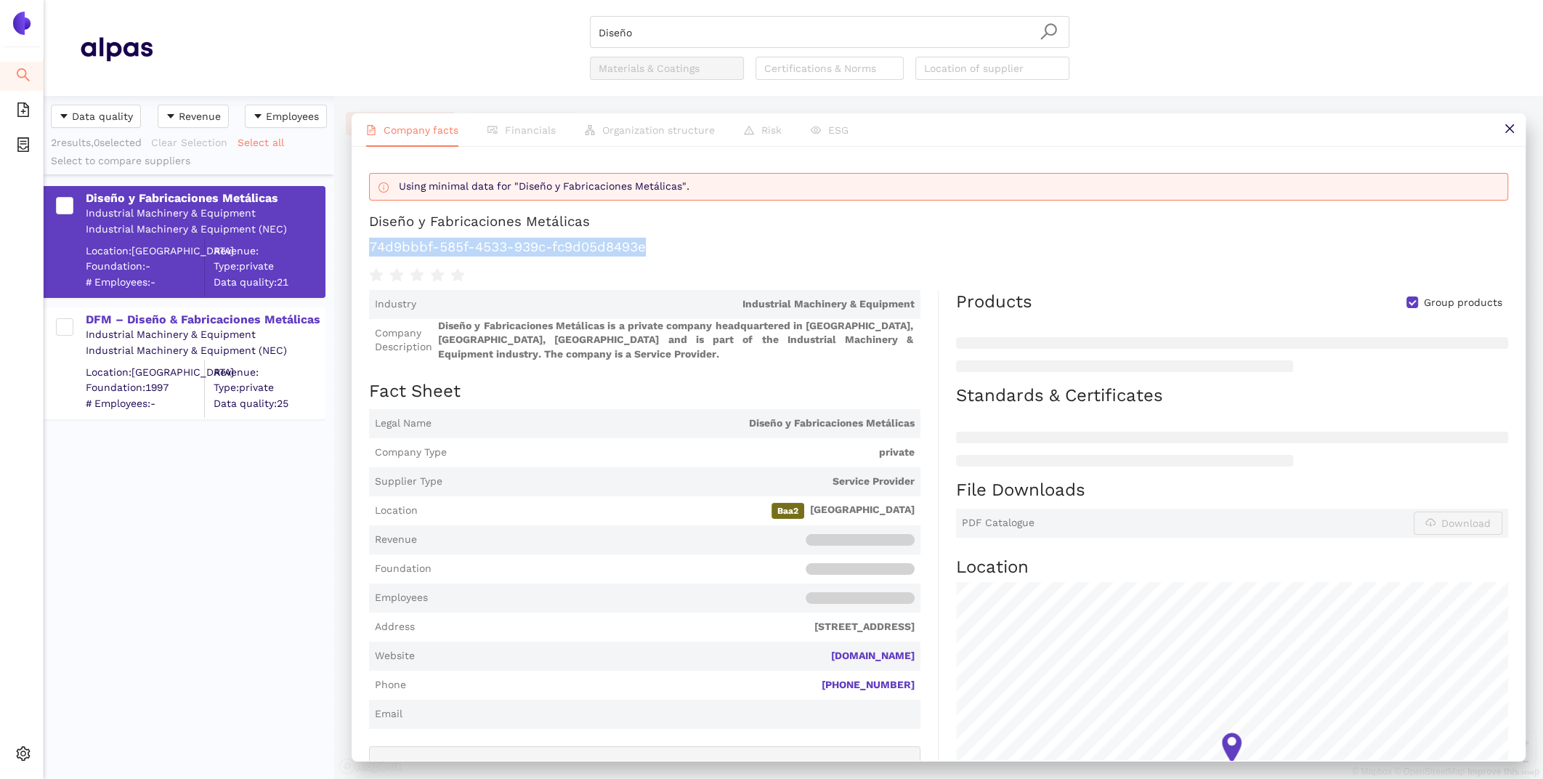
drag, startPoint x: 670, startPoint y: 253, endPoint x: 367, endPoint y: 250, distance: 302.9
click at [367, 250] on div "Using minimal data for "Diseño y Fabricaciones Metálicas". Diseño y Fabricacion…" at bounding box center [939, 453] width 1174 height 613
copy h1 "74d9bbbf-585f-4533-939c-fc9d05d8493e"
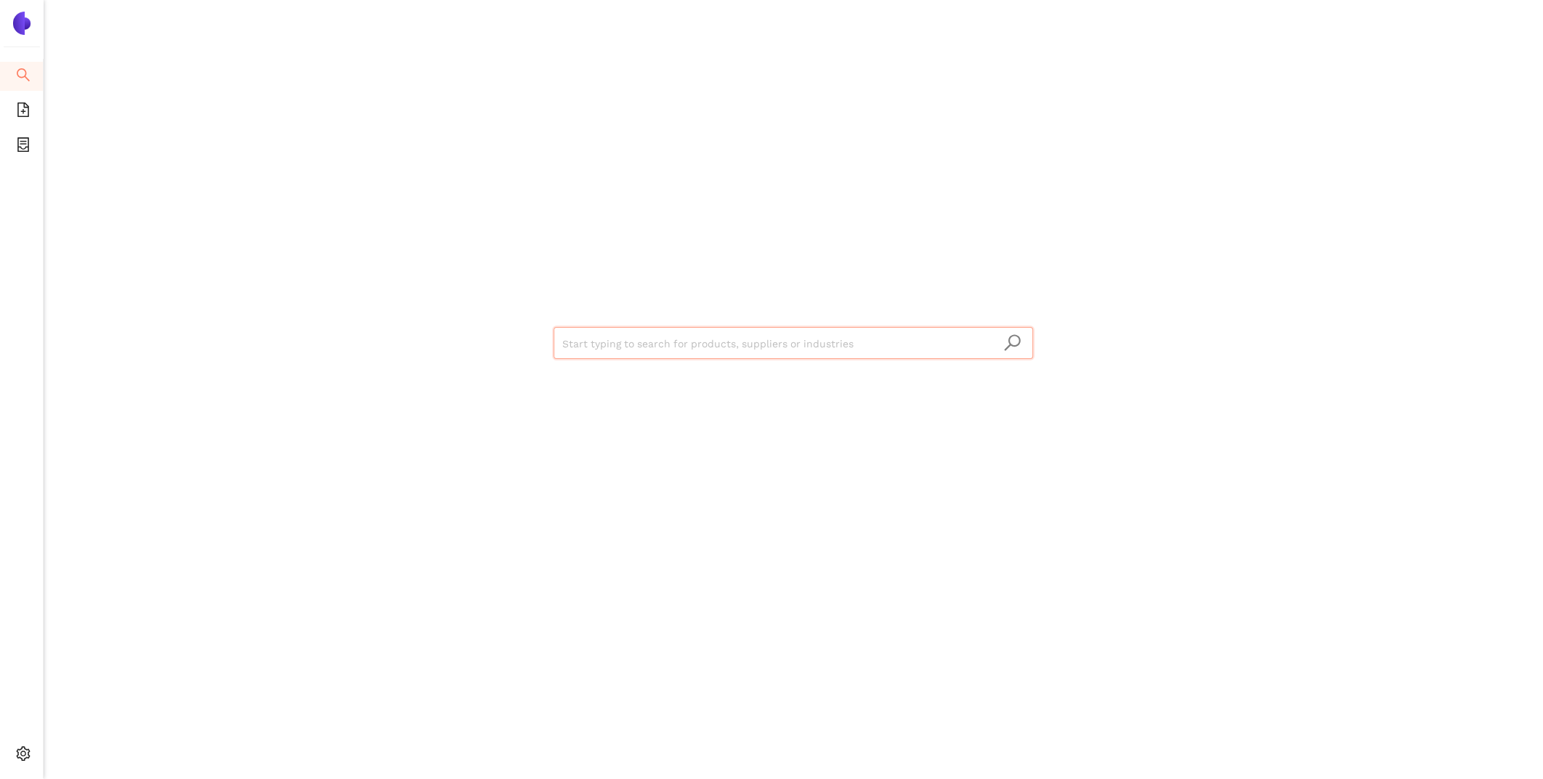
click at [680, 354] on input "search" at bounding box center [793, 344] width 462 height 32
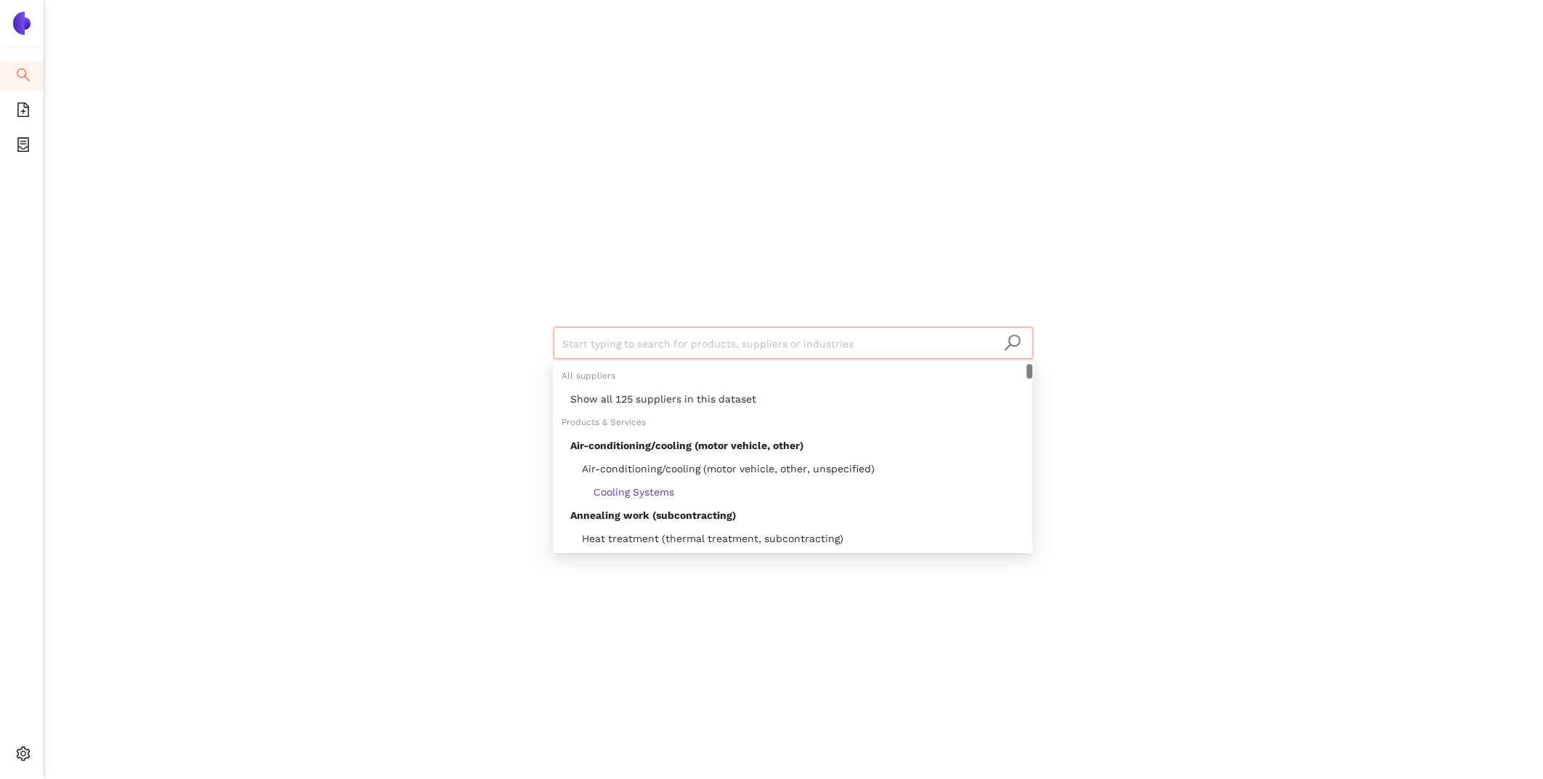
click at [696, 408] on div "Show all 125 suppliers in this dataset" at bounding box center [792, 398] width 479 height 23
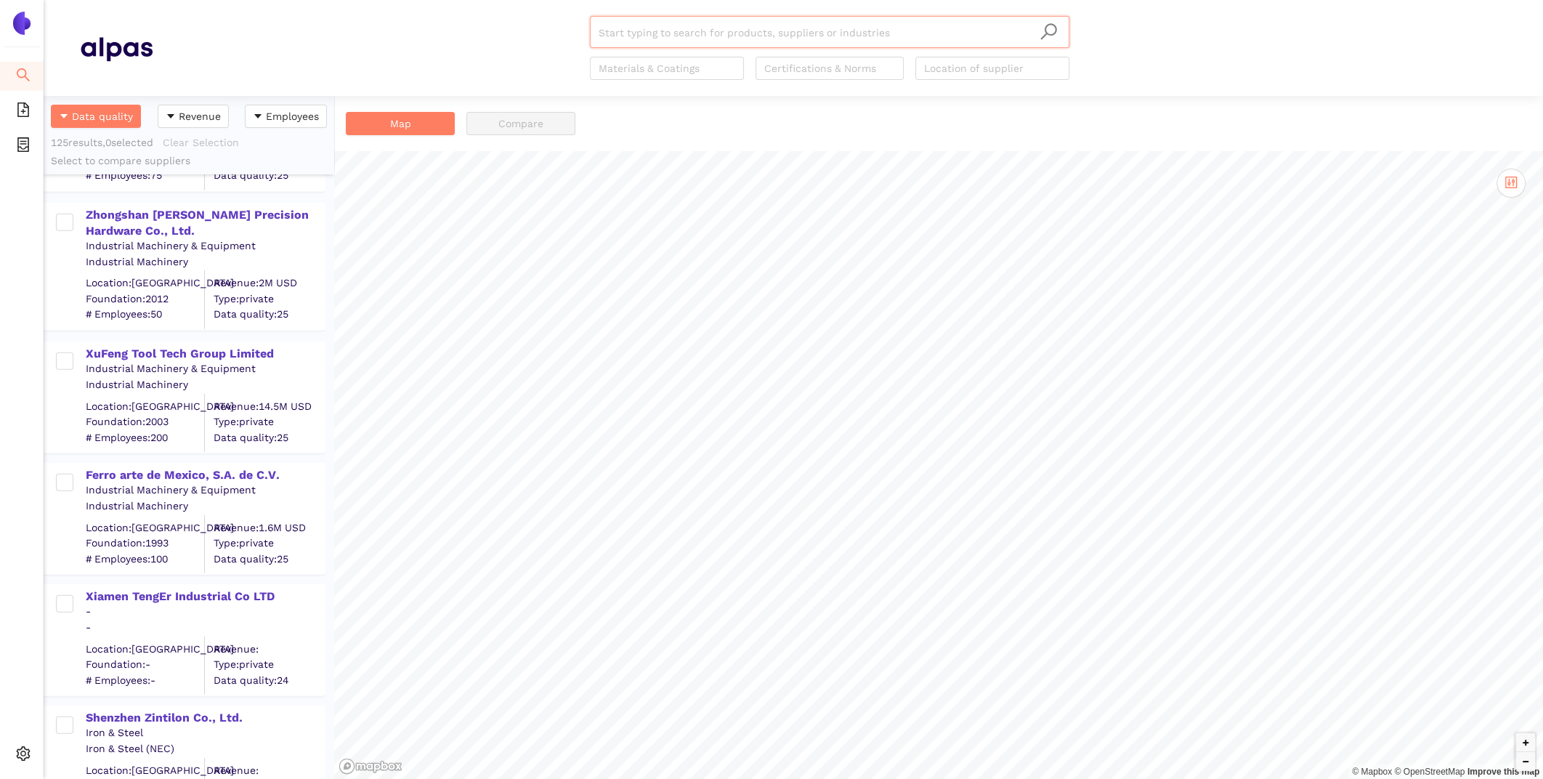
scroll to position [11000, 0]
click at [205, 594] on div "Xiamen TengEr Industrial Co LTD" at bounding box center [205, 600] width 238 height 16
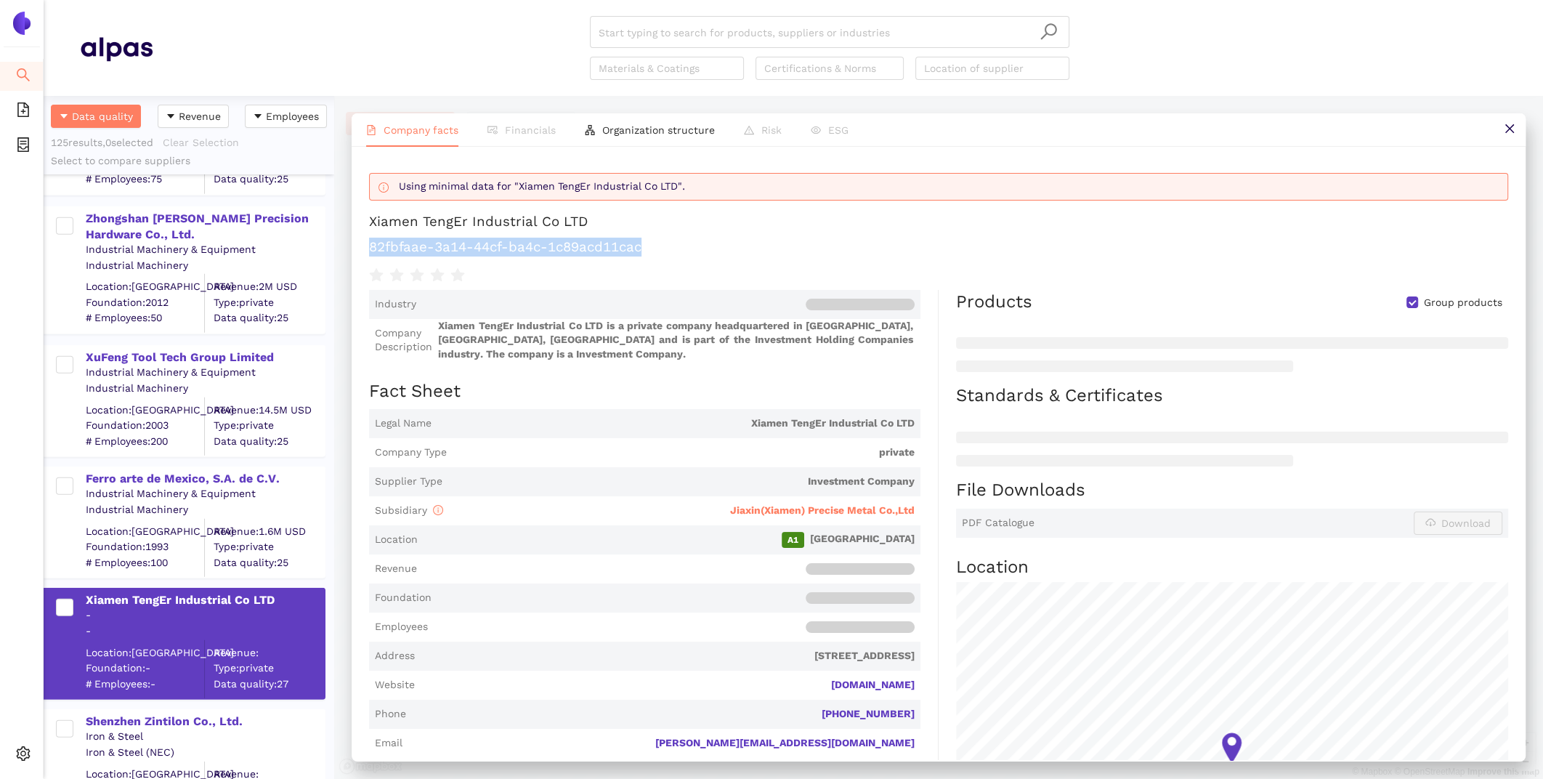
drag, startPoint x: 662, startPoint y: 253, endPoint x: 354, endPoint y: 235, distance: 309.1
click at [354, 235] on div "Using minimal data for "Xiamen TengEr Industrial Co LTD". Xiamen TengEr Industr…" at bounding box center [939, 453] width 1174 height 613
copy h1 "82fbfaae-3a14-44cf-ba4c-1c89acd11cac"
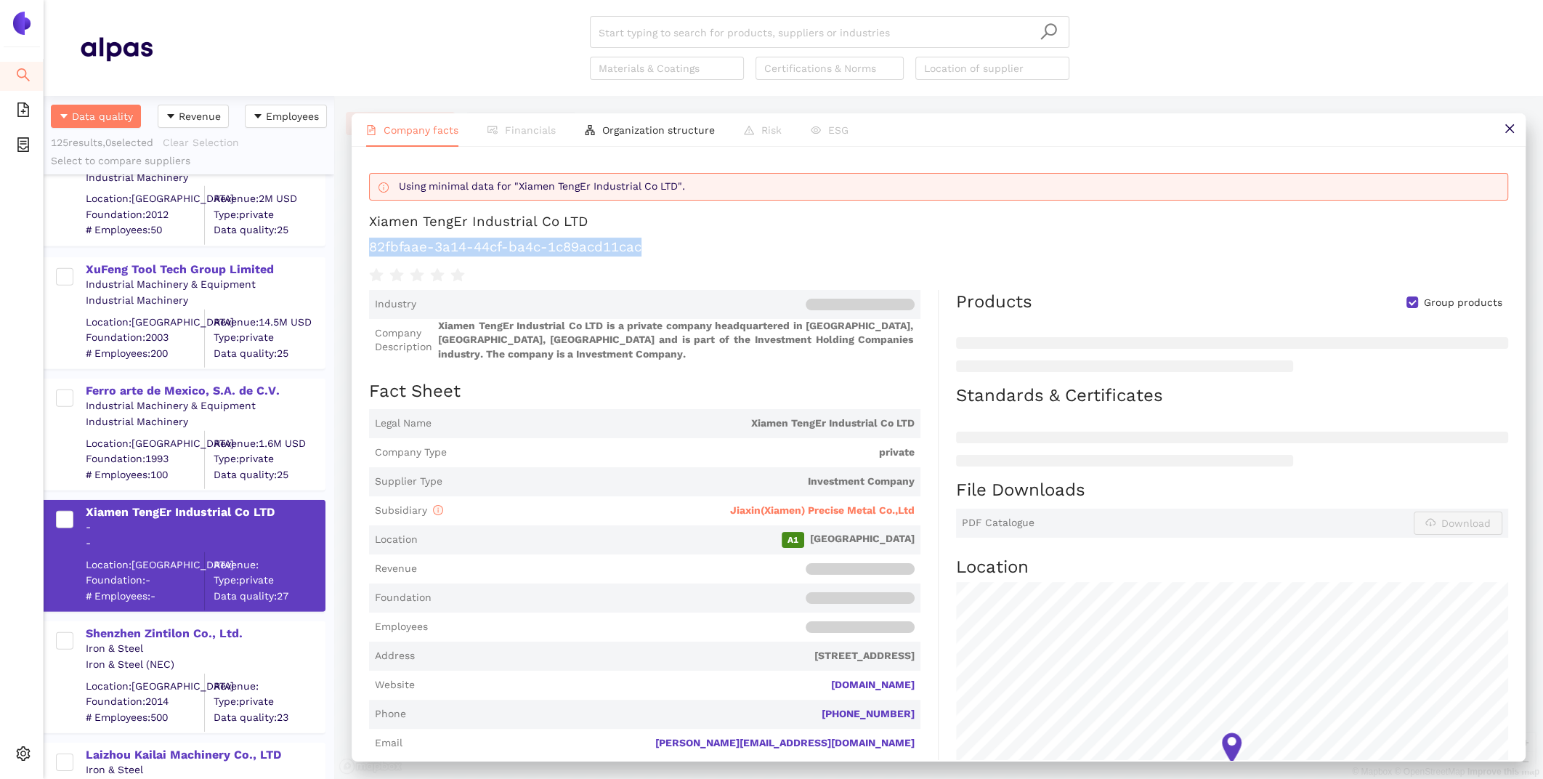
scroll to position [11091, 0]
click at [678, 379] on h2 "Fact Sheet" at bounding box center [644, 391] width 551 height 25
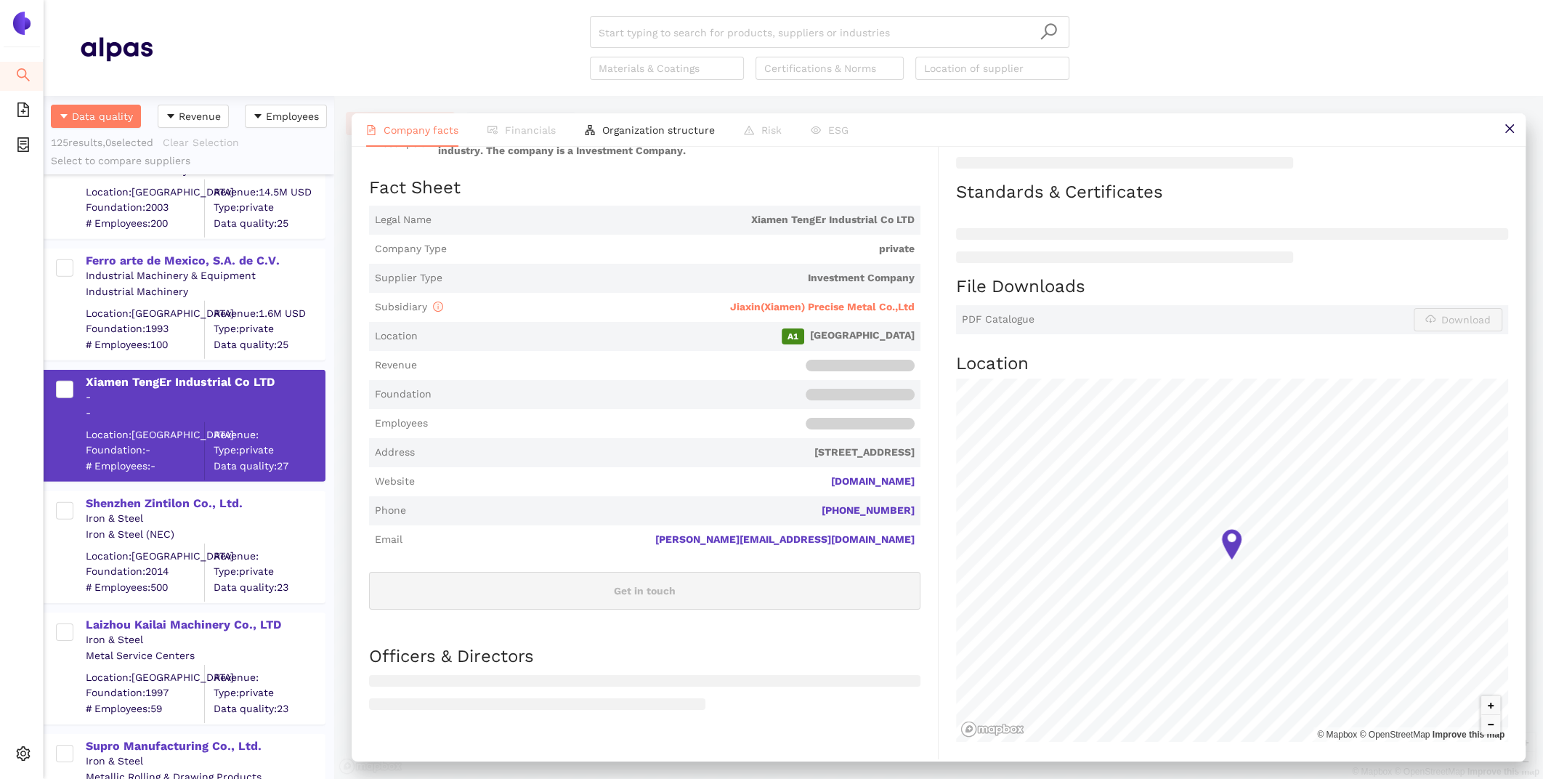
scroll to position [11217, 0]
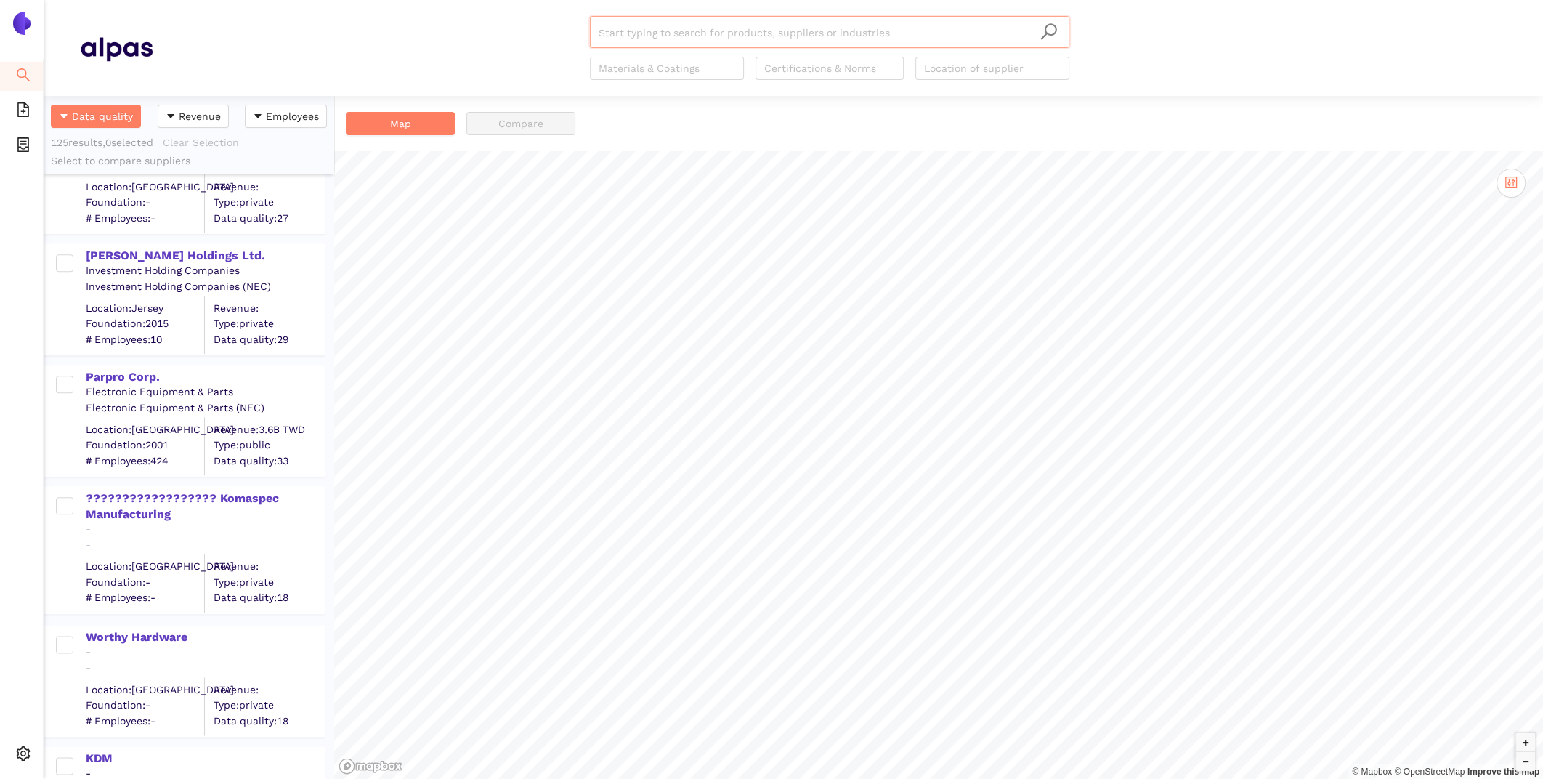
scroll to position [14071, 0]
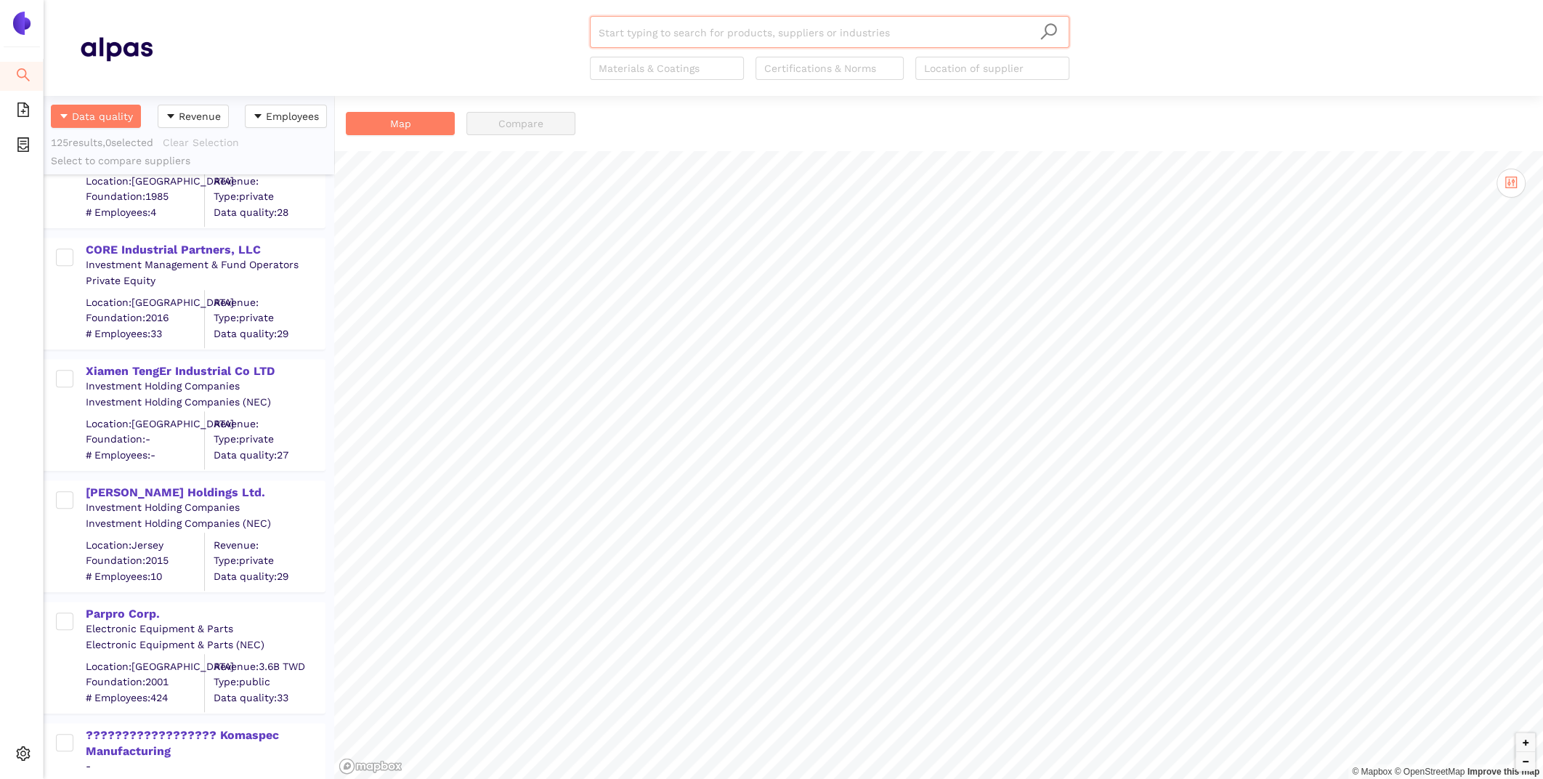
type input "82fbfaae-3a14-44cf-ba4c-1c89acd11cac"
drag, startPoint x: 813, startPoint y: 36, endPoint x: 419, endPoint y: -33, distance: 400.2
click at [419, 0] on html "Search eSourcing Templates eSourcing Projects Settings 82fbfaae-3a14-44cf-ba4c-…" at bounding box center [771, 389] width 1543 height 779
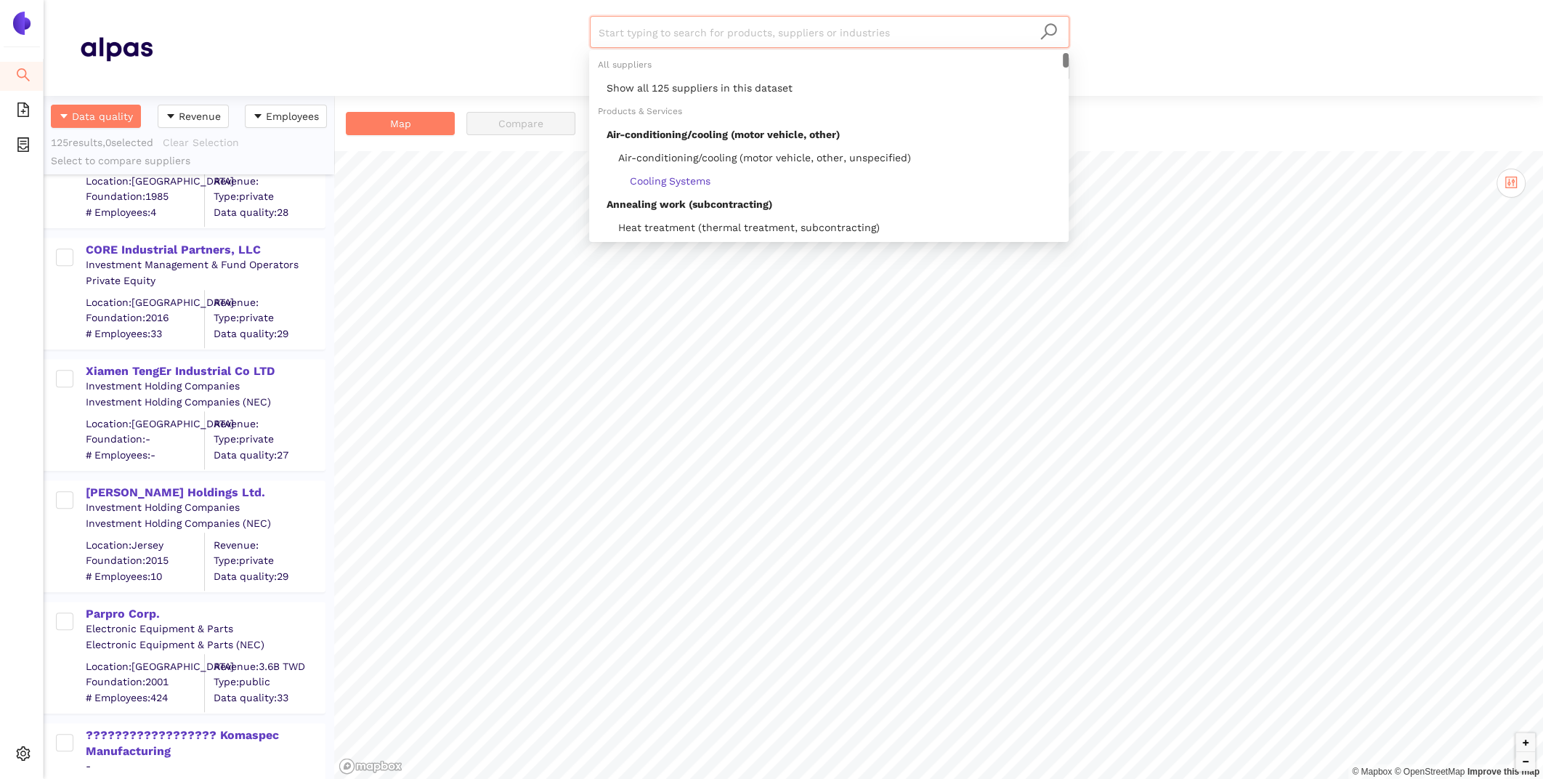
click at [304, 456] on span "Data quality: 27" at bounding box center [269, 454] width 110 height 15
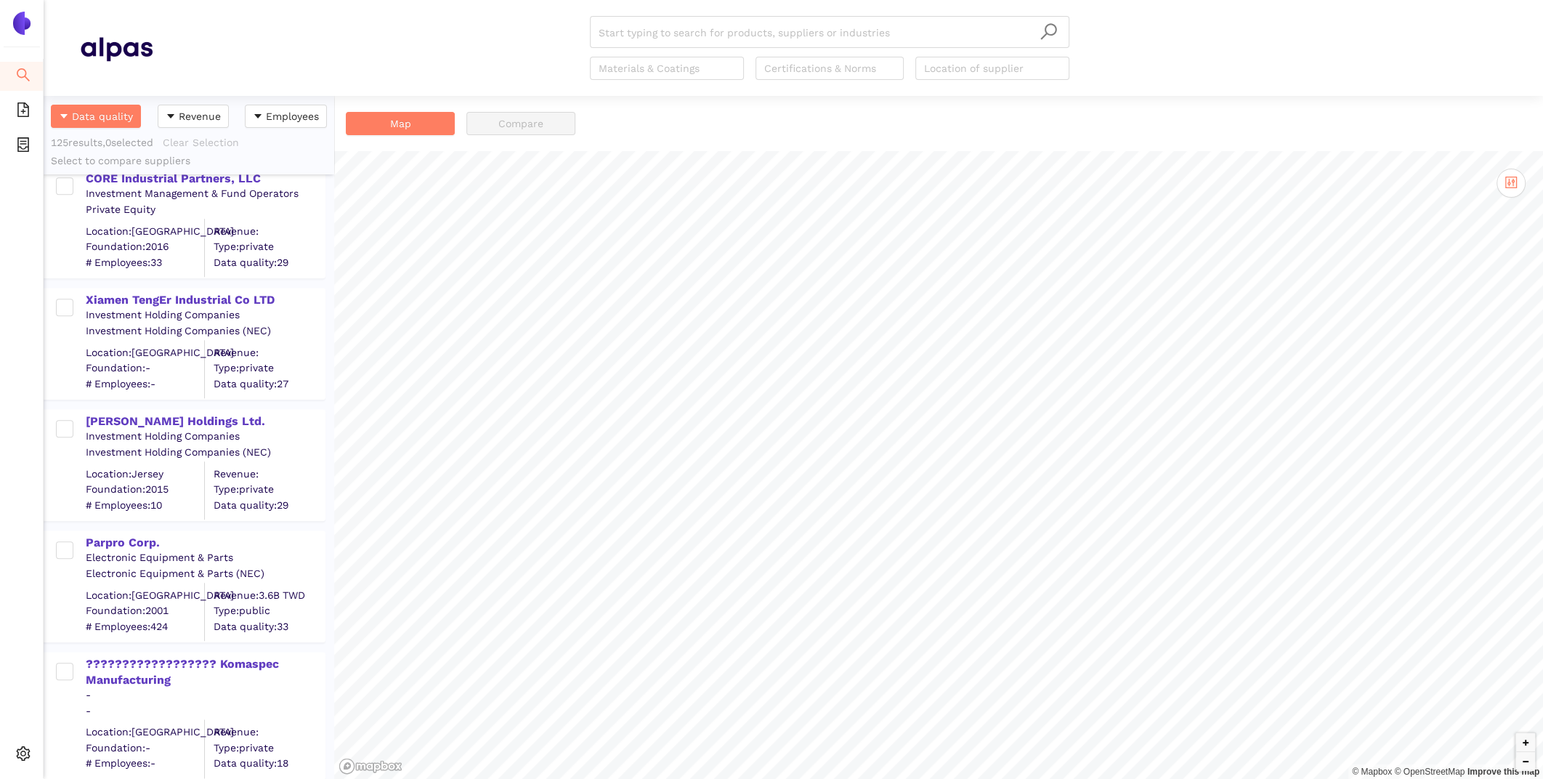
scroll to position [14051, 0]
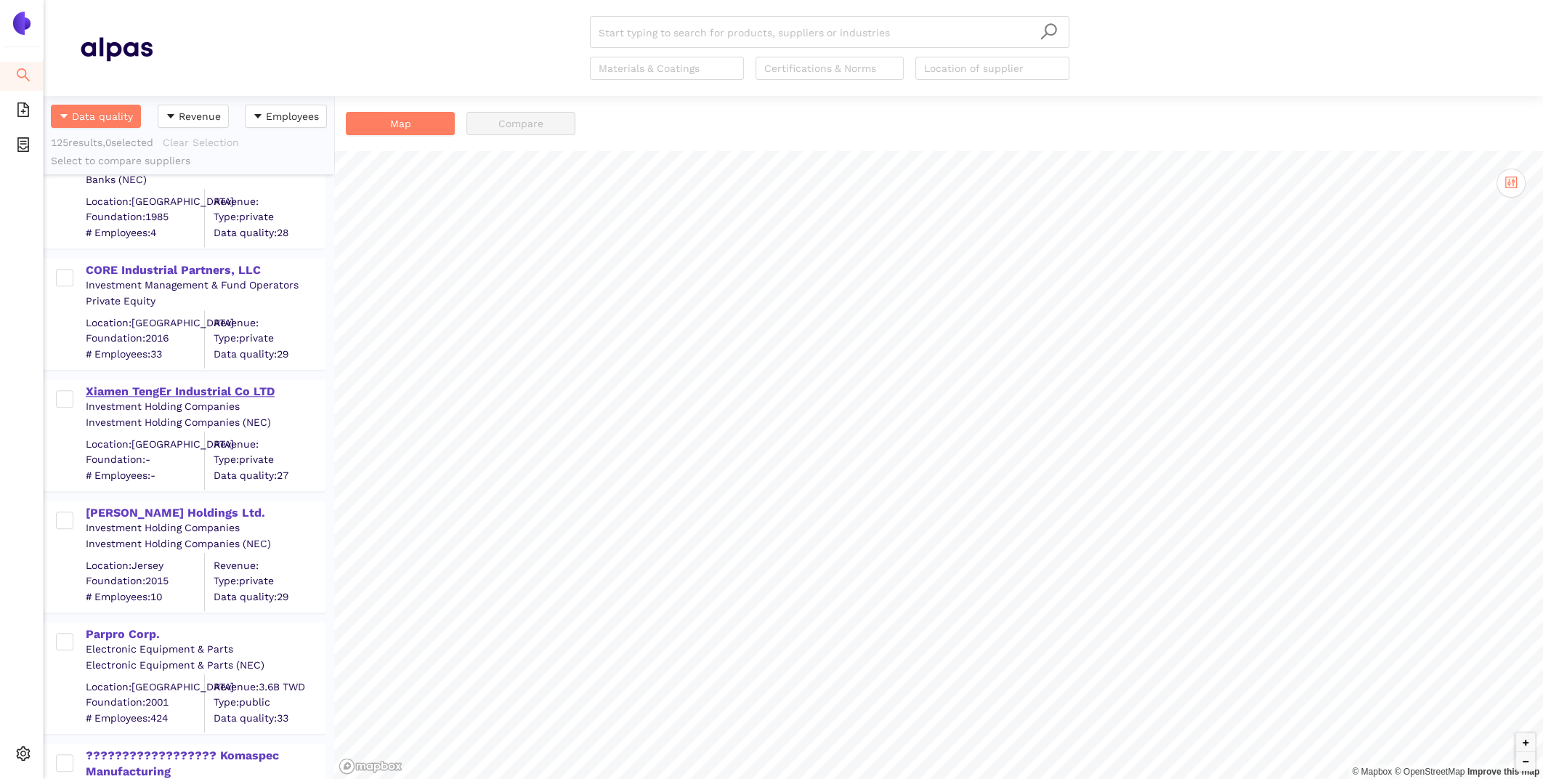
click at [237, 386] on div "Xiamen TengEr Industrial Co LTD" at bounding box center [205, 391] width 238 height 16
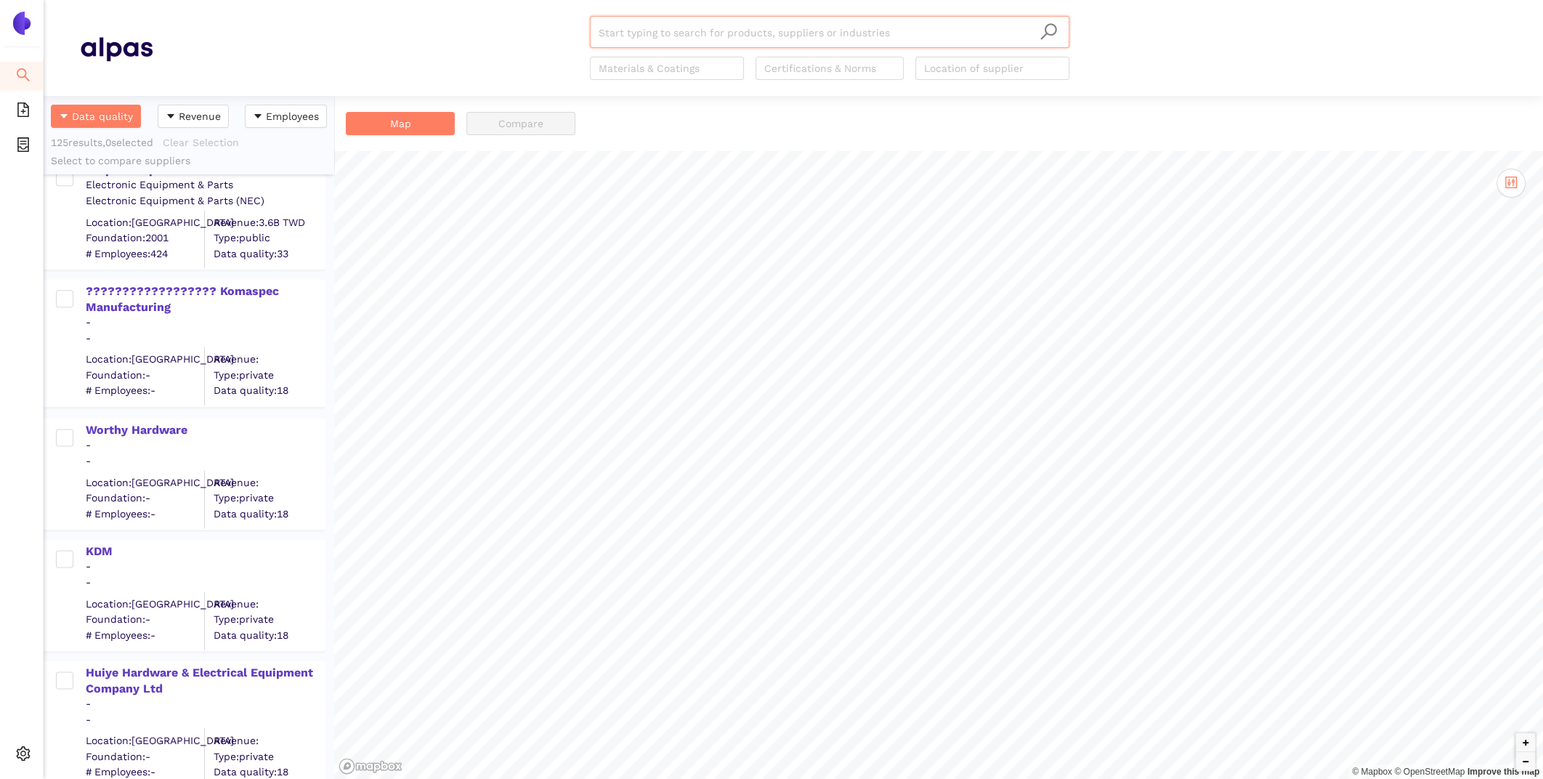
scroll to position [14240, 0]
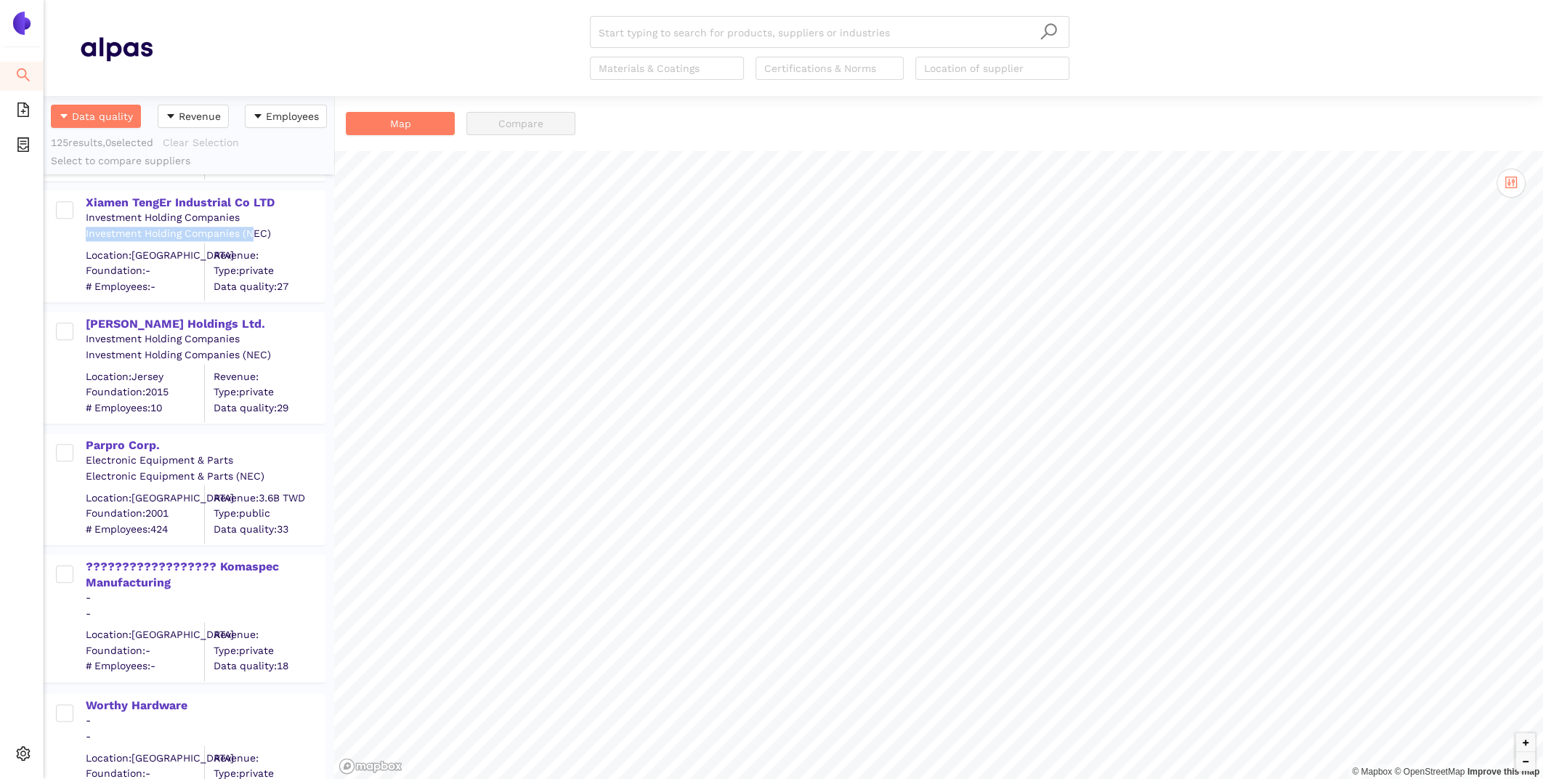
drag, startPoint x: 89, startPoint y: 224, endPoint x: 253, endPoint y: 232, distance: 163.6
click at [253, 232] on div "Xiamen TengEr Industrial Co LTD Investment Holding Companies Investment Holding…" at bounding box center [192, 246] width 264 height 109
drag, startPoint x: 206, startPoint y: 216, endPoint x: 262, endPoint y: 230, distance: 58.3
click at [262, 230] on div "Xiamen TengEr Industrial Co LTD Investment Holding Companies Investment Holding…" at bounding box center [192, 246] width 264 height 109
drag, startPoint x: 306, startPoint y: 232, endPoint x: 83, endPoint y: 211, distance: 224.0
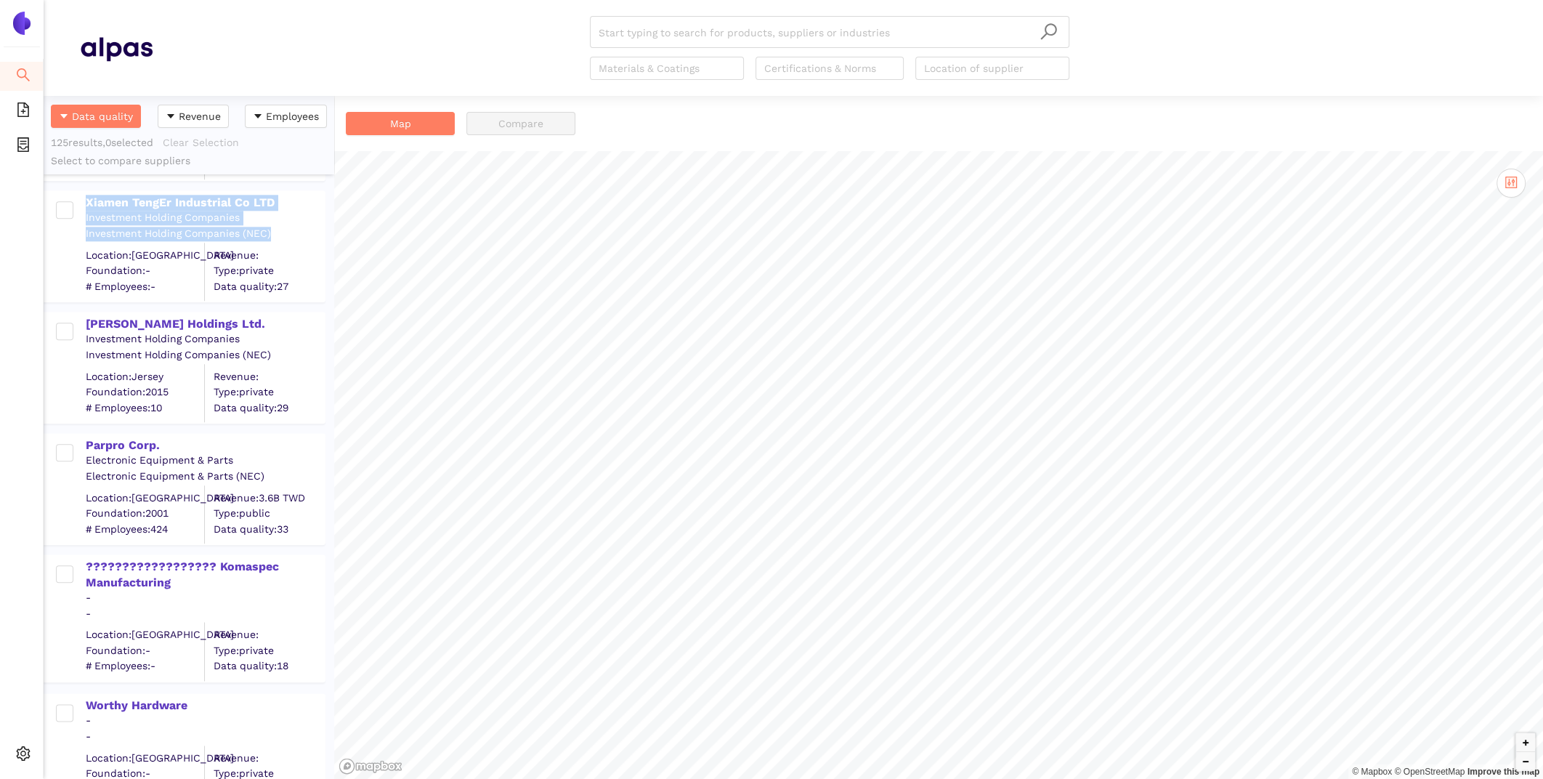
click at [83, 208] on div "Xiamen TengEr Industrial Co LTD Investment Holding Companies Investment Holding…" at bounding box center [192, 246] width 264 height 109
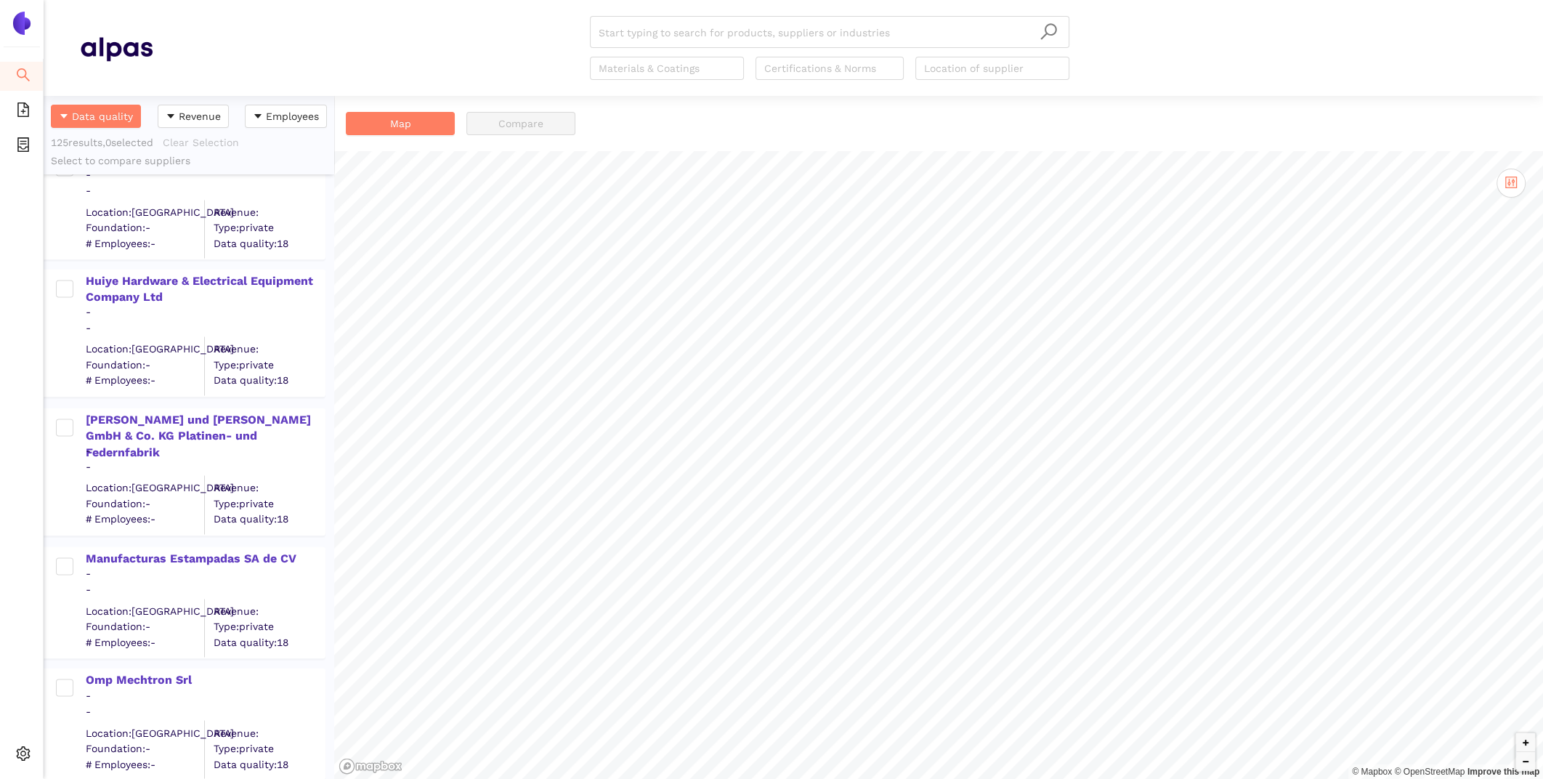
scroll to position [14607, 0]
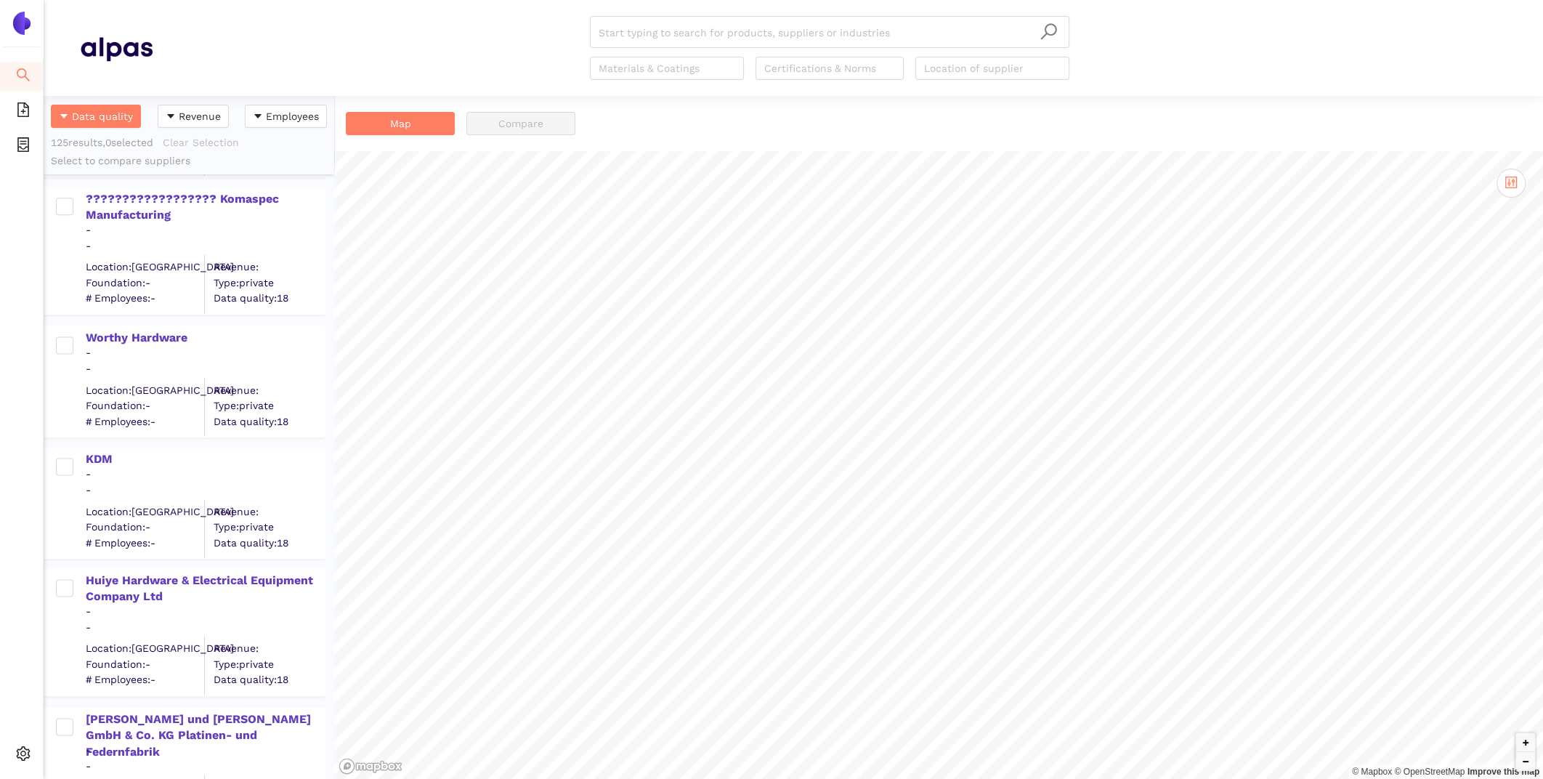
click at [245, 535] on div "Xiamen TengEr Industrial Co LTD Investment Holding Companies Investment Holding…" at bounding box center [189, 476] width 290 height 605
click at [243, 351] on div "-" at bounding box center [205, 353] width 238 height 15
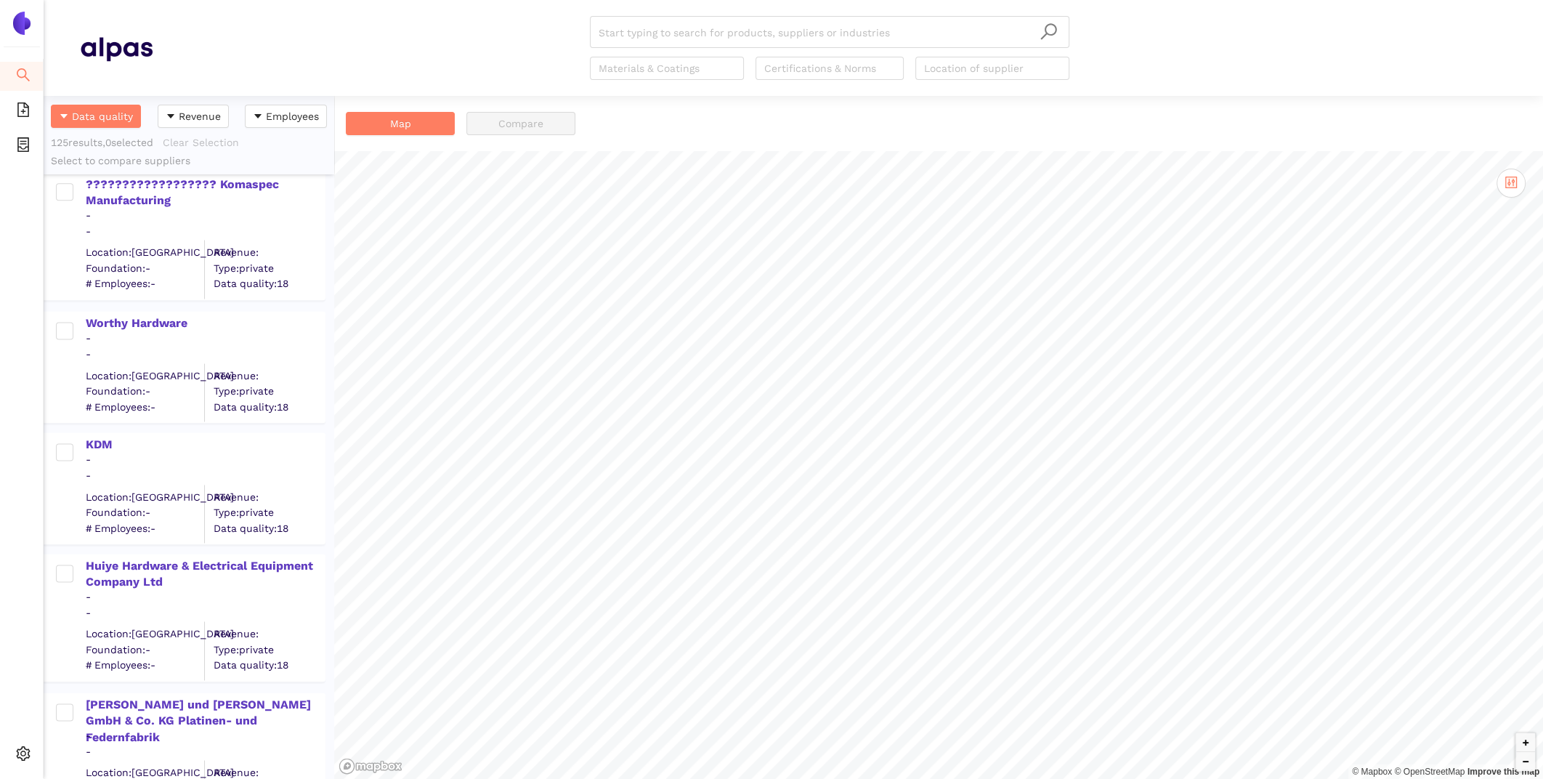
scroll to position [14493, 0]
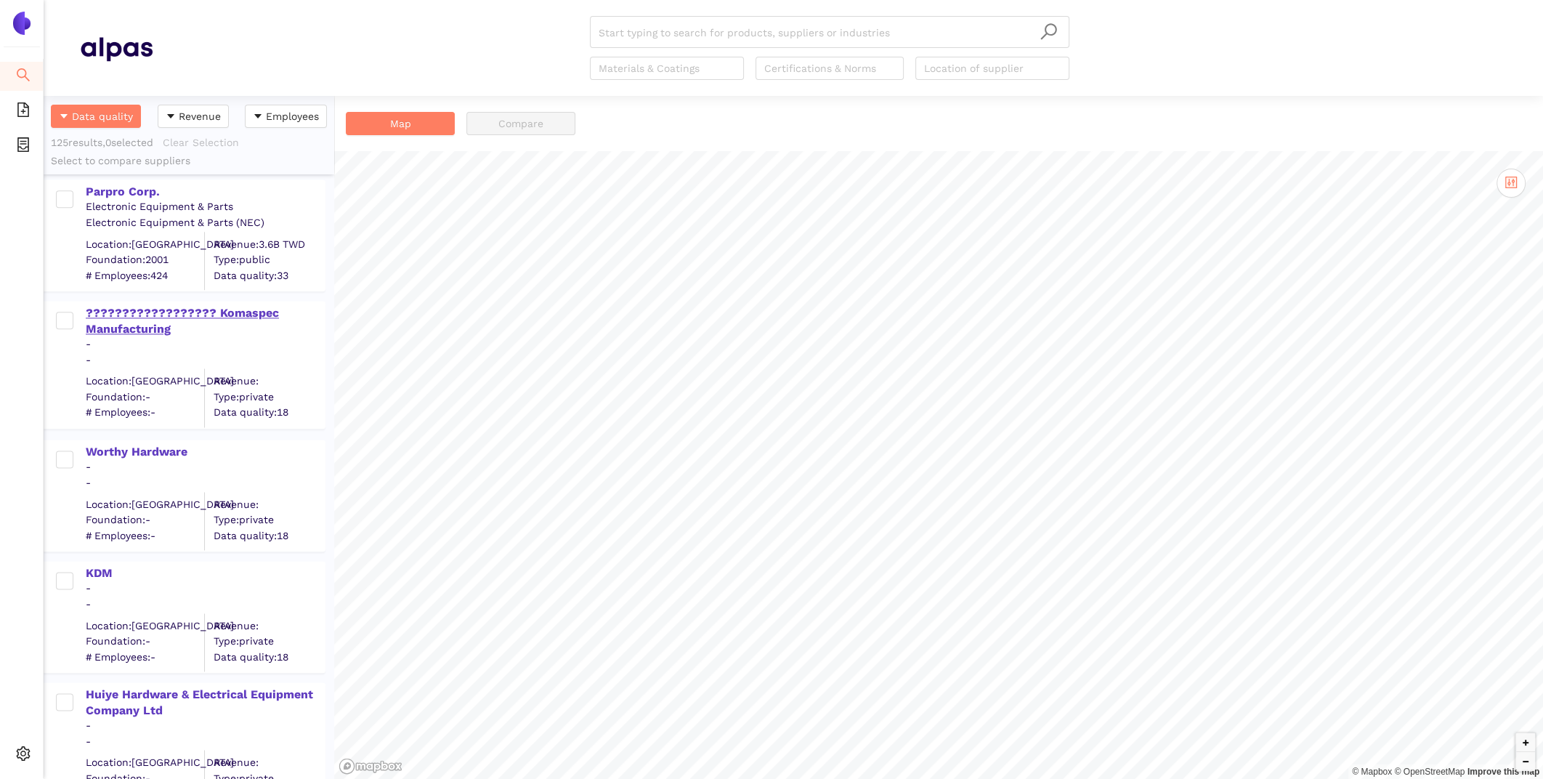
click at [163, 316] on div "?????????????????? Komaspec Manufacturing" at bounding box center [205, 321] width 238 height 33
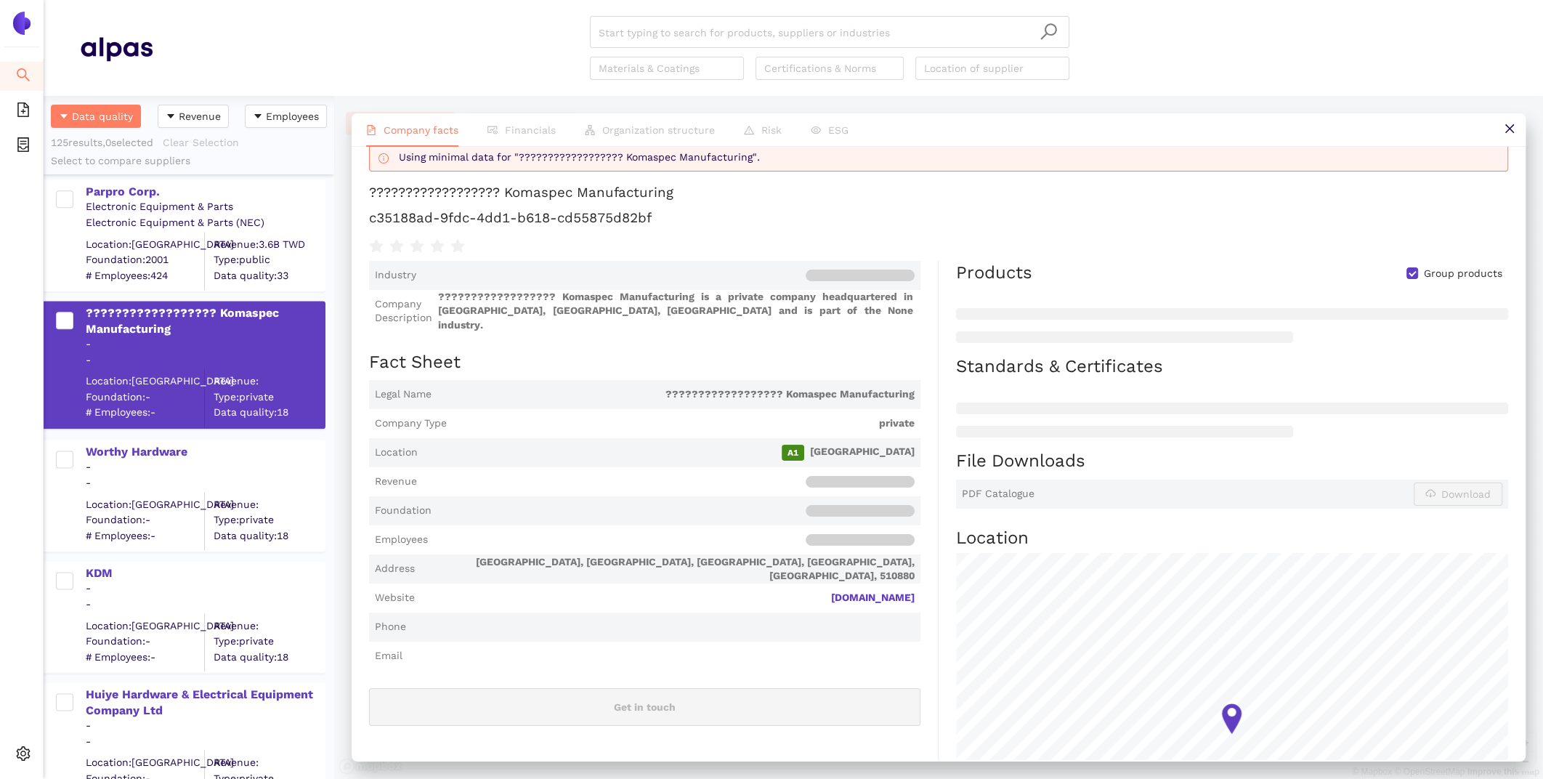
scroll to position [27, 0]
click at [747, 593] on span "komaspec.com" at bounding box center [667, 600] width 494 height 15
click at [657, 469] on span "Revenue" at bounding box center [644, 483] width 551 height 29
click at [624, 527] on span "Employees" at bounding box center [644, 541] width 551 height 29
click at [605, 478] on span at bounding box center [669, 484] width 492 height 12
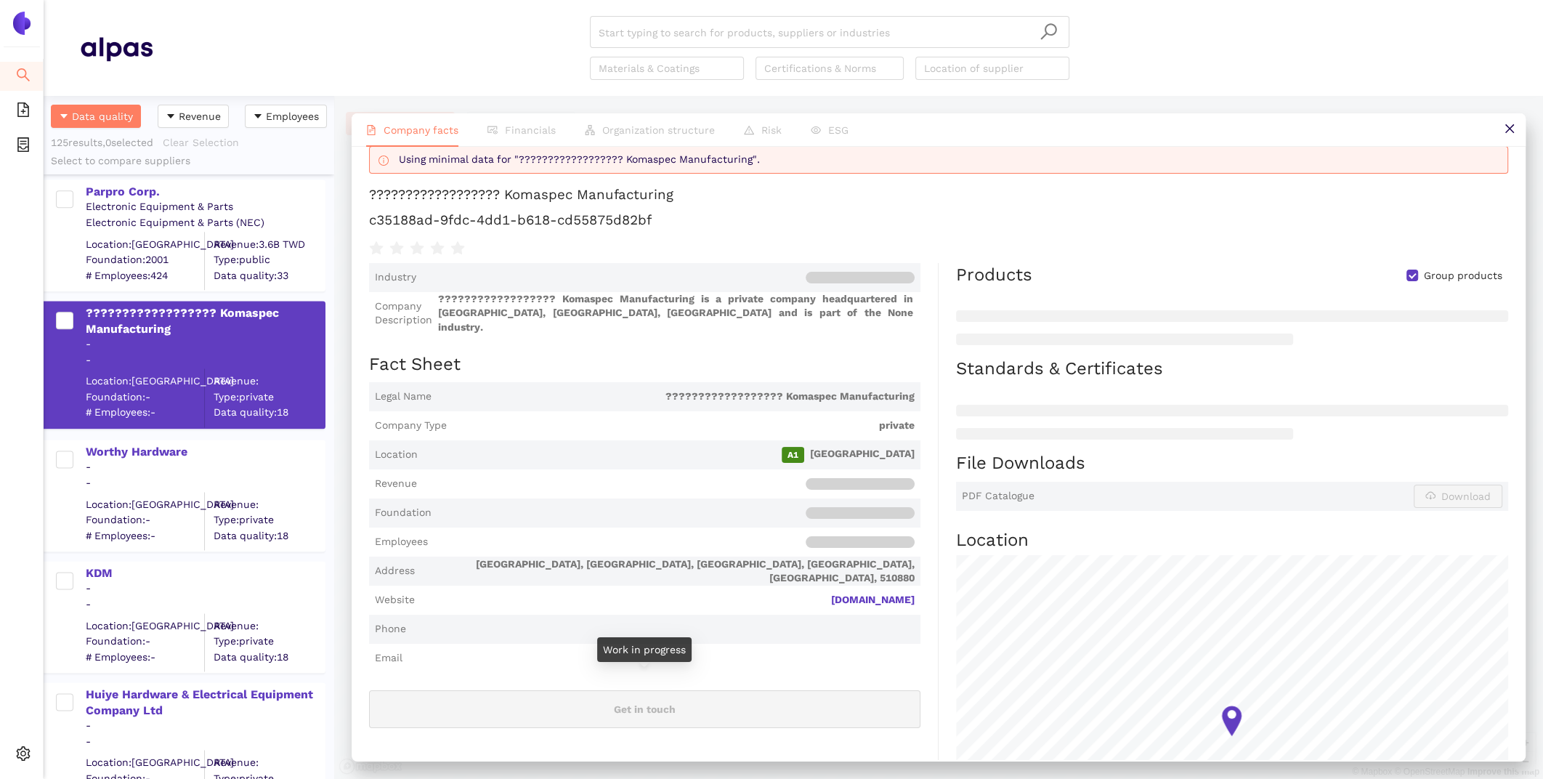
click at [859, 711] on span "Get in touch" at bounding box center [644, 709] width 551 height 38
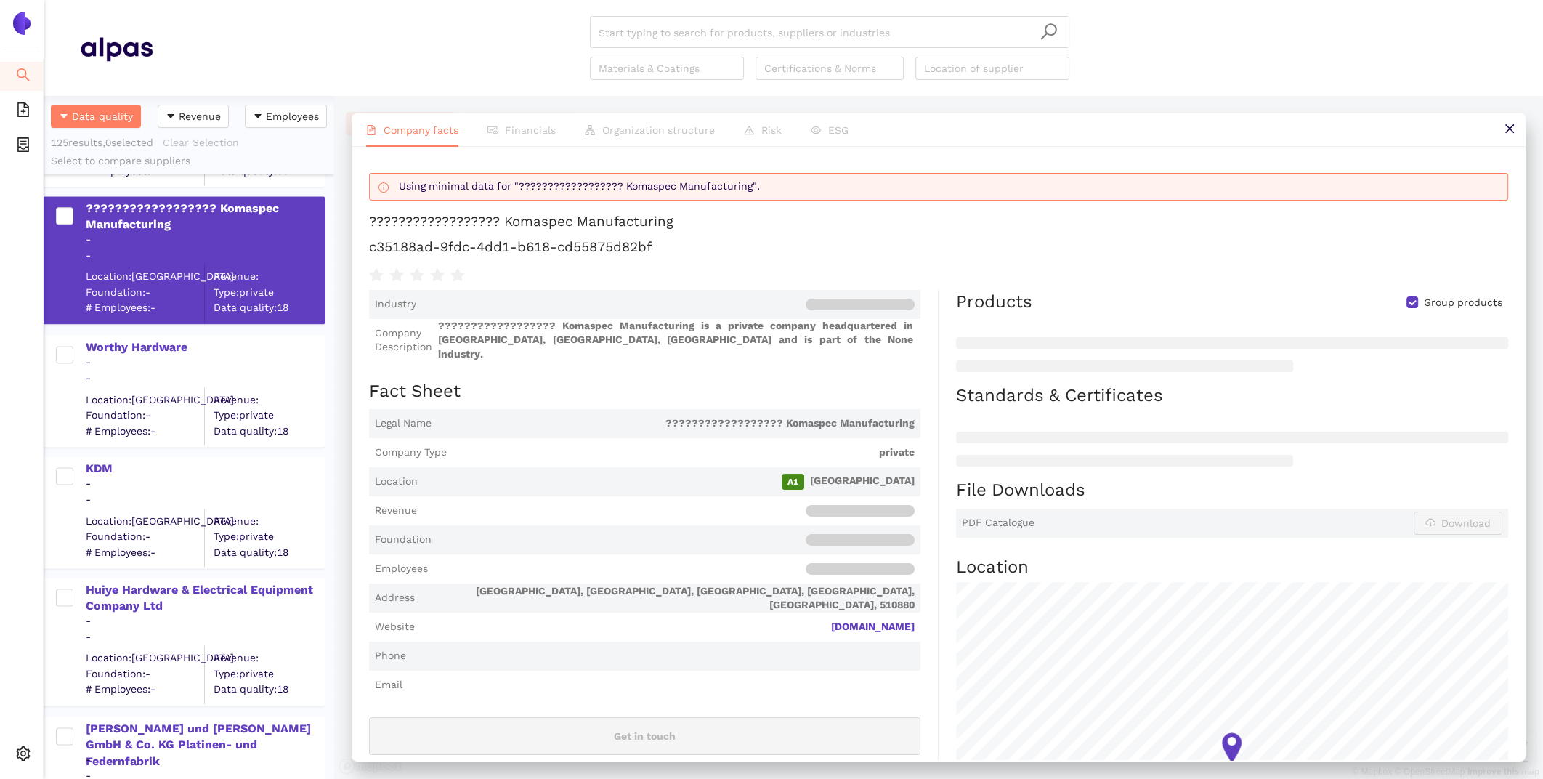
scroll to position [14503, 0]
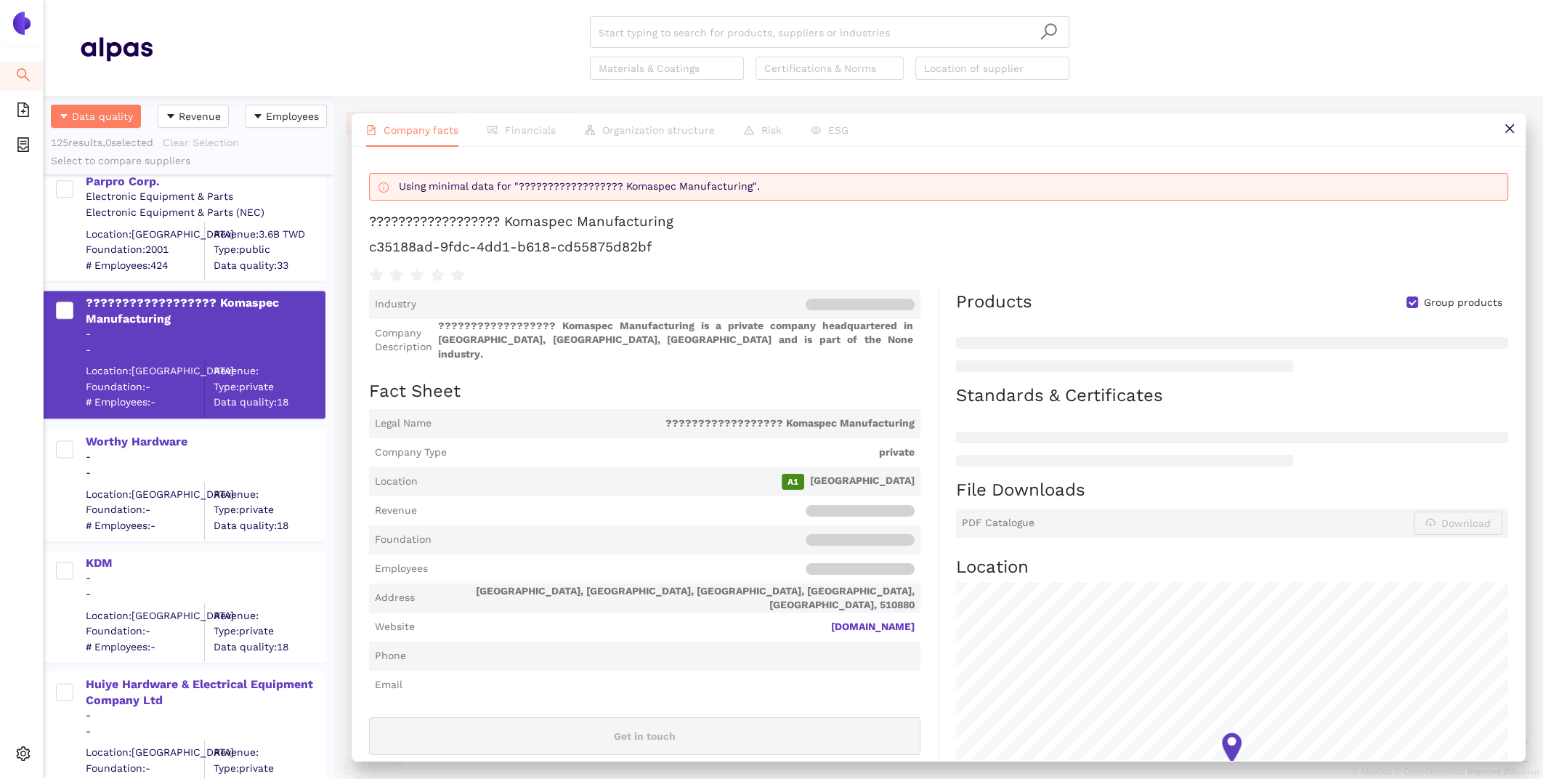
click at [118, 572] on div "-" at bounding box center [205, 578] width 238 height 15
click at [690, 12] on header "Start typing to search for products, suppliers or industries Materials & Coatin…" at bounding box center [793, 48] width 1499 height 96
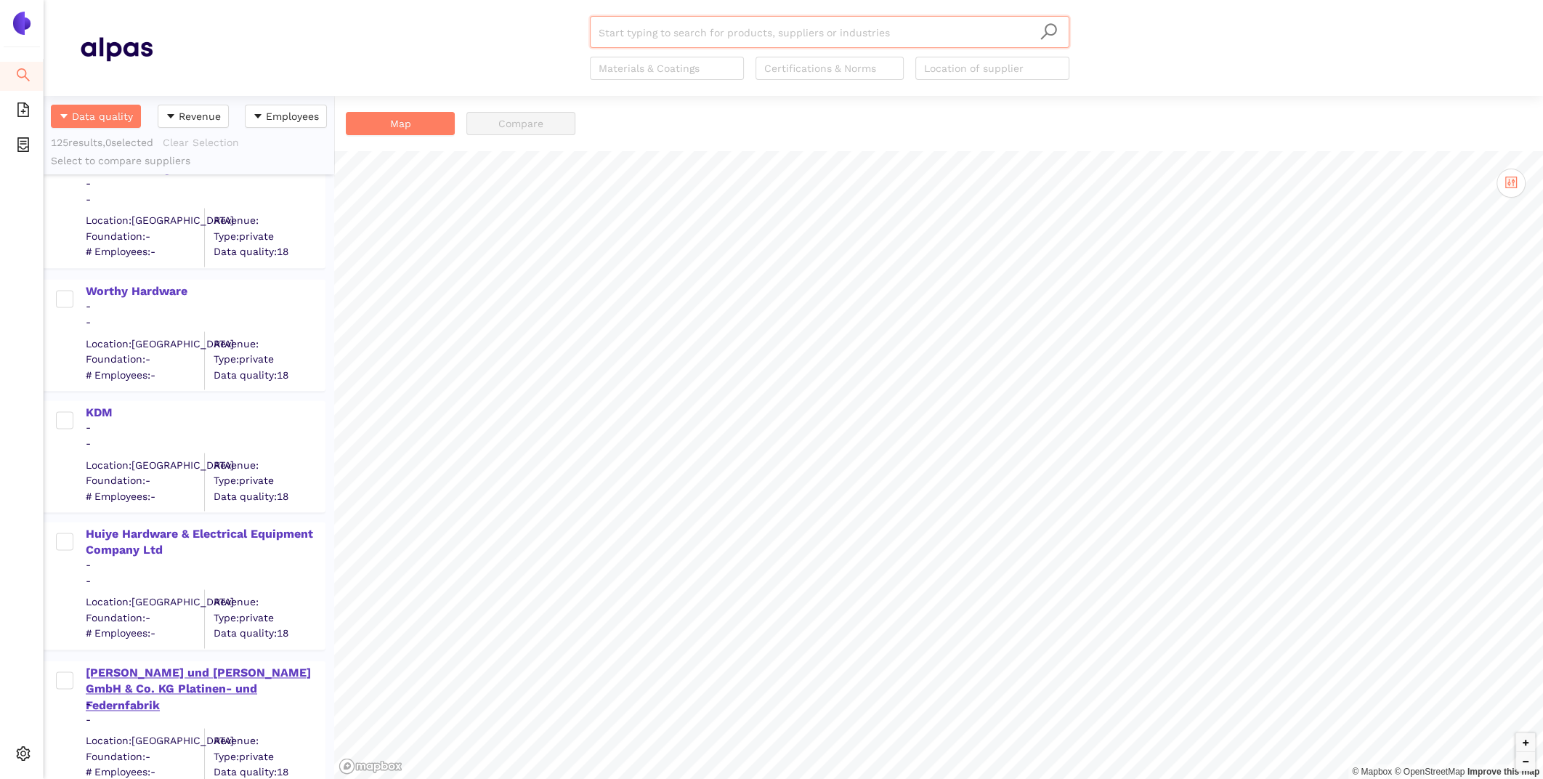
scroll to position [14465, 0]
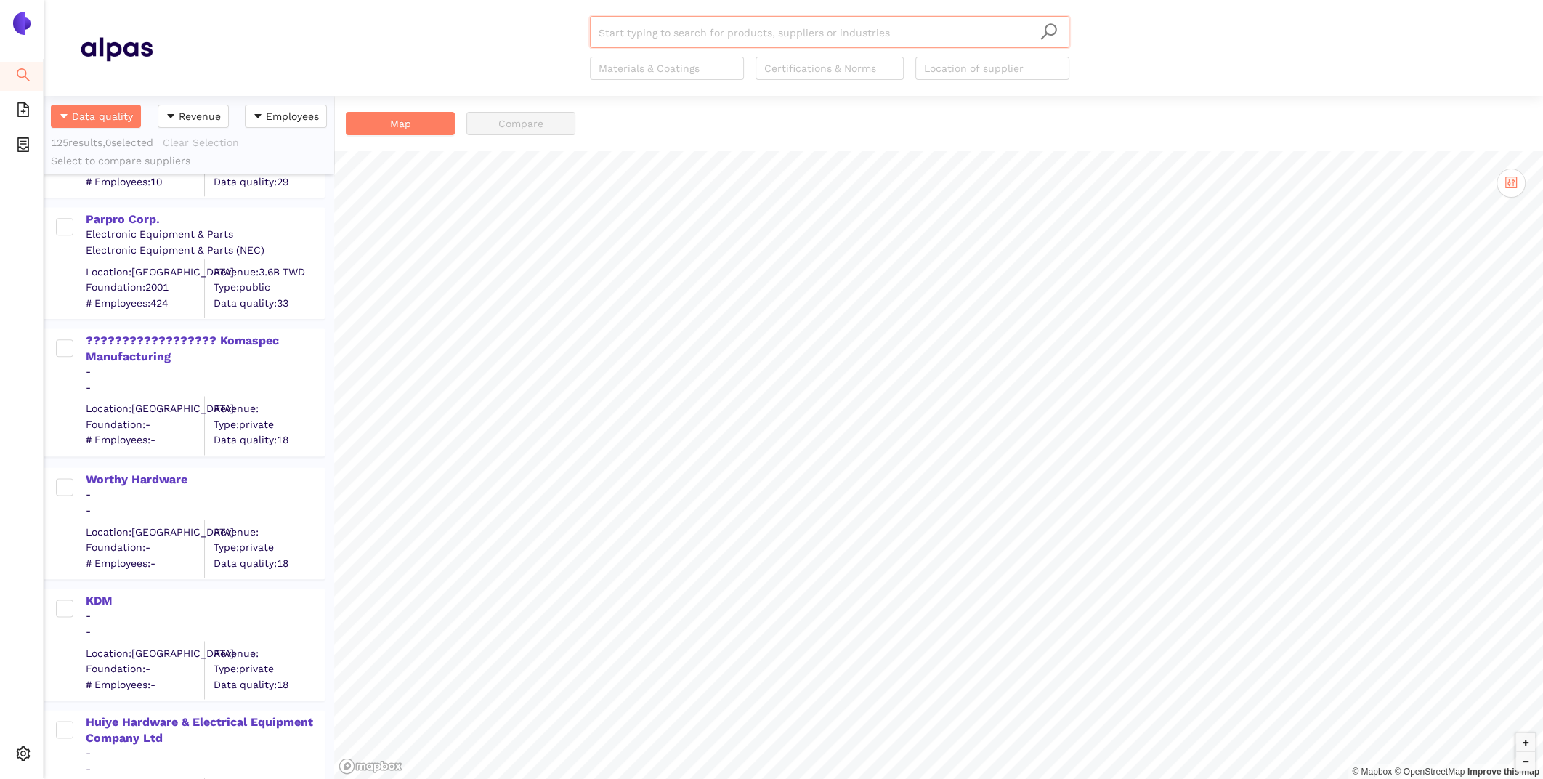
click at [623, 38] on input "search" at bounding box center [829, 33] width 462 height 32
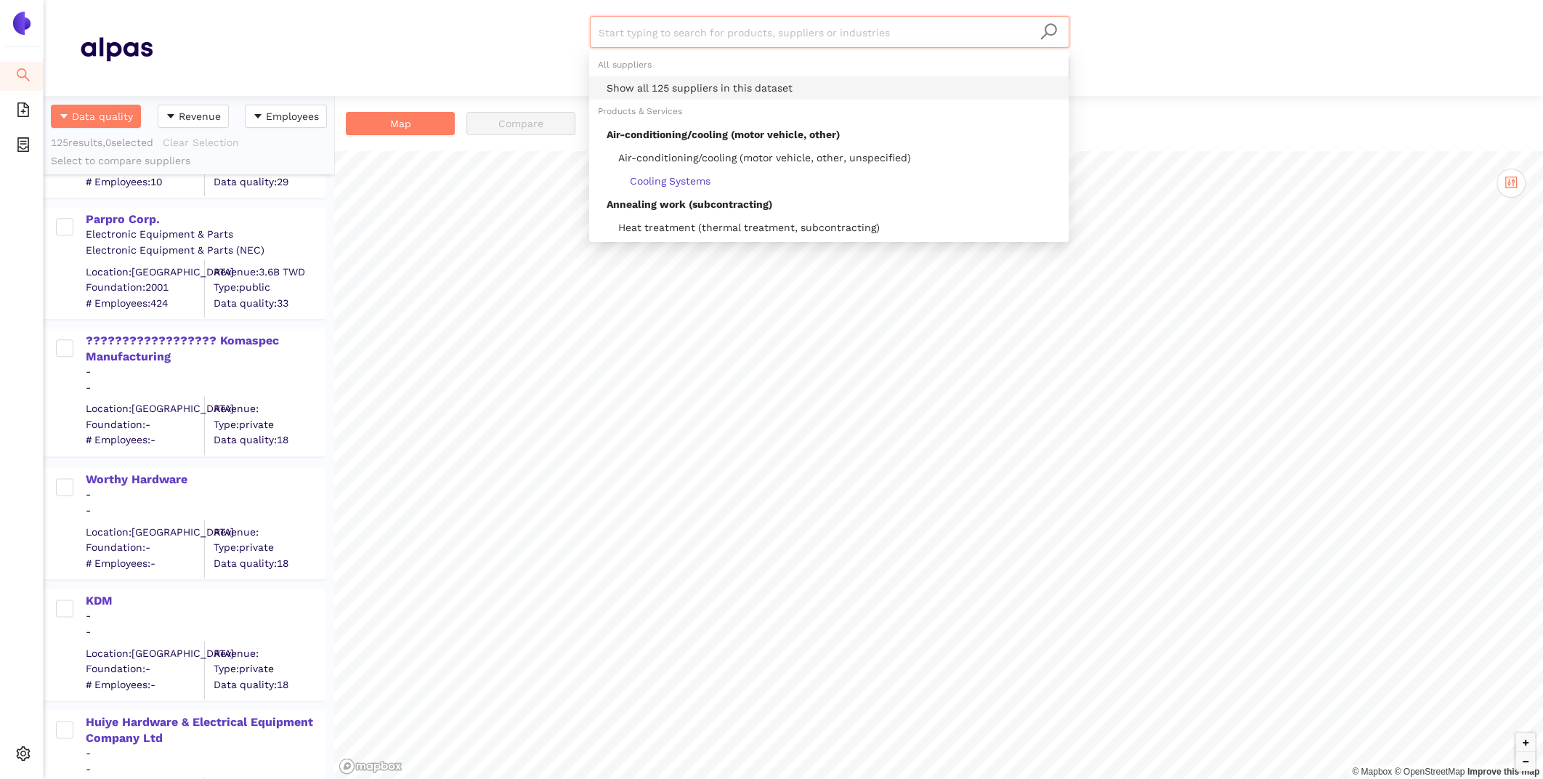
click at [9, 73] on li "Search" at bounding box center [21, 76] width 43 height 29
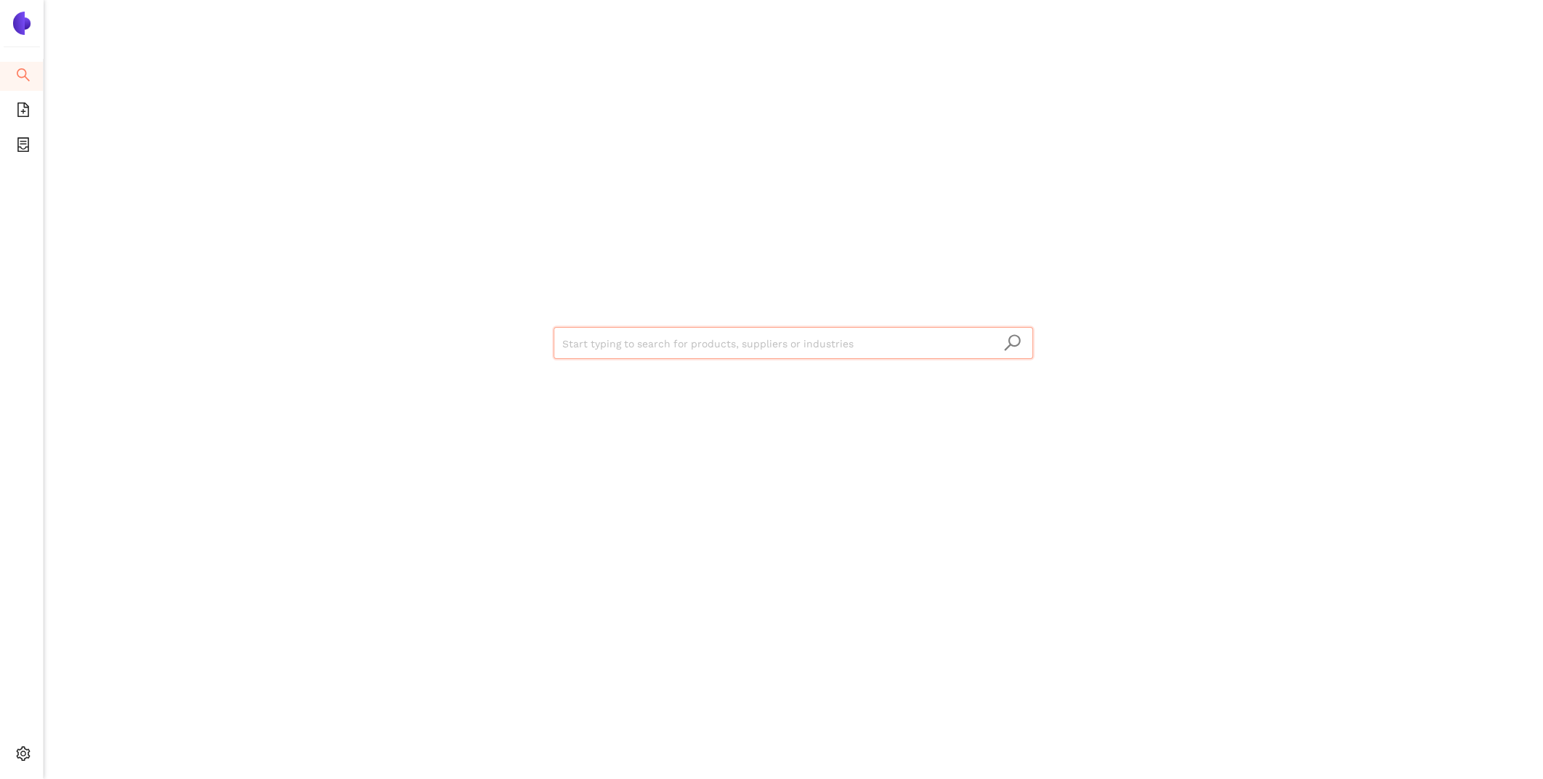
click at [638, 343] on input "search" at bounding box center [793, 344] width 462 height 32
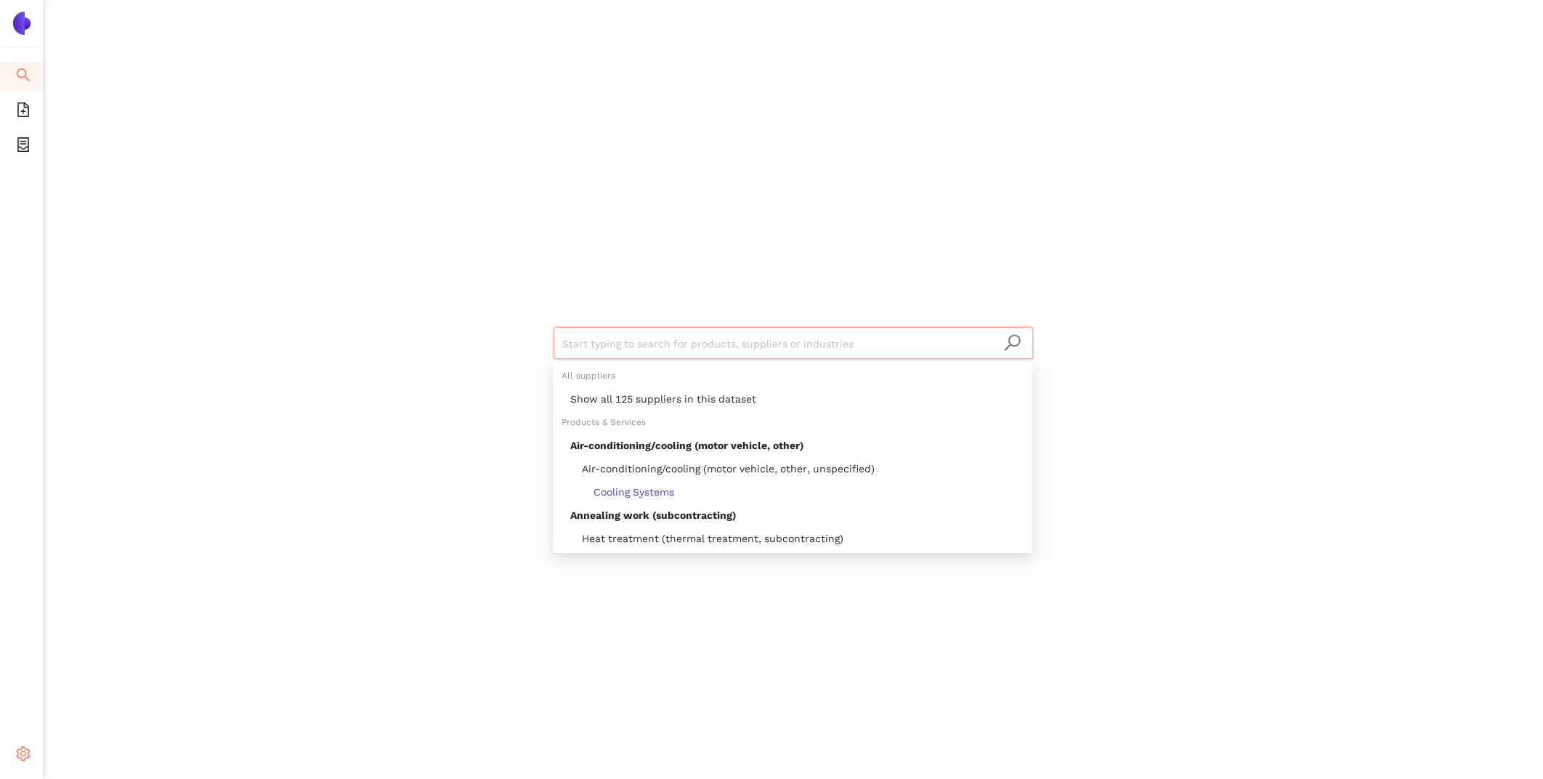
click at [31, 760] on div "Settings" at bounding box center [22, 755] width 44 height 29
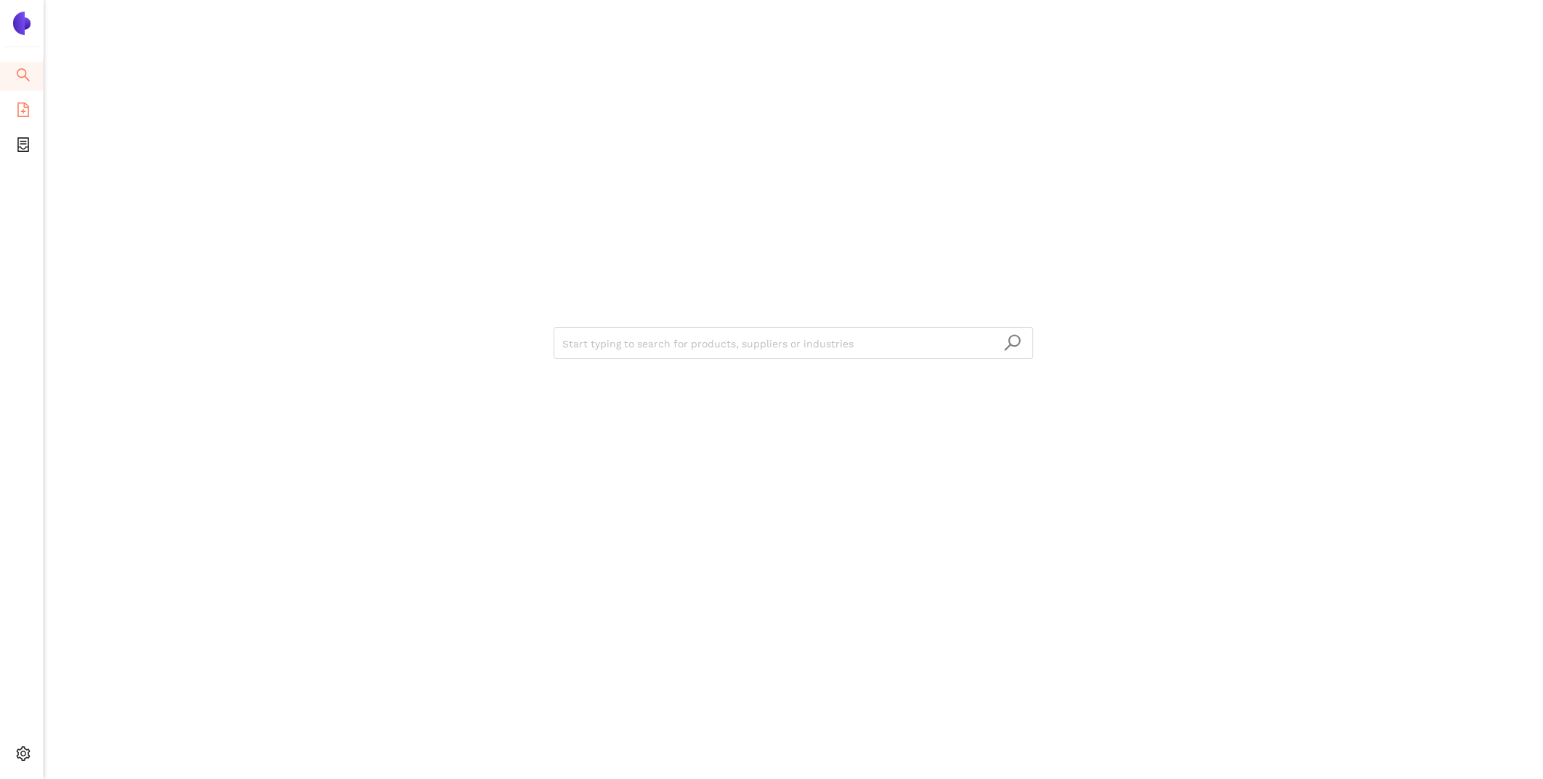
click at [12, 108] on li "eSourcing Templates" at bounding box center [21, 111] width 43 height 29
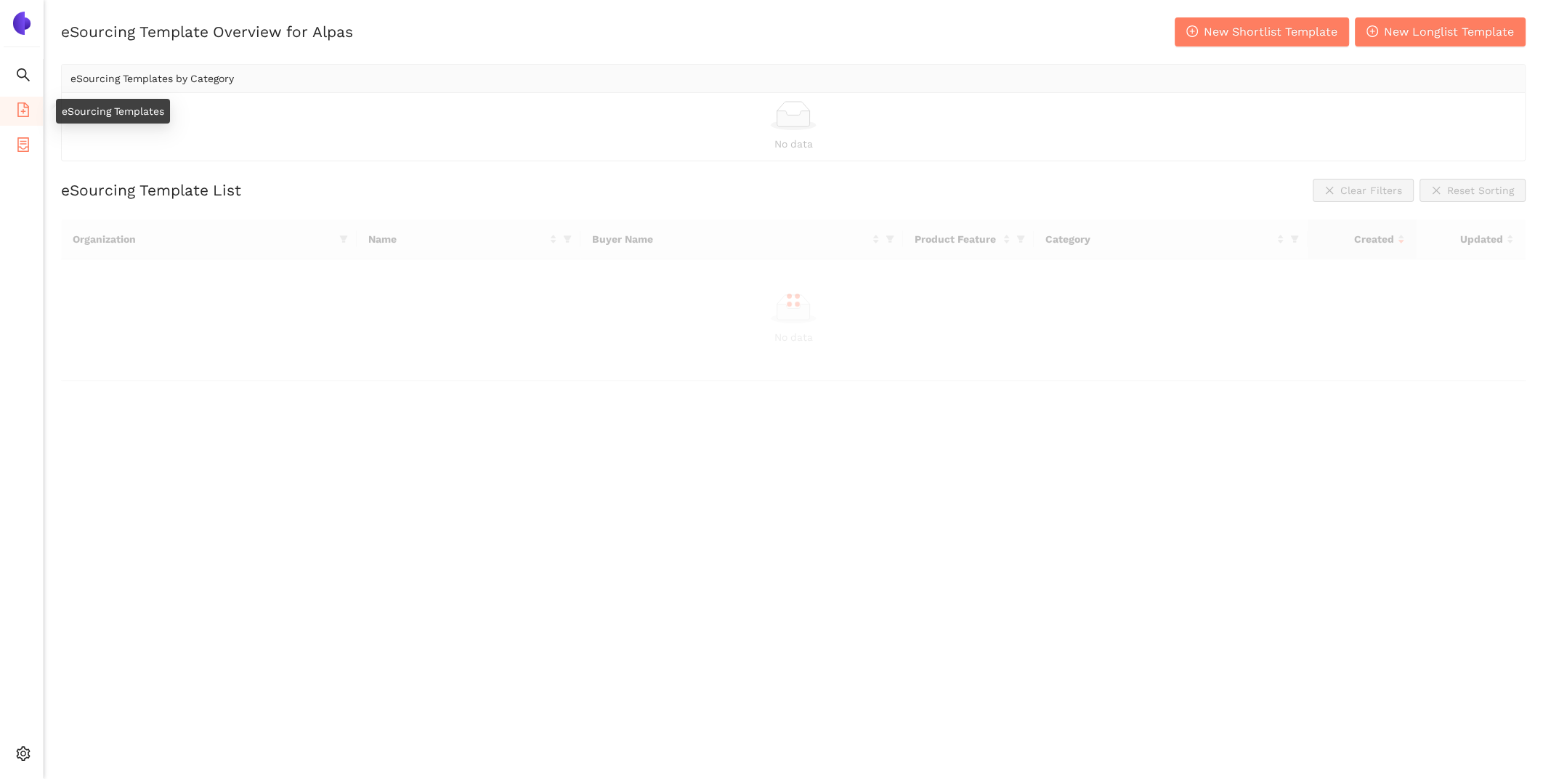
click at [25, 149] on icon "container" at bounding box center [23, 144] width 15 height 15
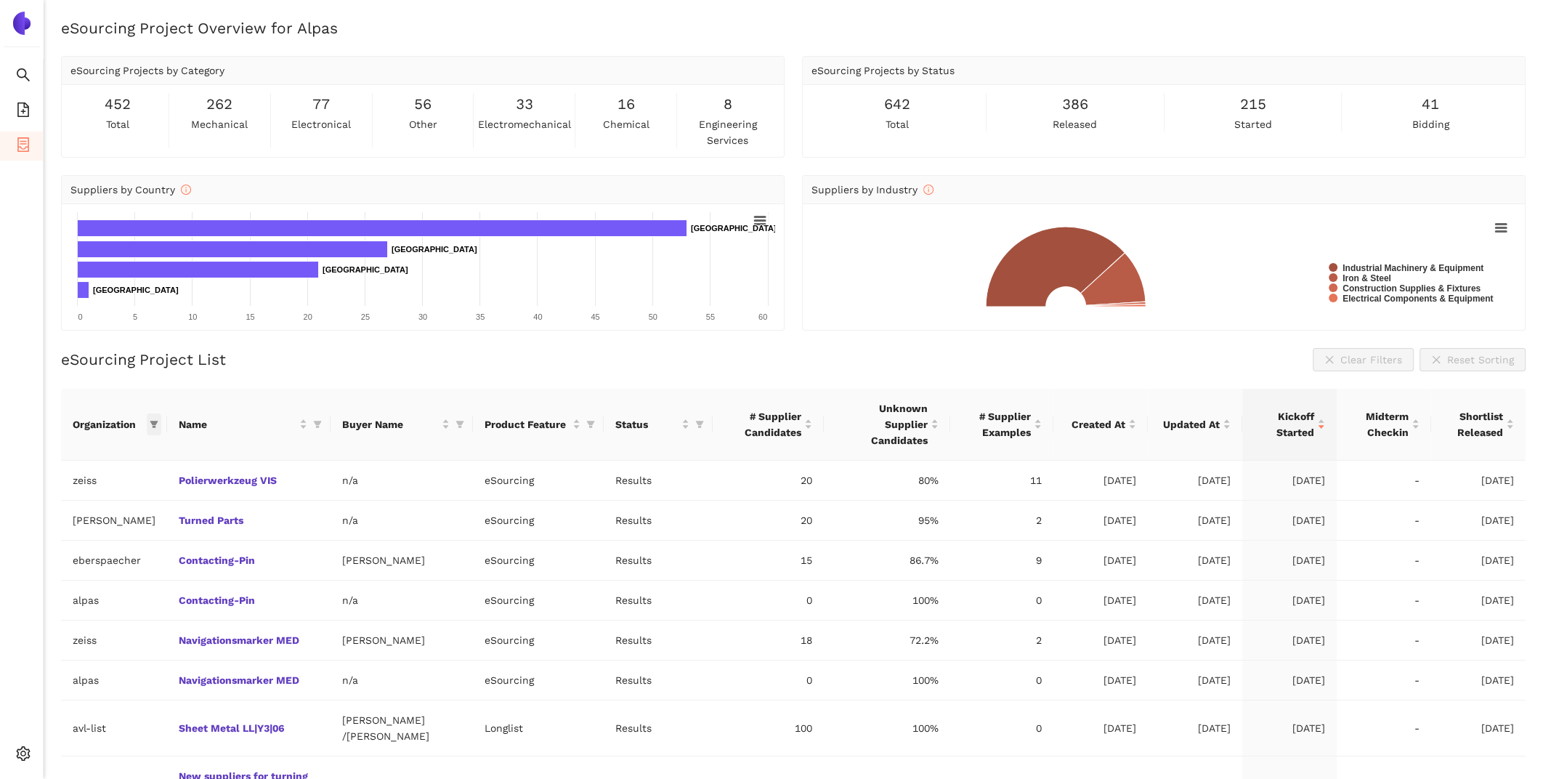
click at [150, 420] on icon "filter" at bounding box center [154, 423] width 8 height 7
click at [322, 420] on icon "filter" at bounding box center [318, 423] width 8 height 7
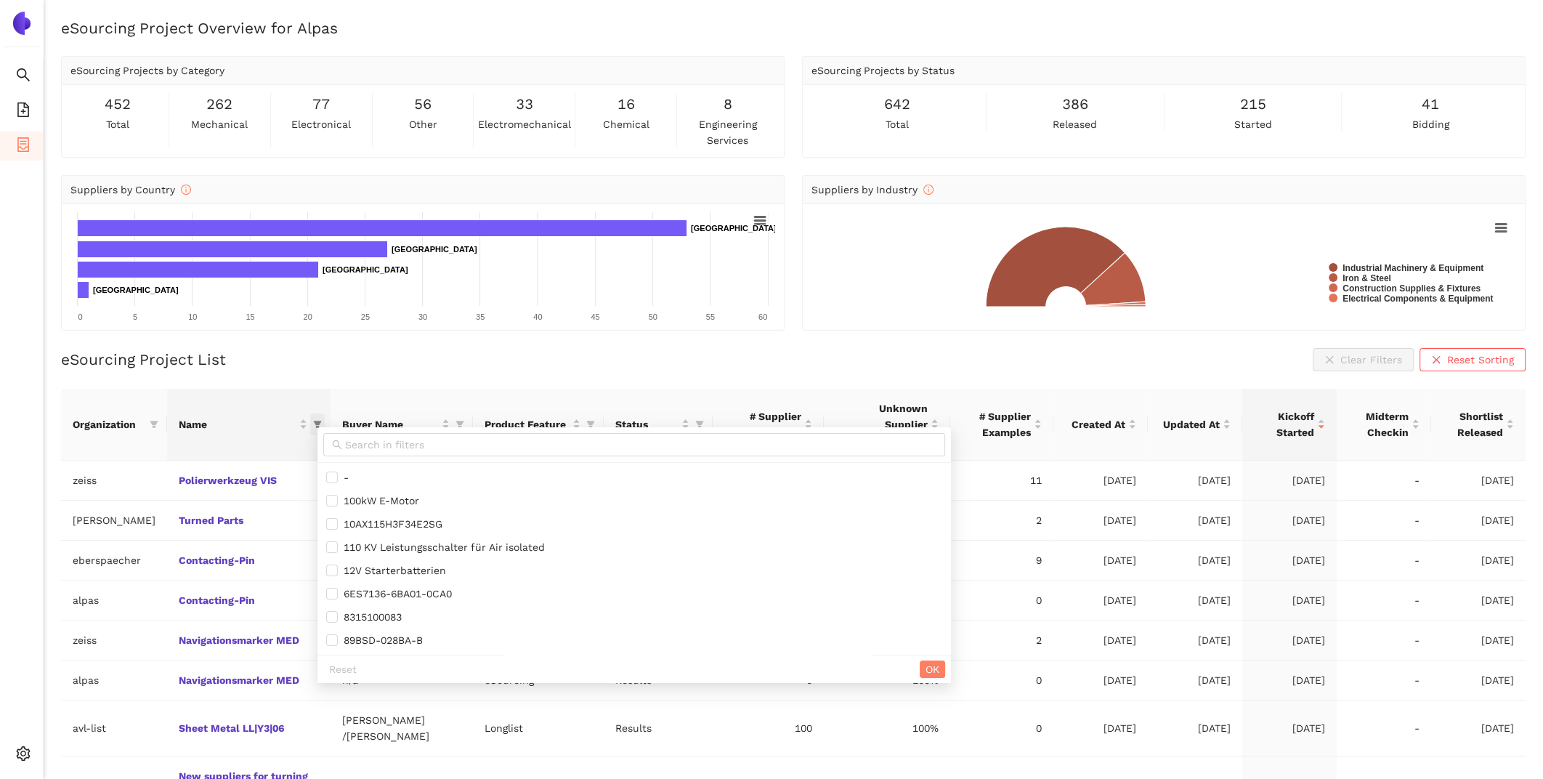
click at [322, 420] on icon "filter" at bounding box center [318, 423] width 8 height 7
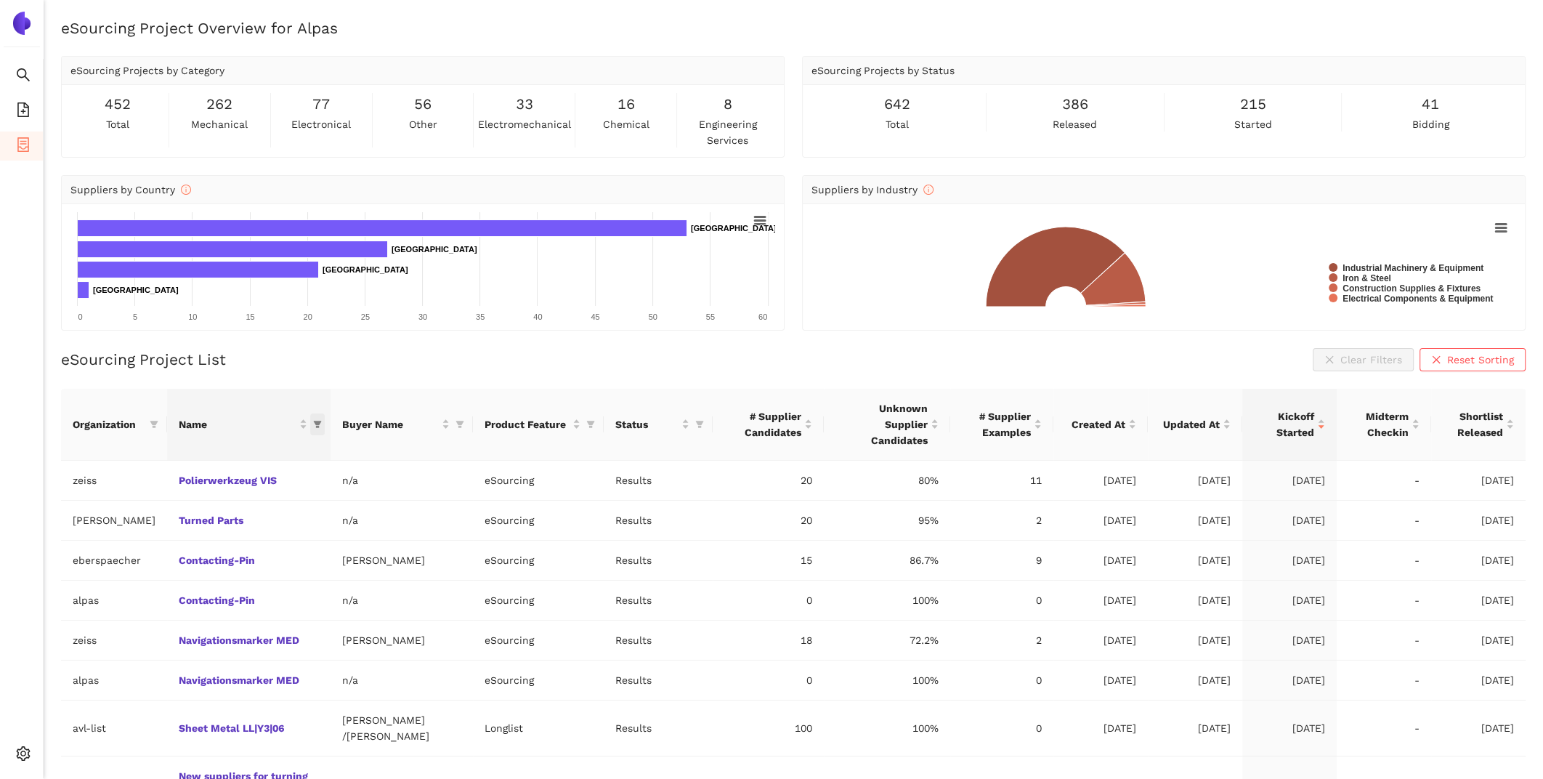
click at [322, 420] on span "this column's title is Name,this column is sortable" at bounding box center [317, 424] width 15 height 22
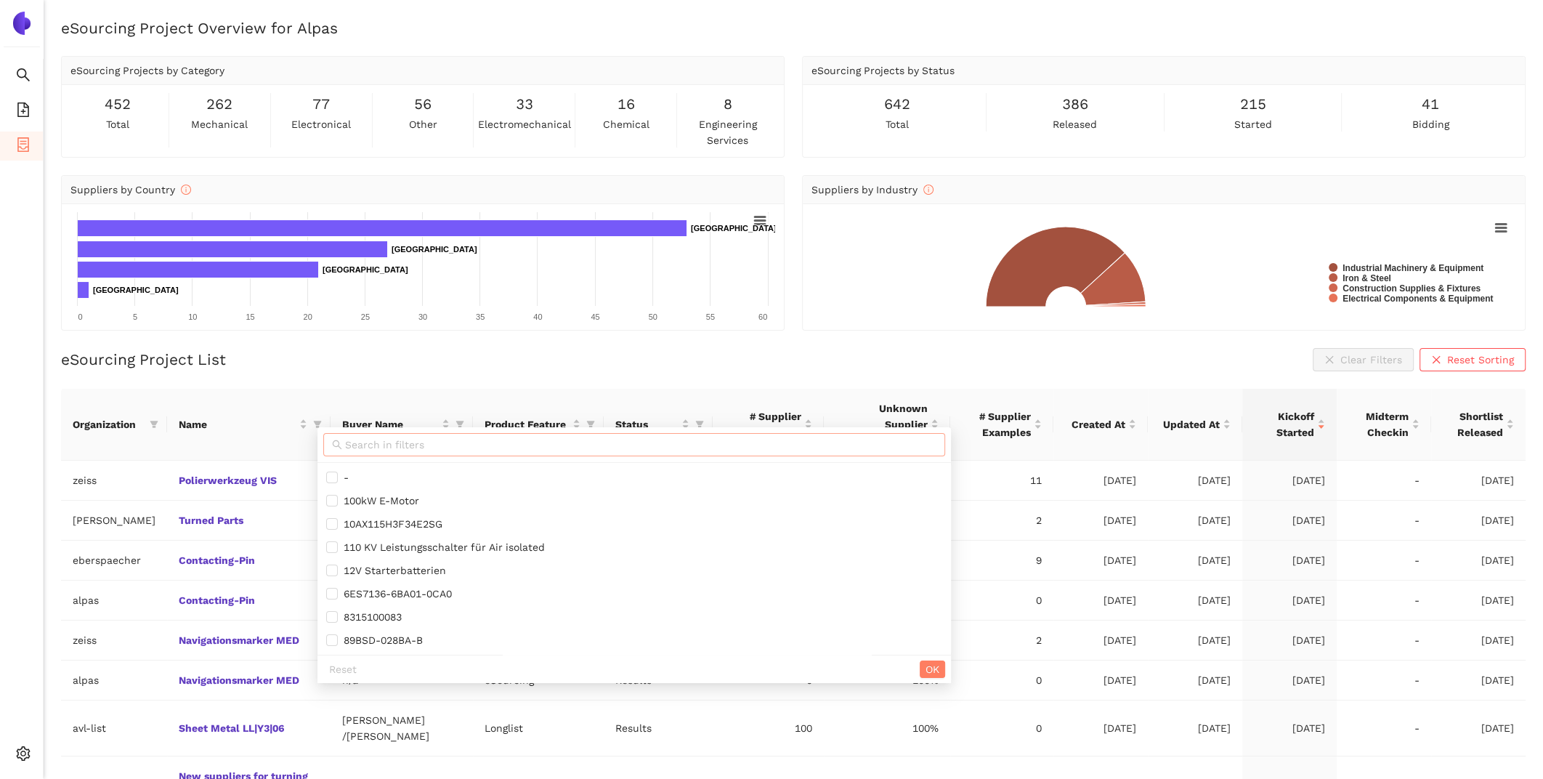
click at [347, 441] on input "text" at bounding box center [640, 444] width 591 height 16
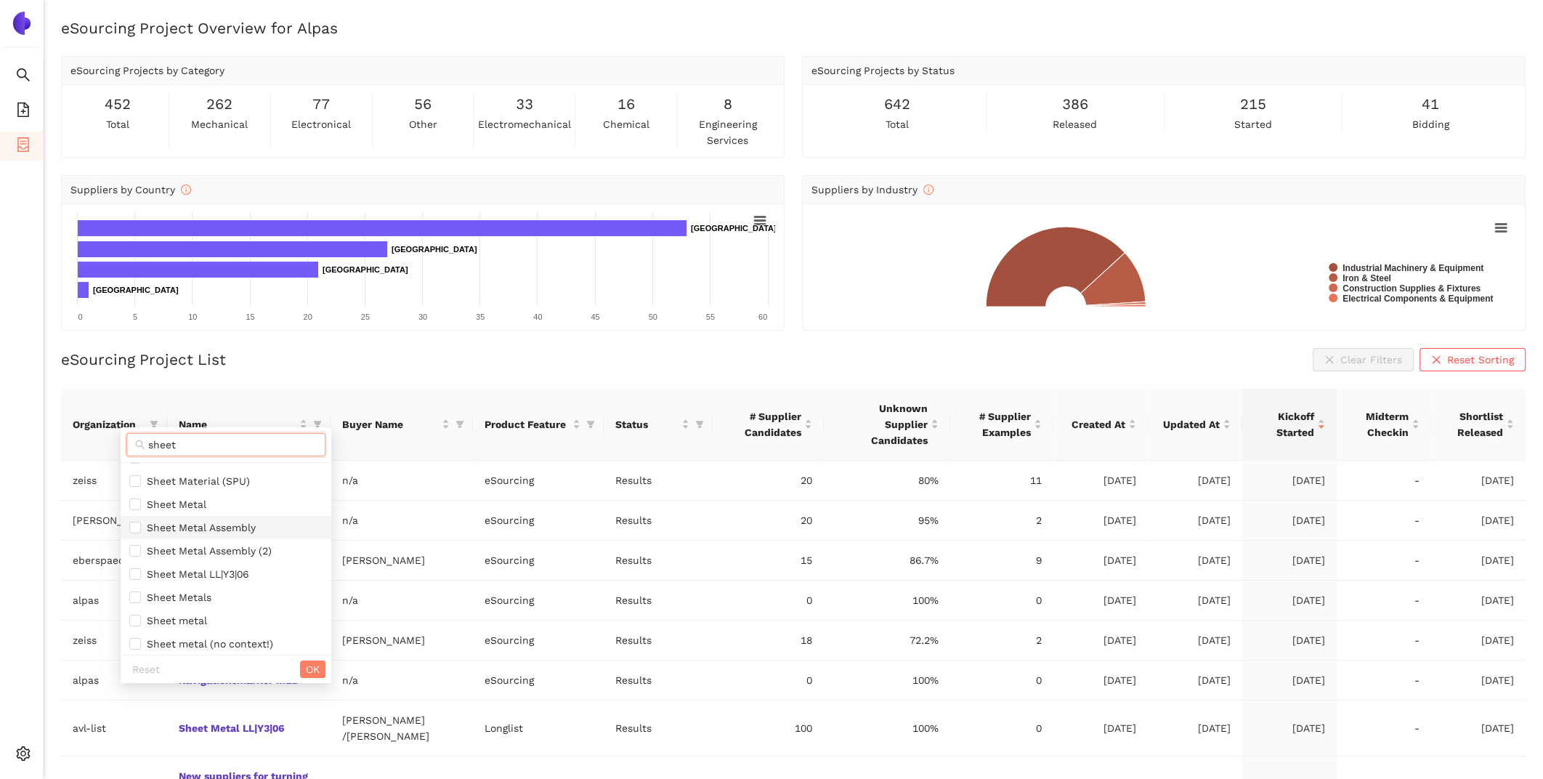
scroll to position [89, 0]
type input "sheet"
click at [233, 580] on span "Sheet Metal LL|Y3|06" at bounding box center [194, 575] width 107 height 12
checkbox input "true"
click at [317, 669] on span "OK" at bounding box center [313, 669] width 14 height 16
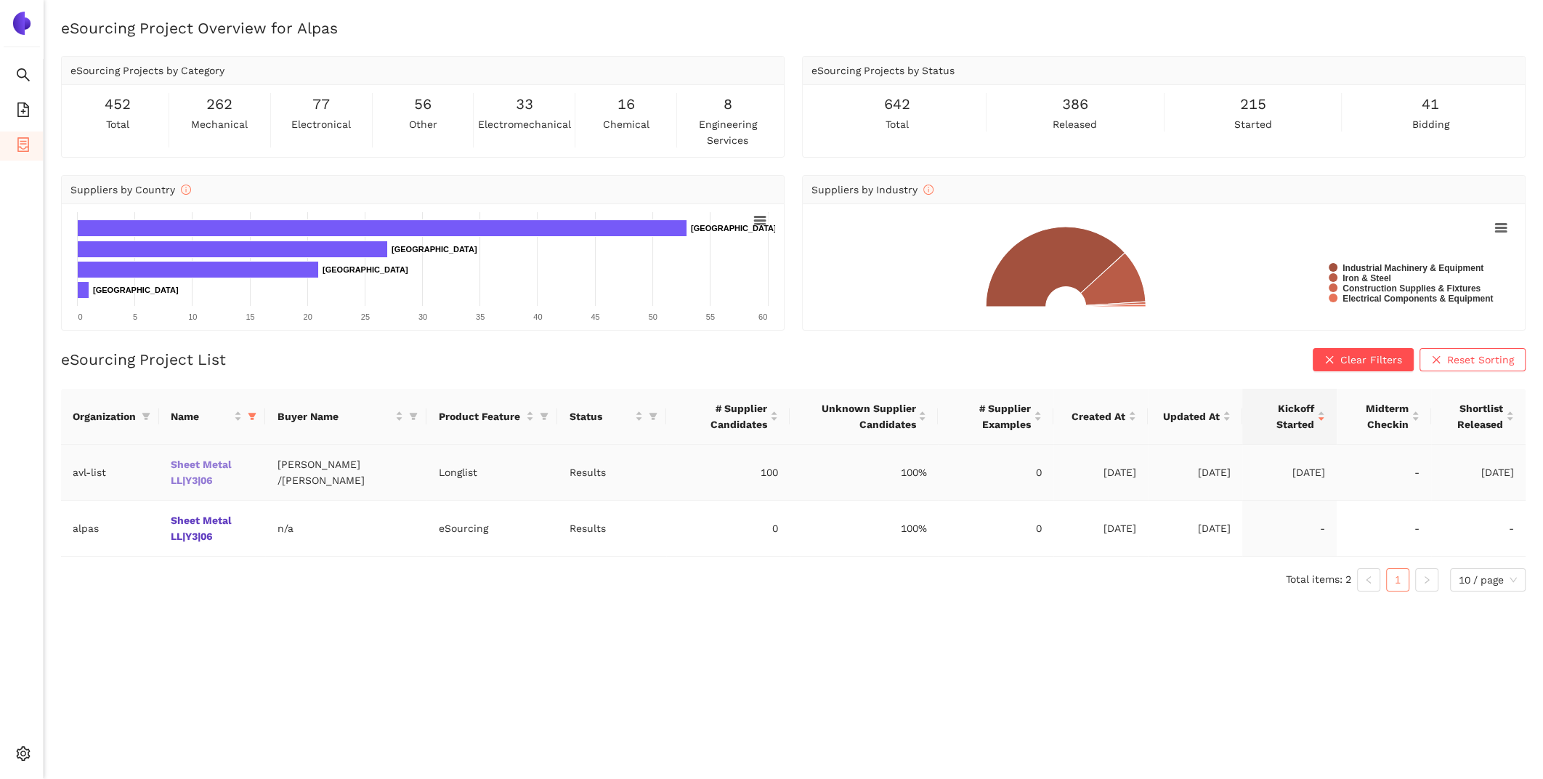
click at [0, 0] on link "Sheet Metal LL|Y3|06" at bounding box center [0, 0] width 0 height 0
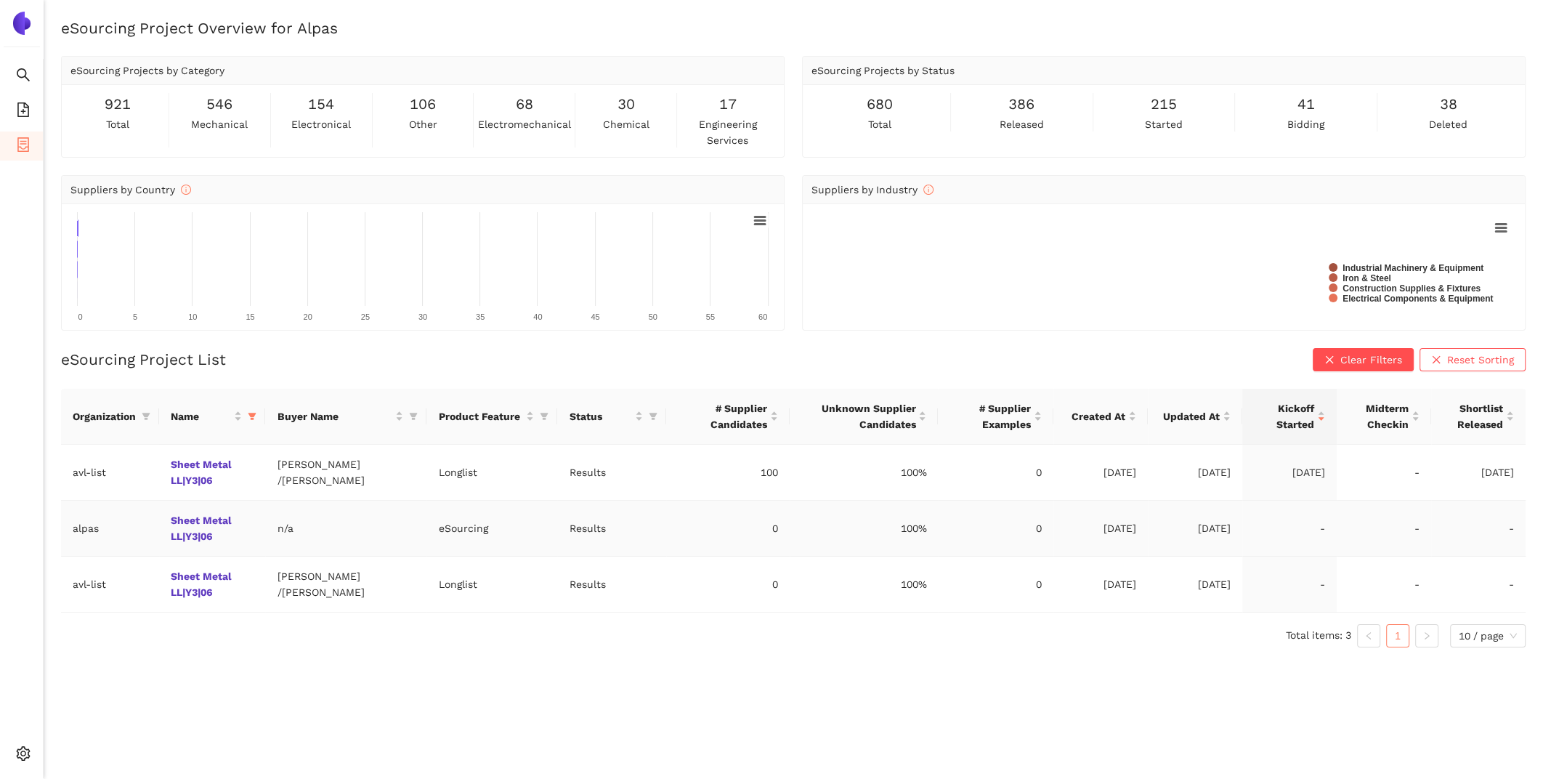
click at [227, 547] on td "Sheet Metal LL|Y3|06" at bounding box center [212, 528] width 106 height 56
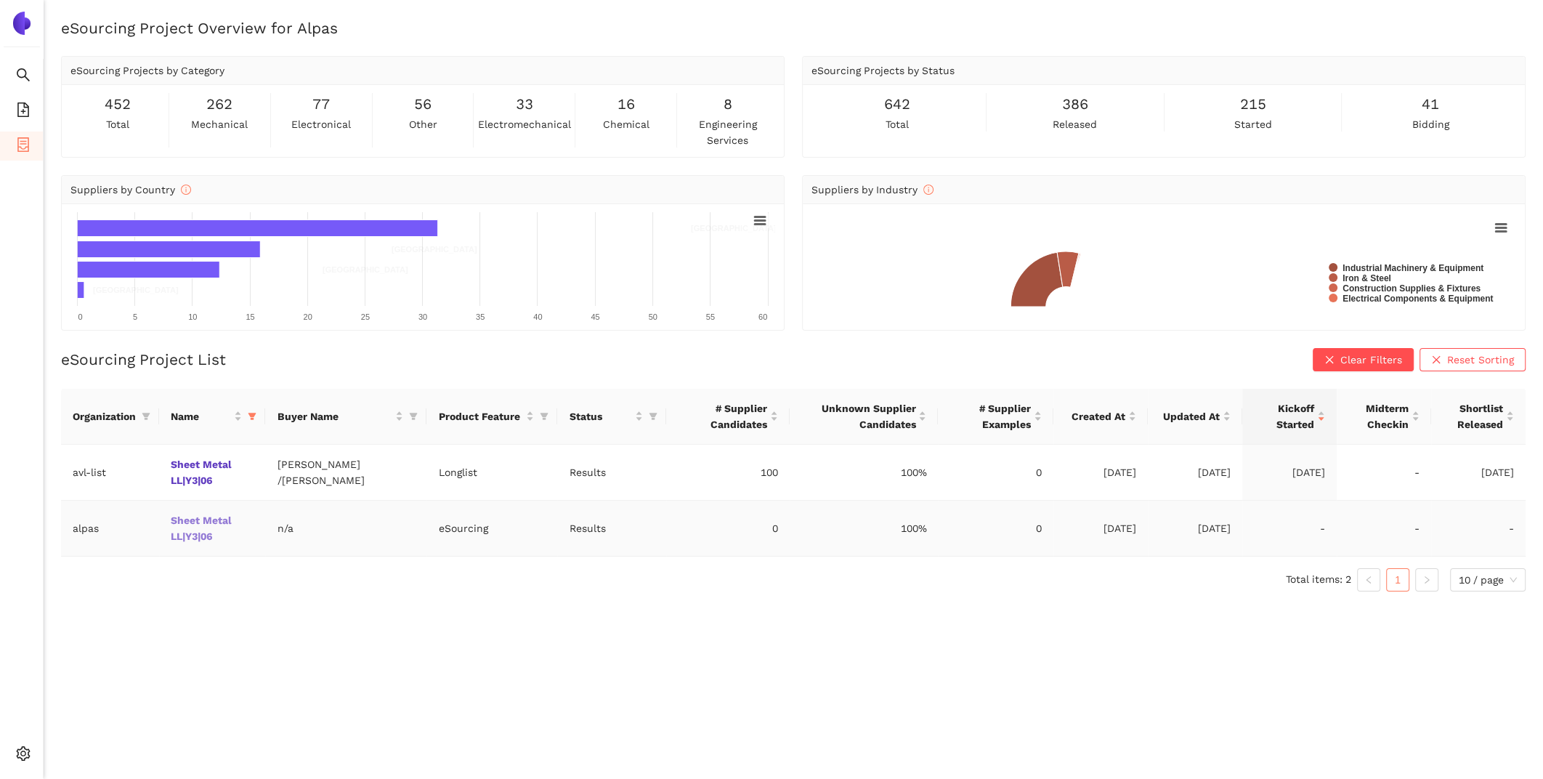
click at [0, 0] on link "Sheet Metal LL|Y3|06" at bounding box center [0, 0] width 0 height 0
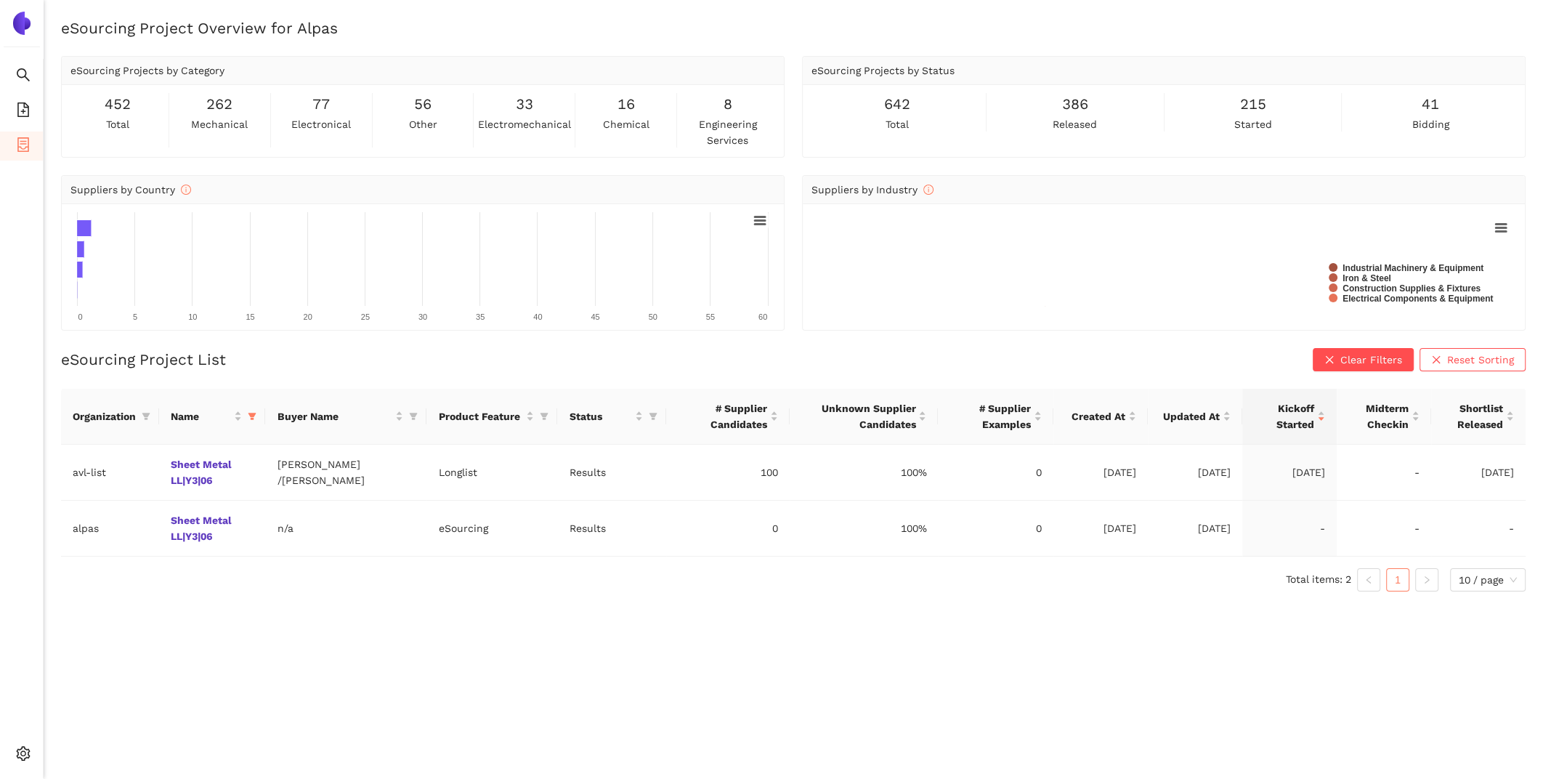
click at [203, 493] on td "Sheet Metal LL|Y3|06" at bounding box center [212, 472] width 106 height 56
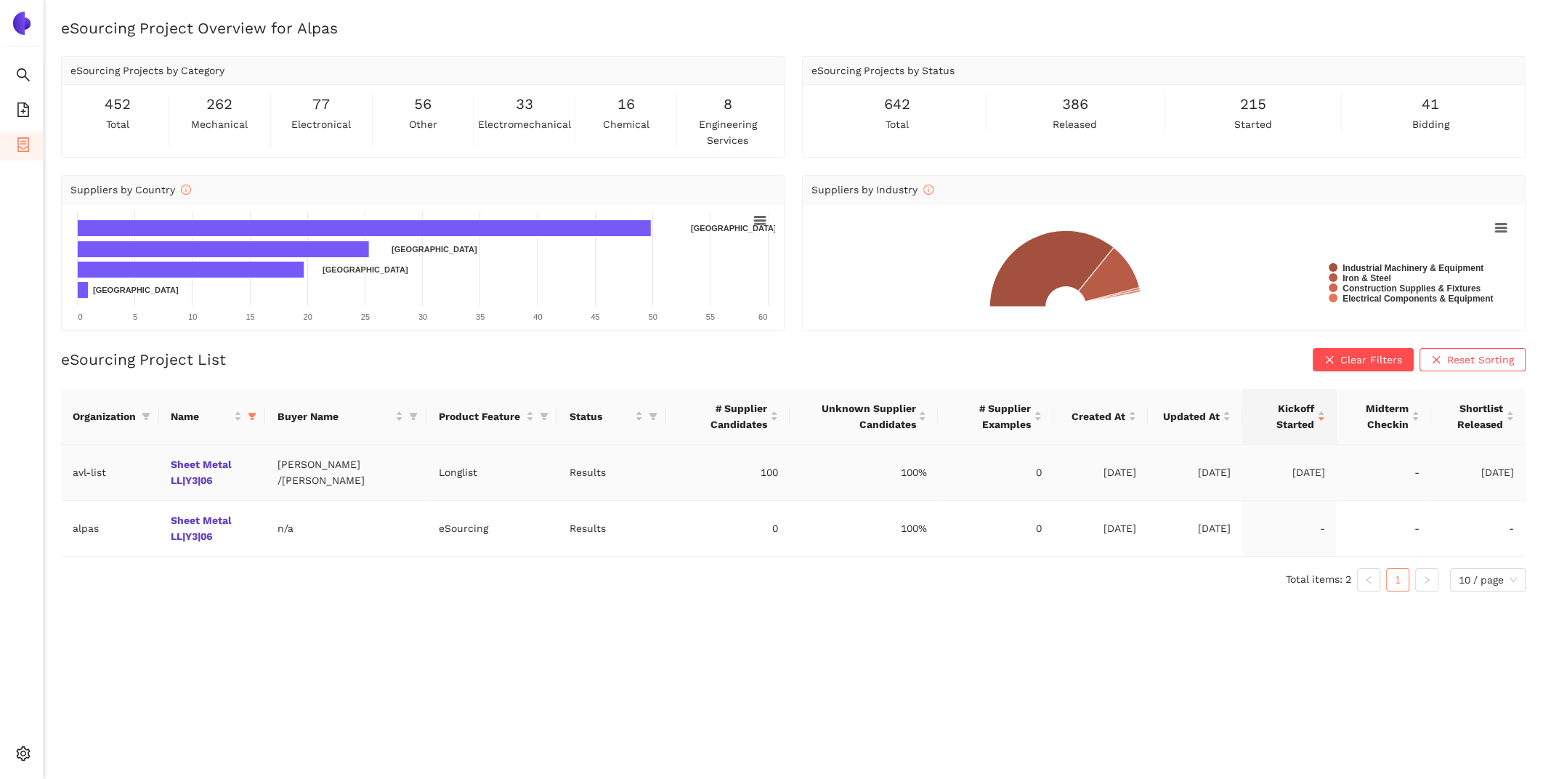
click at [192, 471] on td "Sheet Metal LL|Y3|06" at bounding box center [212, 472] width 106 height 56
click at [0, 0] on link "Sheet Metal LL|Y3|06" at bounding box center [0, 0] width 0 height 0
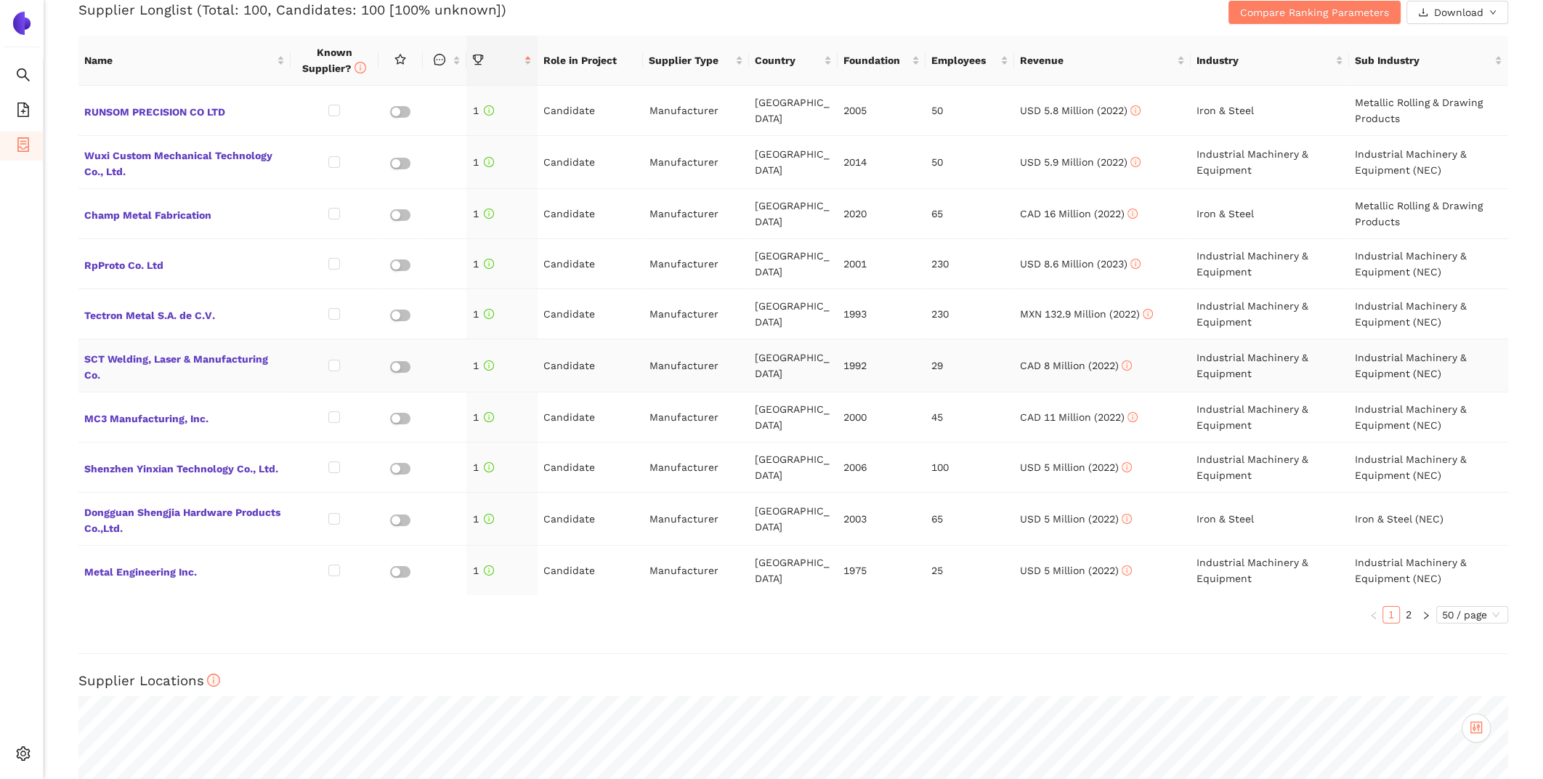
scroll to position [510, 0]
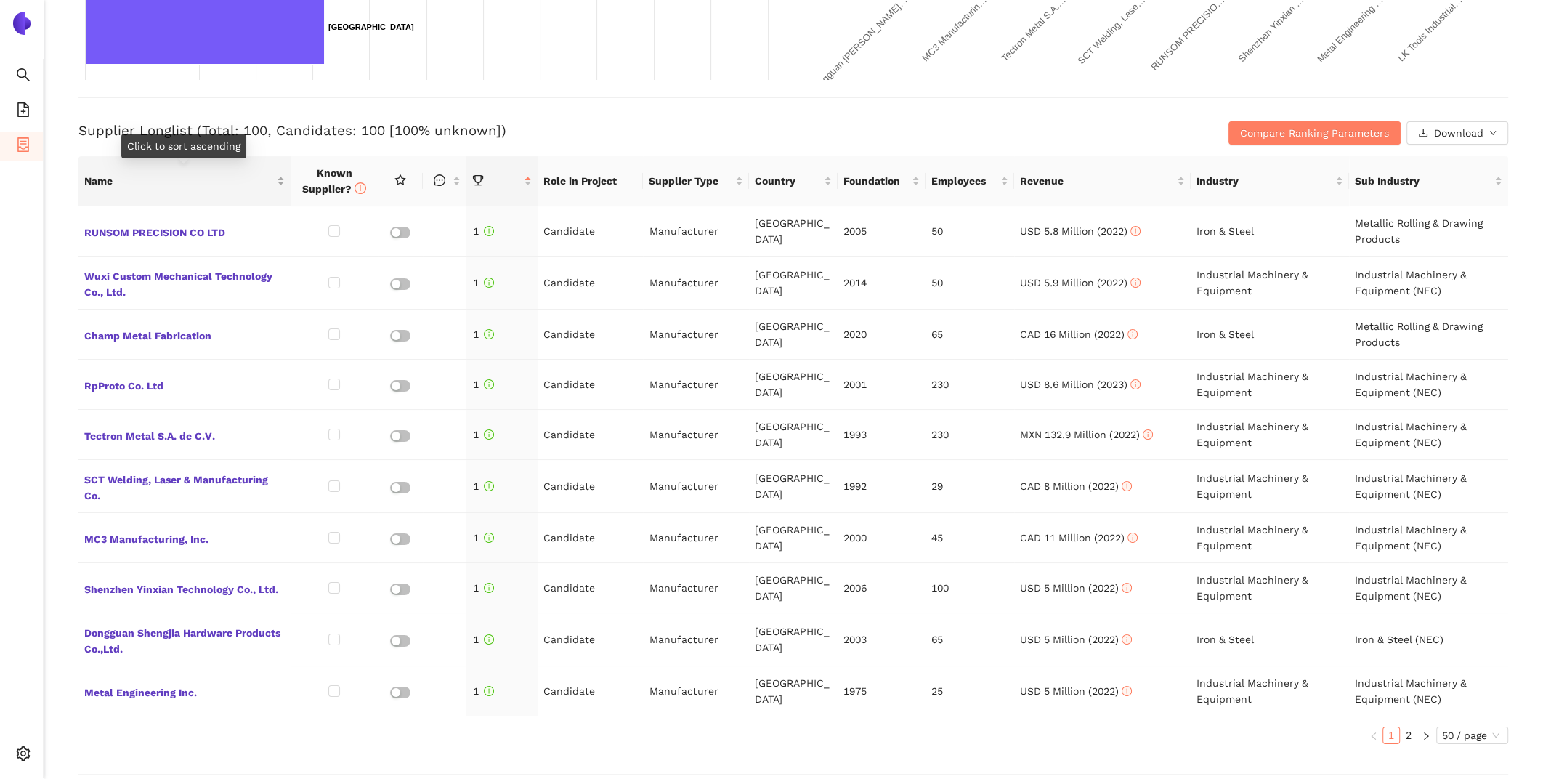
click at [276, 185] on div "Name" at bounding box center [184, 181] width 200 height 16
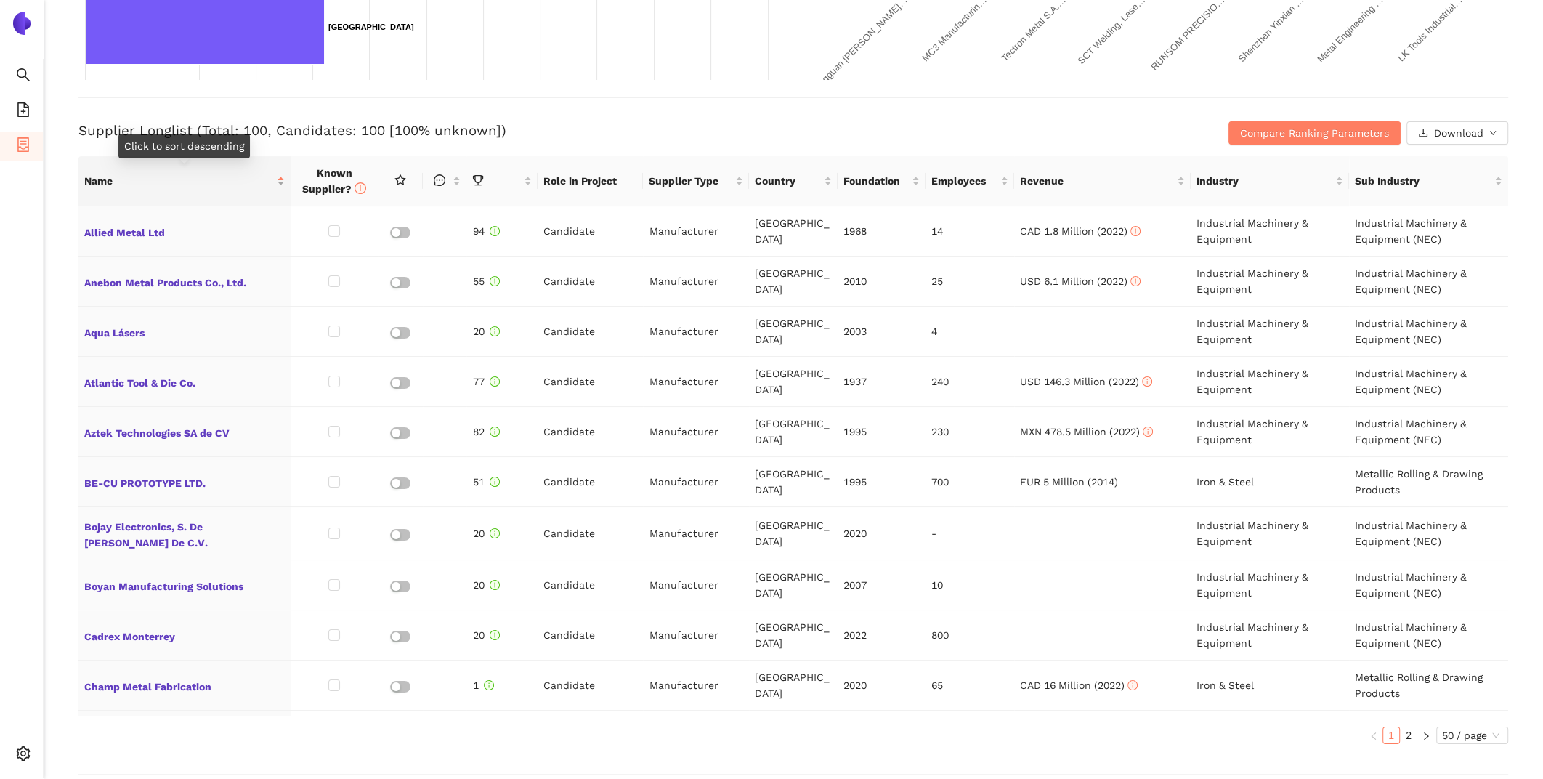
click at [182, 182] on span "Name" at bounding box center [179, 181] width 190 height 16
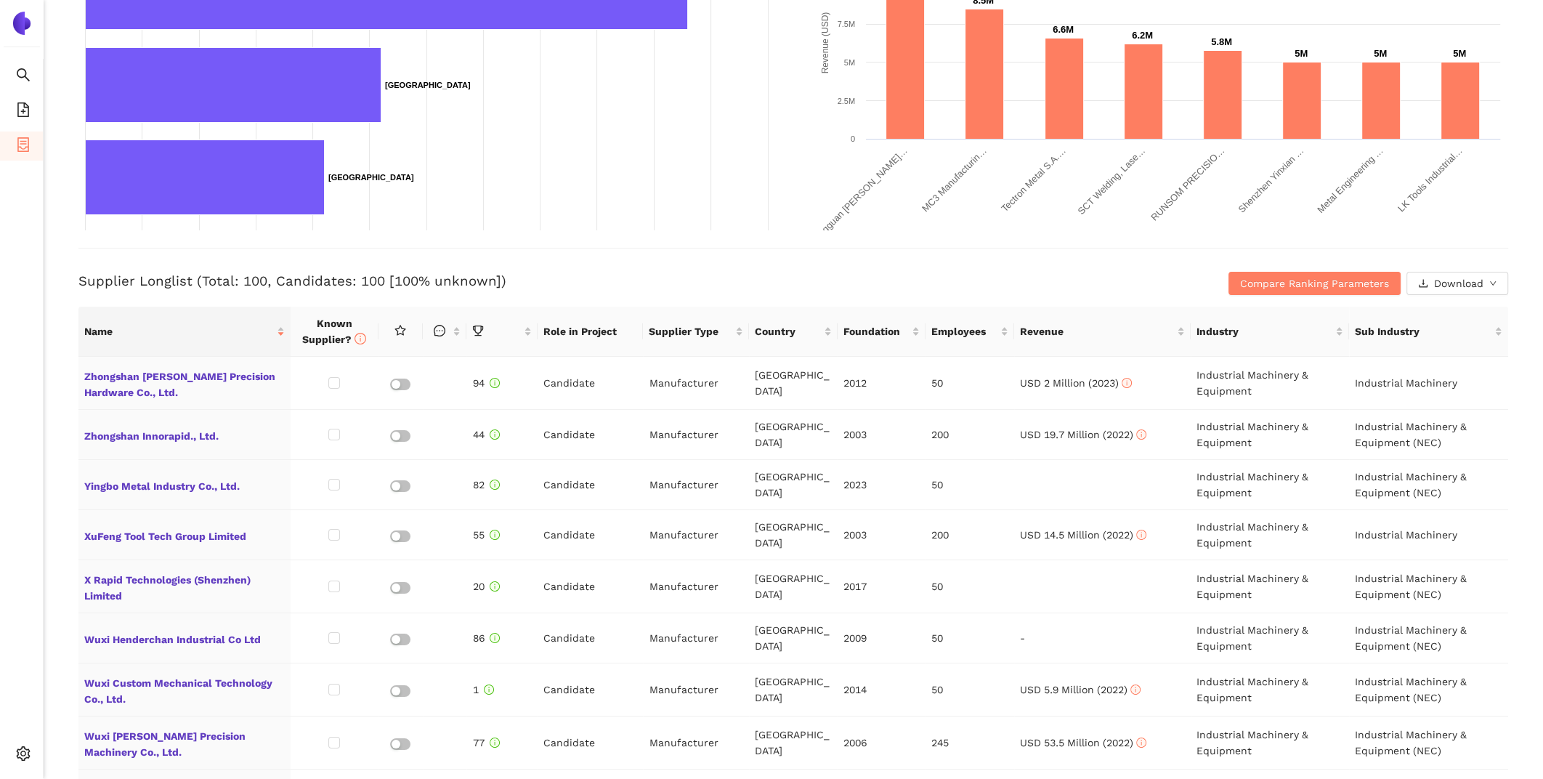
scroll to position [497, 0]
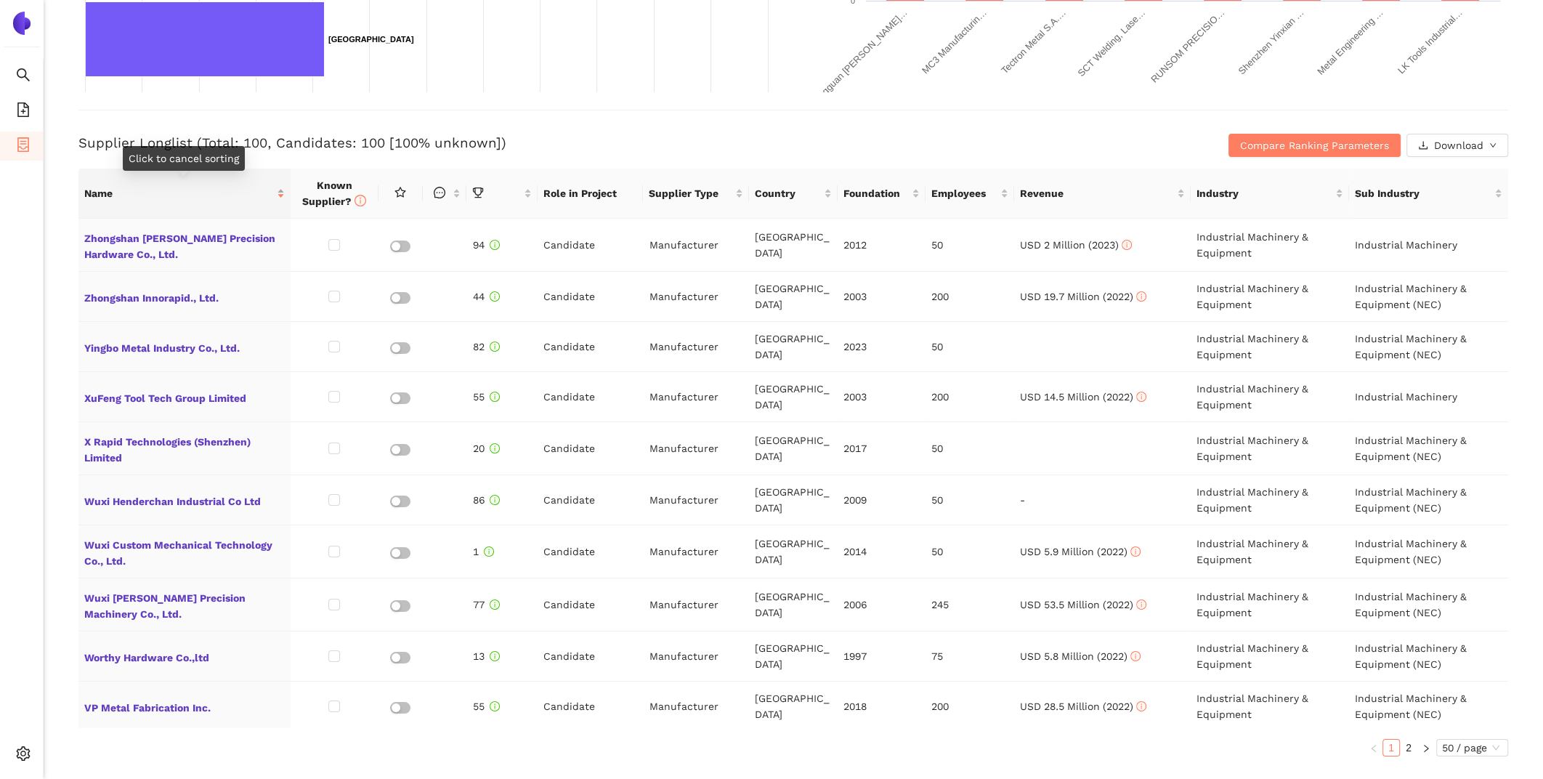
click at [233, 195] on span "Name" at bounding box center [179, 193] width 190 height 16
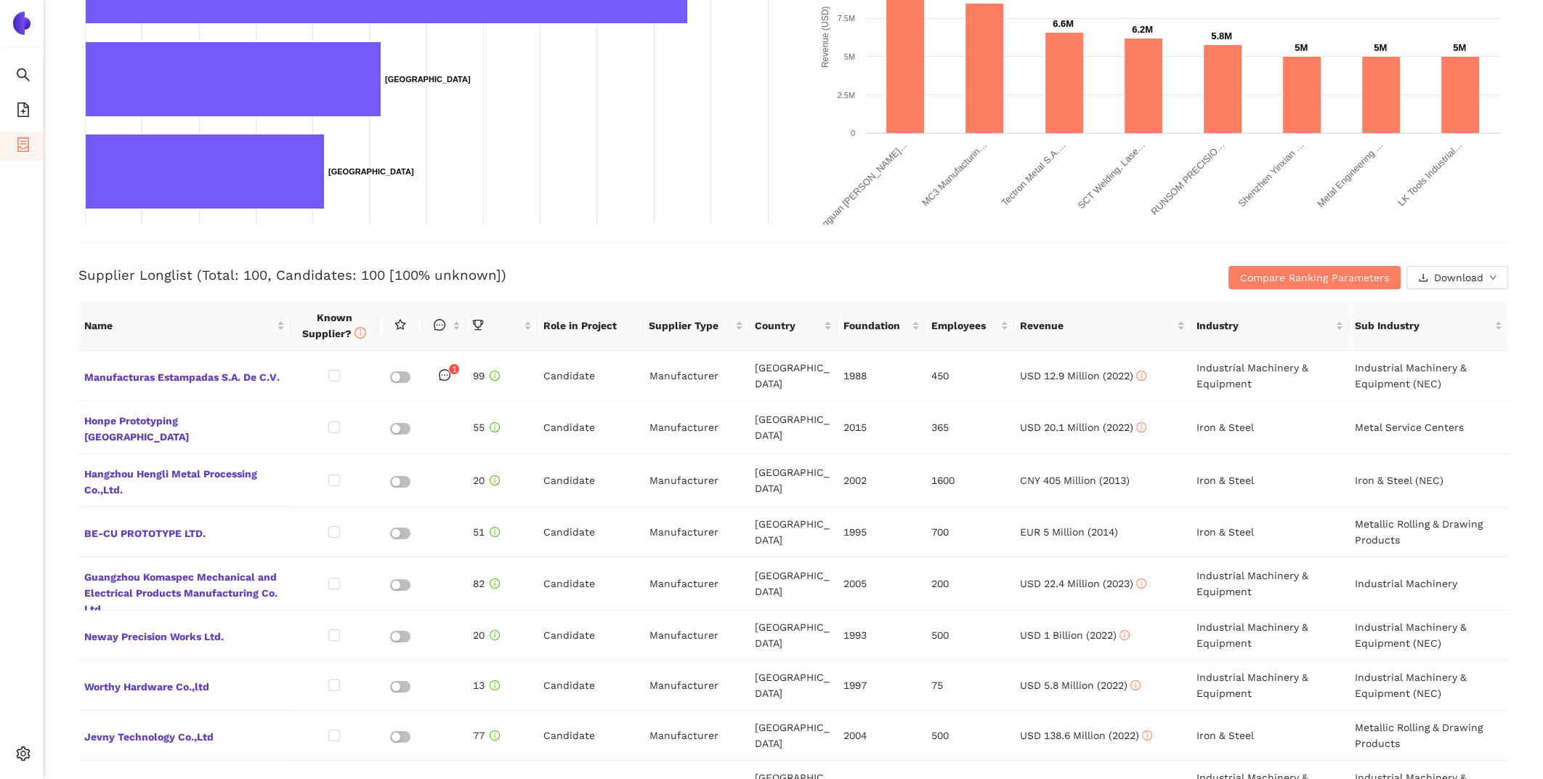
scroll to position [479, 0]
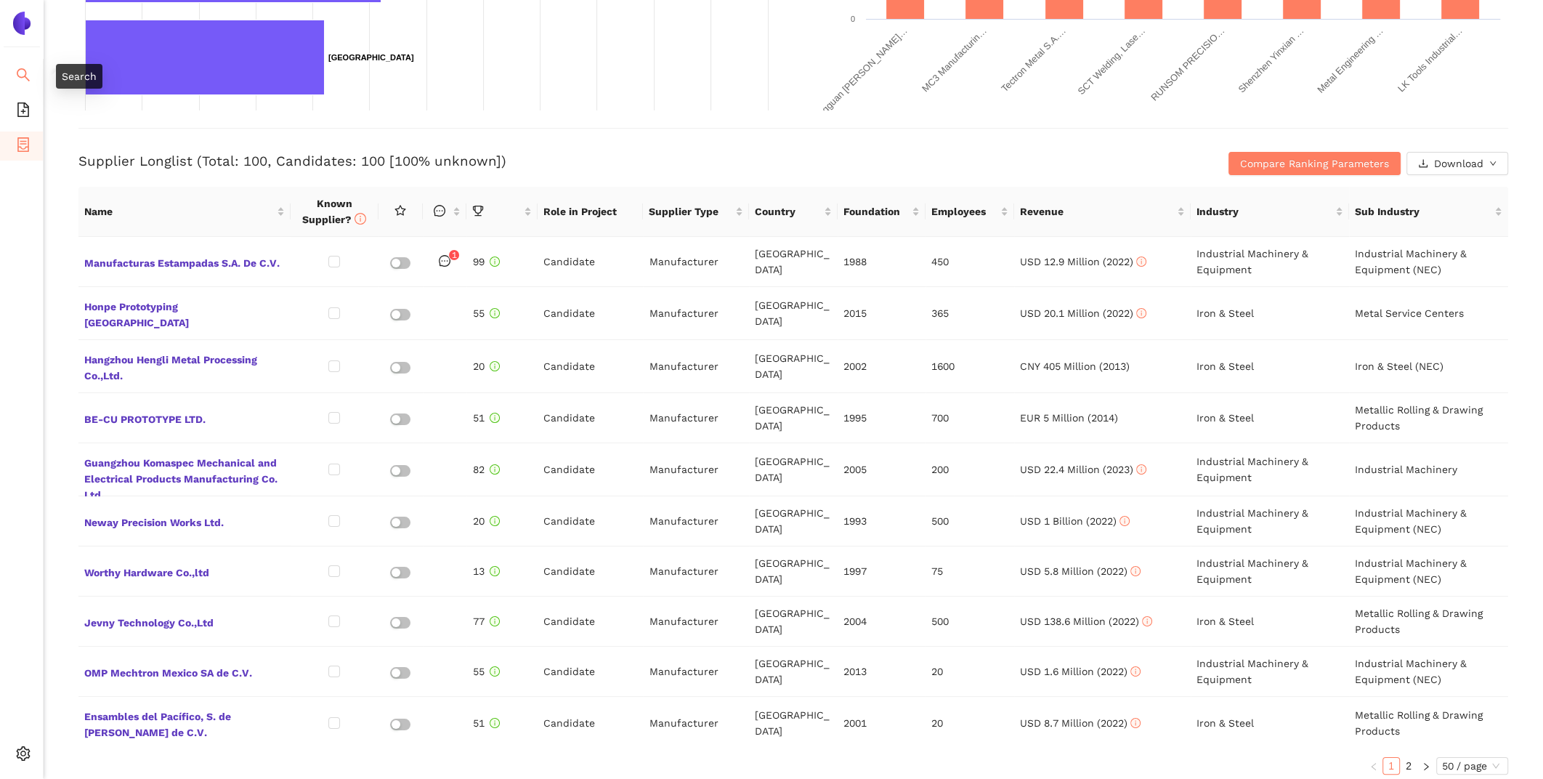
click at [12, 79] on li "Search" at bounding box center [21, 76] width 43 height 29
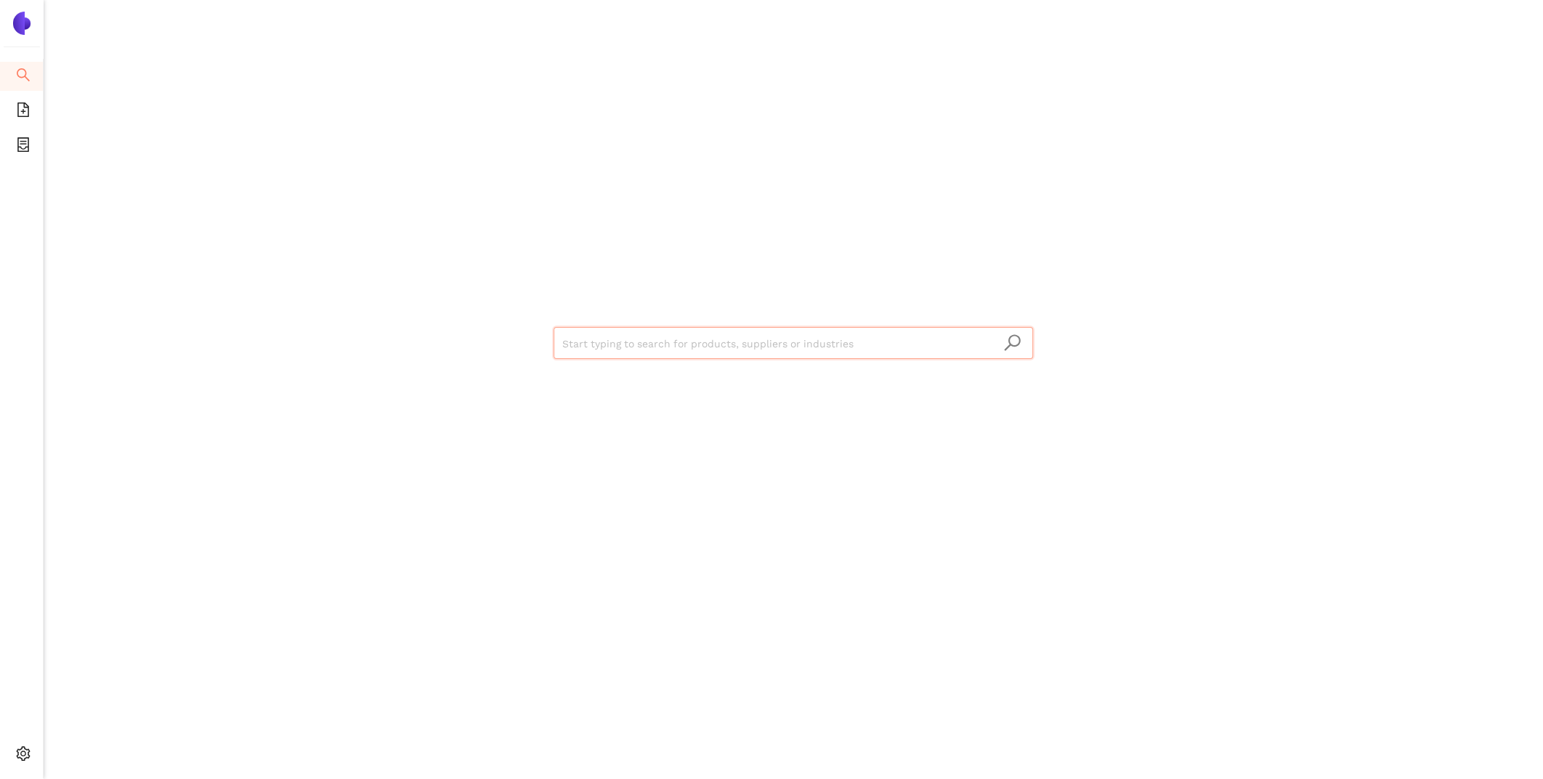
click at [633, 337] on input "search" at bounding box center [793, 344] width 462 height 32
click at [96, 190] on div "Start typing to search for products, suppliers or industries" at bounding box center [793, 389] width 1499 height 779
click at [15, 138] on li "eSourcing Projects" at bounding box center [21, 145] width 43 height 29
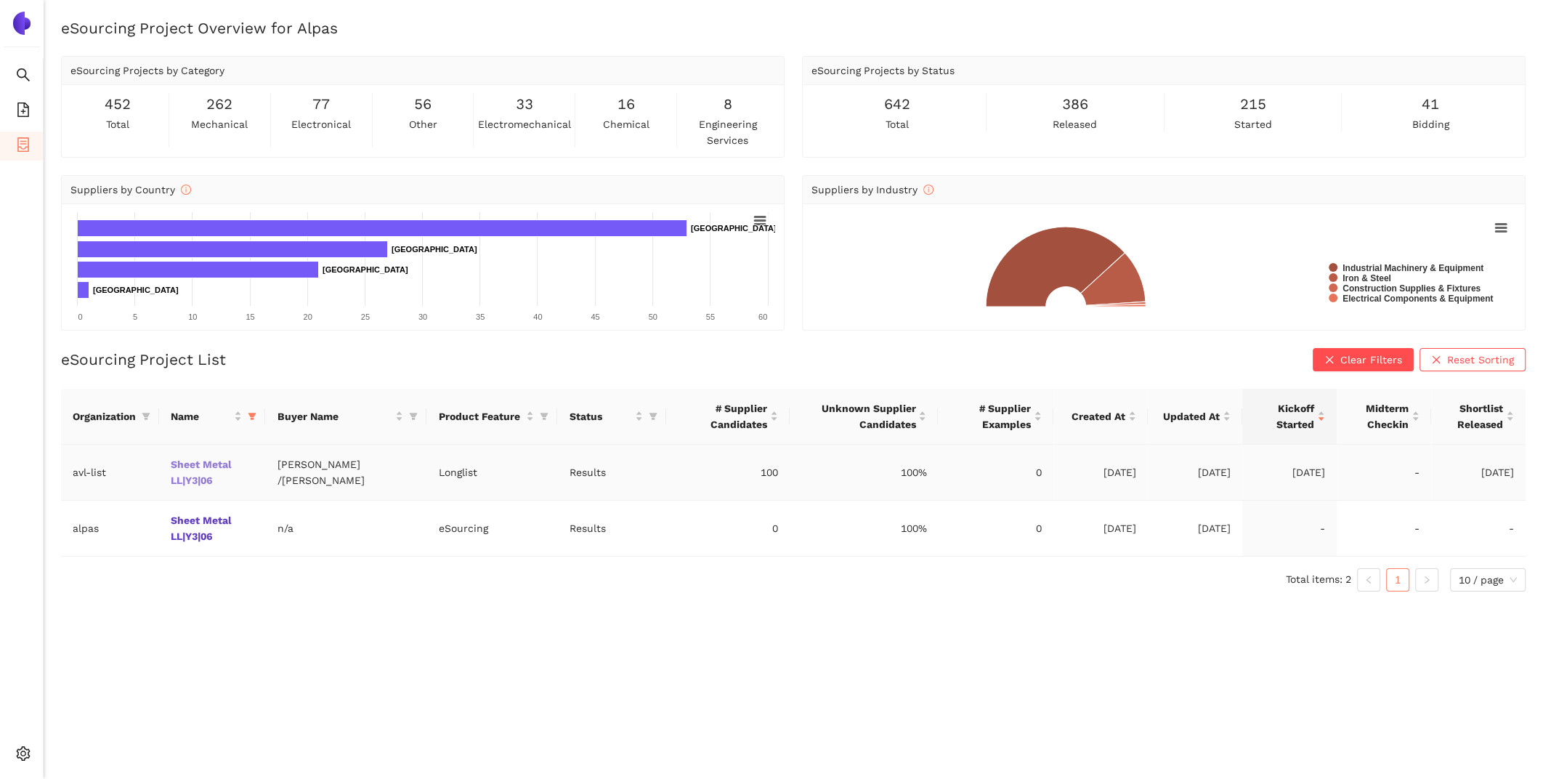
click at [0, 0] on link "Sheet Metal LL|Y3|06" at bounding box center [0, 0] width 0 height 0
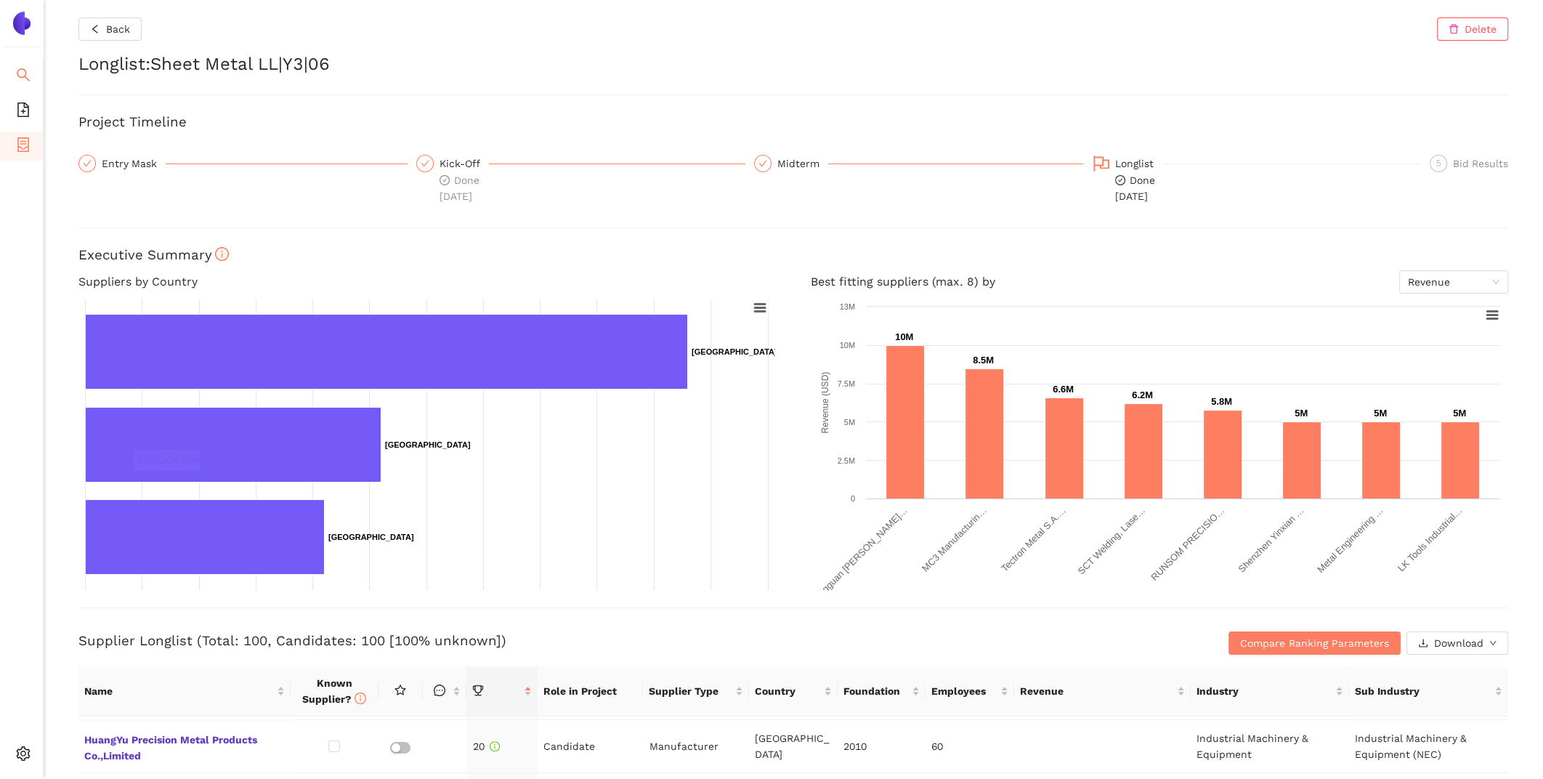
click at [22, 76] on icon "search" at bounding box center [23, 75] width 15 height 15
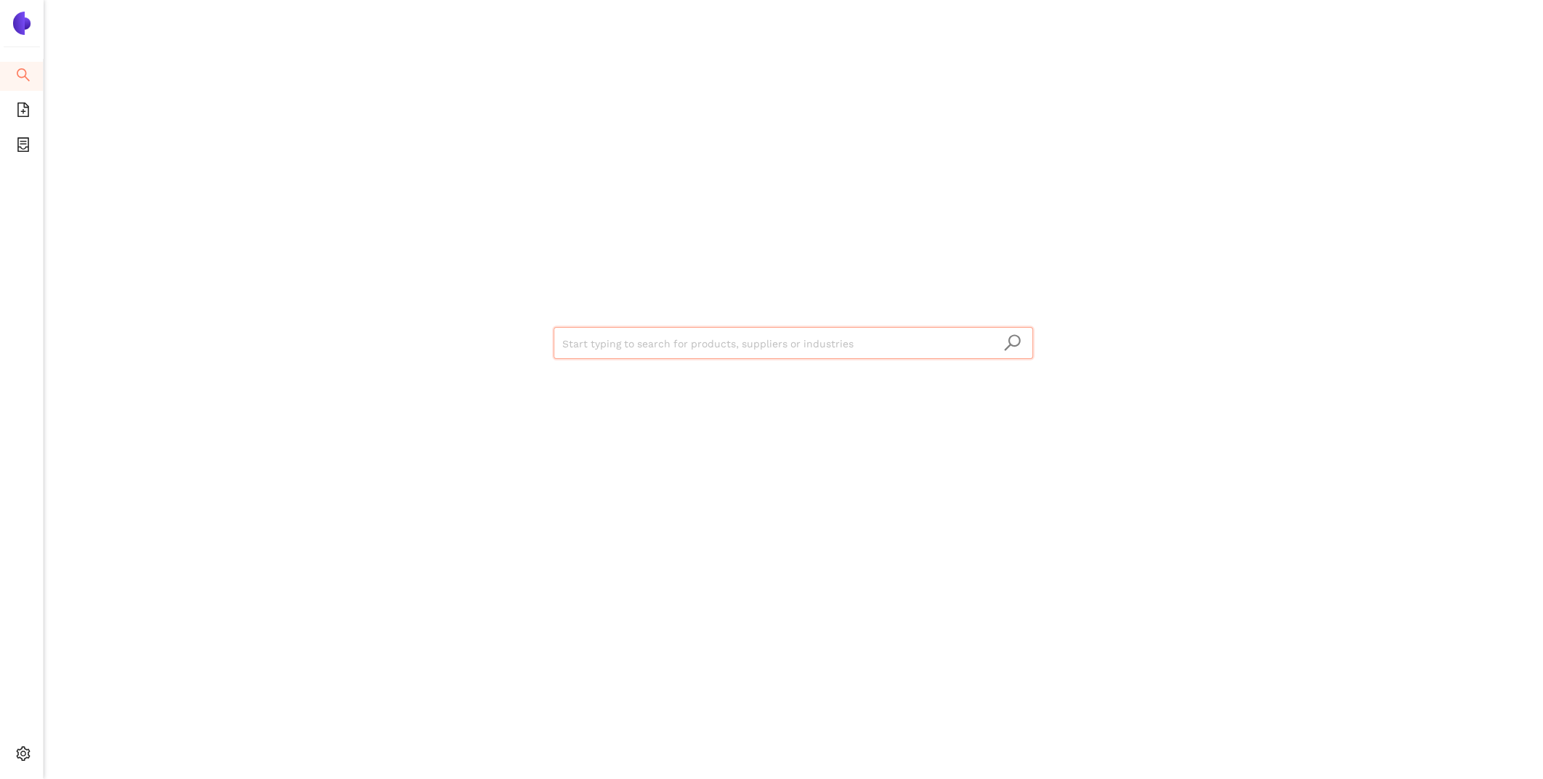
click at [784, 353] on input "search" at bounding box center [793, 344] width 462 height 32
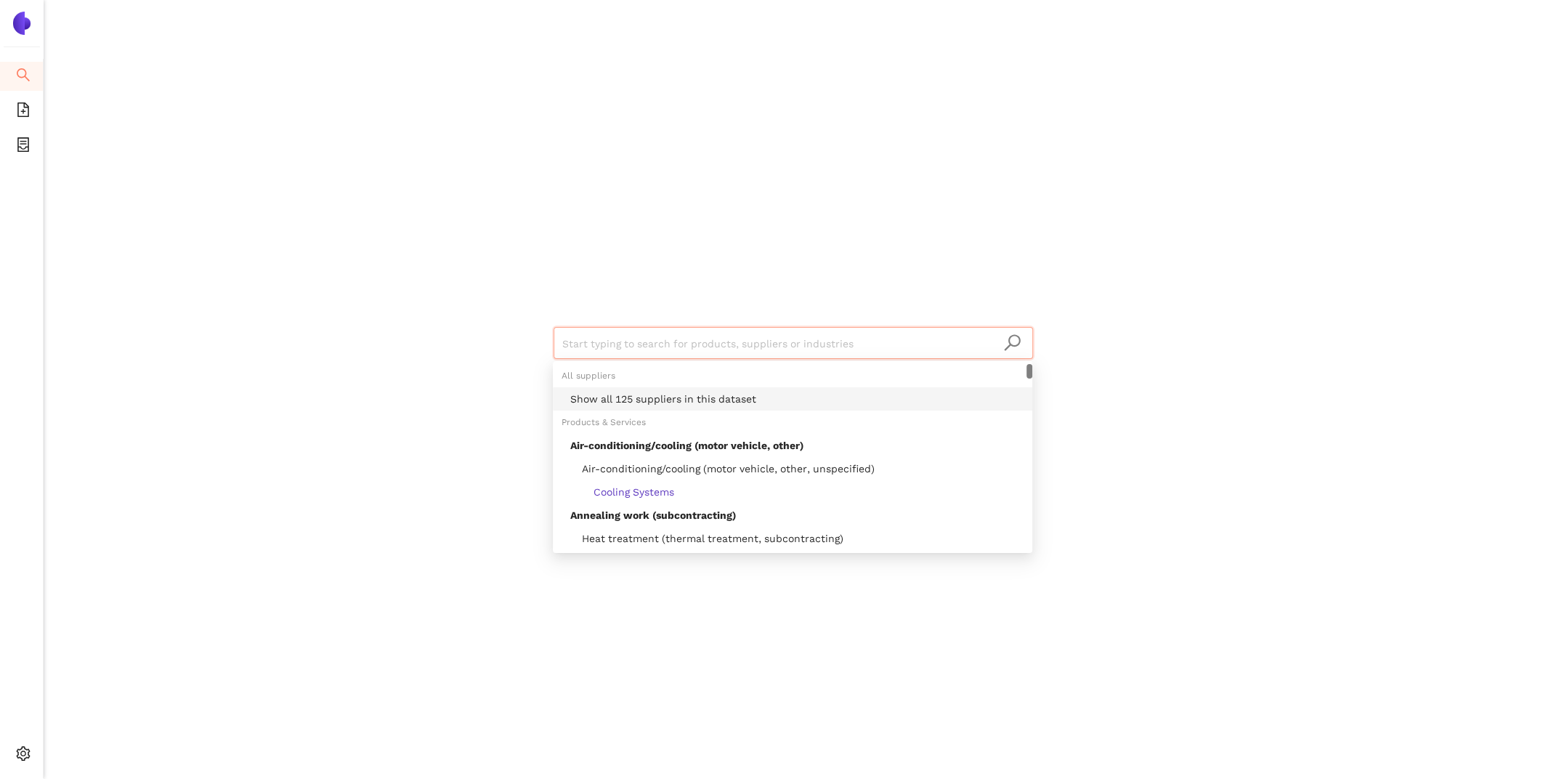
click at [721, 392] on div "Show all 125 suppliers in this dataset" at bounding box center [796, 399] width 453 height 16
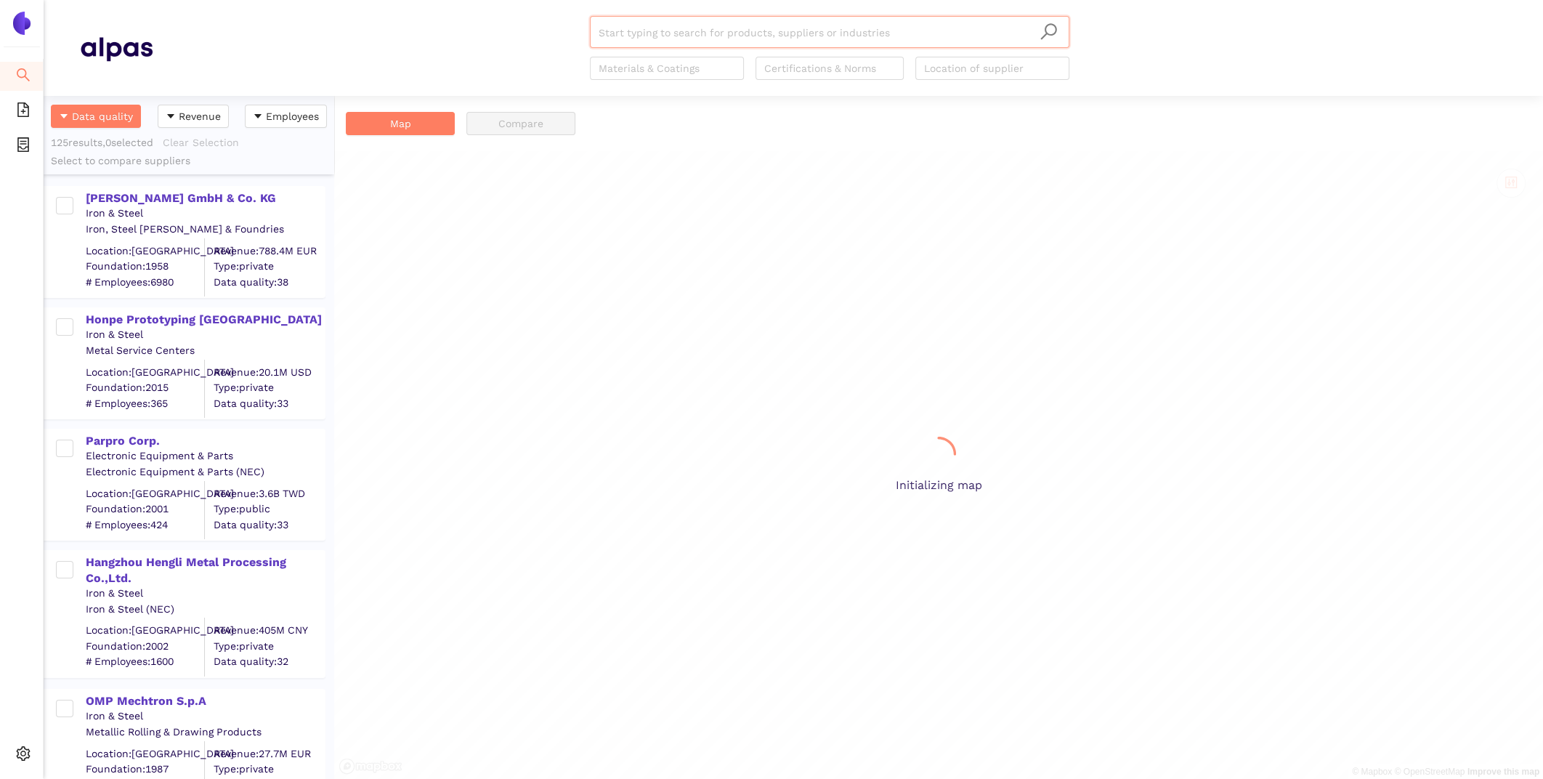
scroll to position [683, 290]
click at [28, 161] on ul "Search eSourcing Templates eSourcing Projects Settings" at bounding box center [22, 418] width 44 height 719
click at [22, 150] on icon "container" at bounding box center [23, 144] width 12 height 15
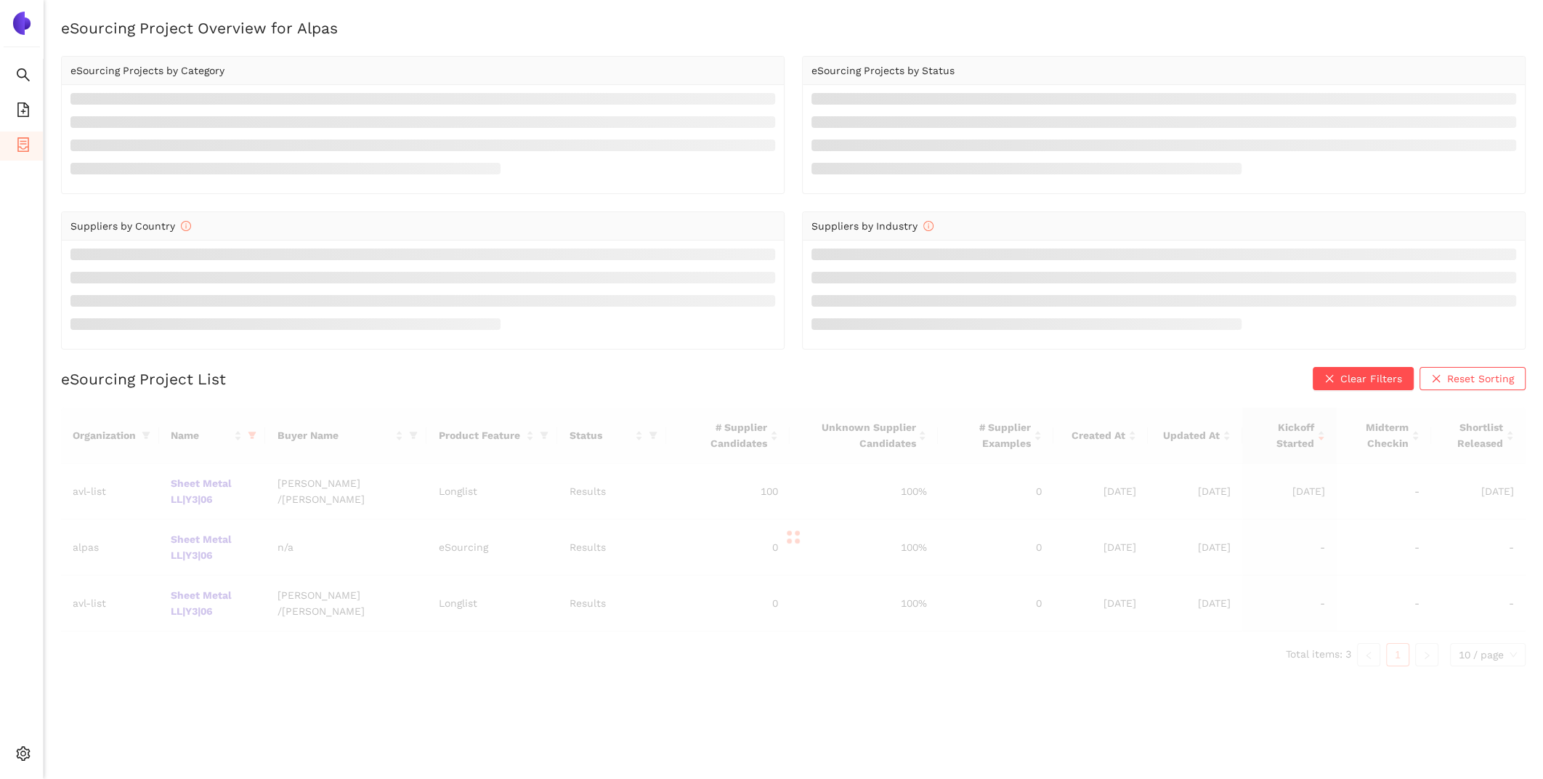
click at [173, 487] on div at bounding box center [793, 536] width 1464 height 259
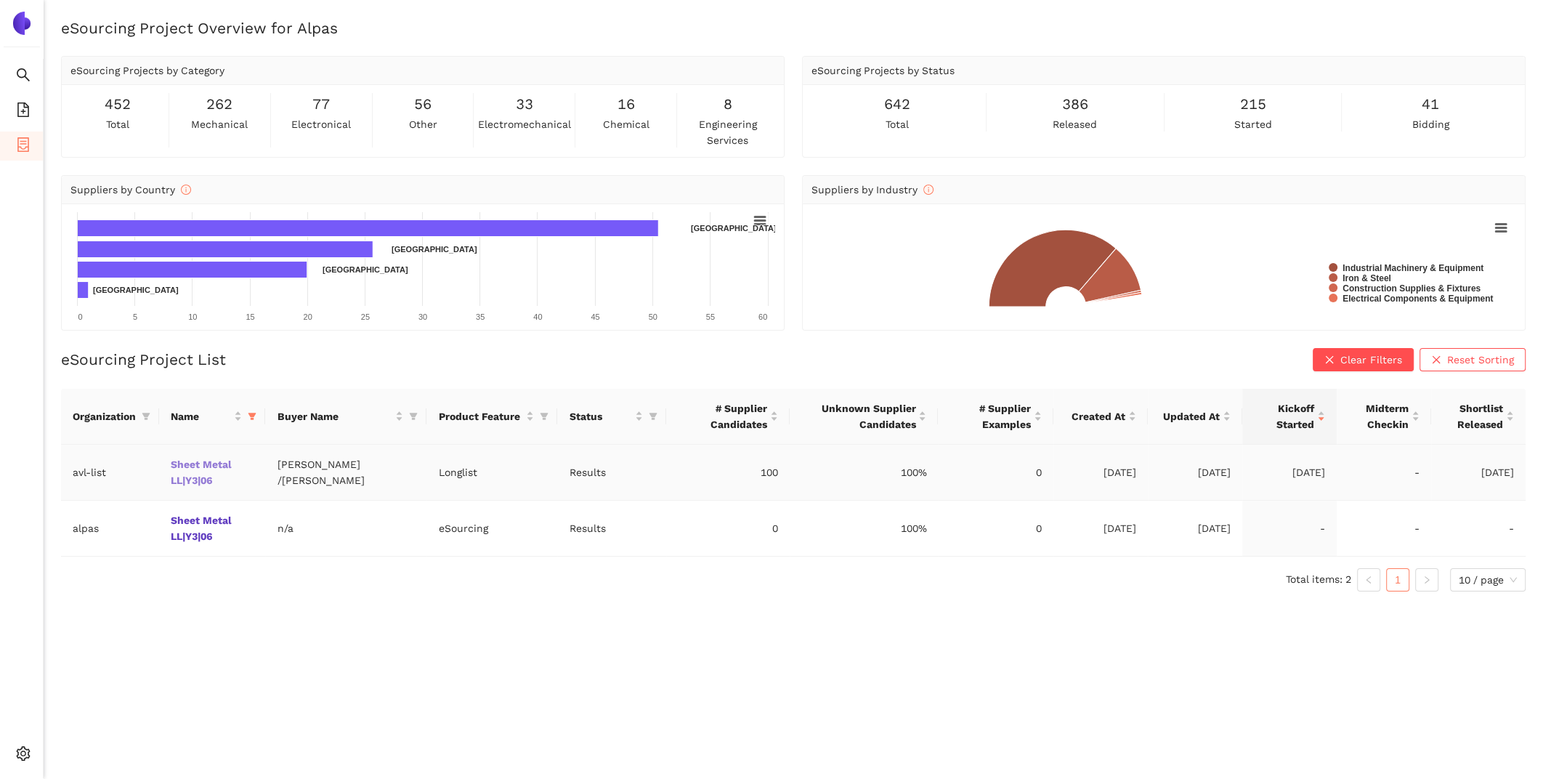
click at [0, 0] on link "Sheet Metal LL|Y3|06" at bounding box center [0, 0] width 0 height 0
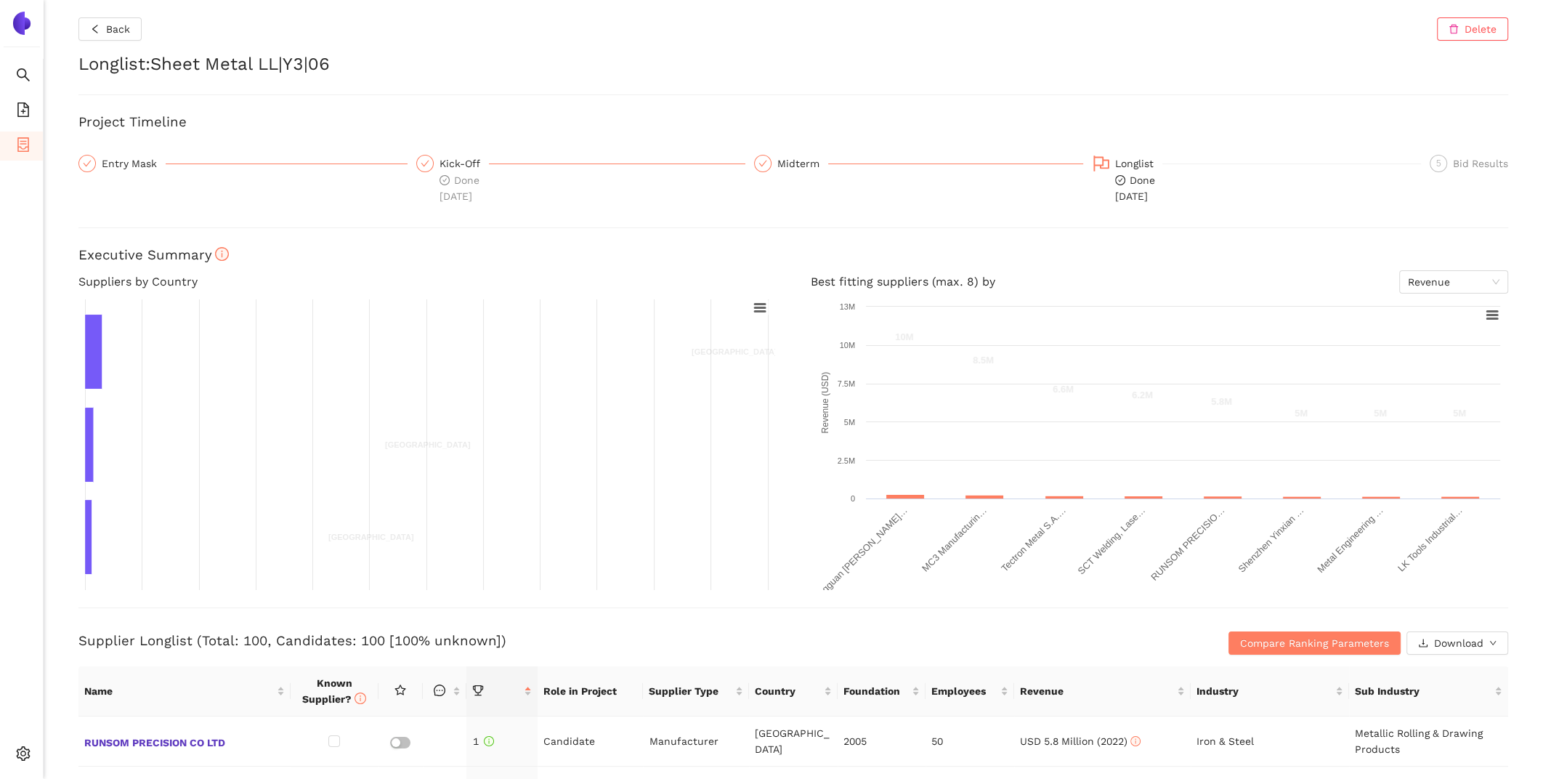
scroll to position [859, 0]
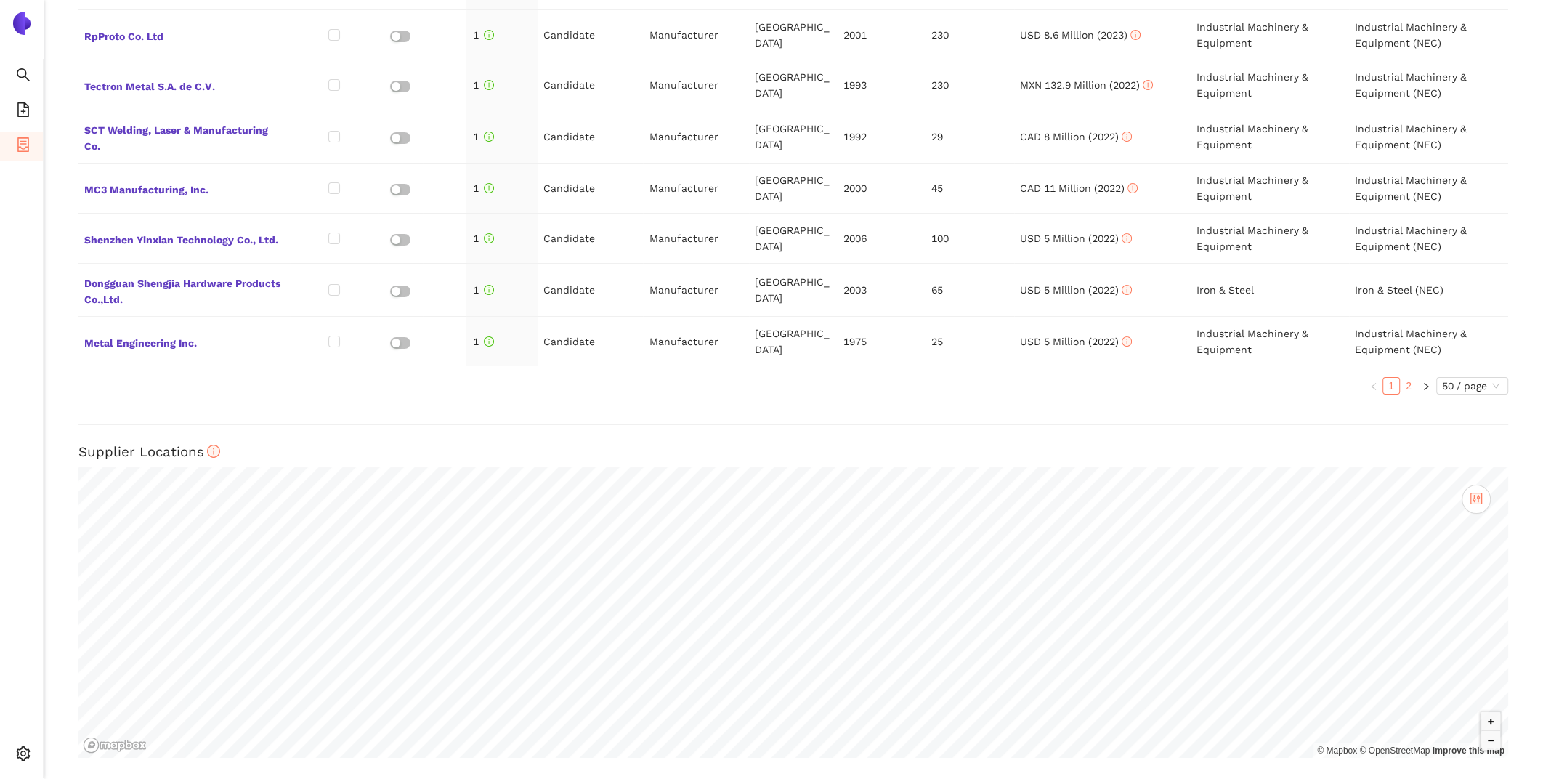
click at [1409, 383] on link "2" at bounding box center [1408, 386] width 16 height 16
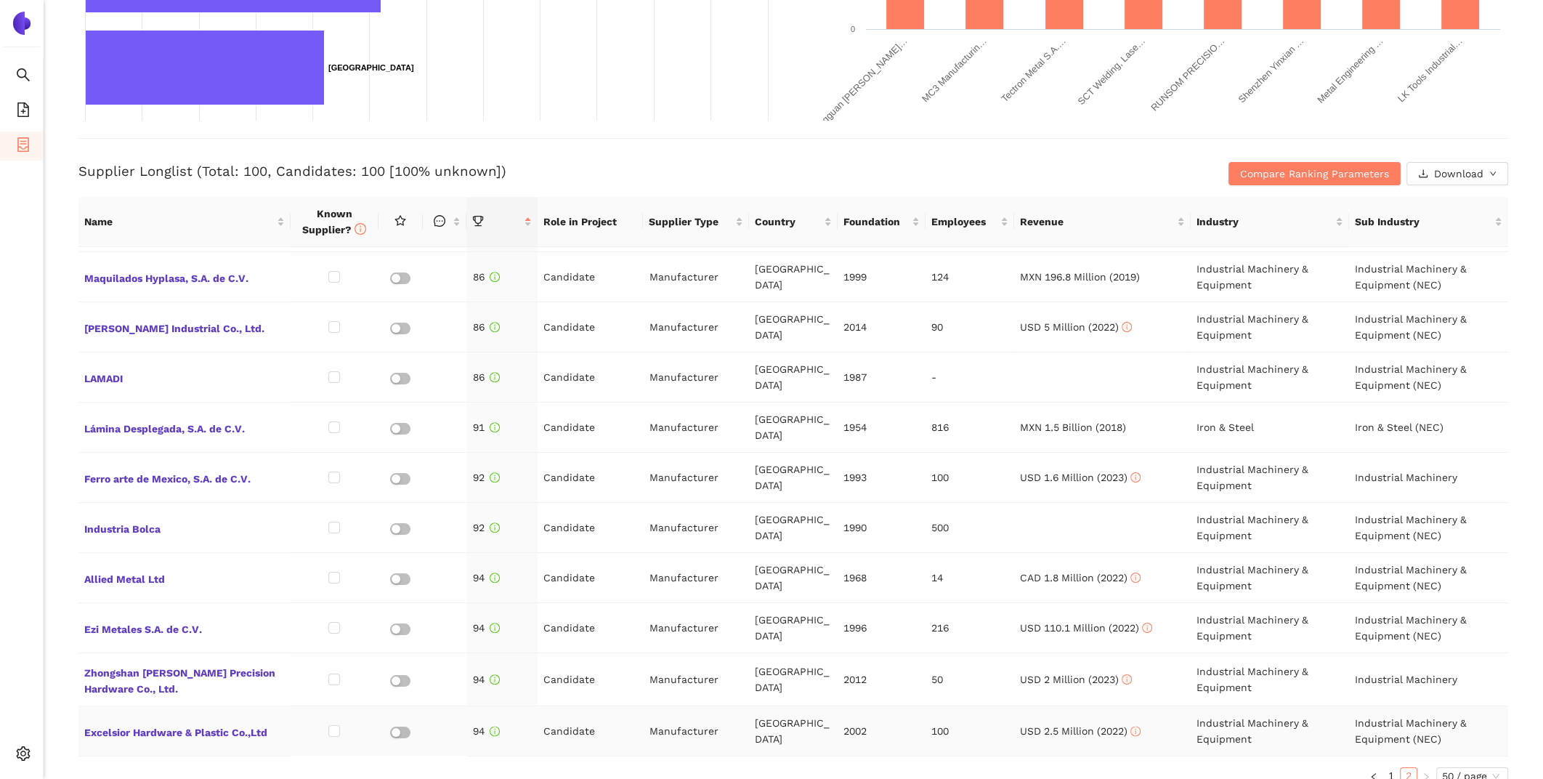
scroll to position [1877, 0]
click at [235, 659] on span "Zhongshan [PERSON_NAME] Precision Hardware Co., Ltd." at bounding box center [184, 676] width 200 height 35
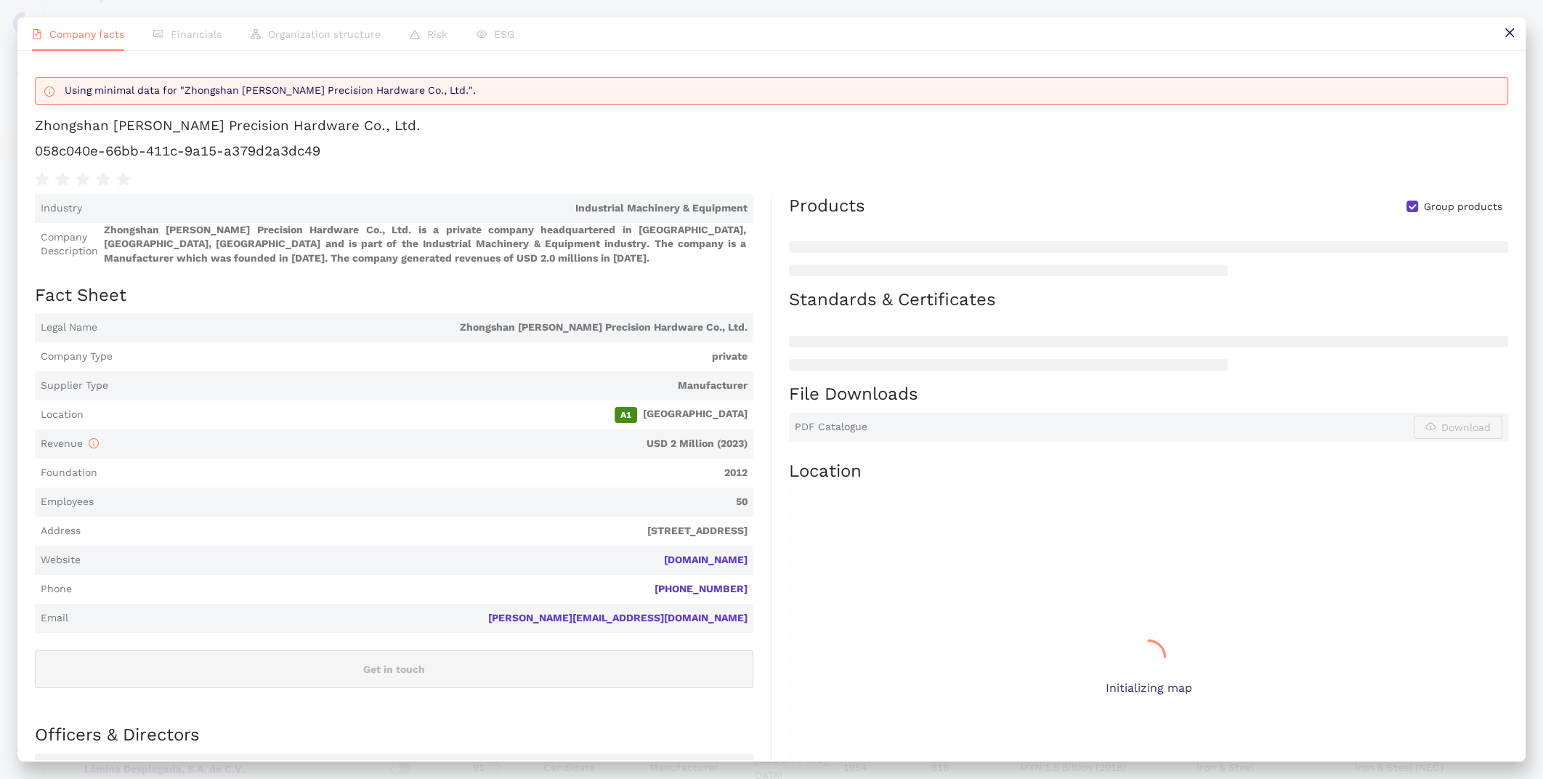
scroll to position [469, 0]
click at [1511, 26] on button at bounding box center [1508, 33] width 33 height 33
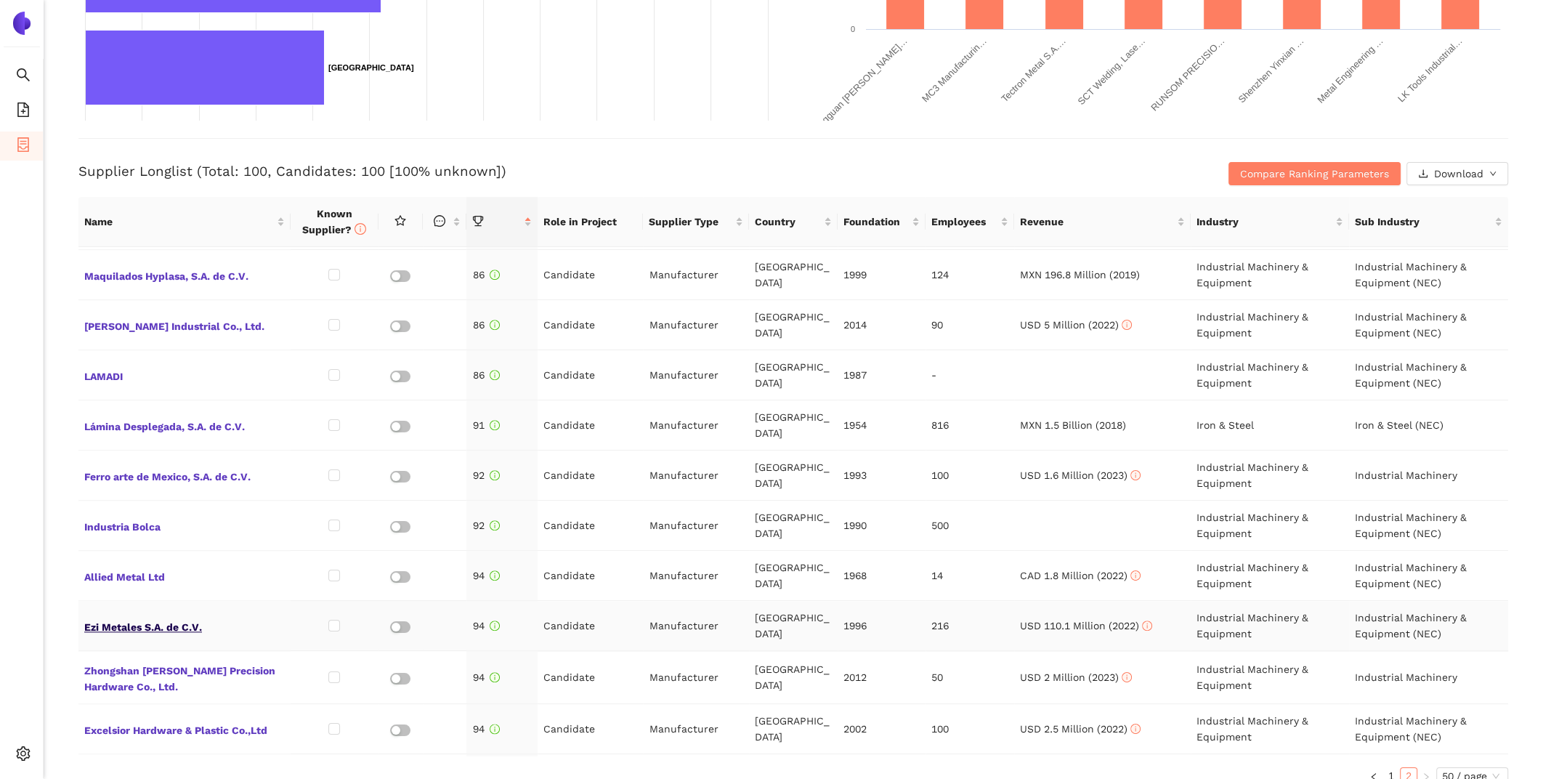
click at [174, 616] on span "Ezi Metales S.A. de C.V." at bounding box center [184, 625] width 200 height 19
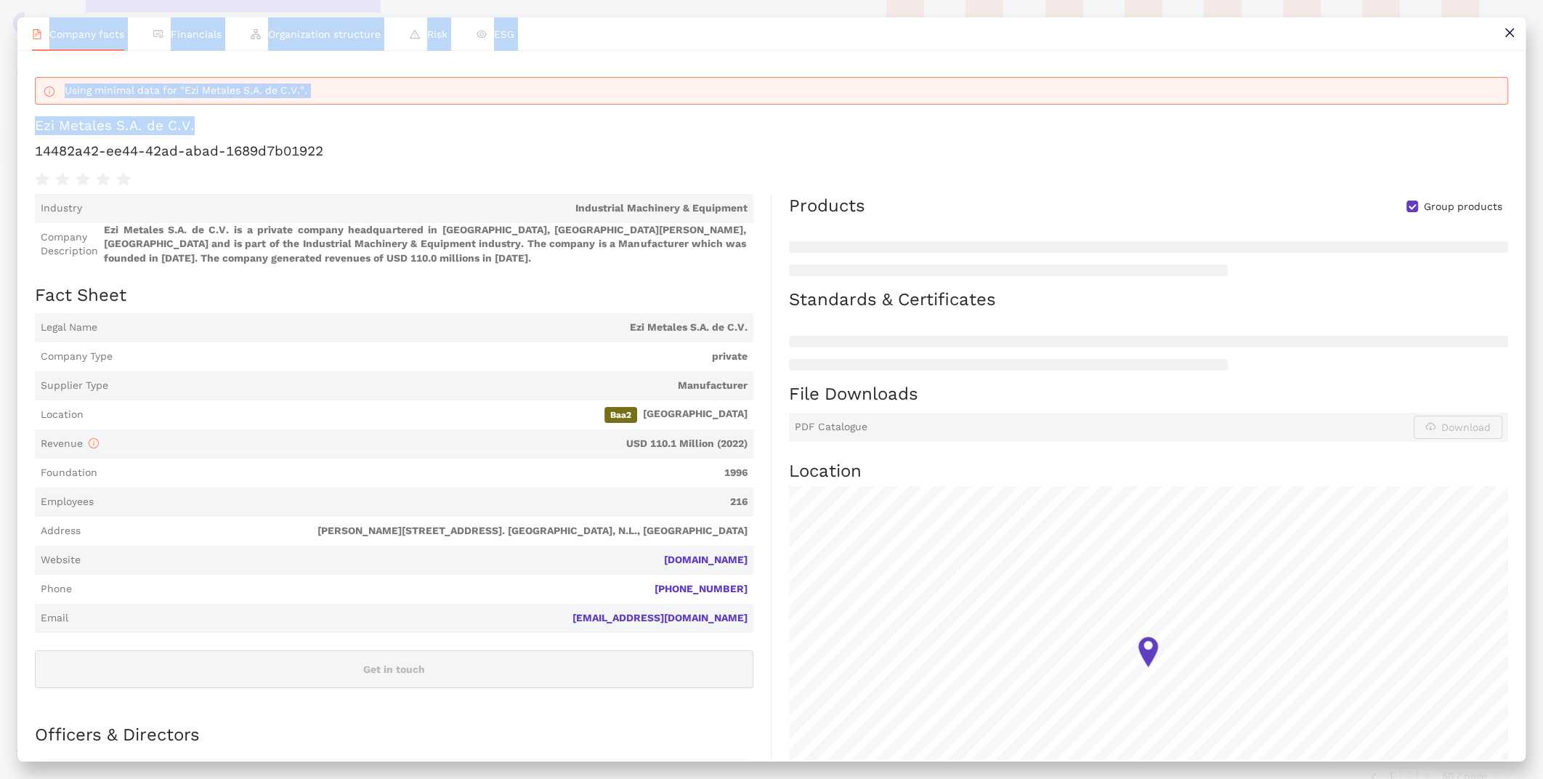
drag, startPoint x: 192, startPoint y: 123, endPoint x: -10, endPoint y: 146, distance: 203.1
click at [0, 146] on html "Search eSourcing Templates eSourcing Projects Settings Back Delete Longlist : S…" at bounding box center [771, 389] width 1543 height 779
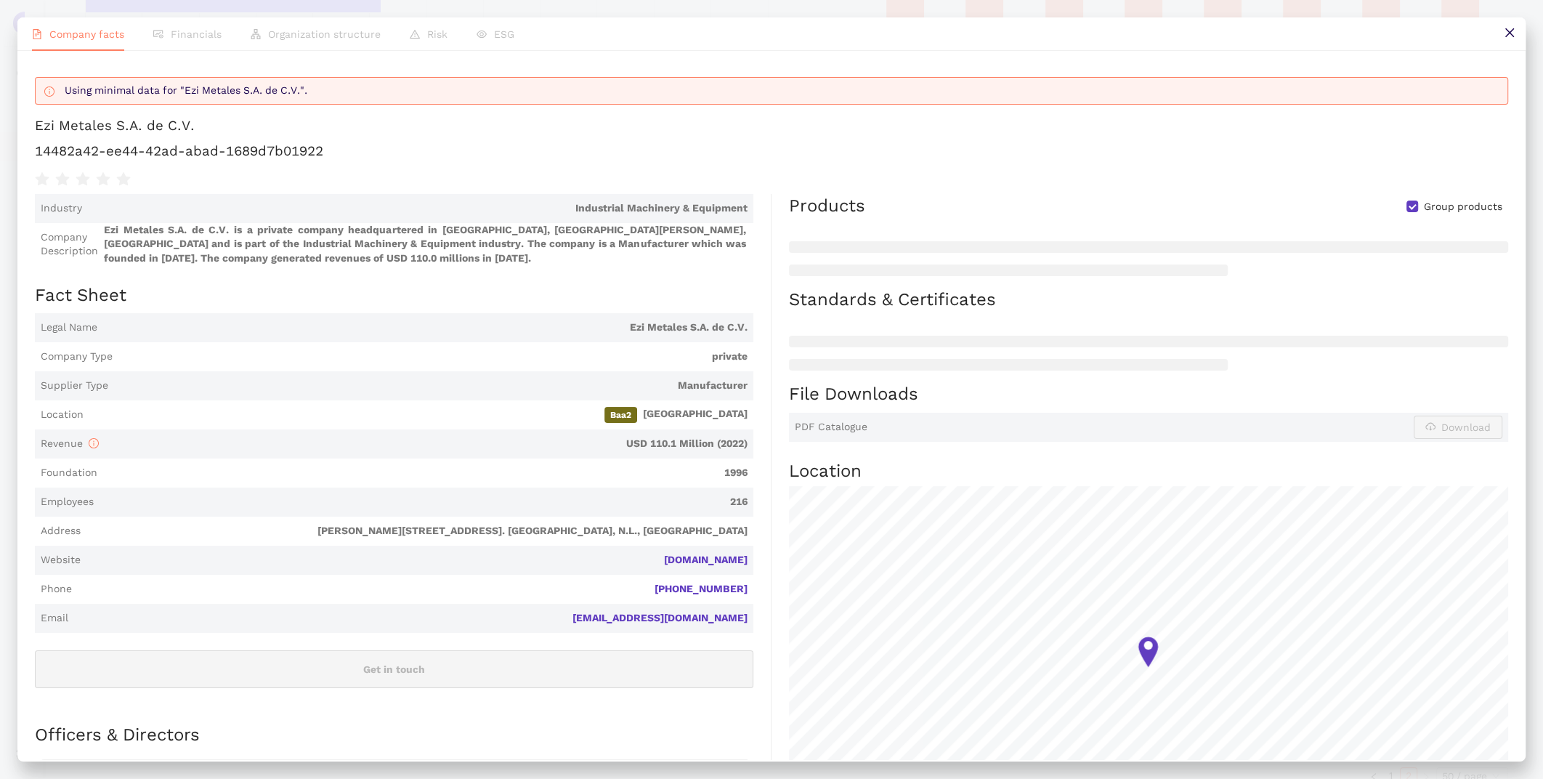
click at [179, 134] on div "Using minimal data for "Ezi Metales S.A. de C.V.". Ezi Metales S.A. de C.V. 144…" at bounding box center [771, 128] width 1473 height 120
click at [222, 126] on h1 "Ezi Metales S.A. de C.V." at bounding box center [771, 125] width 1473 height 19
click at [1506, 29] on icon "close" at bounding box center [1509, 33] width 12 height 12
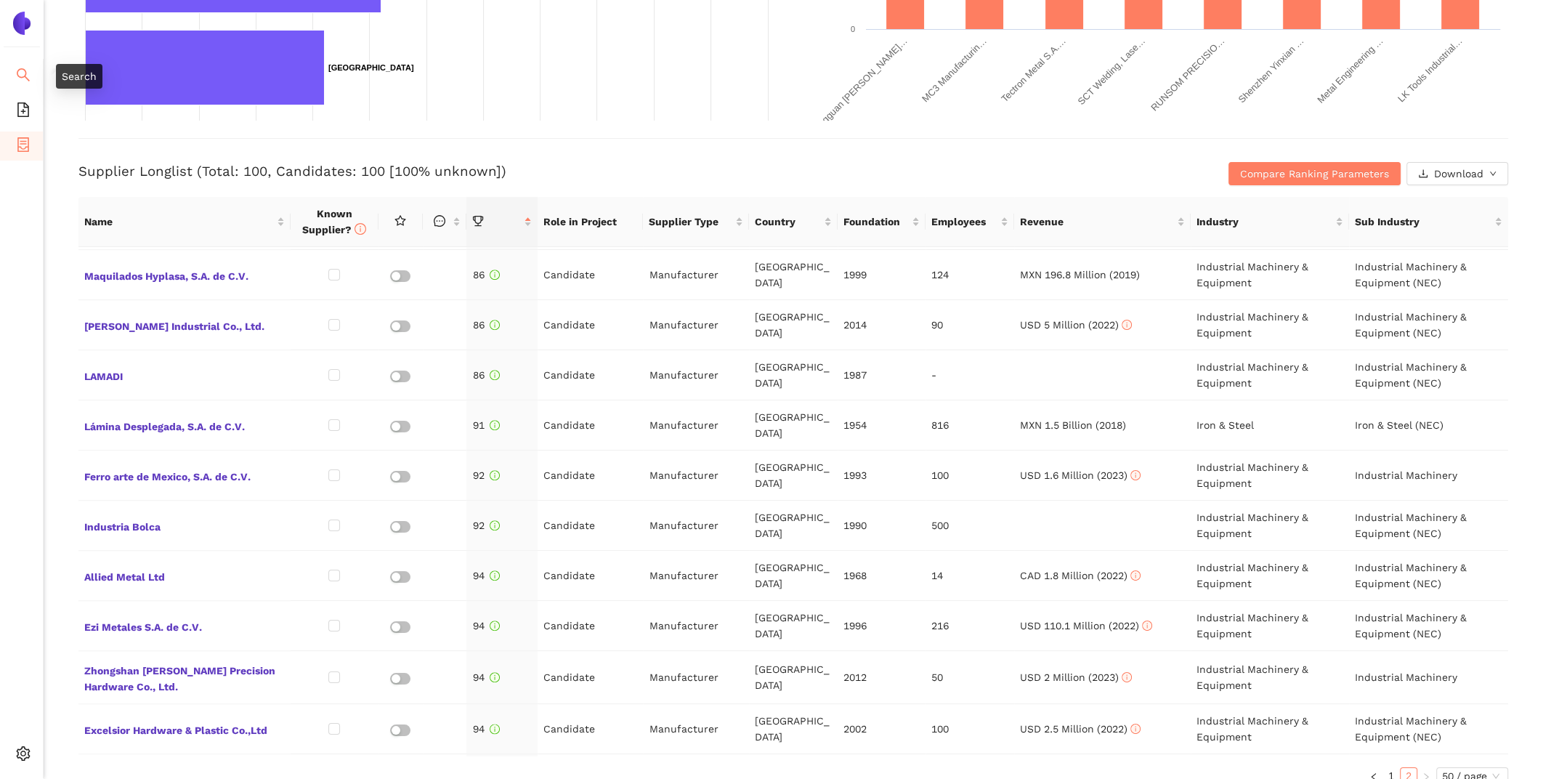
click at [16, 71] on icon "search" at bounding box center [23, 75] width 15 height 15
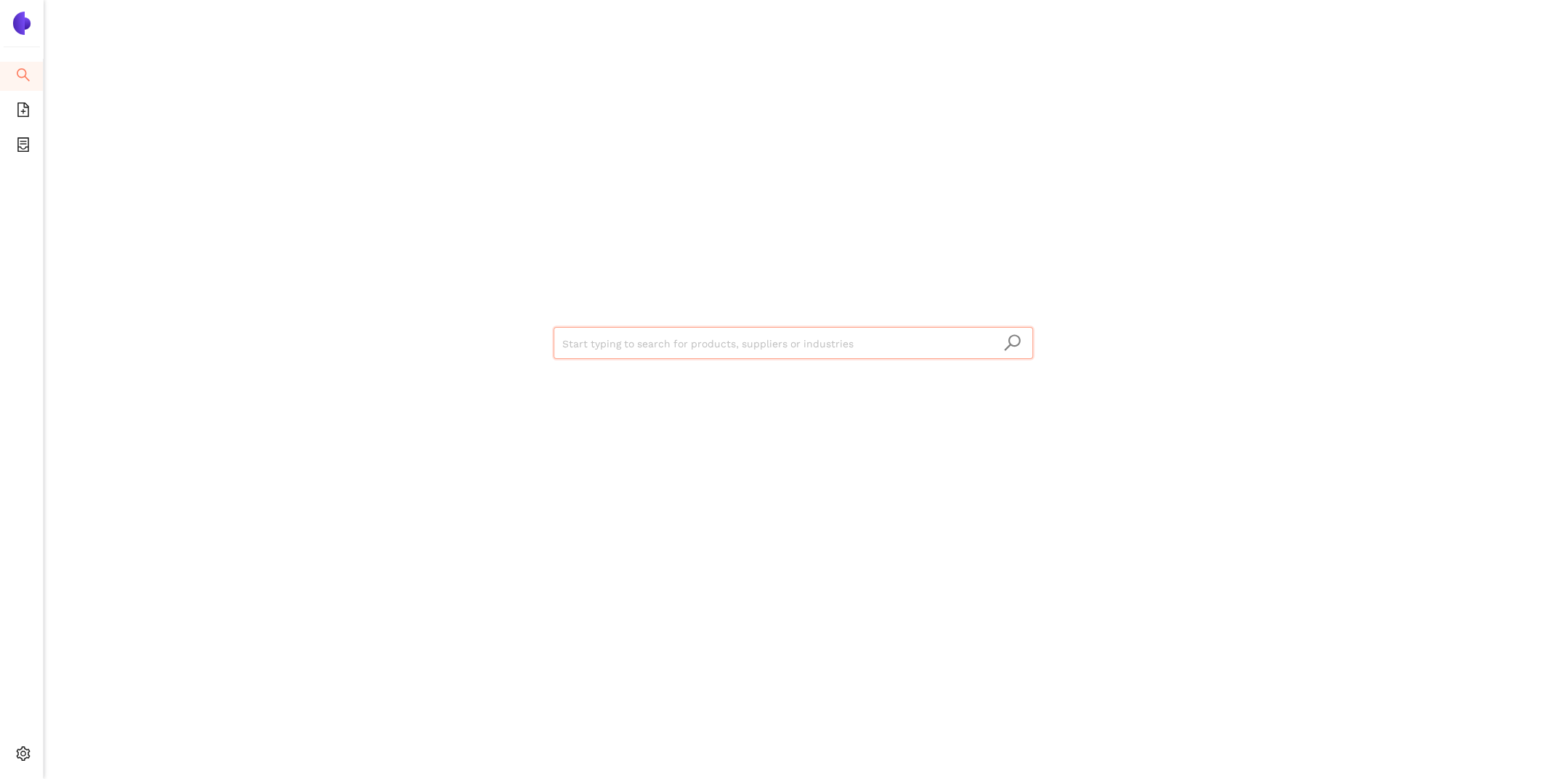
click at [643, 338] on input "search" at bounding box center [793, 344] width 462 height 32
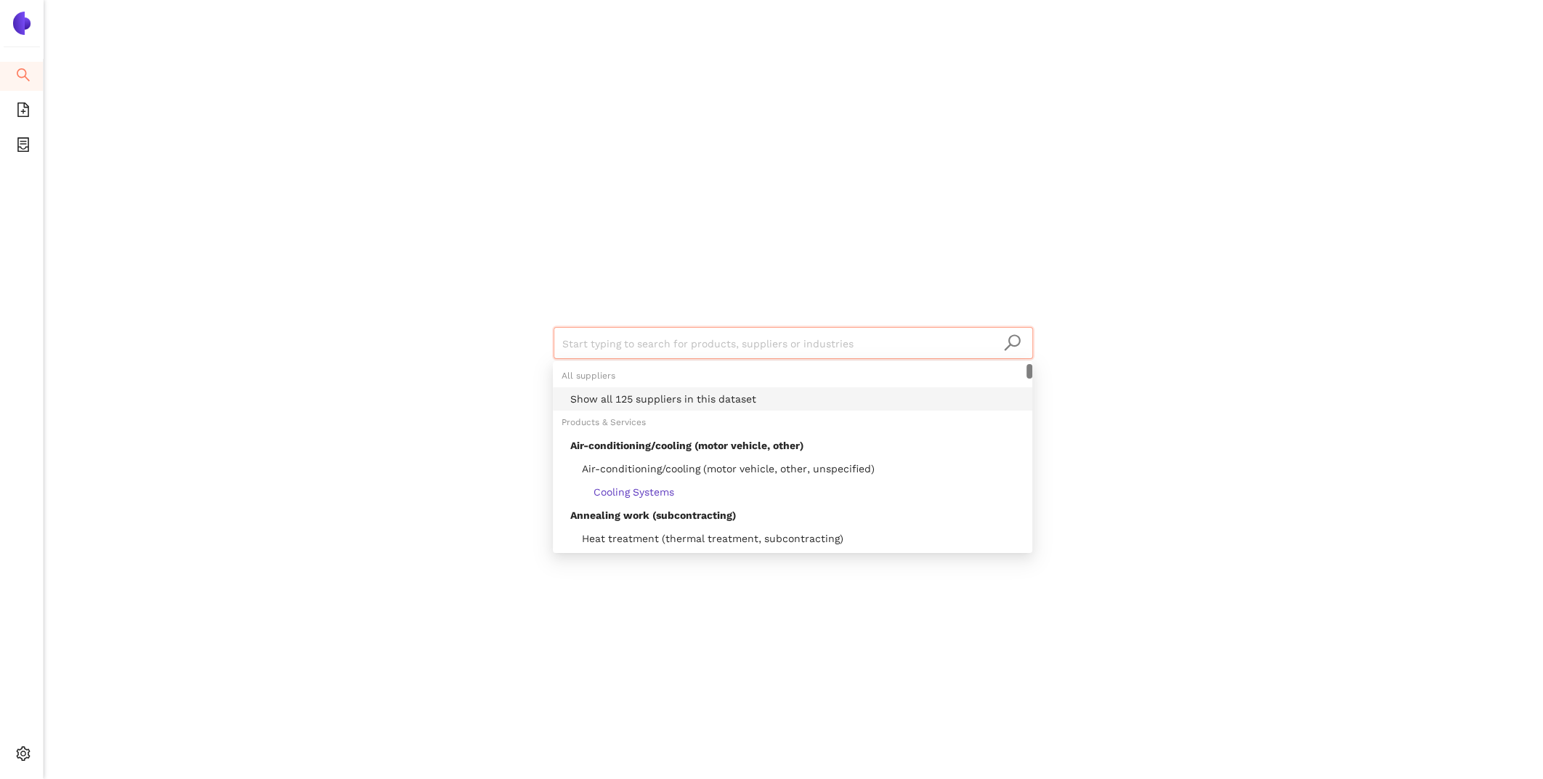
click at [675, 394] on div "Show all 125 suppliers in this dataset" at bounding box center [796, 399] width 453 height 16
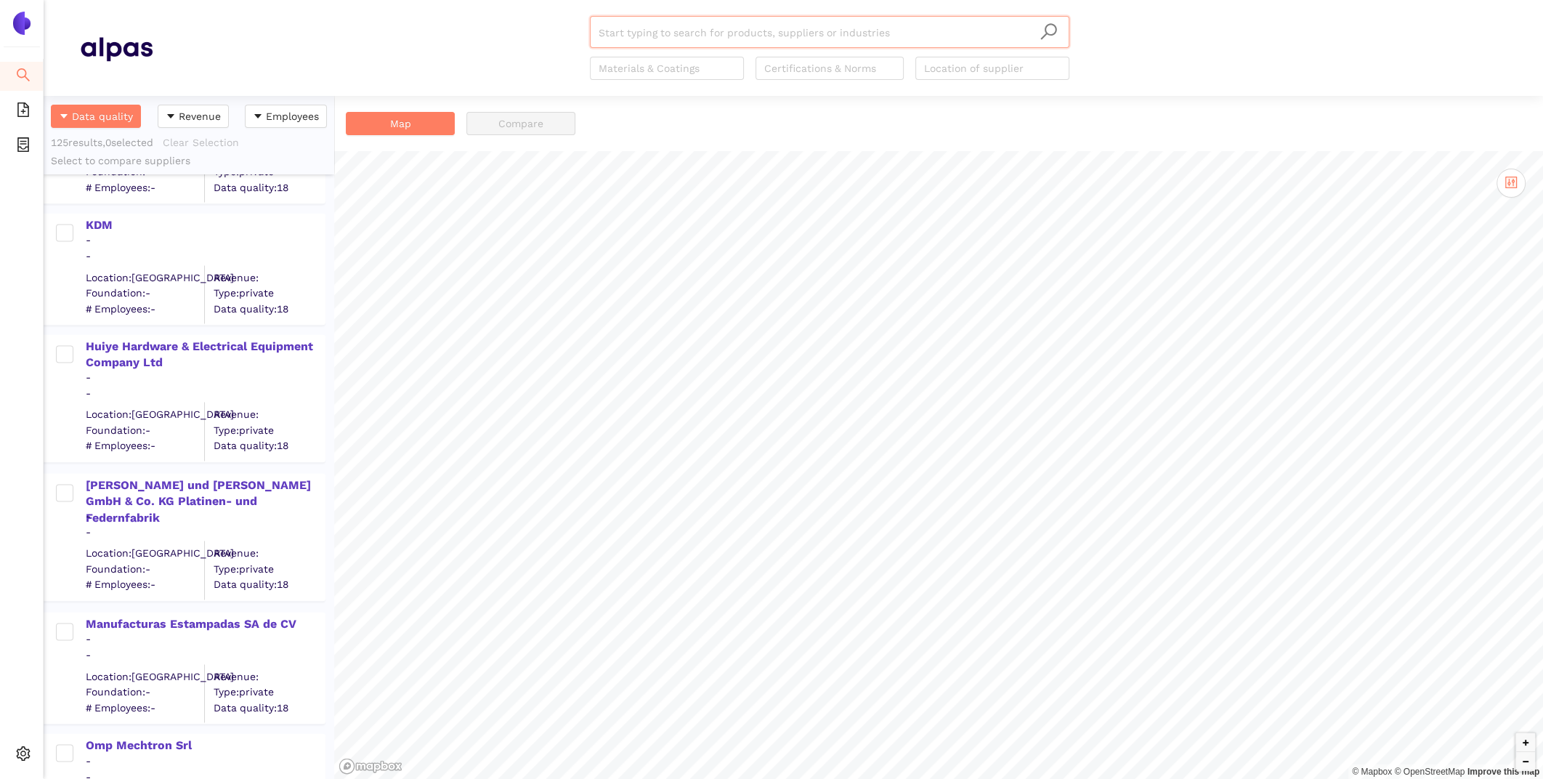
scroll to position [14906, 0]
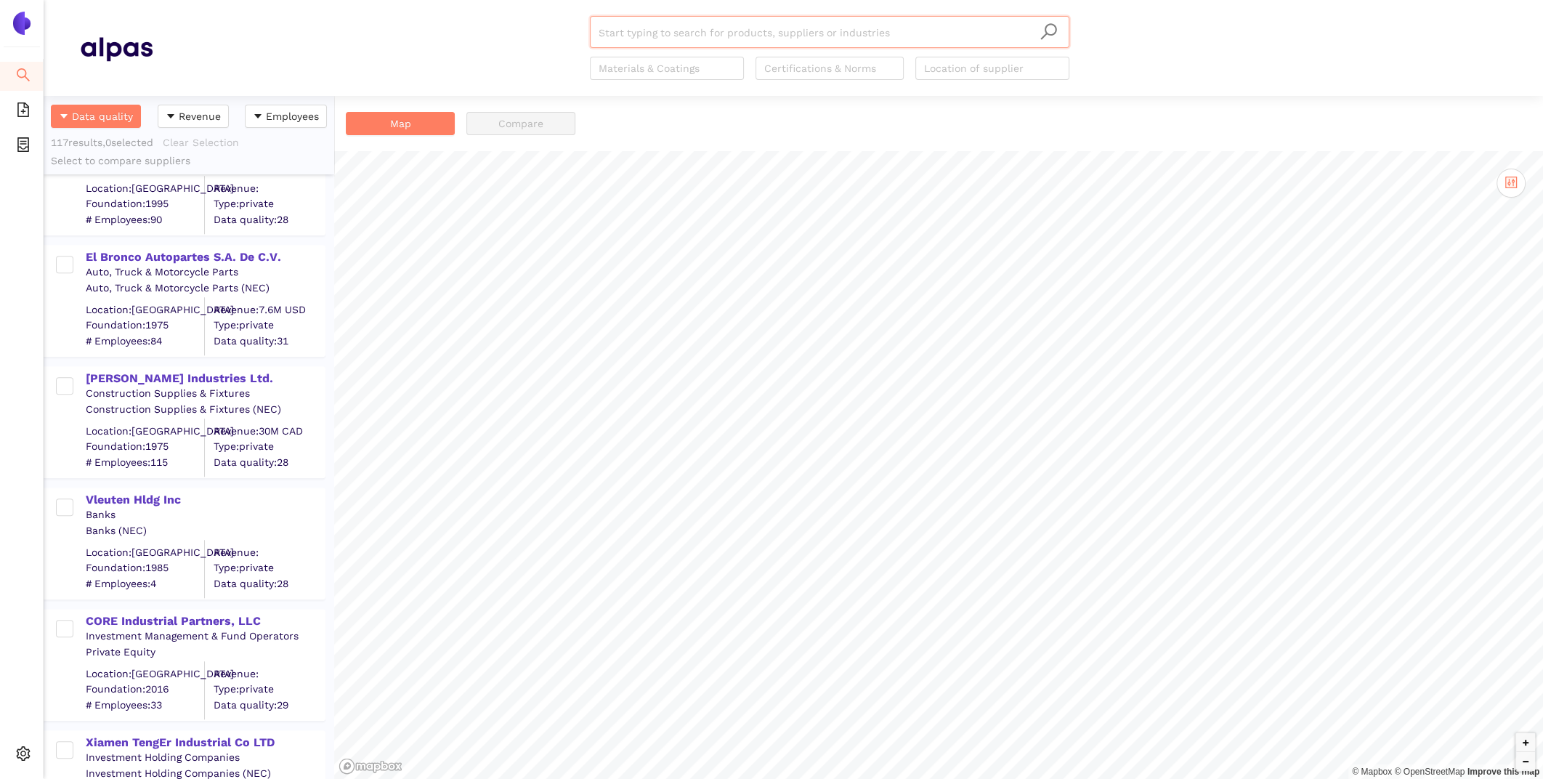
scroll to position [13883, 0]
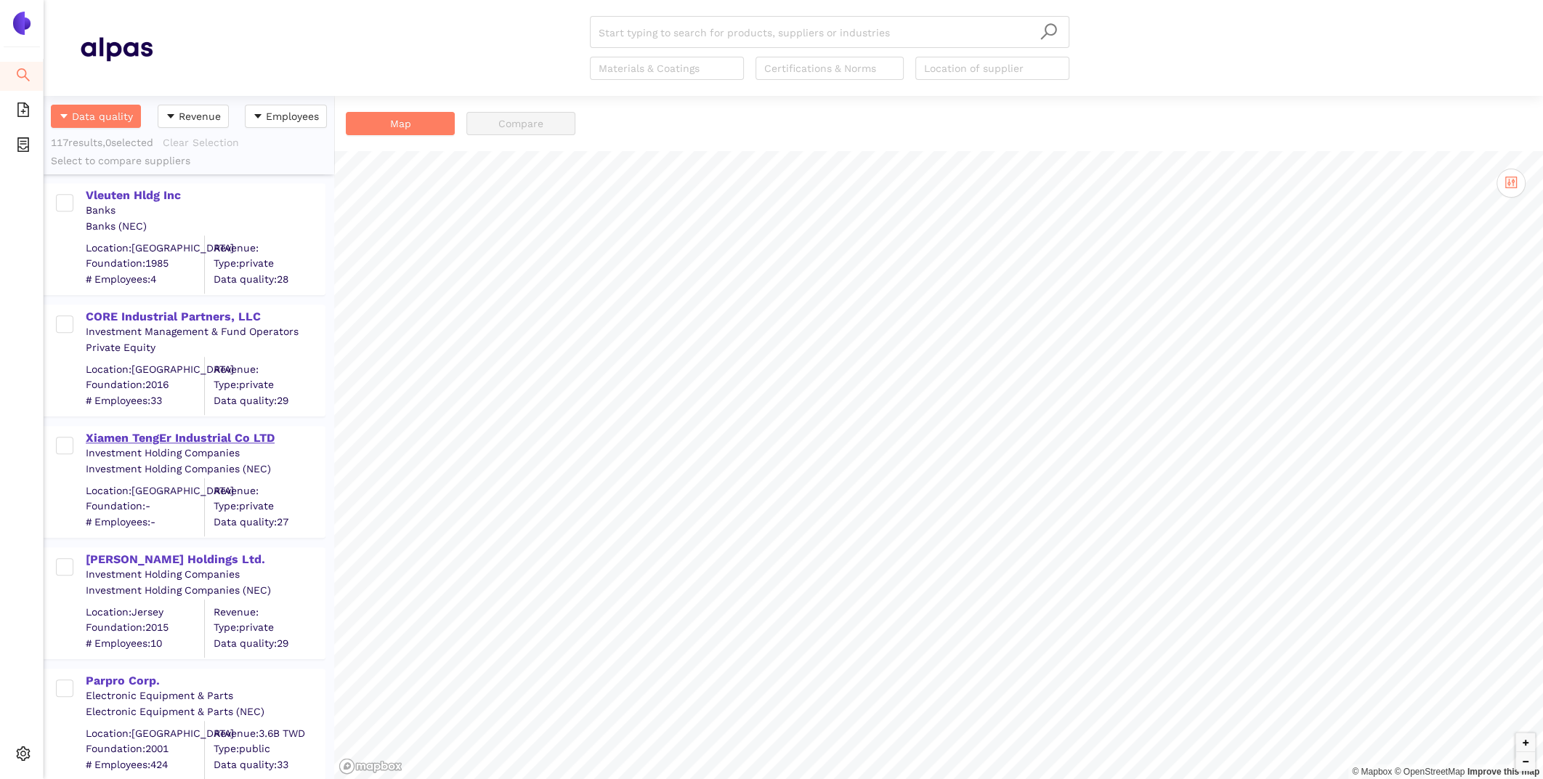
click at [210, 427] on div "Xiamen TengEr Industrial Co LTD" at bounding box center [205, 436] width 238 height 19
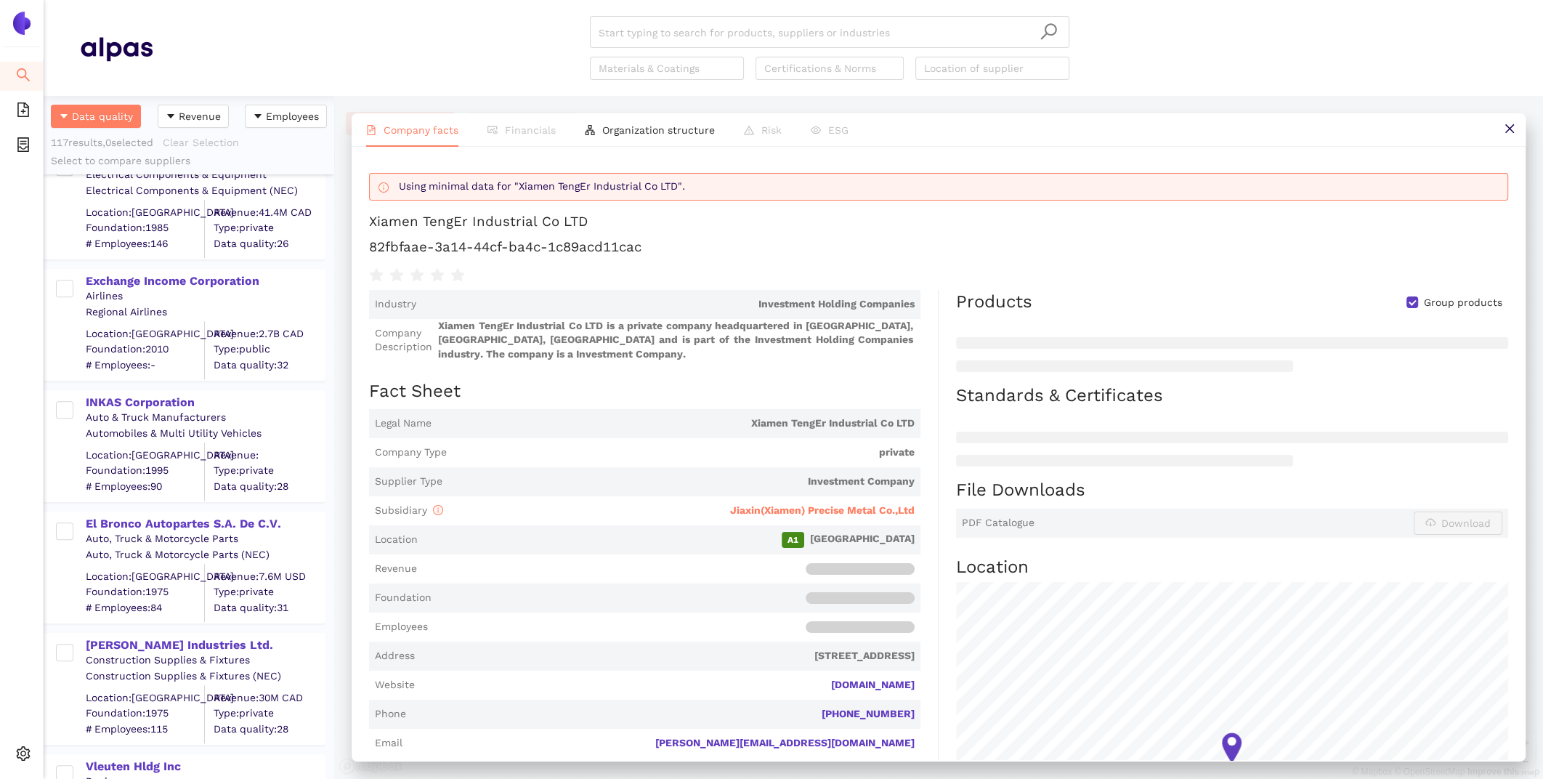
scroll to position [13313, 0]
click at [123, 637] on div "[PERSON_NAME] Industries Ltd." at bounding box center [205, 644] width 238 height 16
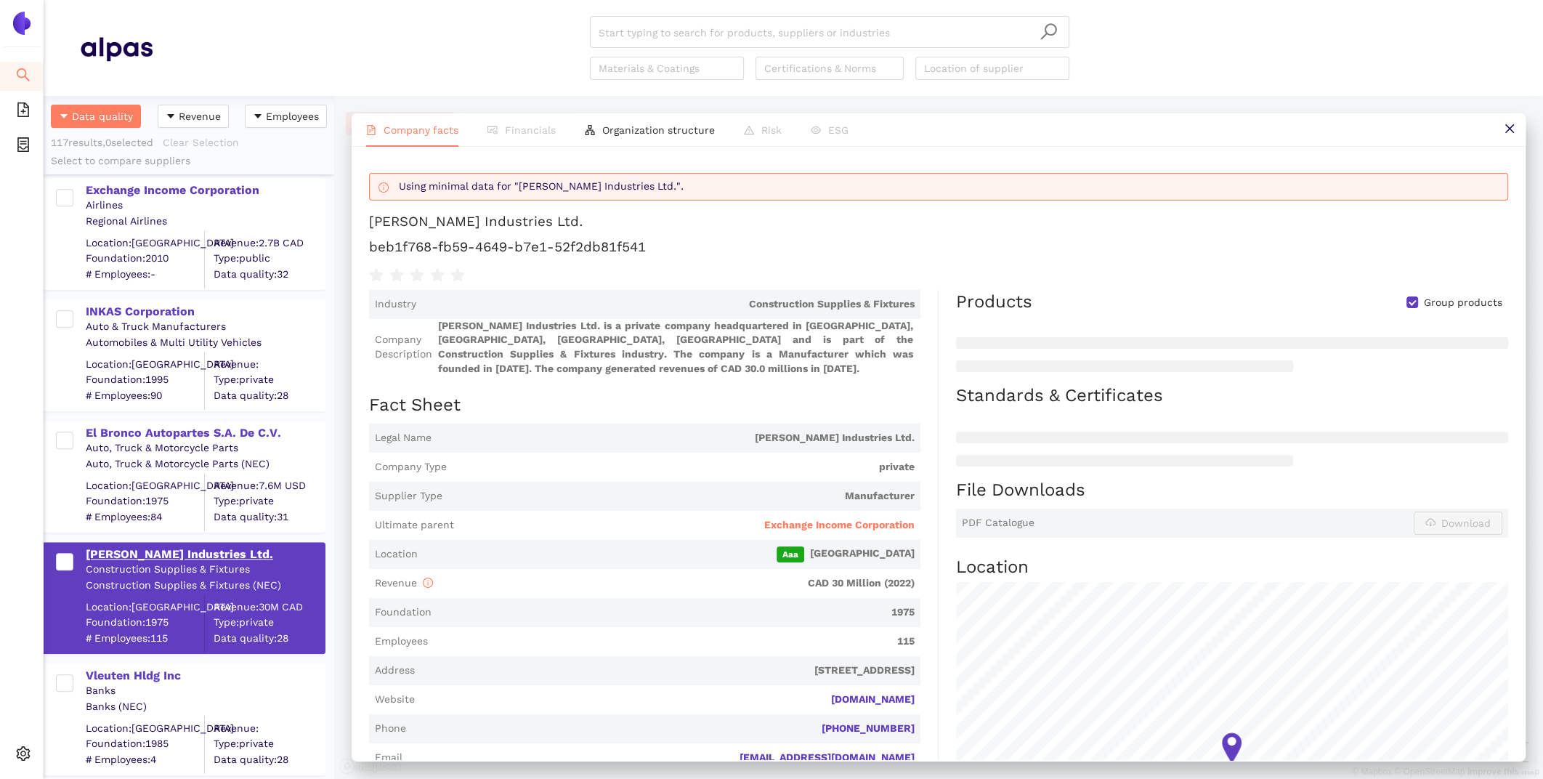
scroll to position [13405, 0]
click at [134, 675] on div "Vleuten Hldg Inc" at bounding box center [205, 673] width 238 height 16
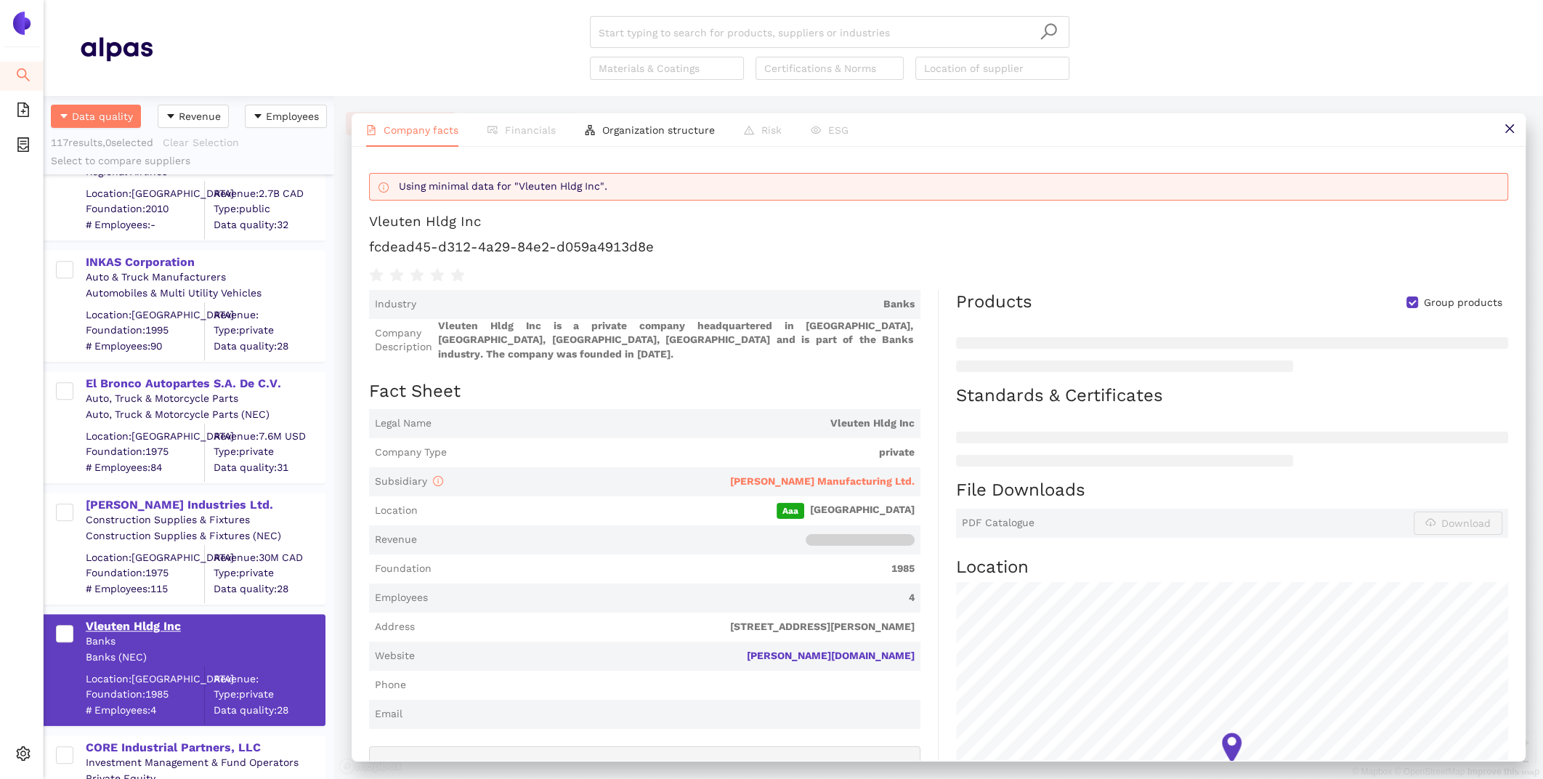
scroll to position [13447, 0]
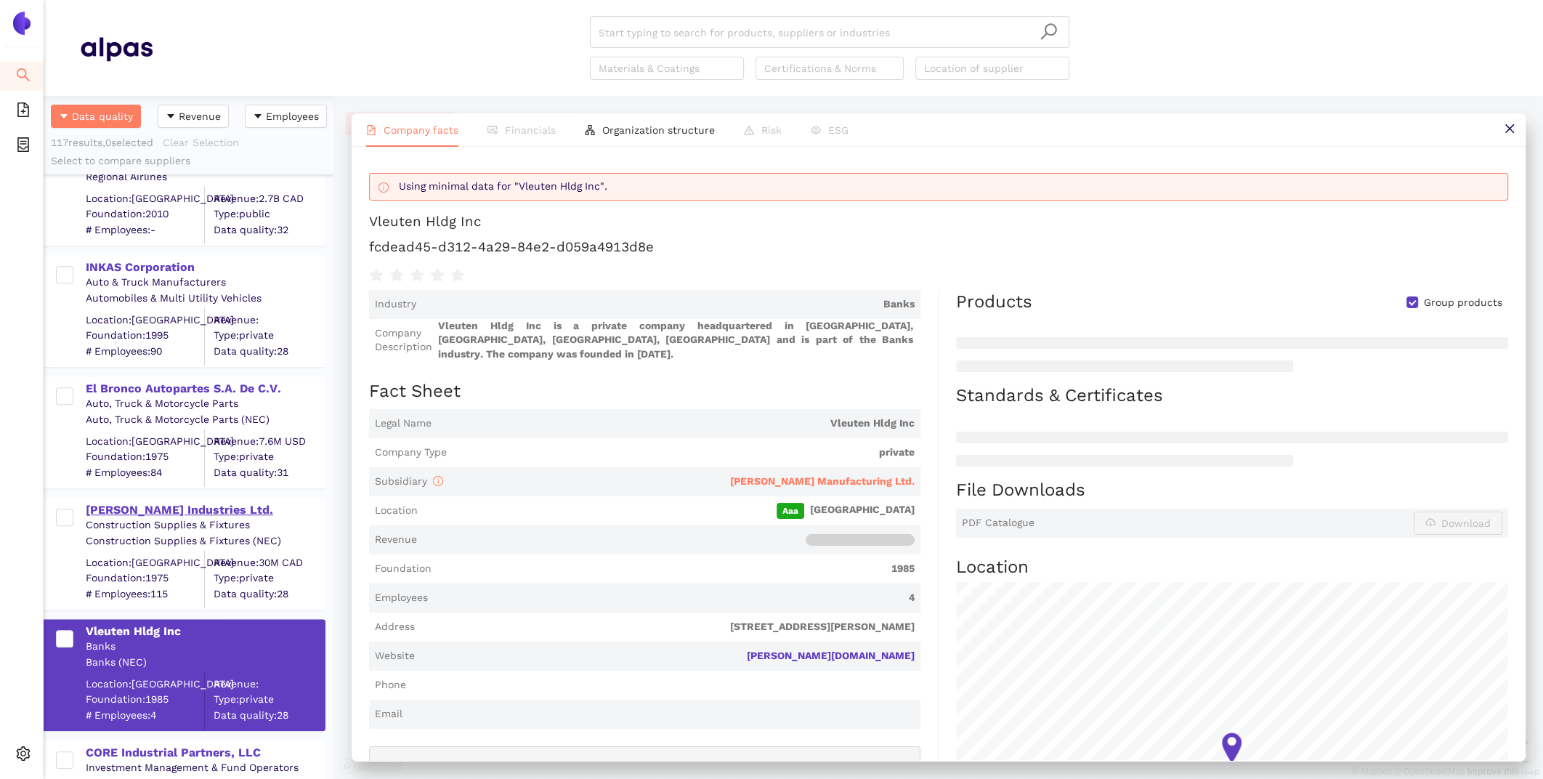
click at [102, 513] on div "[PERSON_NAME] Industries Ltd." at bounding box center [205, 510] width 238 height 16
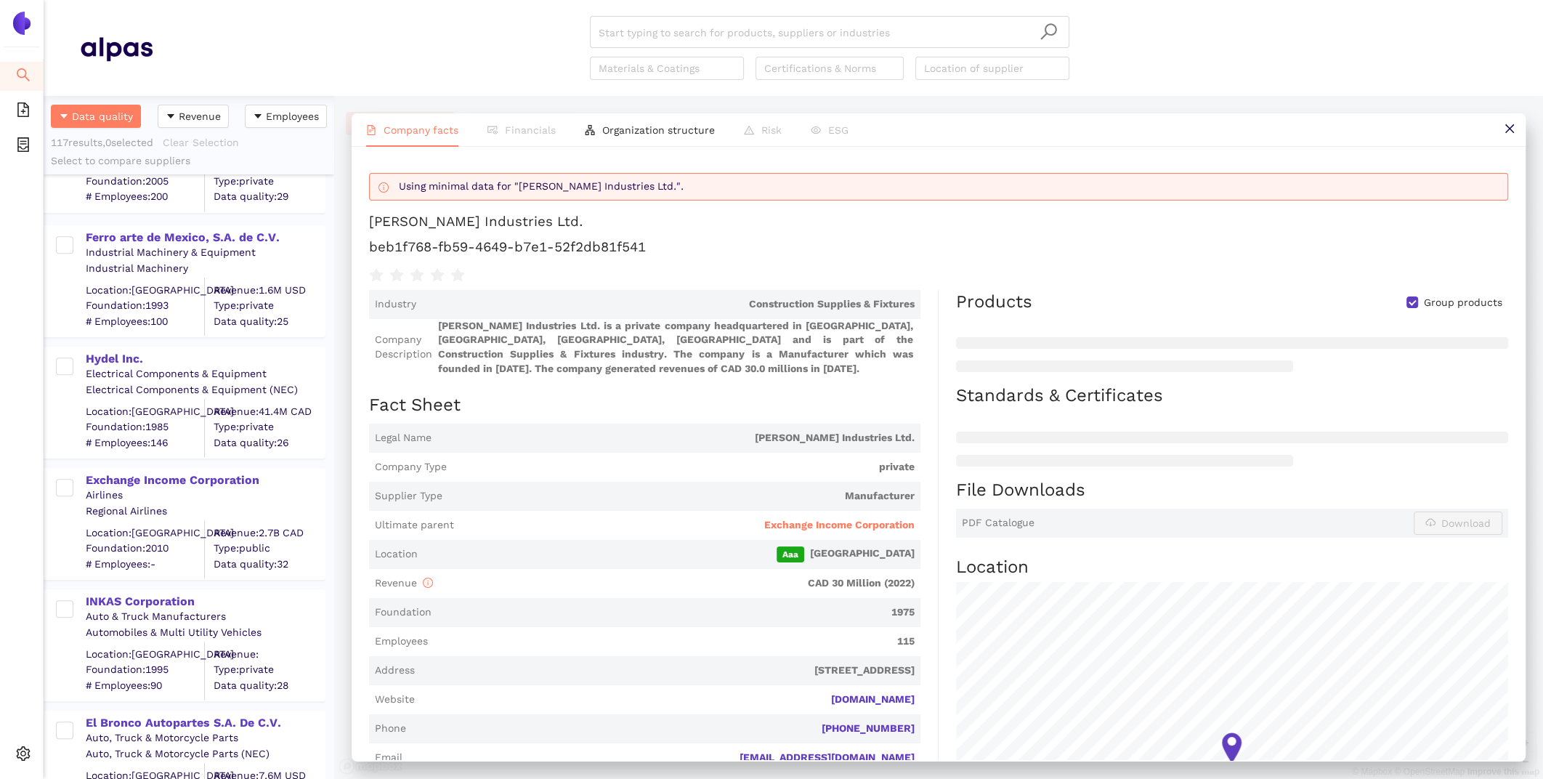
scroll to position [12942, 0]
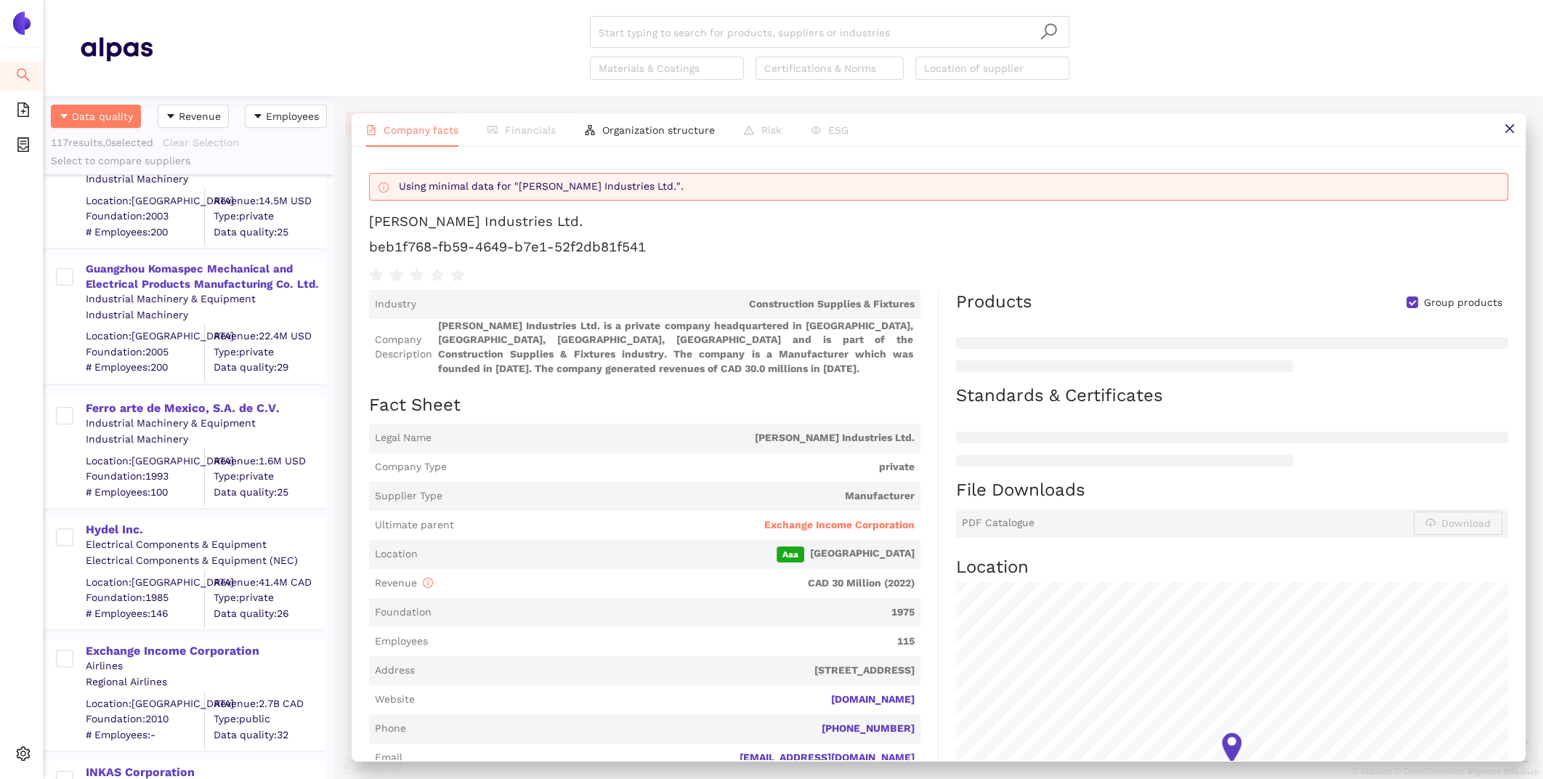
click at [171, 391] on div "Ferro arte de Mexico, S.A. de C.V. Industrial Machinery & Equipment Industrial …" at bounding box center [189, 444] width 290 height 121
click at [174, 405] on div "Ferro arte de Mexico, S.A. de C.V." at bounding box center [205, 408] width 238 height 16
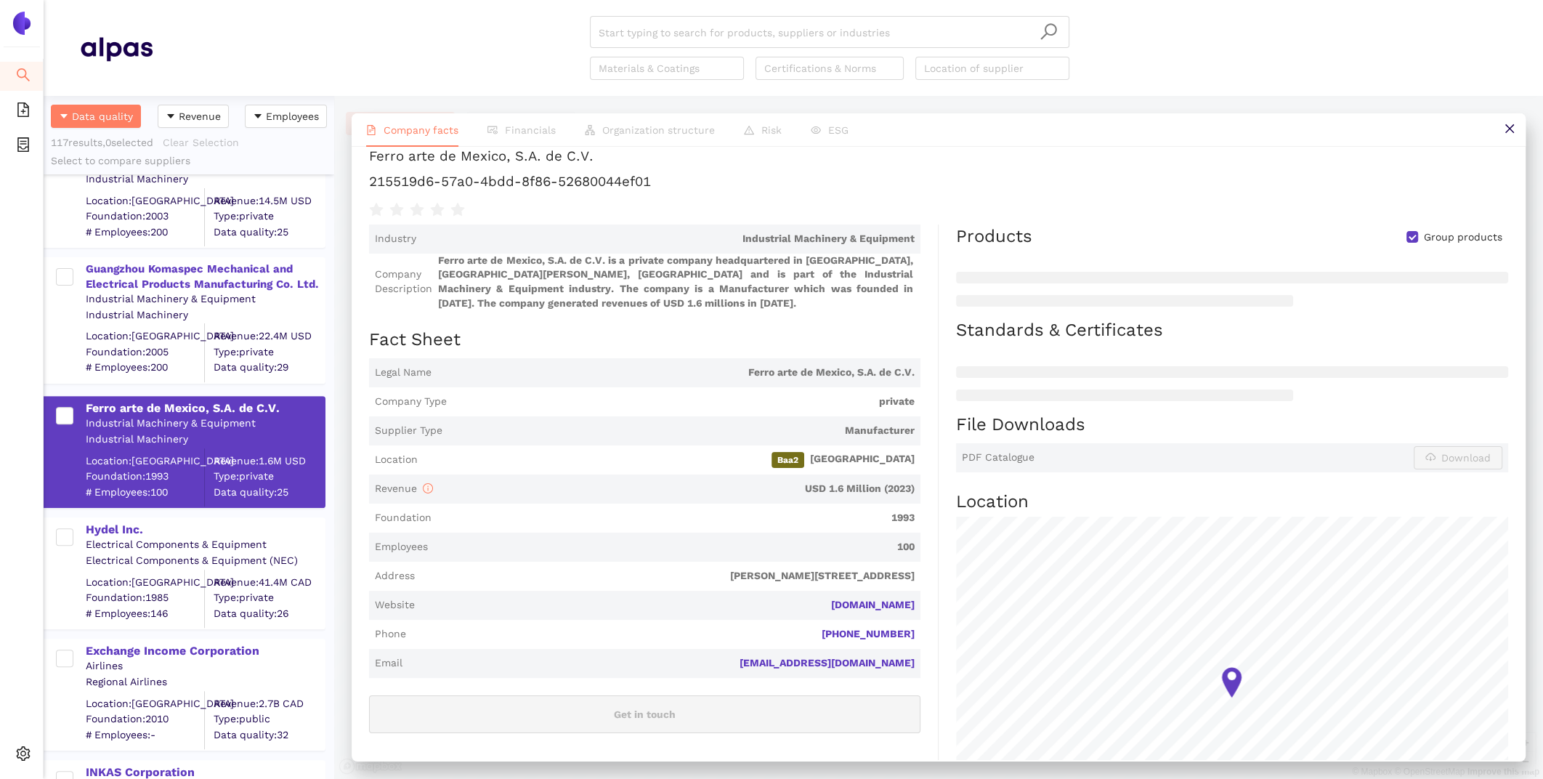
scroll to position [69, 0]
click at [141, 259] on div "Guangzhou Komaspec Mechanical and Electrical Products Manufacturing Co. Ltd." at bounding box center [205, 275] width 238 height 33
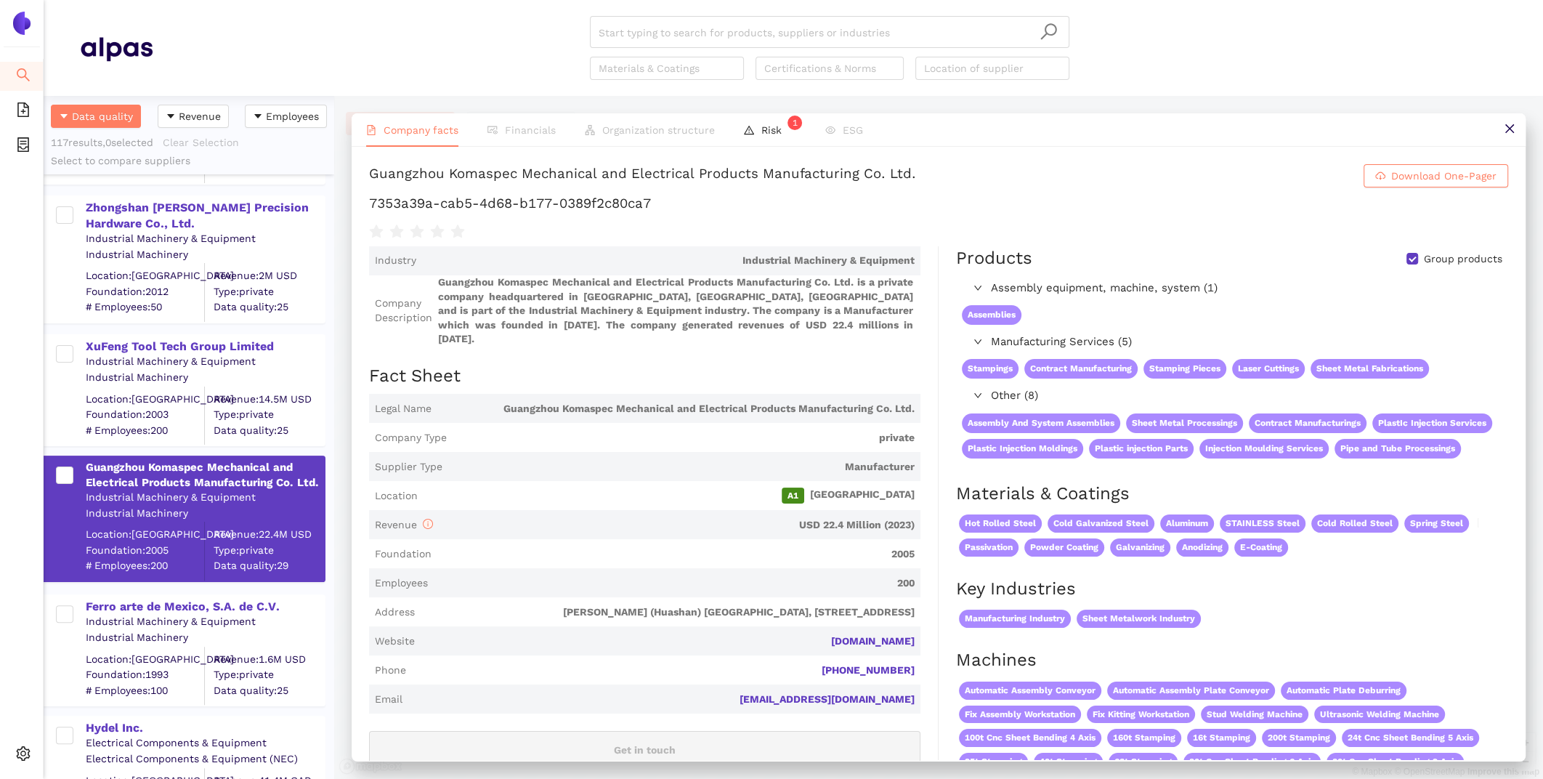
scroll to position [12727, 0]
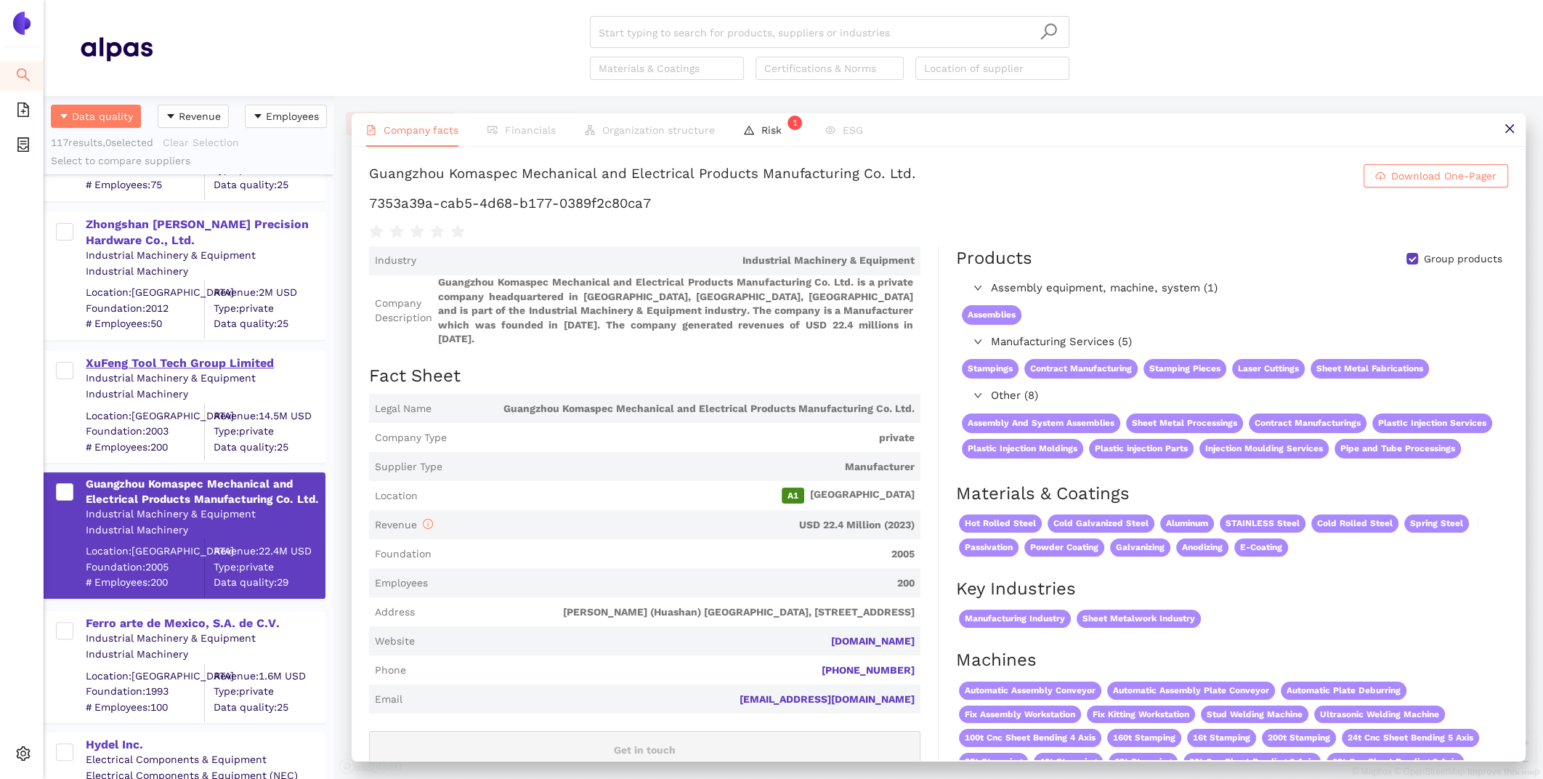
click at [153, 352] on div "XuFeng Tool Tech Group Limited" at bounding box center [205, 361] width 238 height 19
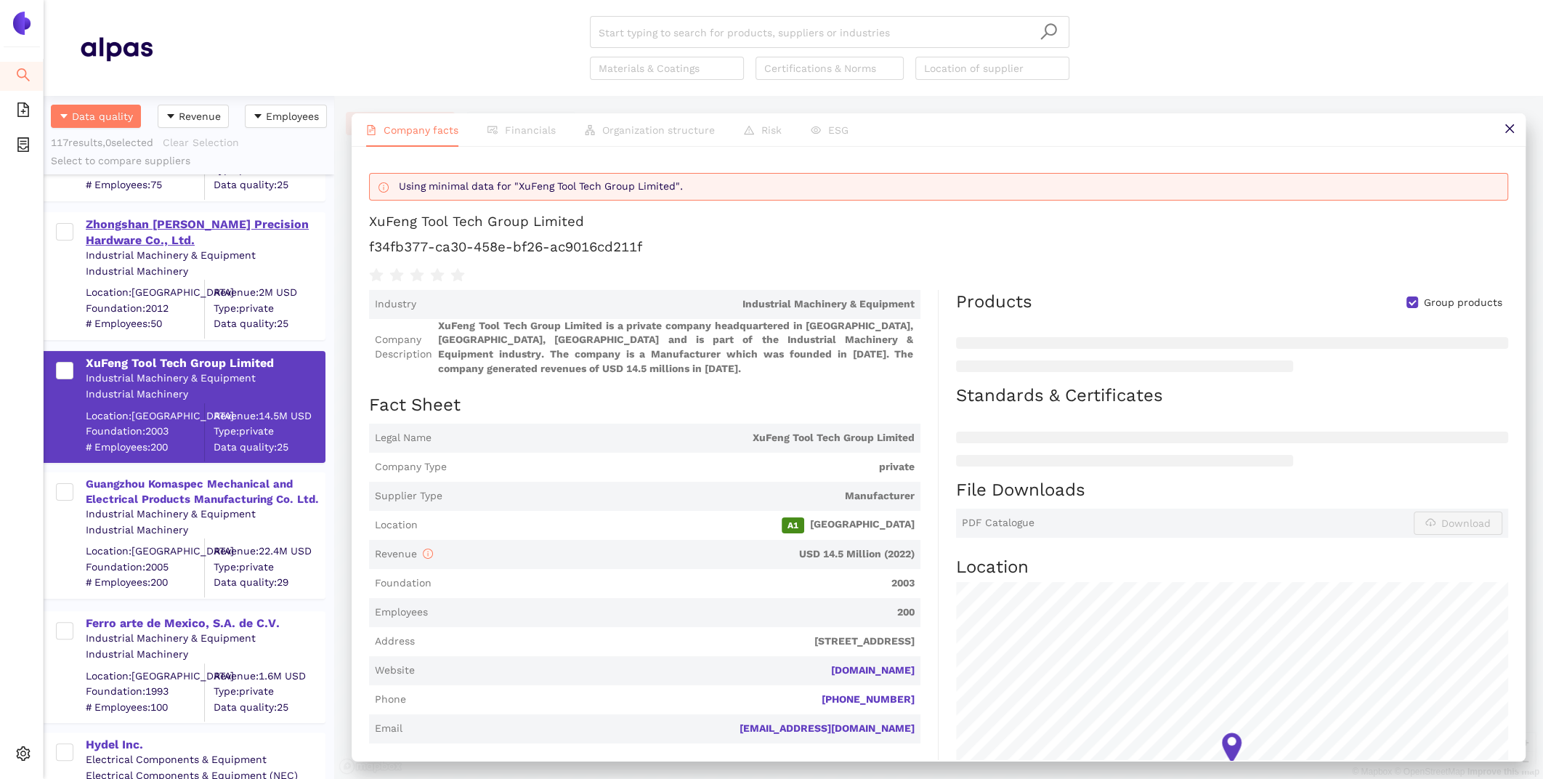
click at [100, 229] on div "Zhongshan [PERSON_NAME] Precision Hardware Co., Ltd." at bounding box center [205, 232] width 238 height 33
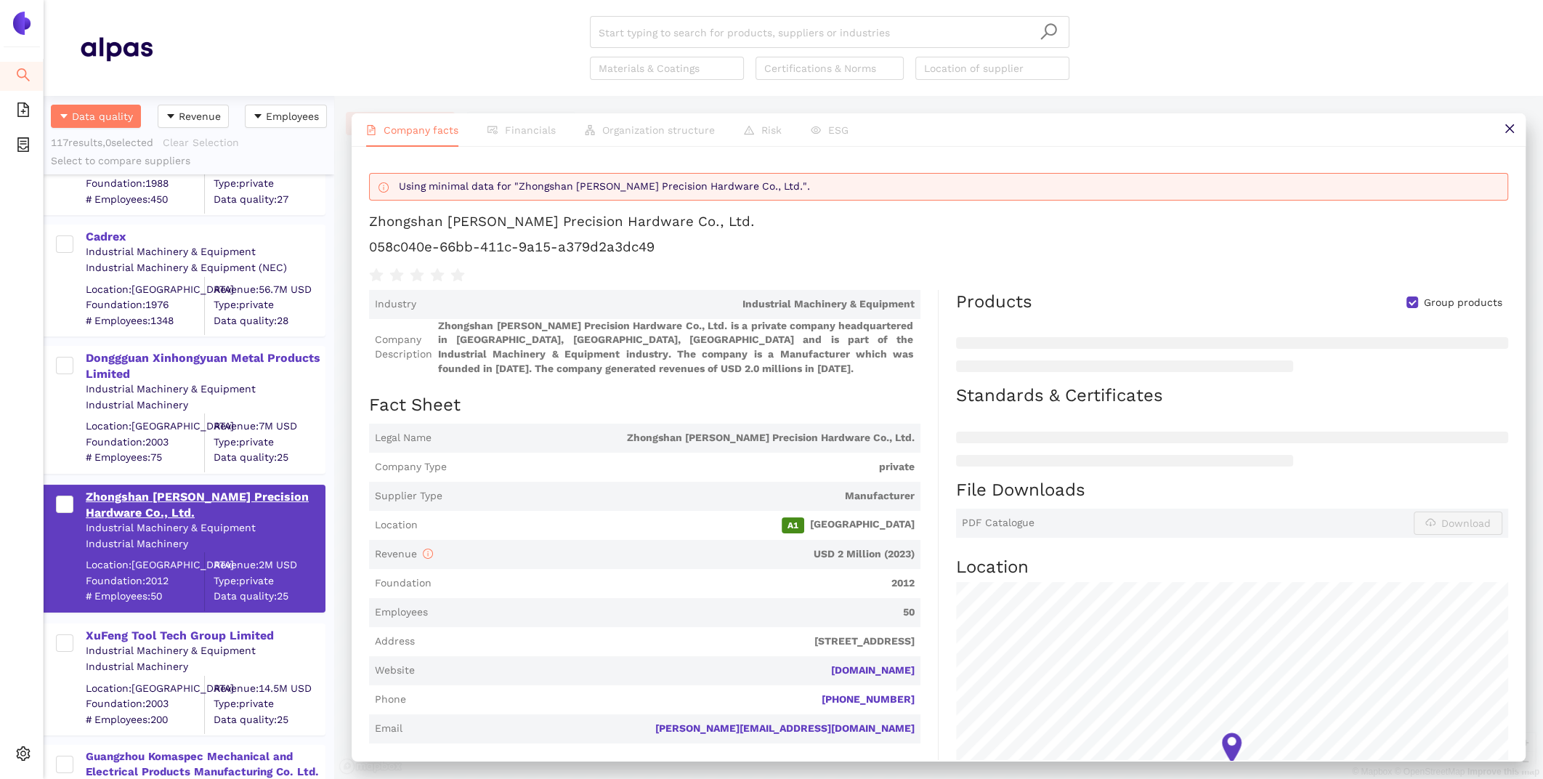
scroll to position [12440, 0]
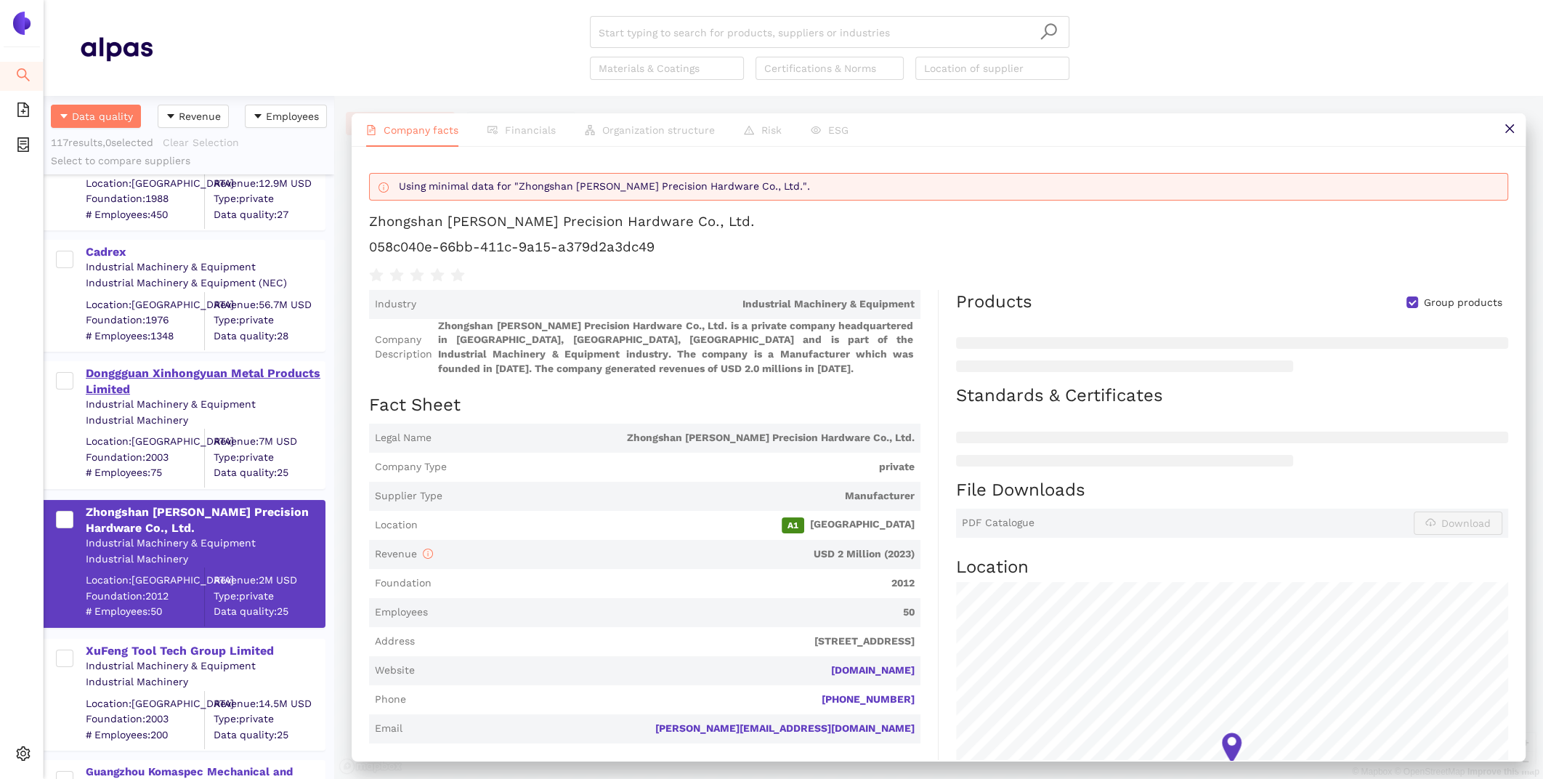
click at [138, 365] on div "Donggguan Xinhongyuan Metal Products Limited" at bounding box center [205, 381] width 238 height 33
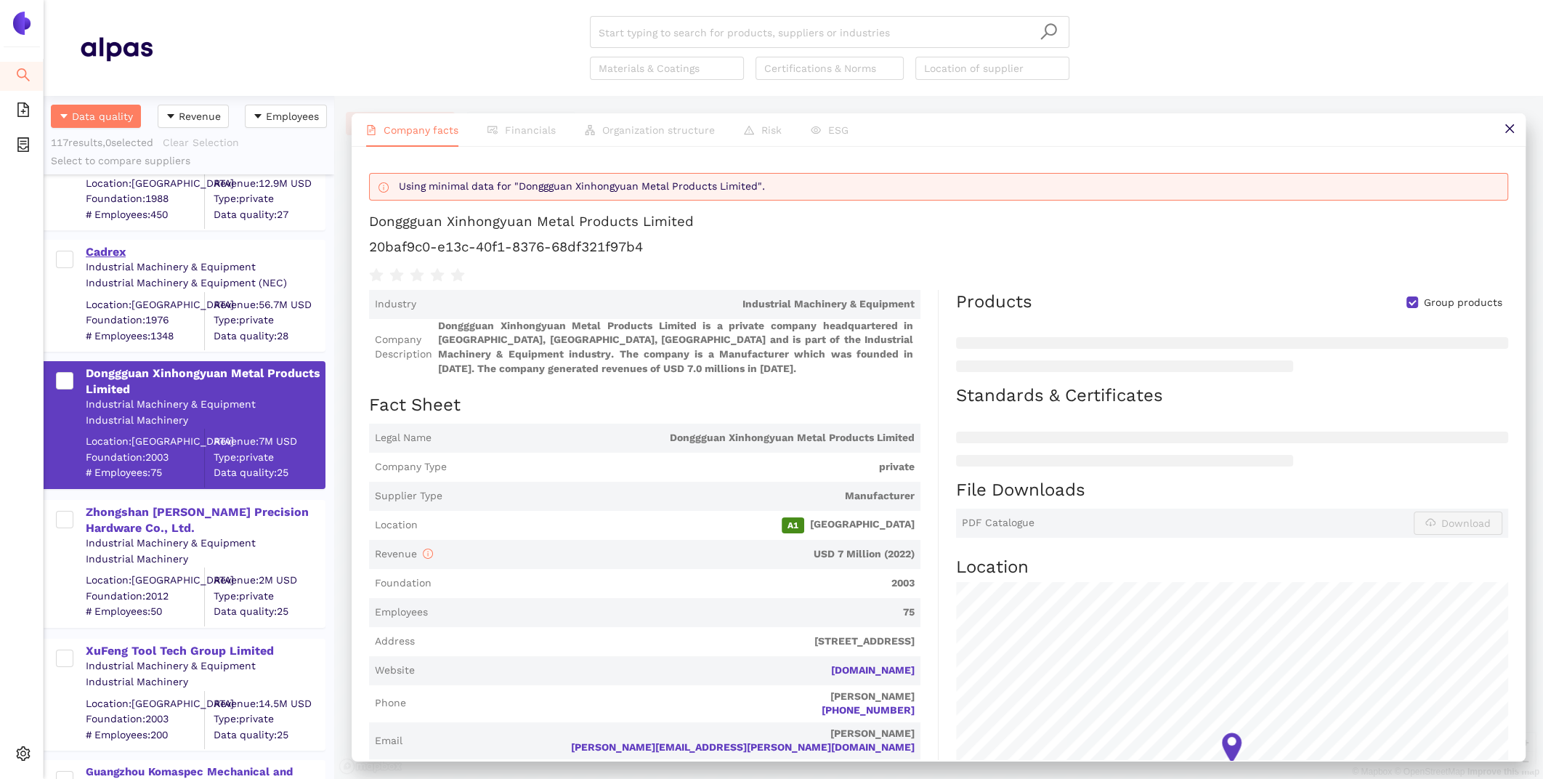
click at [117, 247] on div "Cadrex" at bounding box center [205, 252] width 238 height 16
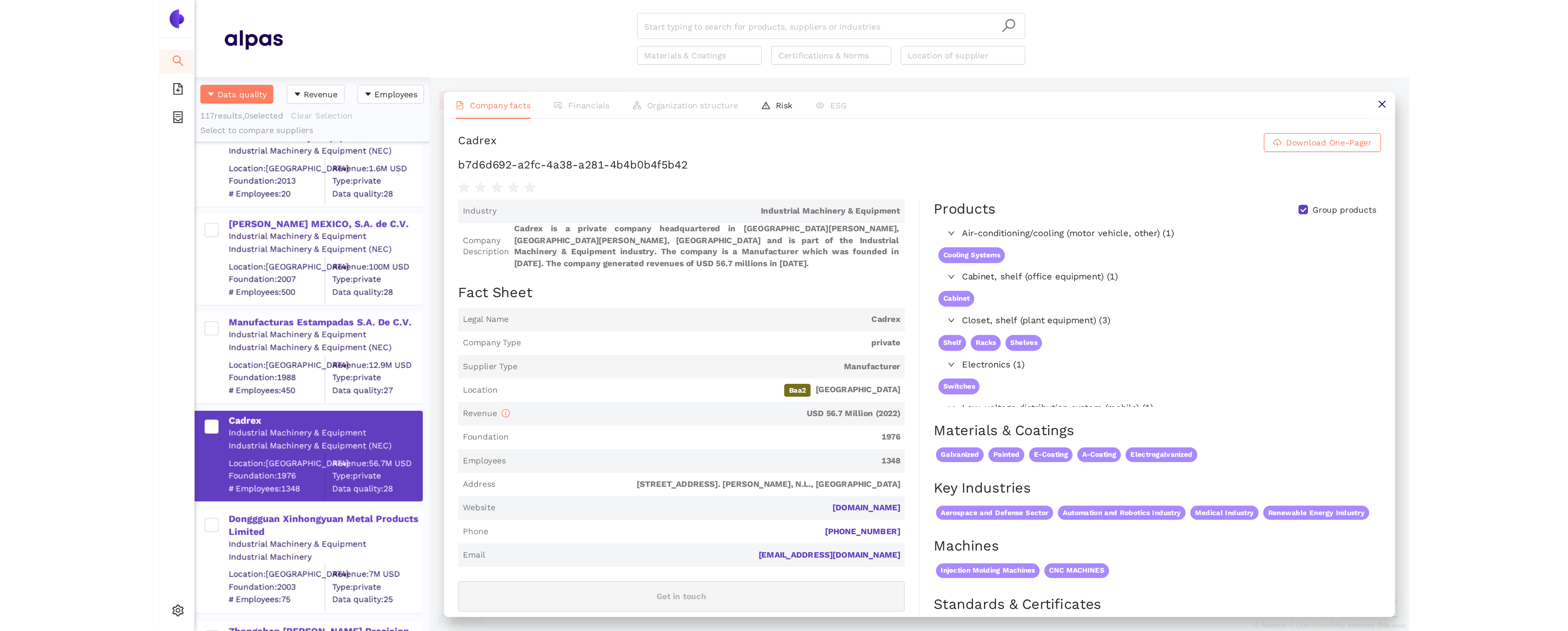
scroll to position [7394, 0]
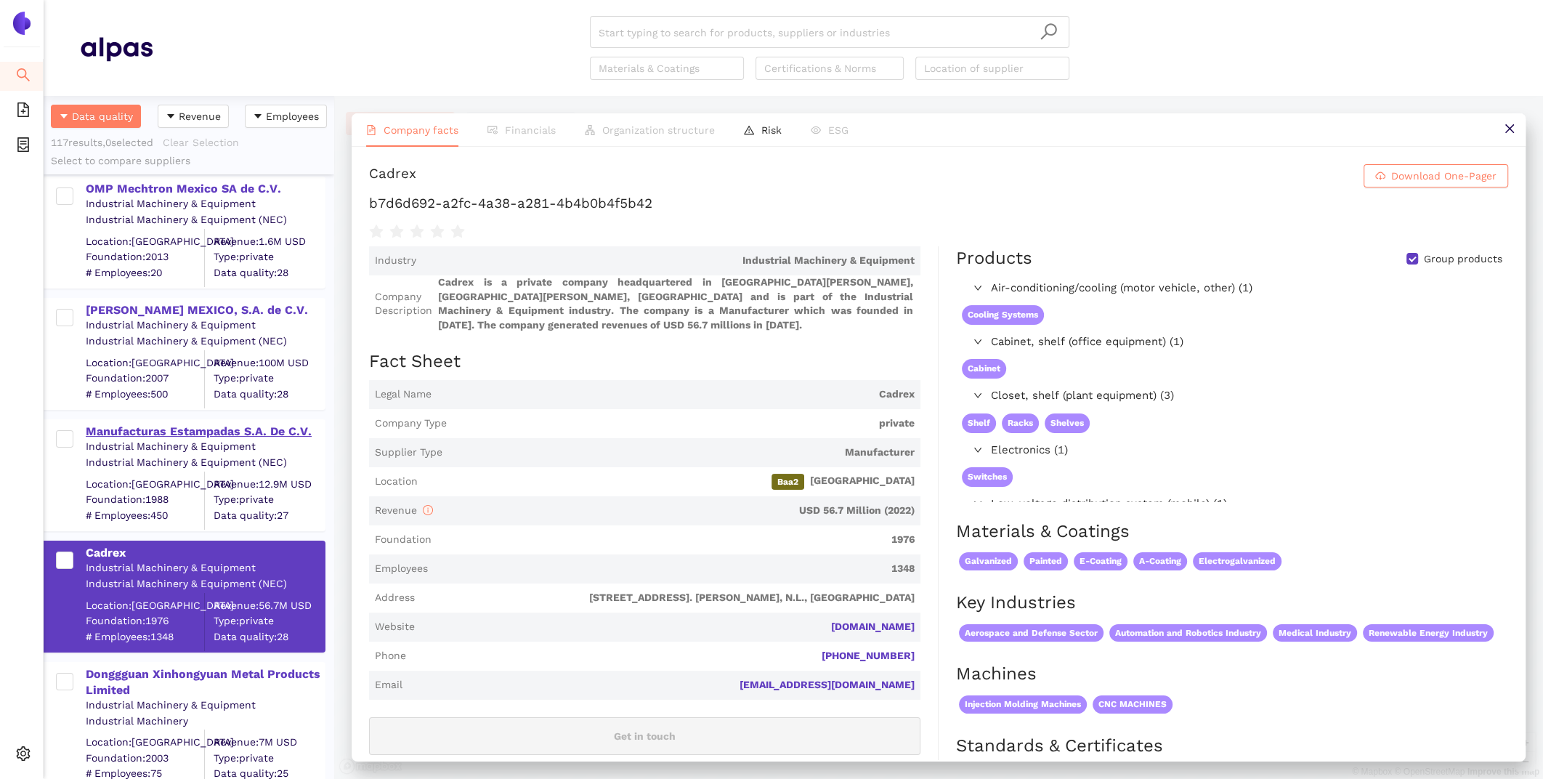
click at [202, 434] on div "Manufacturas Estampadas S.A. De C.V." at bounding box center [205, 431] width 238 height 16
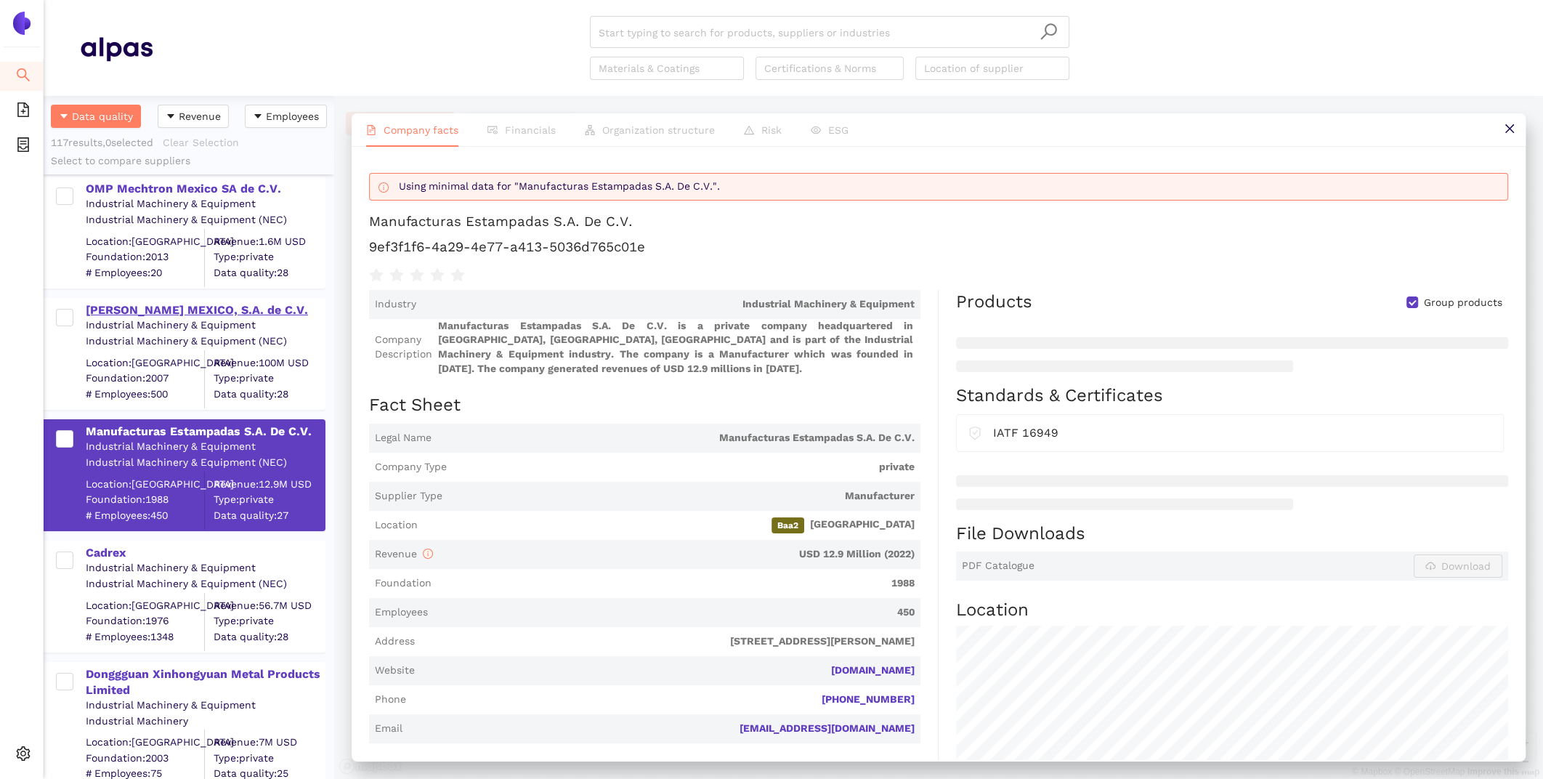
click at [182, 306] on div "[PERSON_NAME] MEXICO, S.A. de C.V." at bounding box center [205, 310] width 238 height 16
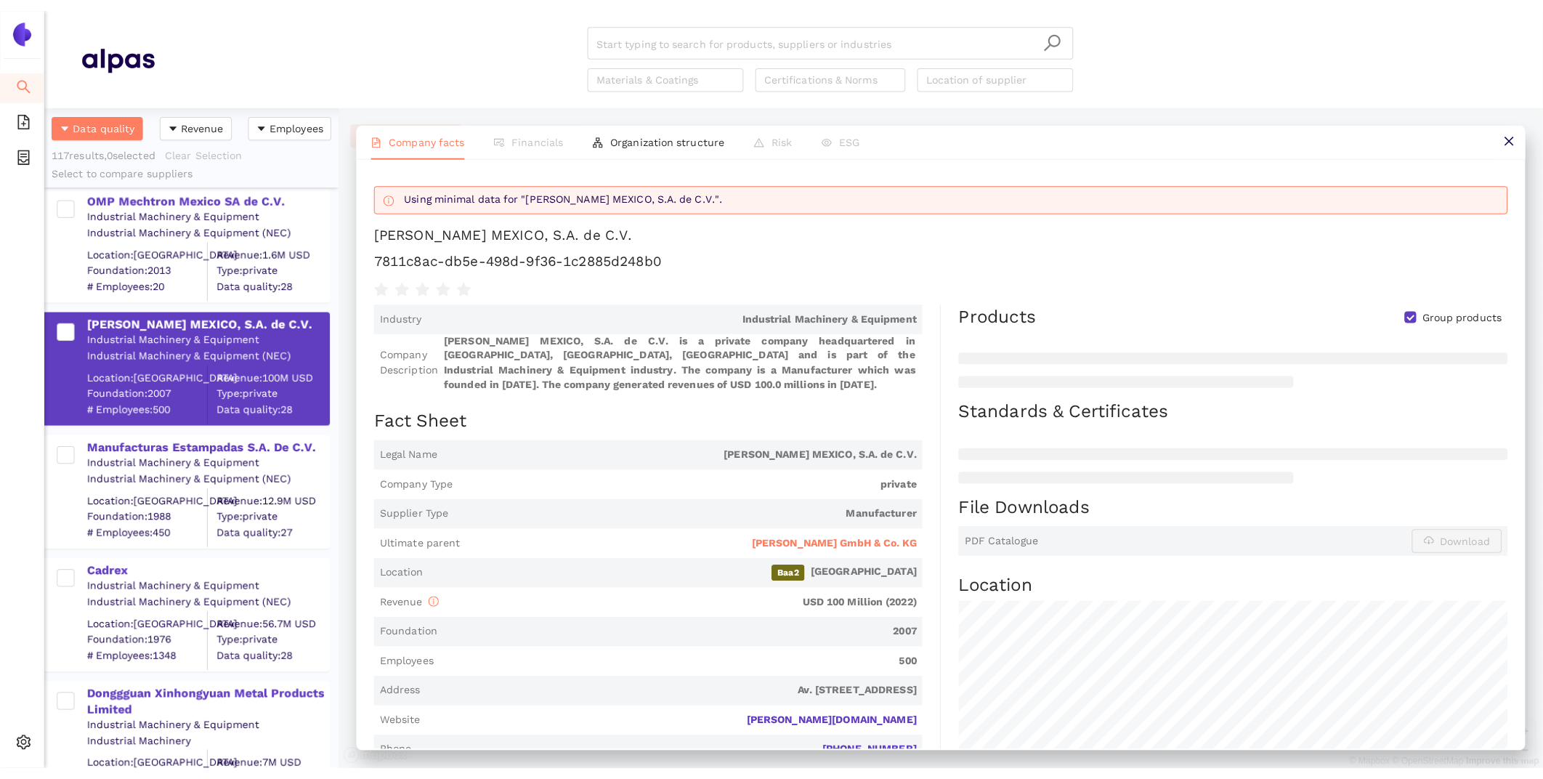
scroll to position [683, 290]
